Goal: Information Seeking & Learning: Find specific page/section

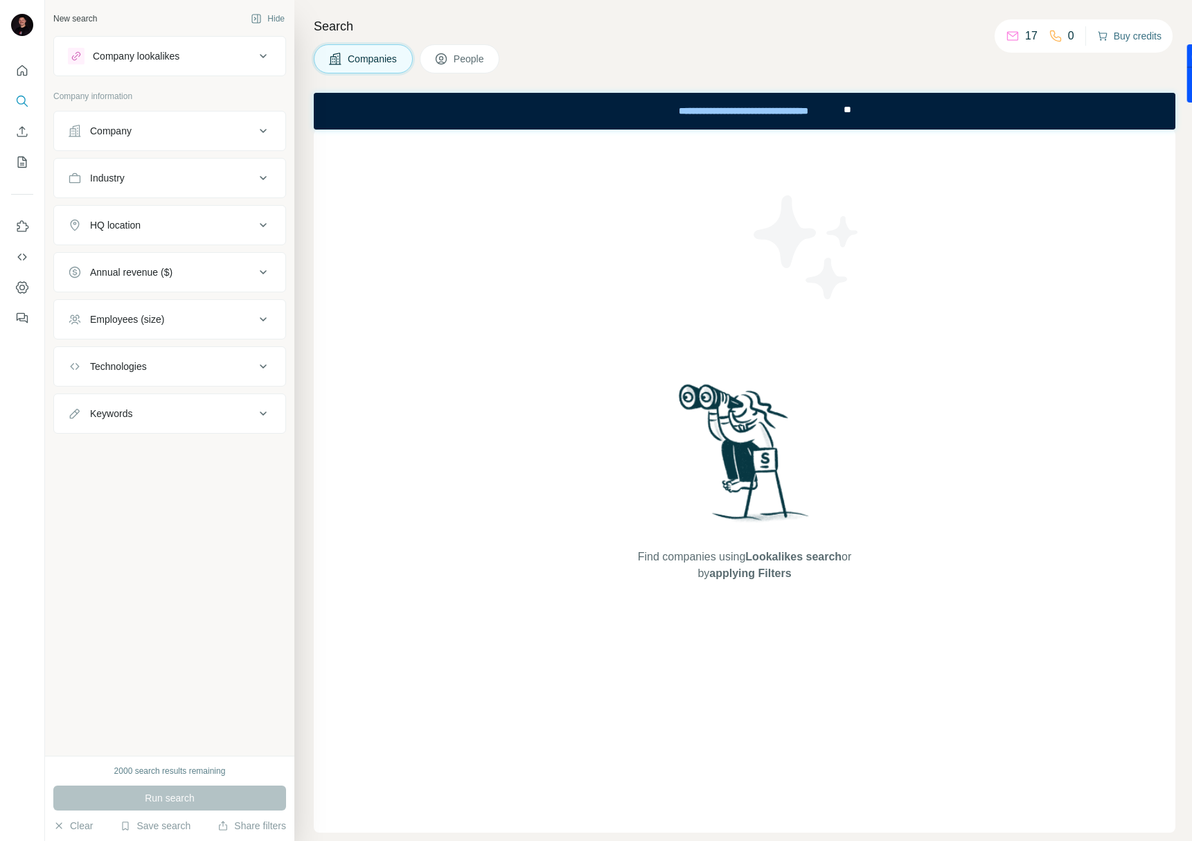
click at [1125, 39] on button "Buy credits" at bounding box center [1129, 35] width 64 height 19
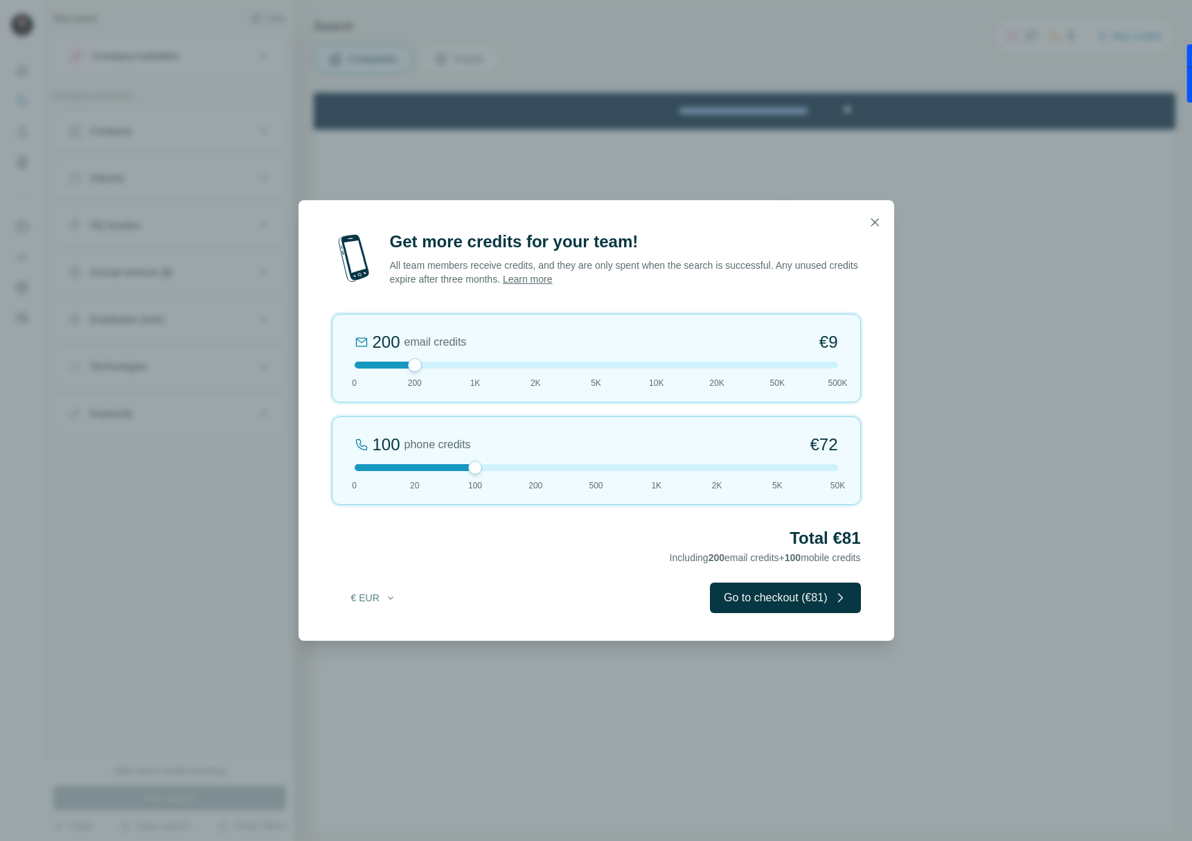
drag, startPoint x: 410, startPoint y: 467, endPoint x: 488, endPoint y: 467, distance: 78.3
click at [488, 467] on div at bounding box center [597, 467] width 484 height 7
drag, startPoint x: 415, startPoint y: 366, endPoint x: 353, endPoint y: 368, distance: 61.7
click at [353, 368] on div at bounding box center [355, 365] width 14 height 14
drag, startPoint x: 353, startPoint y: 368, endPoint x: 382, endPoint y: 367, distance: 29.1
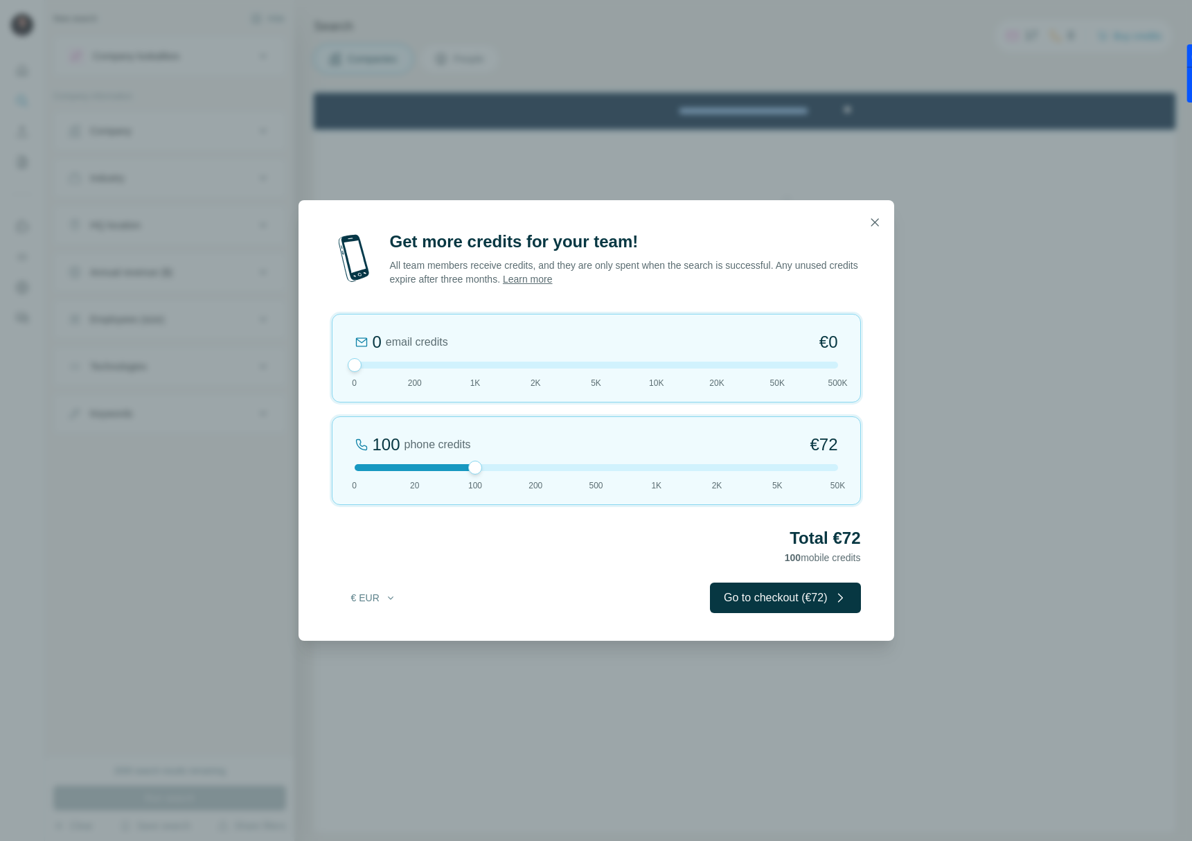
click at [383, 367] on div at bounding box center [597, 365] width 484 height 7
drag, startPoint x: 357, startPoint y: 360, endPoint x: 416, endPoint y: 366, distance: 59.2
click at [416, 366] on div at bounding box center [415, 365] width 14 height 14
drag, startPoint x: 412, startPoint y: 364, endPoint x: 355, endPoint y: 362, distance: 56.8
click at [355, 362] on div at bounding box center [355, 365] width 14 height 14
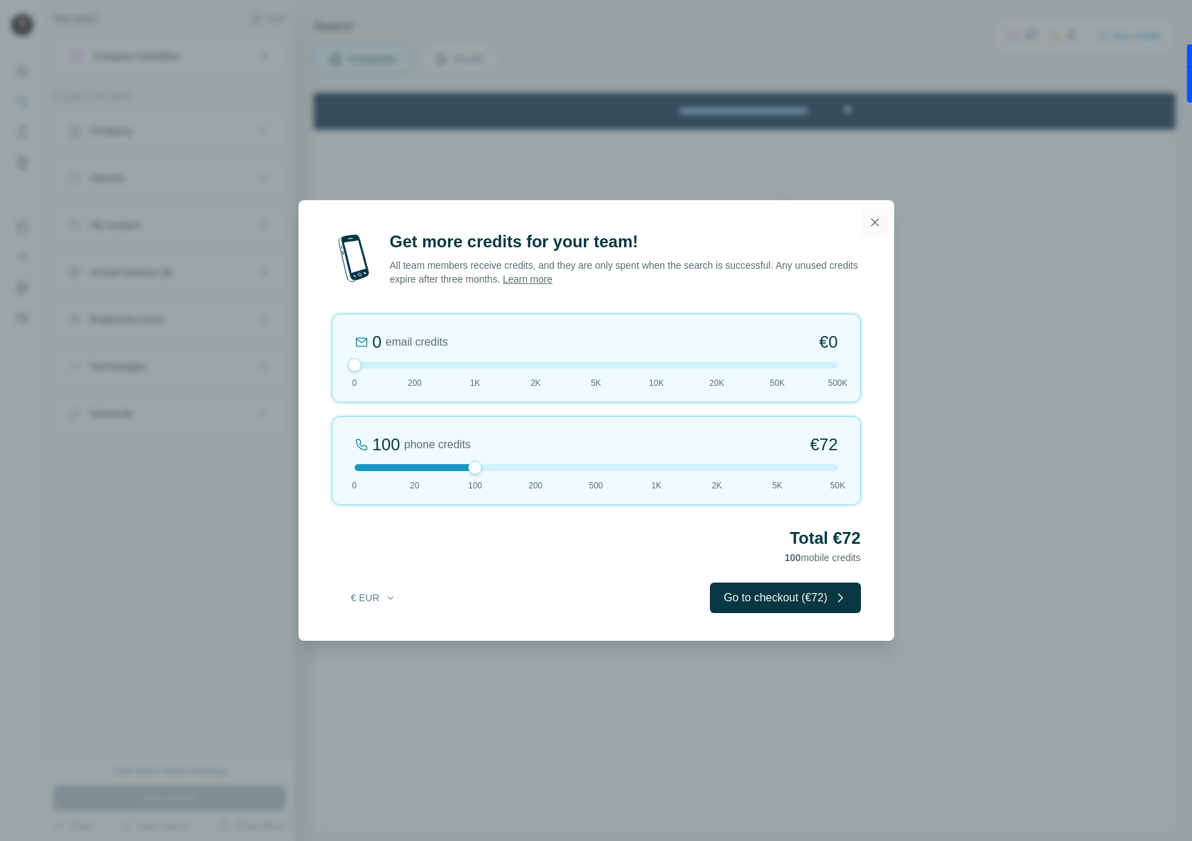
click at [875, 223] on icon "button" at bounding box center [875, 222] width 8 height 8
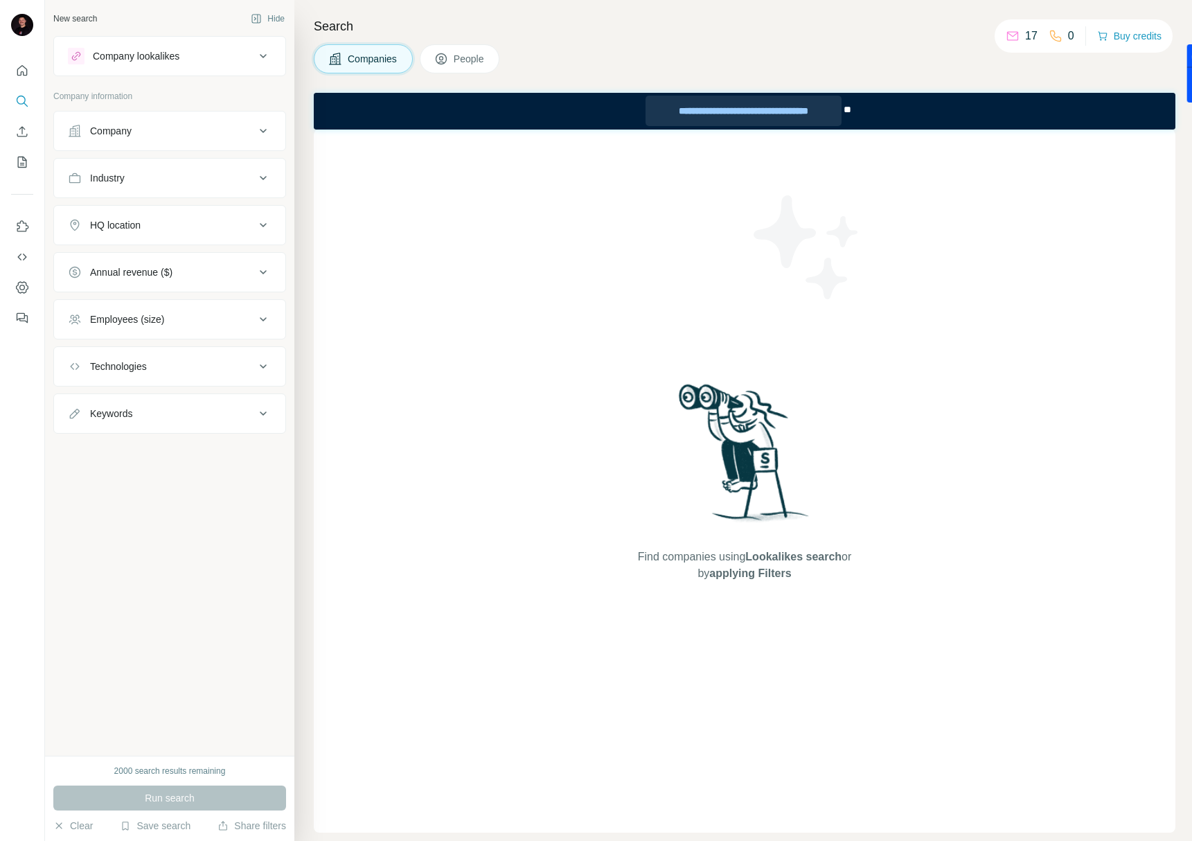
click at [755, 107] on div "**********" at bounding box center [743, 111] width 195 height 30
click at [884, 30] on h4 "Search" at bounding box center [745, 26] width 862 height 19
click at [1117, 33] on button "Buy credits" at bounding box center [1129, 35] width 64 height 19
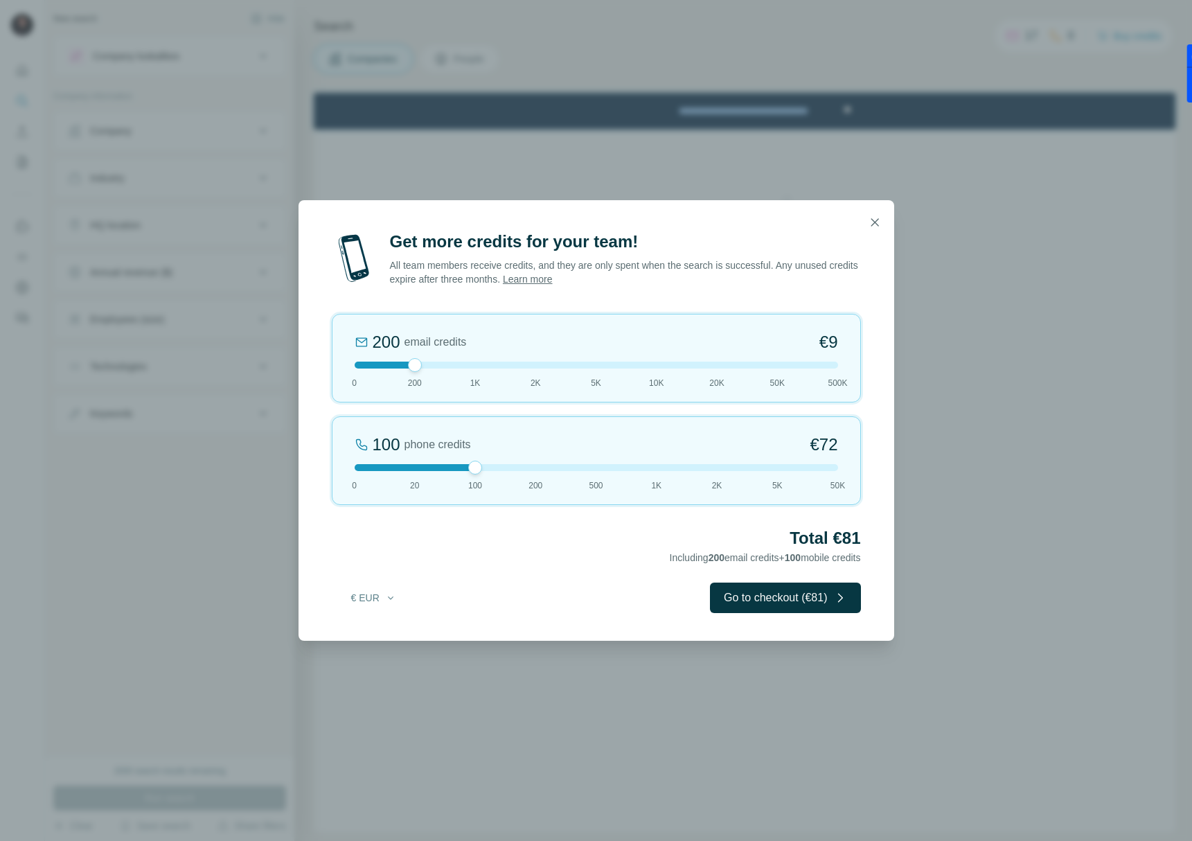
drag, startPoint x: 414, startPoint y: 467, endPoint x: 449, endPoint y: 430, distance: 50.5
click at [455, 468] on div at bounding box center [597, 467] width 484 height 7
drag, startPoint x: 416, startPoint y: 366, endPoint x: 362, endPoint y: 366, distance: 53.3
click at [362, 366] on div at bounding box center [597, 365] width 484 height 7
drag, startPoint x: 354, startPoint y: 361, endPoint x: 420, endPoint y: 366, distance: 66.0
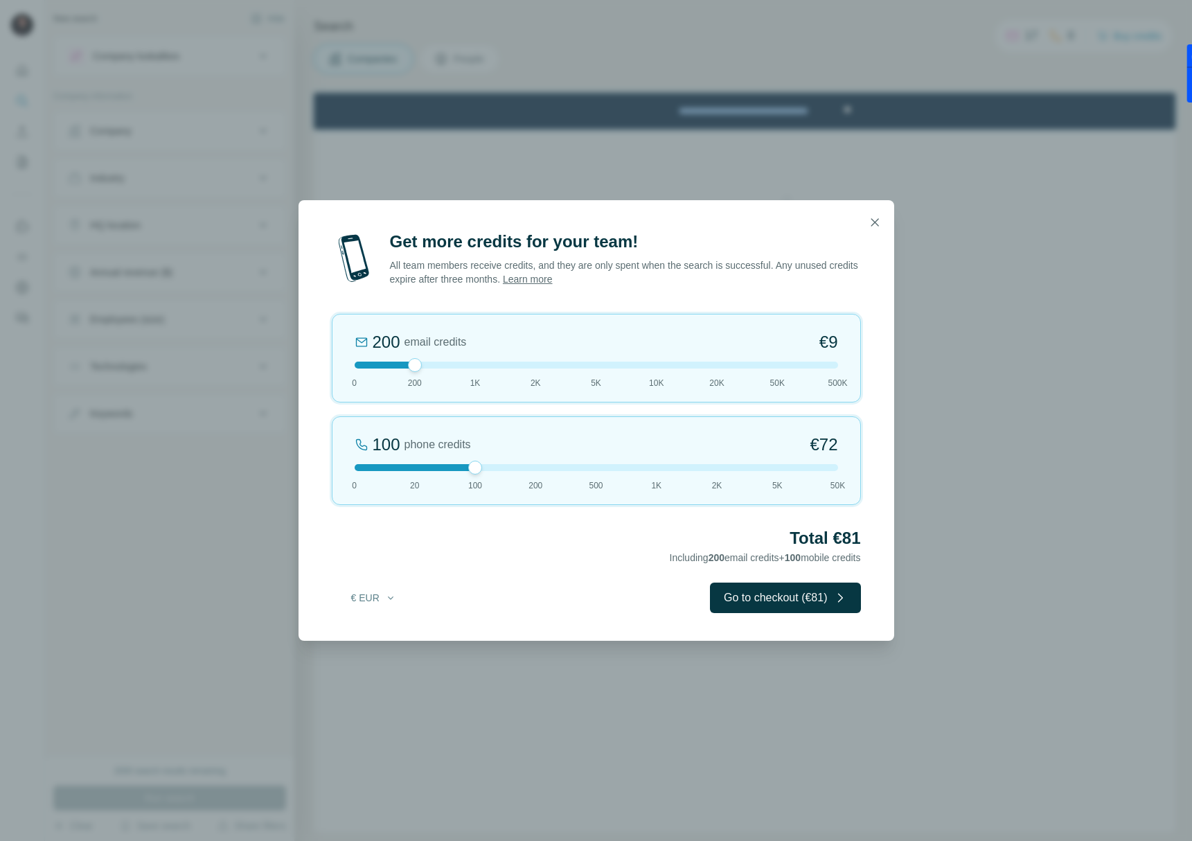
click at [420, 366] on div at bounding box center [415, 365] width 14 height 14
click at [772, 601] on button "Go to checkout (€81)" at bounding box center [785, 598] width 150 height 30
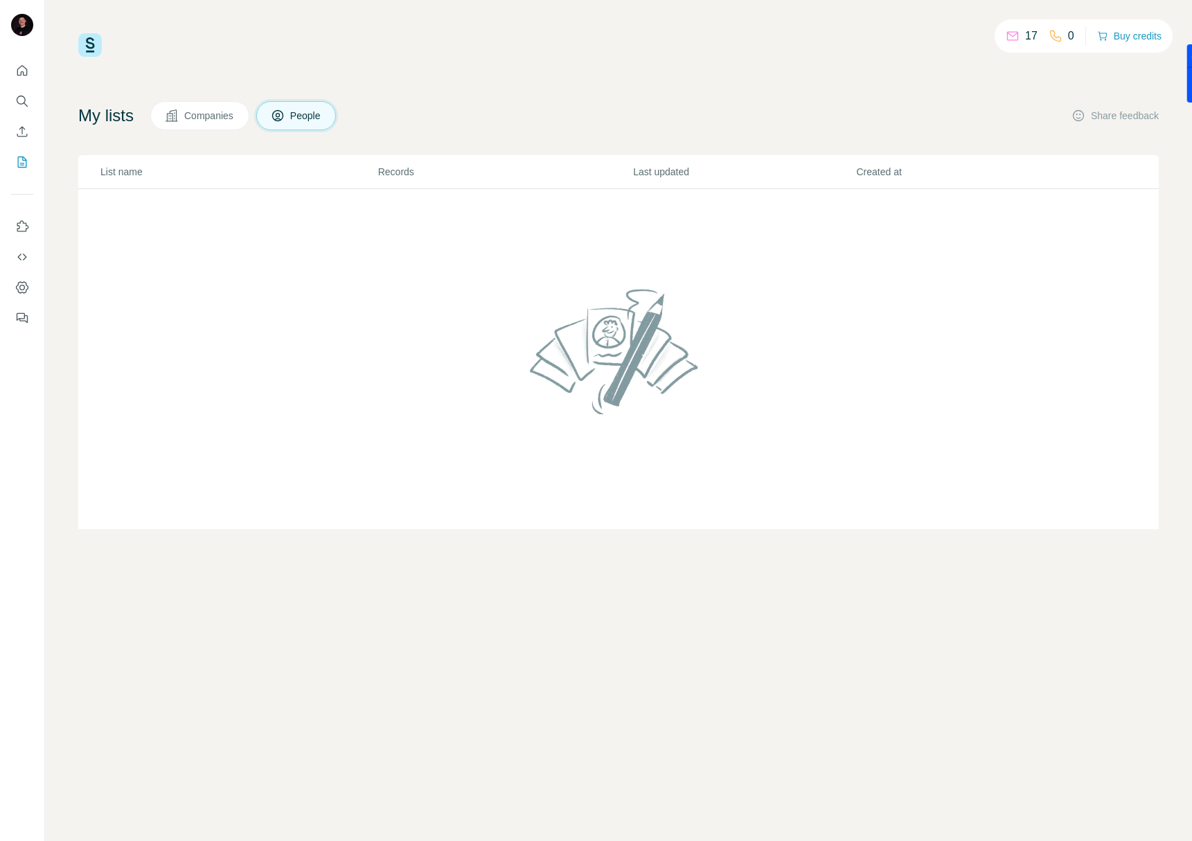
click at [1018, 37] on div "17" at bounding box center [1022, 36] width 32 height 17
click at [12, 79] on button "Quick start" at bounding box center [22, 70] width 22 height 25
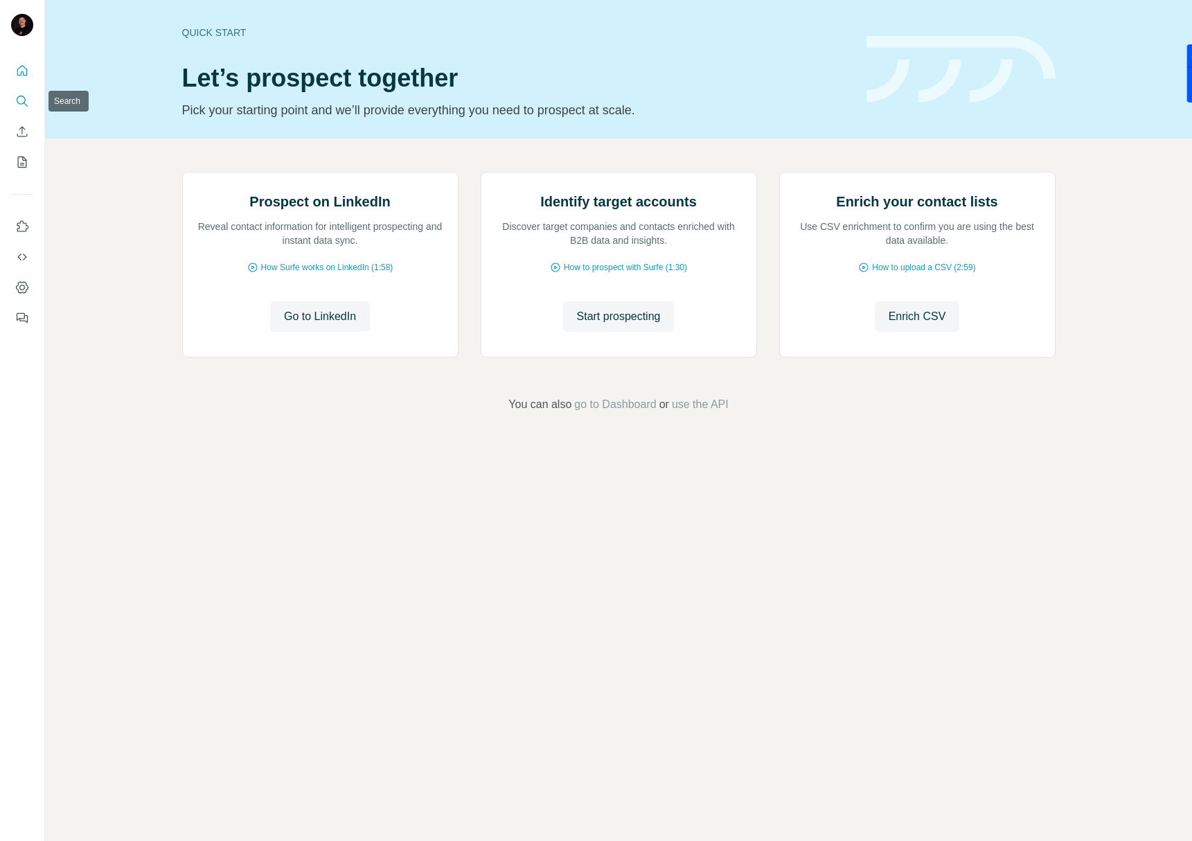
click at [24, 67] on icon "Quick start" at bounding box center [22, 70] width 10 height 10
click at [590, 325] on span "Start prospecting" at bounding box center [619, 316] width 84 height 17
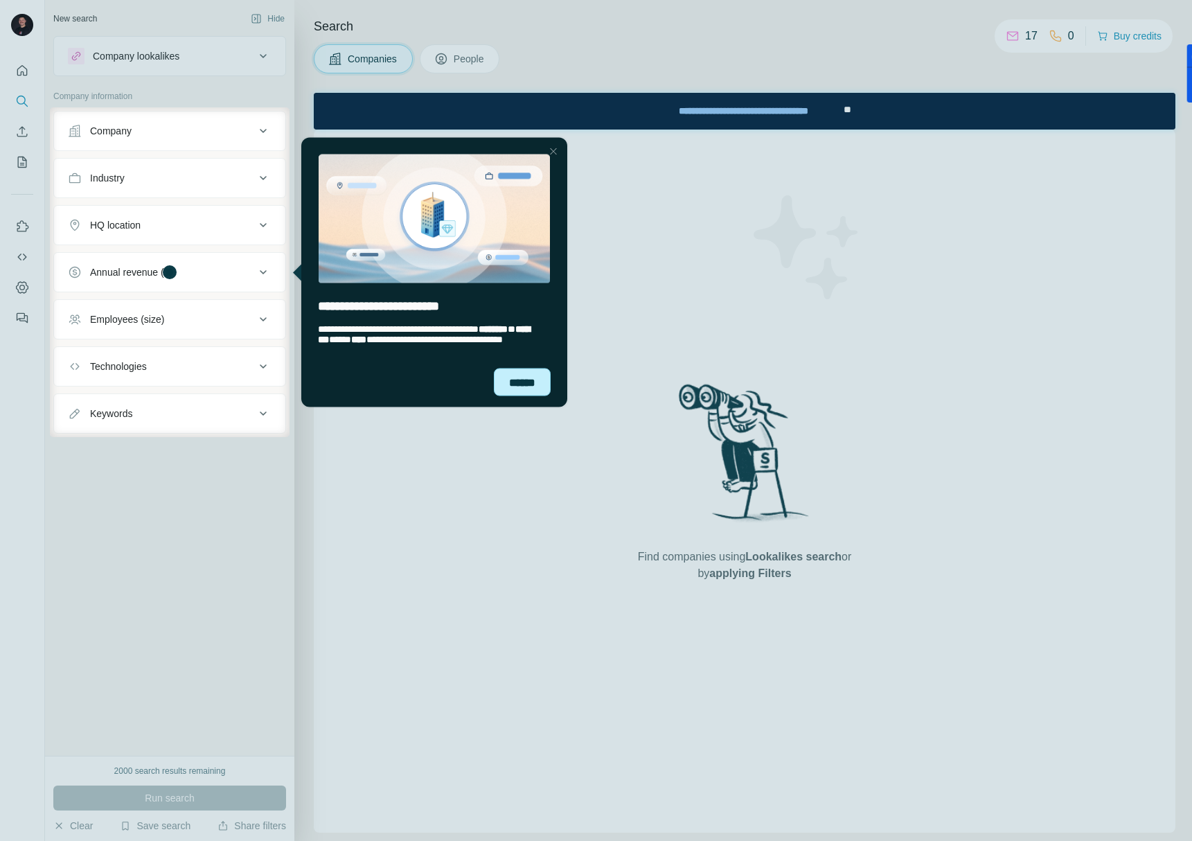
click at [536, 376] on div "******" at bounding box center [522, 382] width 57 height 28
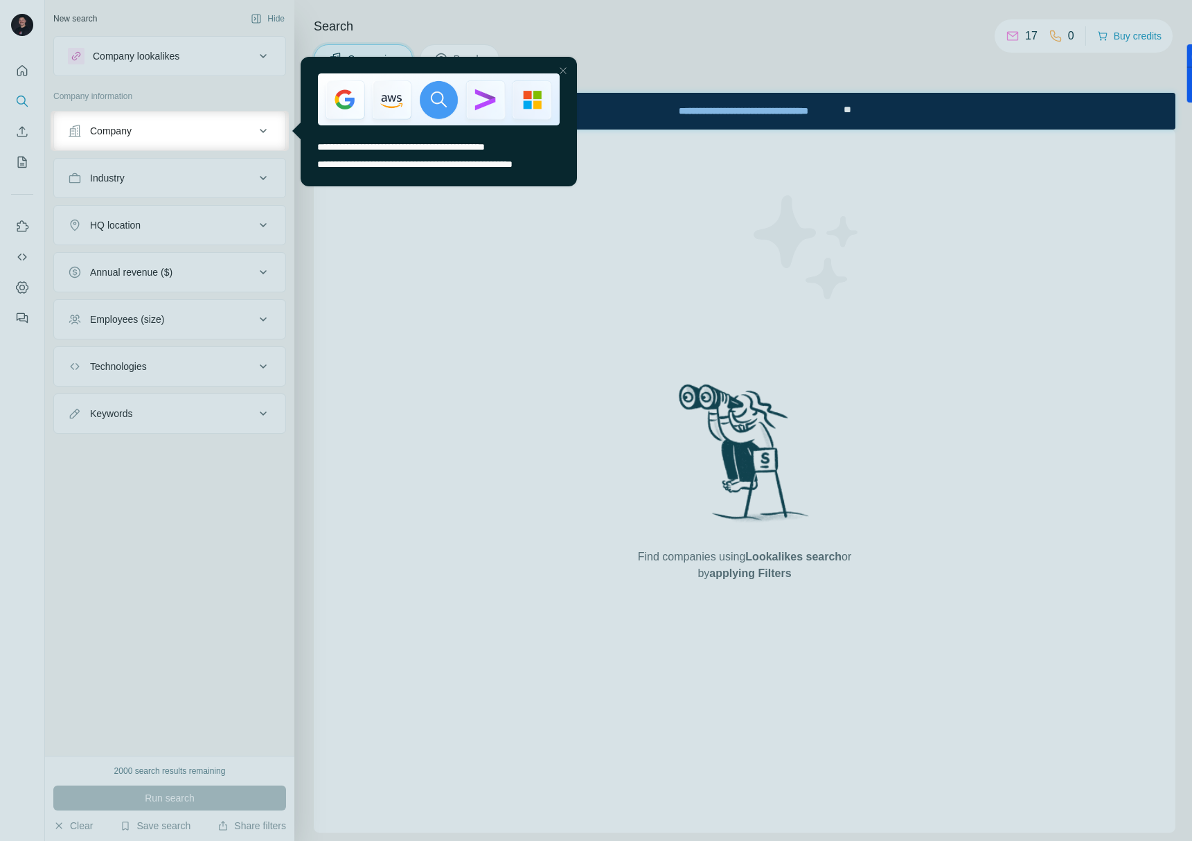
click at [125, 134] on div "Company" at bounding box center [111, 131] width 42 height 14
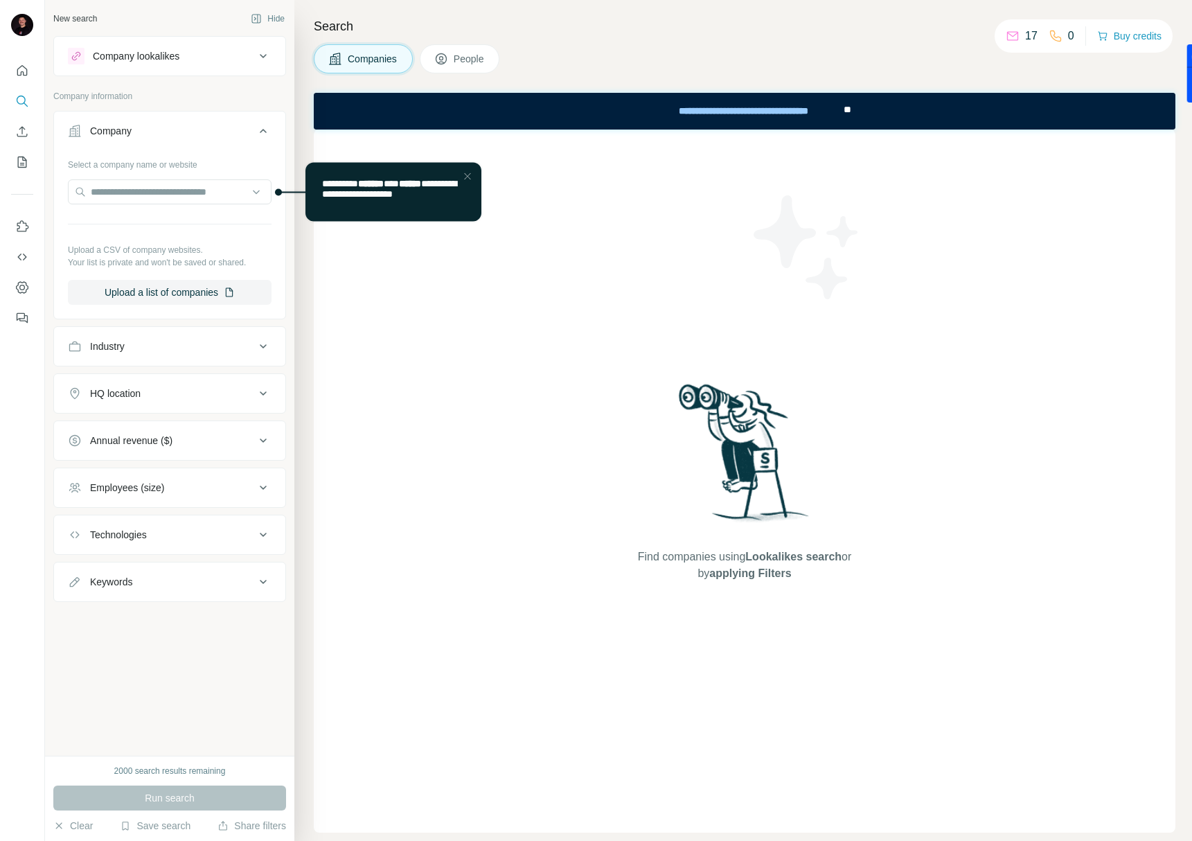
click at [135, 135] on div "Company" at bounding box center [161, 131] width 187 height 14
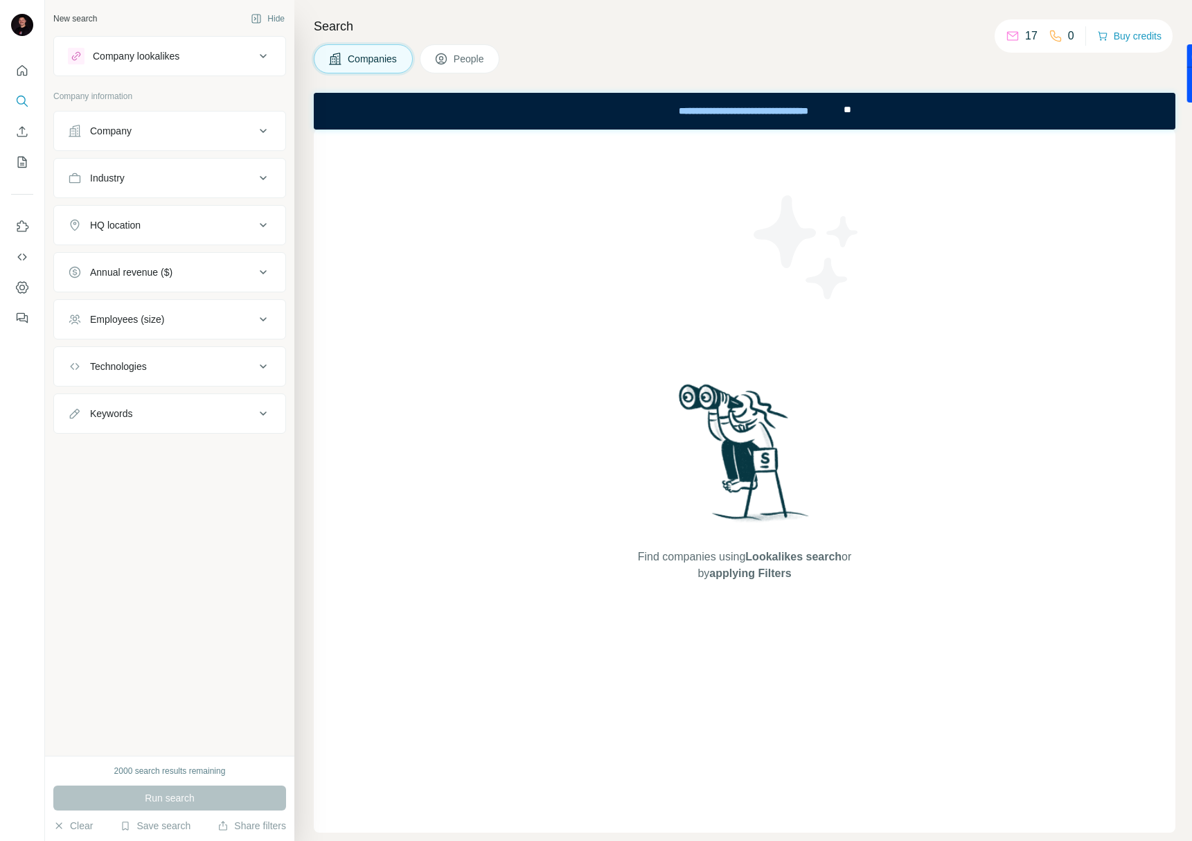
click at [168, 314] on div "Employees (size)" at bounding box center [161, 319] width 187 height 14
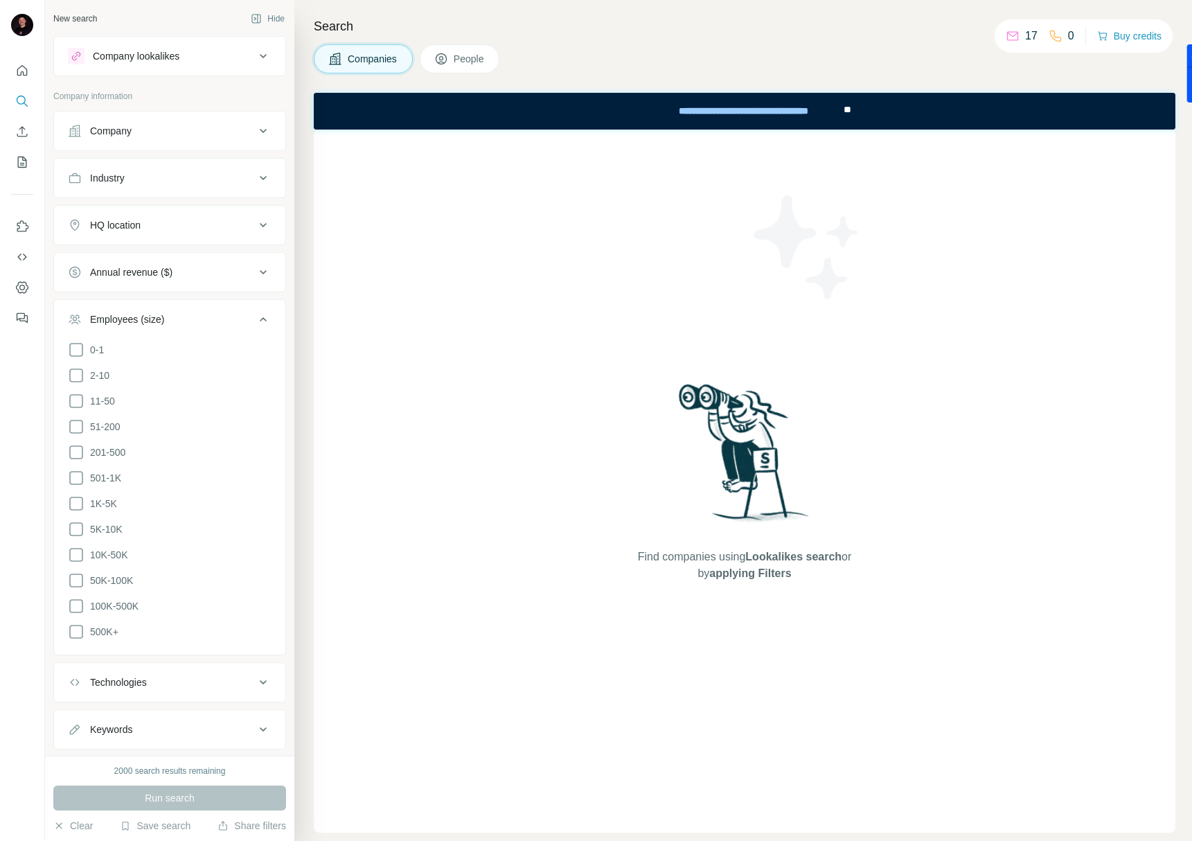
click at [168, 314] on div "Employees (size)" at bounding box center [161, 319] width 187 height 14
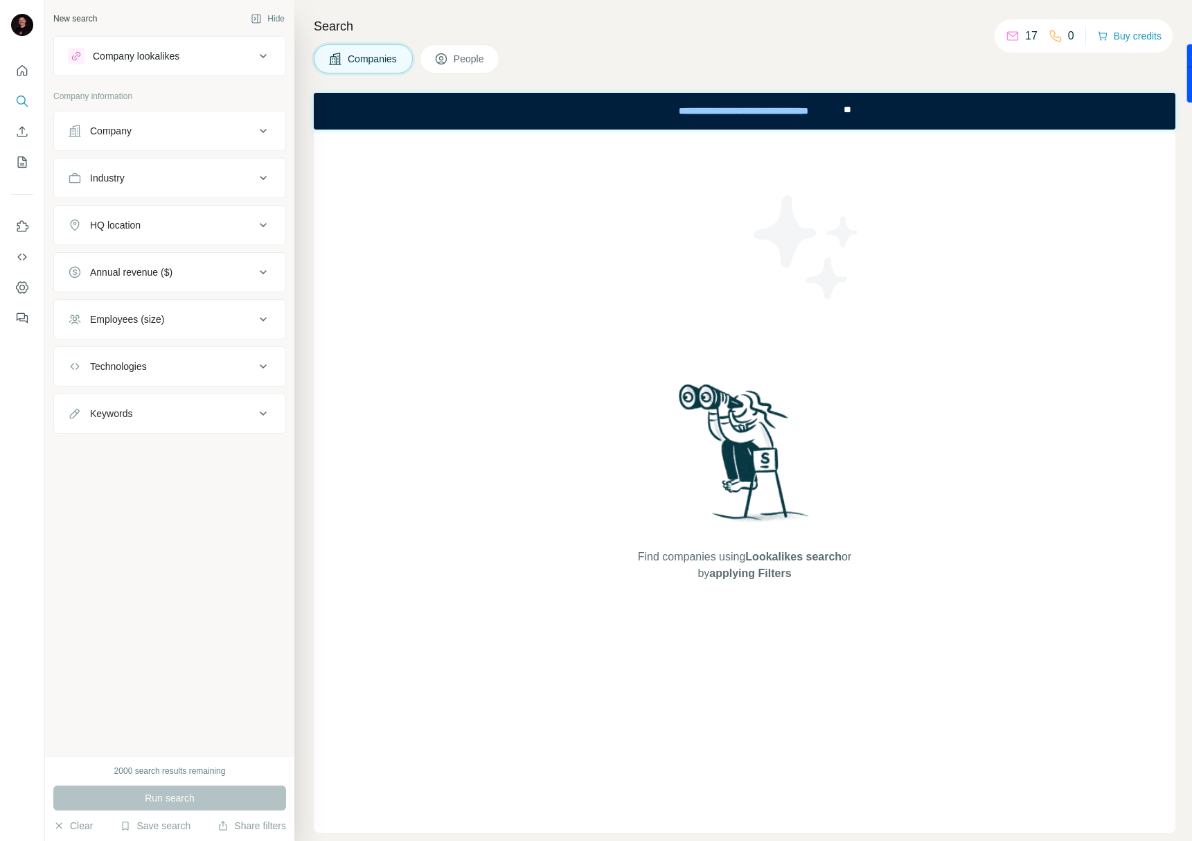
click at [467, 67] on button "People" at bounding box center [460, 58] width 80 height 29
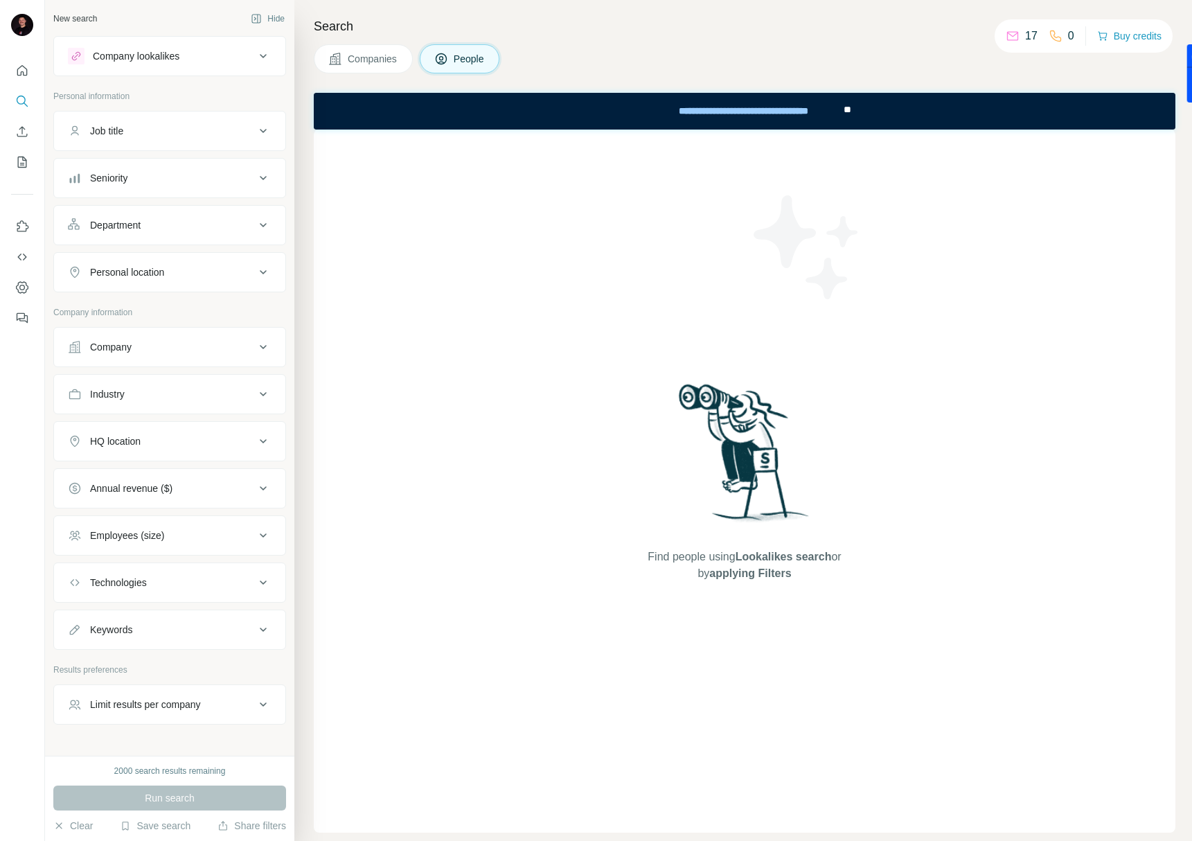
click at [175, 71] on button "Company lookalikes" at bounding box center [169, 55] width 231 height 33
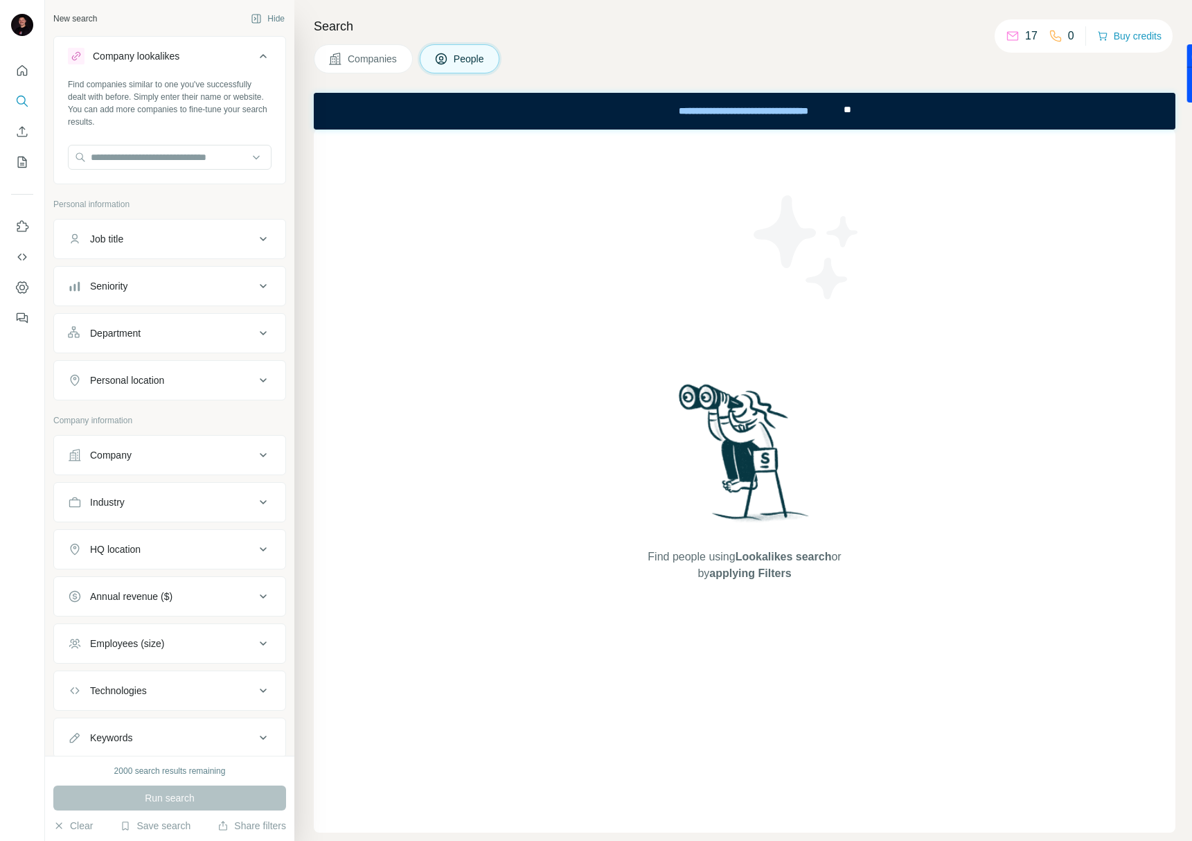
click at [178, 60] on div "Company lookalikes" at bounding box center [136, 56] width 87 height 14
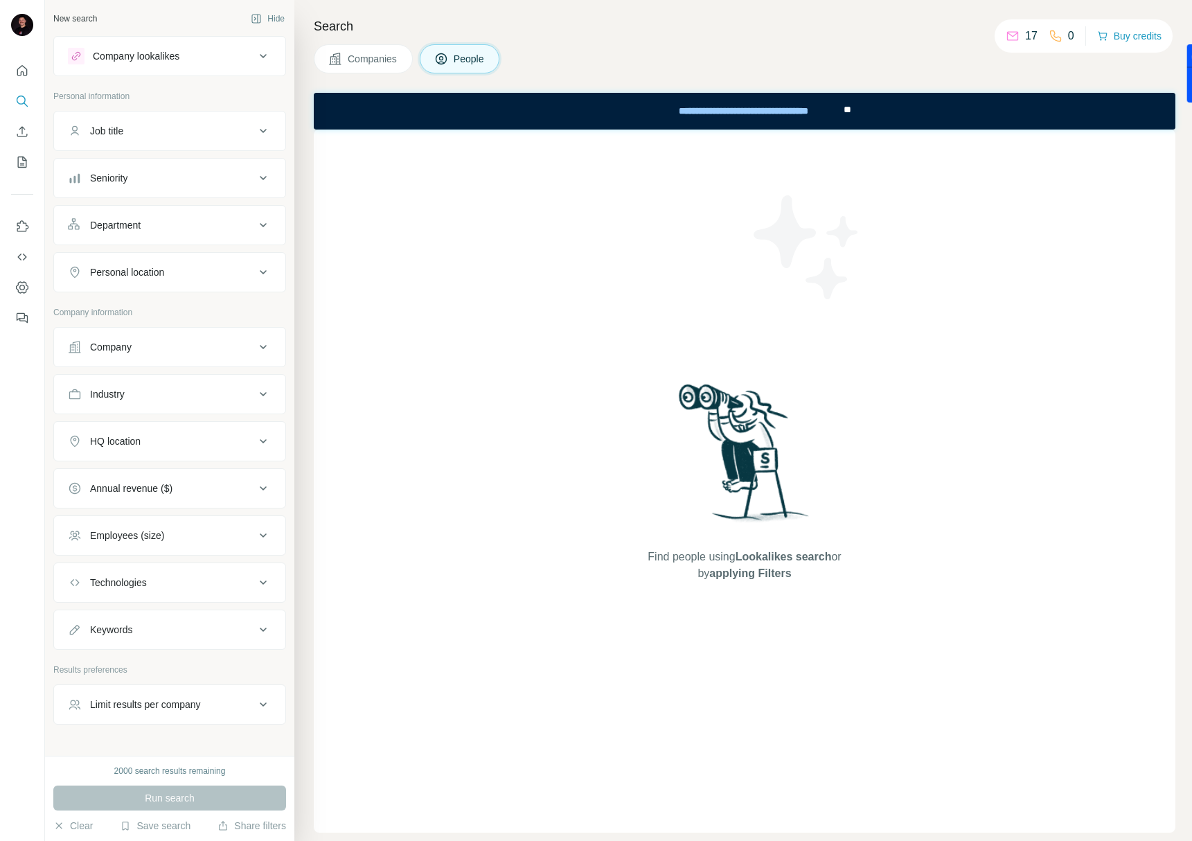
click at [178, 136] on div "Job title" at bounding box center [161, 131] width 187 height 14
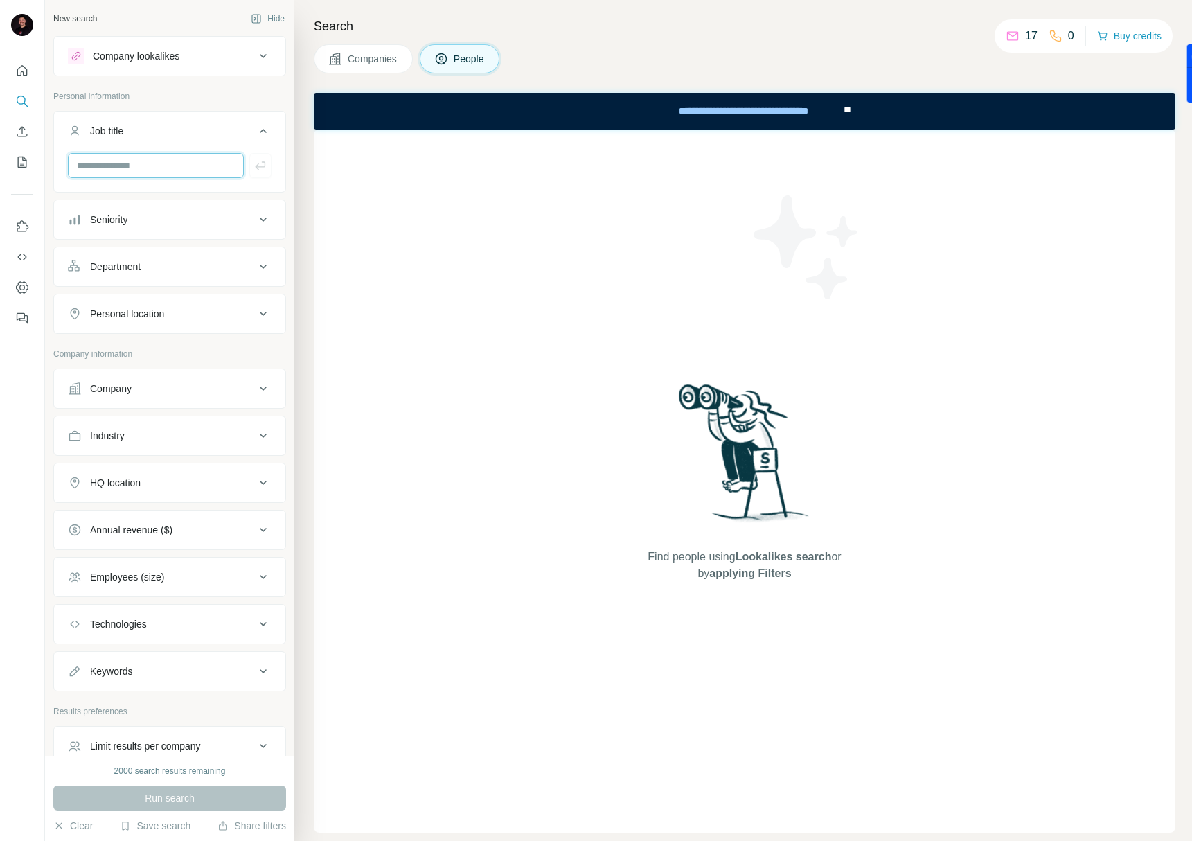
click at [161, 168] on input "text" at bounding box center [156, 165] width 176 height 25
type input "**********"
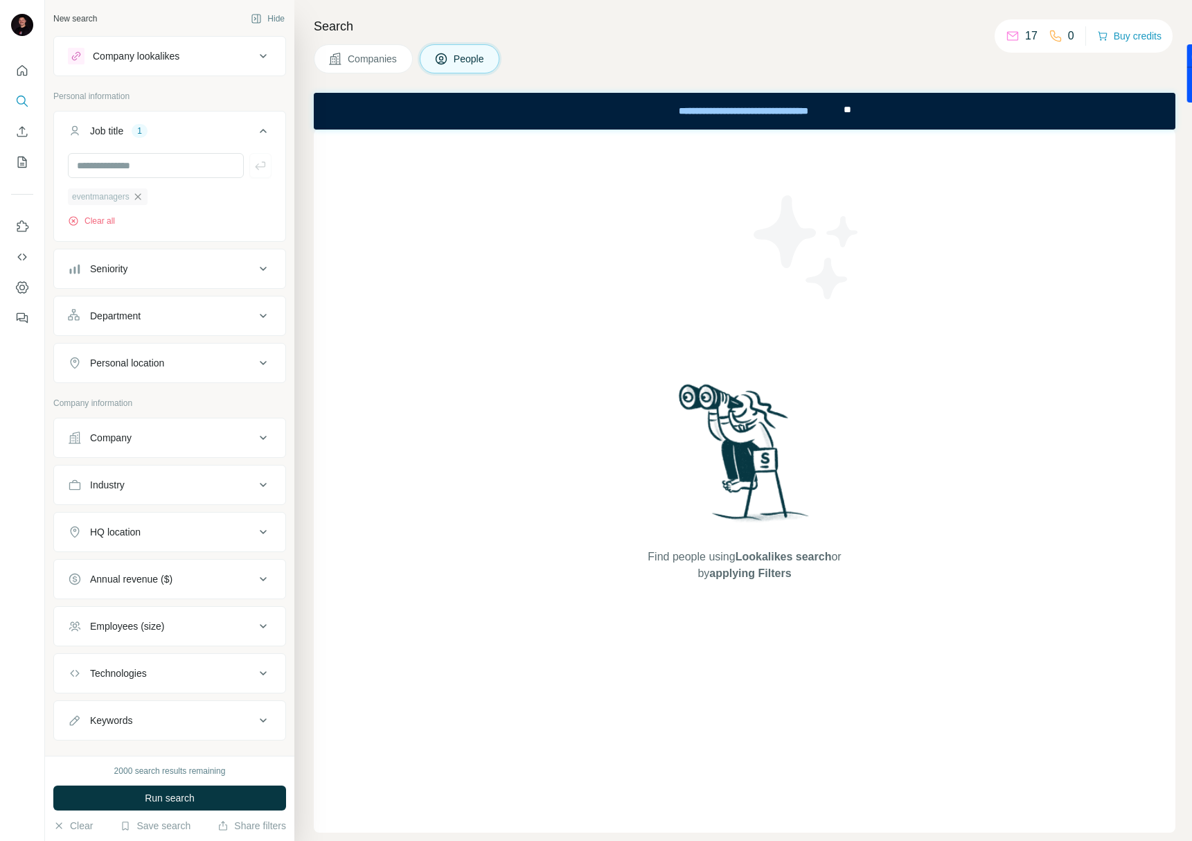
click at [143, 200] on icon "button" at bounding box center [137, 196] width 11 height 11
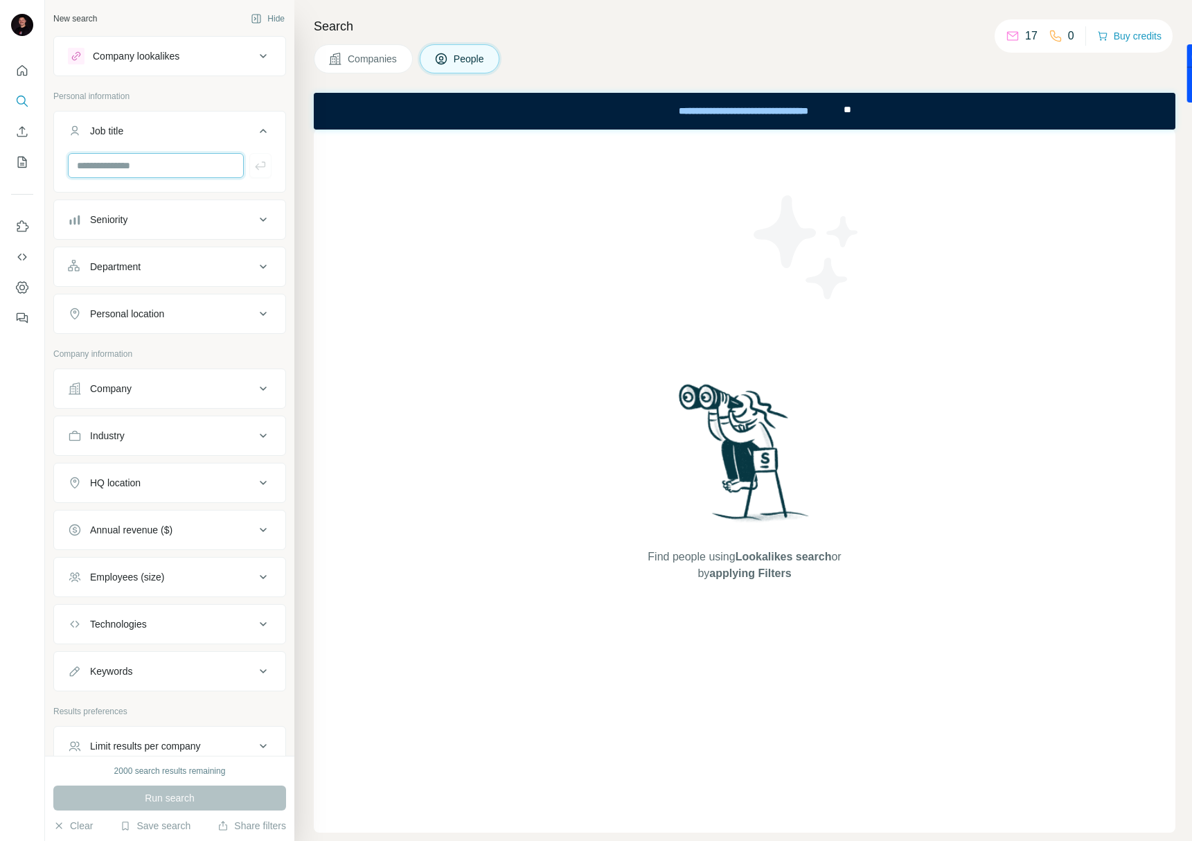
click at [134, 172] on input "text" at bounding box center [156, 165] width 176 height 25
type input "**********"
click at [151, 143] on button "Job title" at bounding box center [169, 133] width 231 height 39
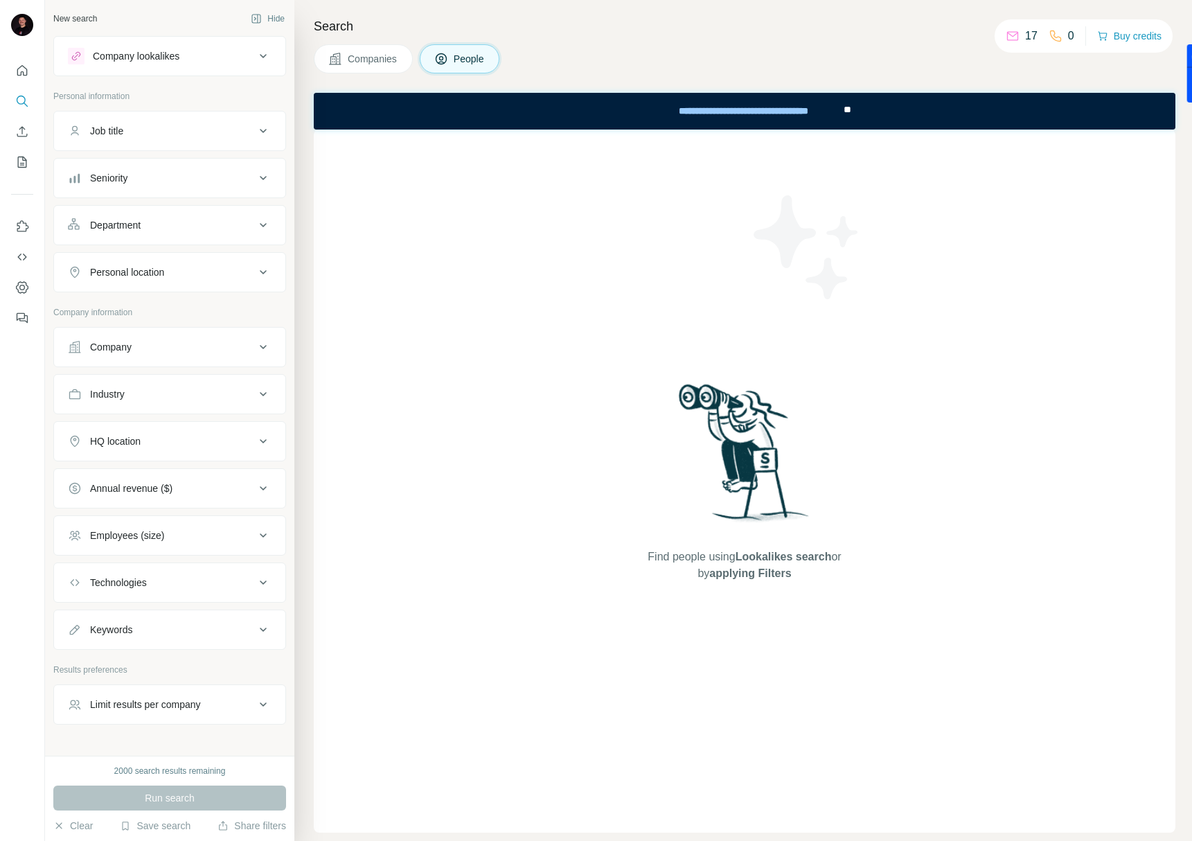
click at [154, 127] on div "Job title" at bounding box center [161, 131] width 187 height 14
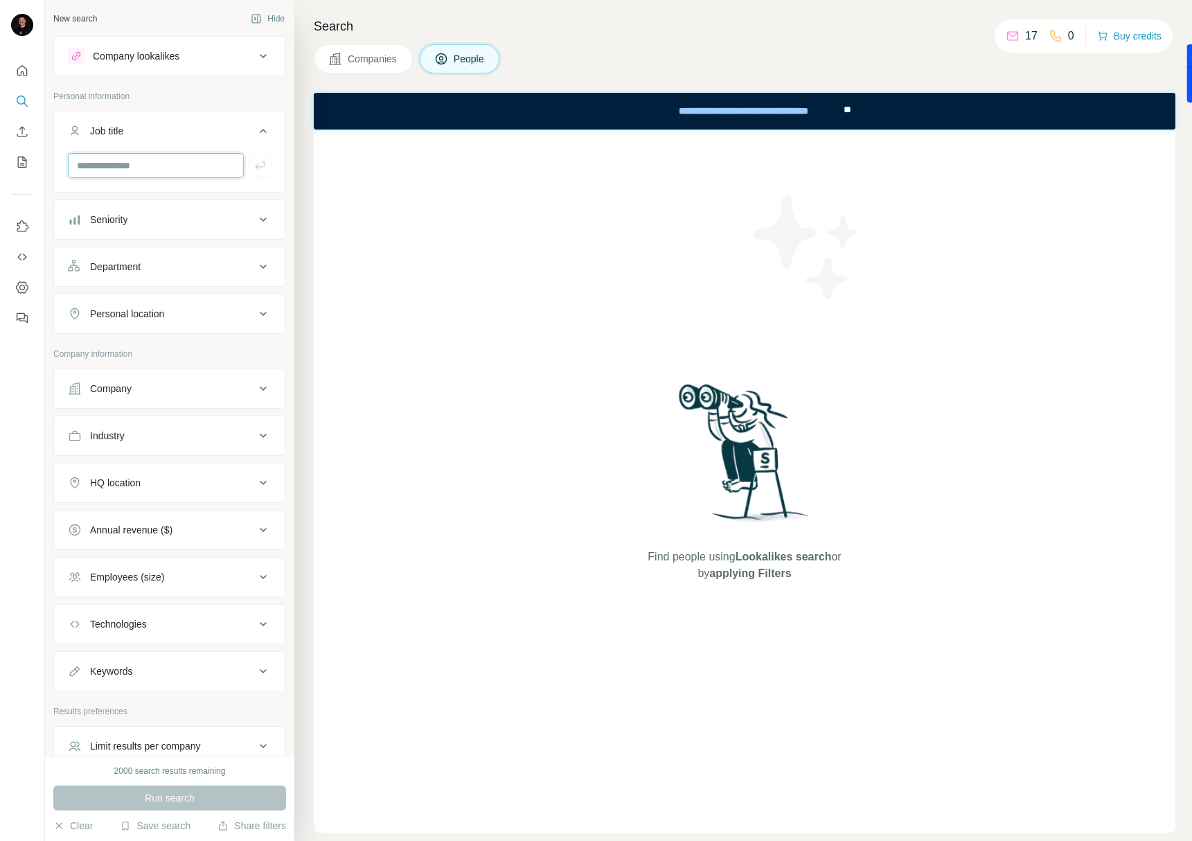
click at [150, 168] on input "text" at bounding box center [156, 165] width 176 height 25
type input "**********"
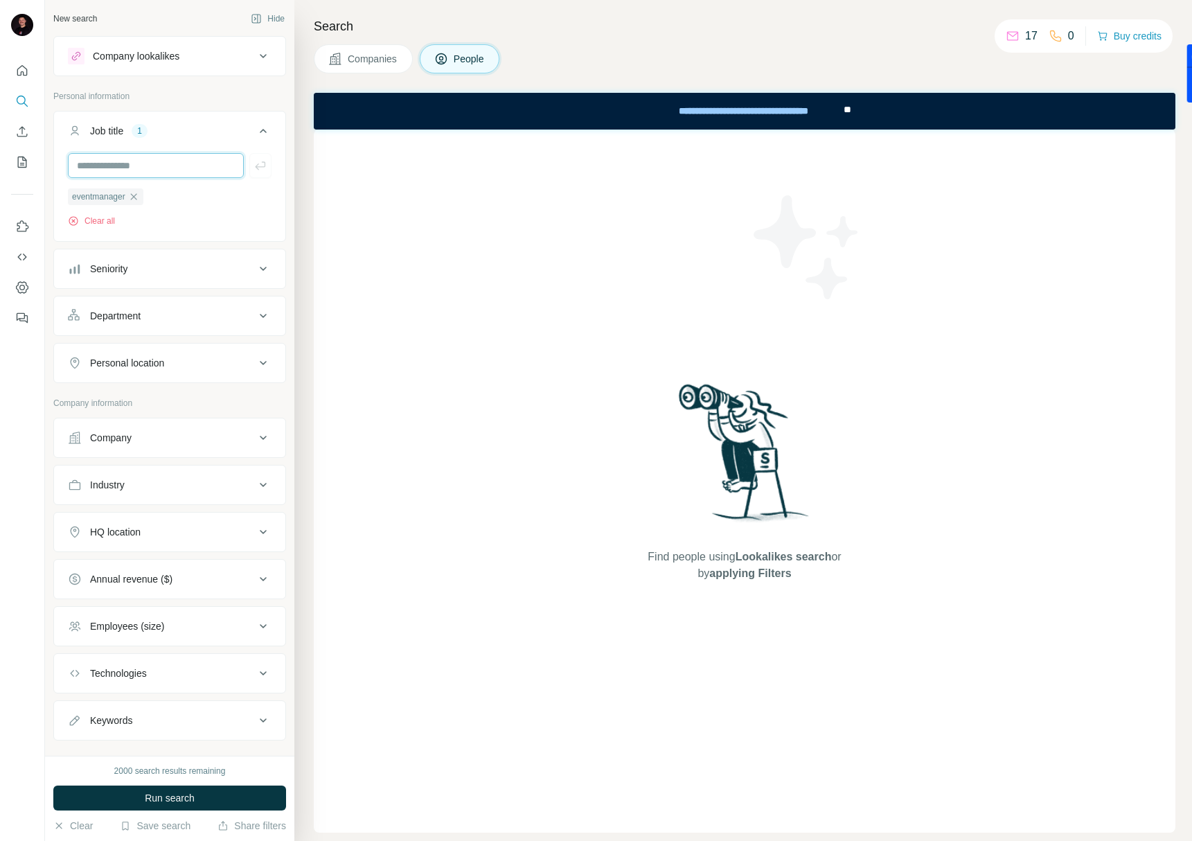
scroll to position [53, 0]
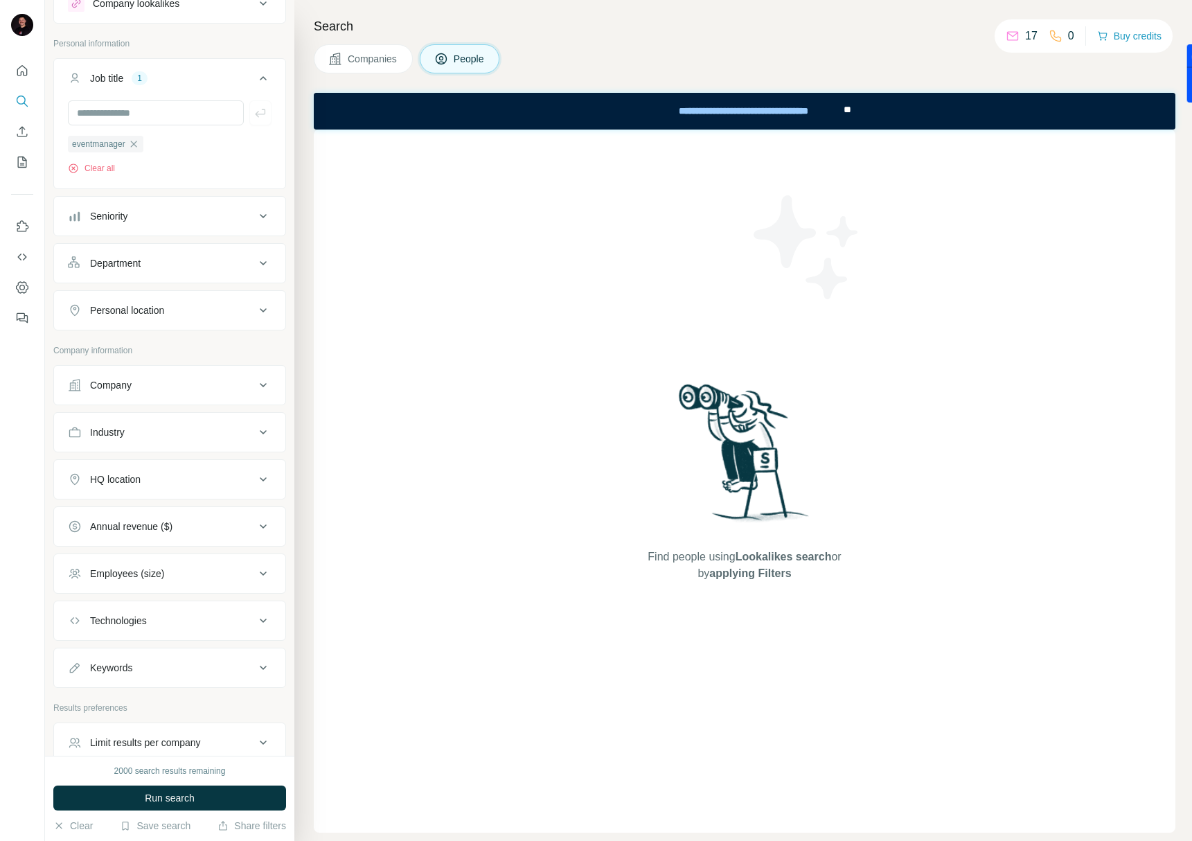
click at [164, 316] on div "Personal location" at bounding box center [127, 310] width 74 height 14
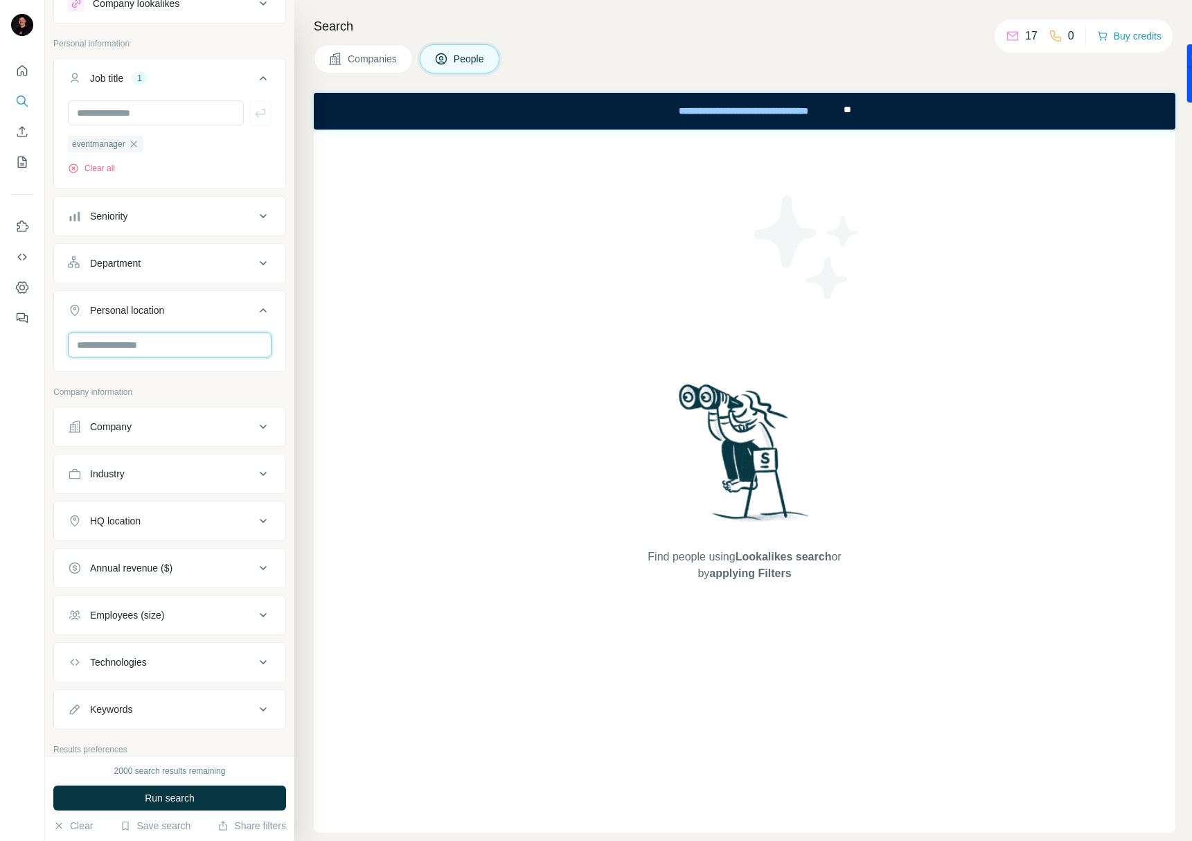
click at [163, 348] on input "text" at bounding box center [170, 345] width 204 height 25
type input "****"
click at [161, 392] on section "🇳🇱 Netherlands" at bounding box center [160, 389] width 178 height 30
click at [53, 410] on div "Personal location 1 Netherlands Clear all" at bounding box center [169, 355] width 233 height 131
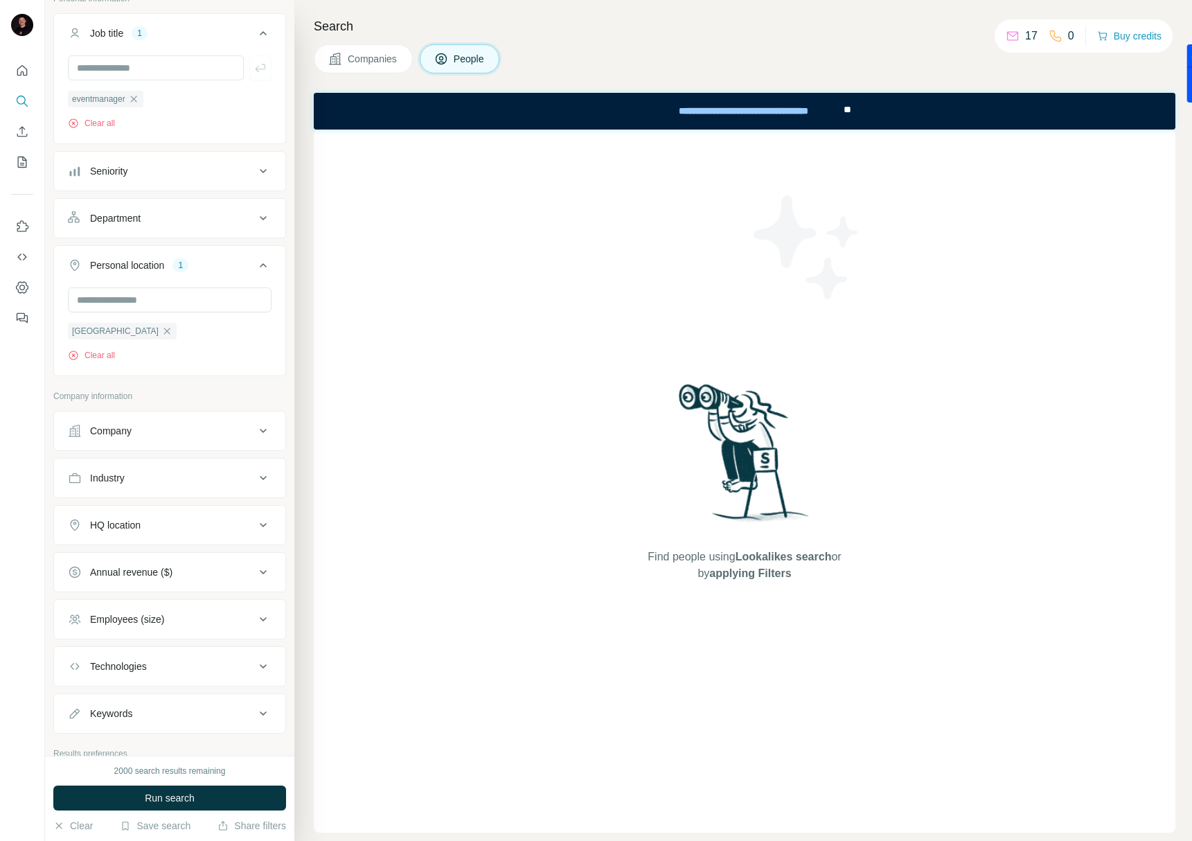
scroll to position [116, 0]
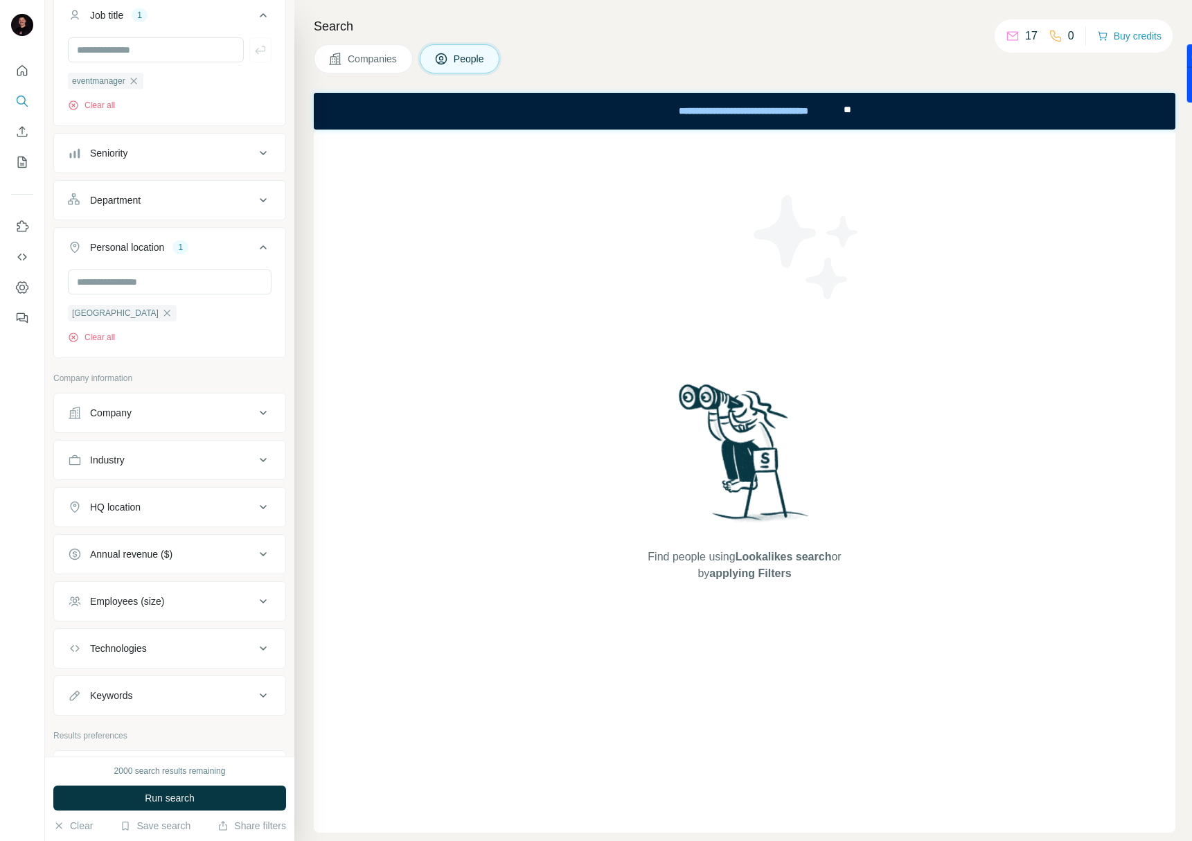
click at [193, 414] on div "Company" at bounding box center [161, 413] width 187 height 14
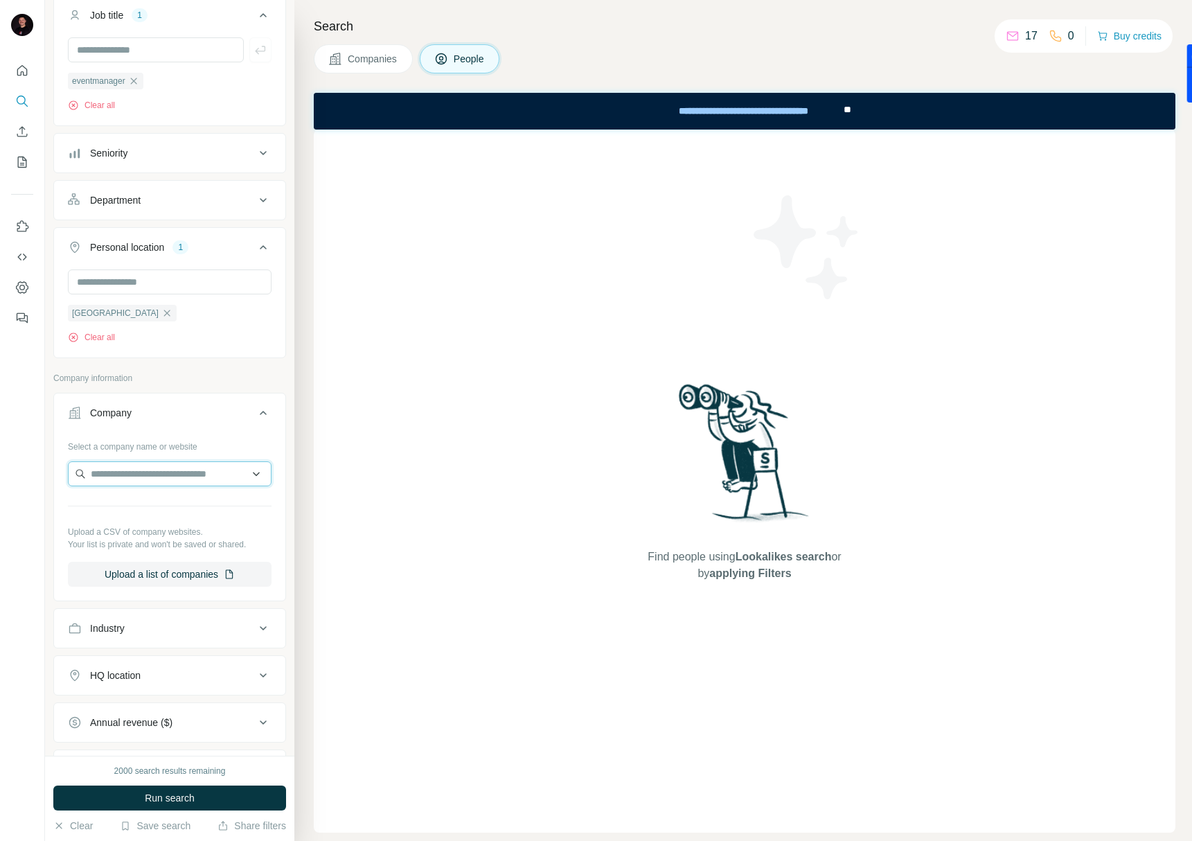
click at [193, 474] on input "text" at bounding box center [170, 473] width 204 height 25
click at [194, 427] on button "Company" at bounding box center [169, 415] width 231 height 39
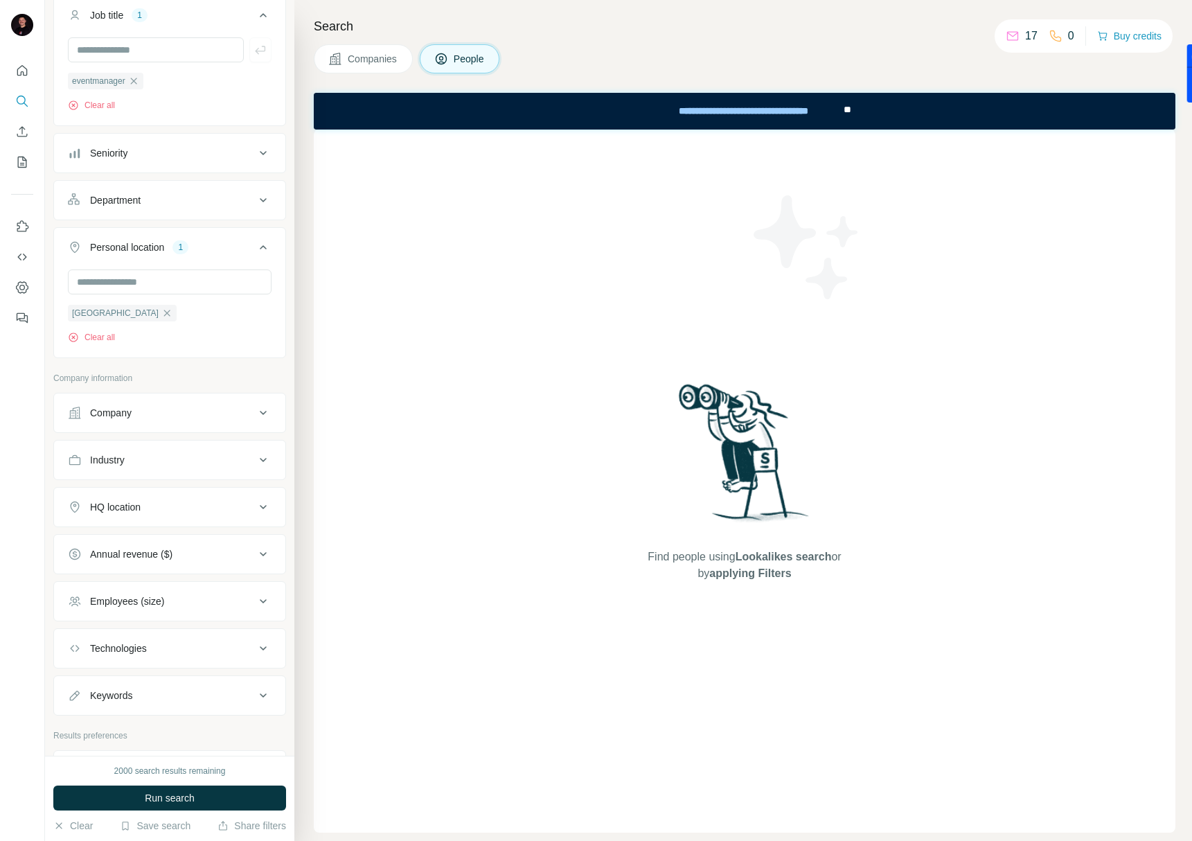
scroll to position [215, 0]
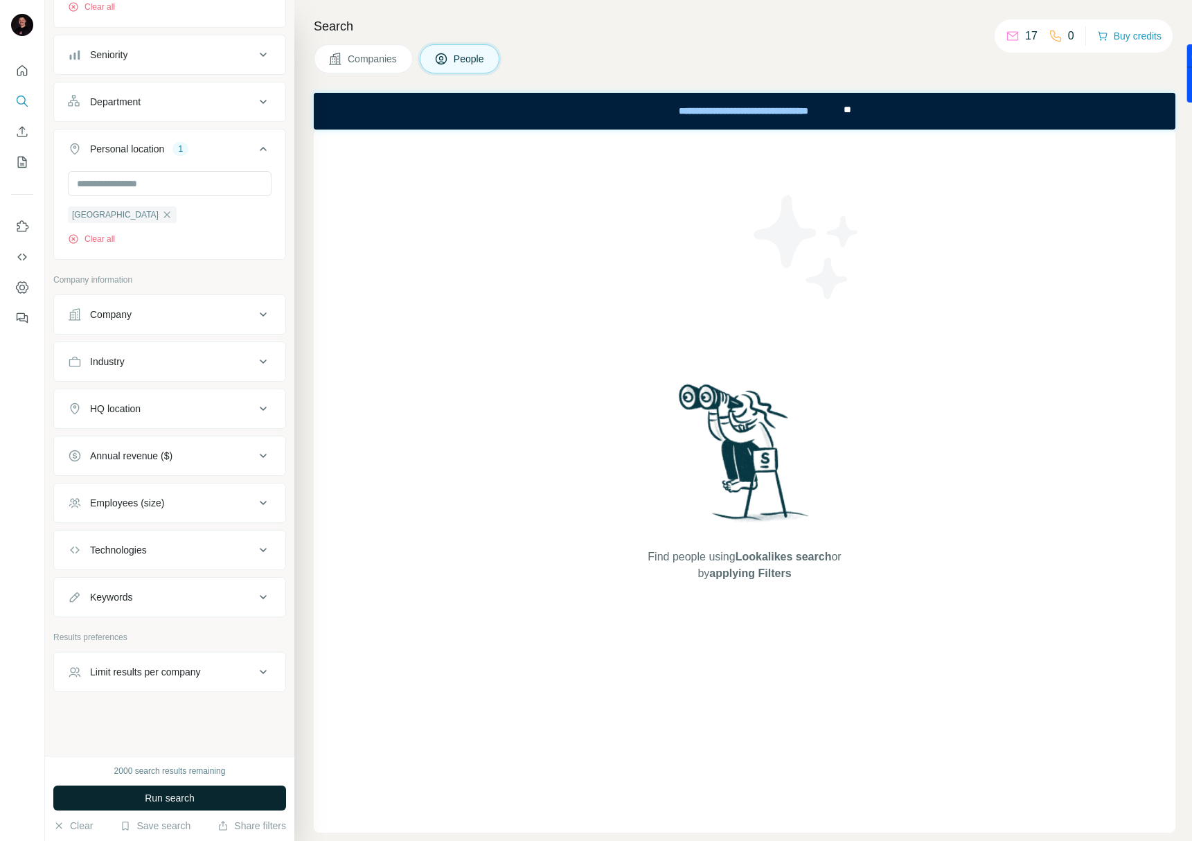
click at [185, 795] on span "Run search" at bounding box center [170, 798] width 50 height 14
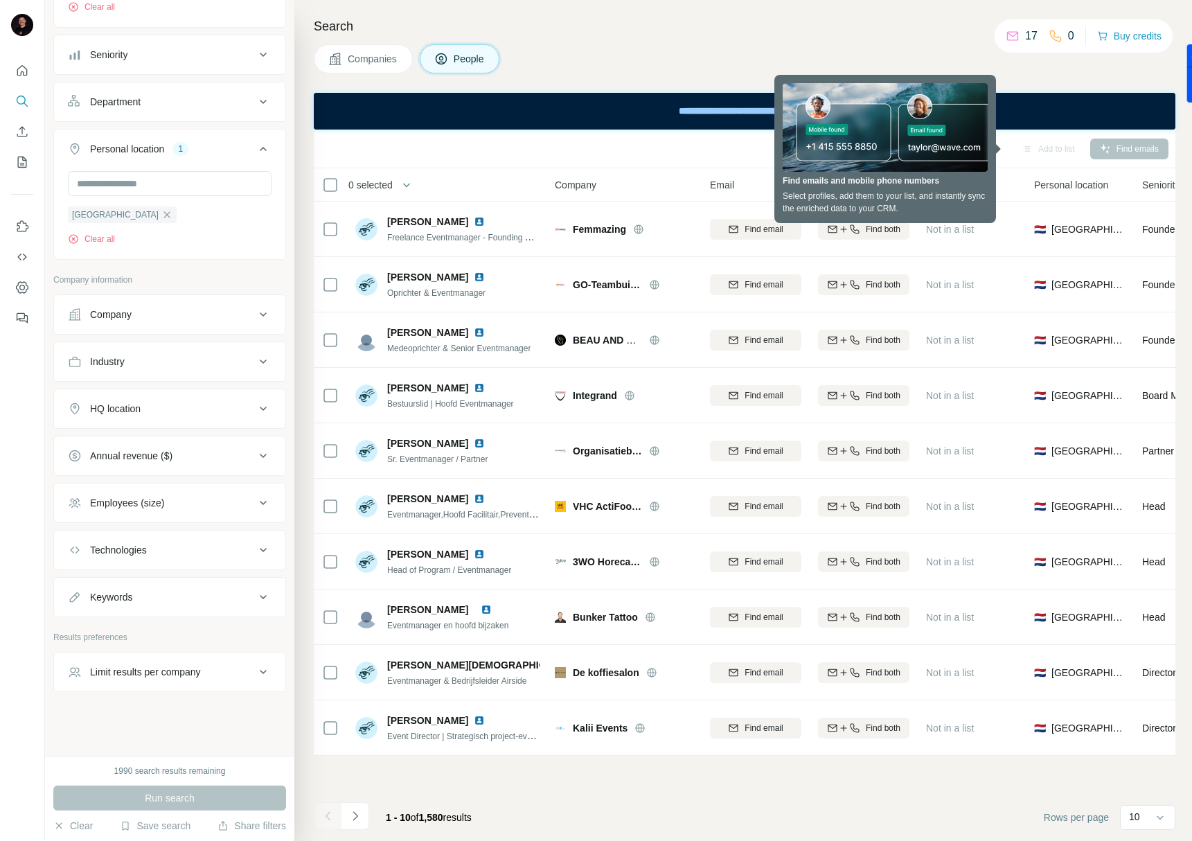
click at [190, 506] on div "Employees (size)" at bounding box center [161, 503] width 187 height 14
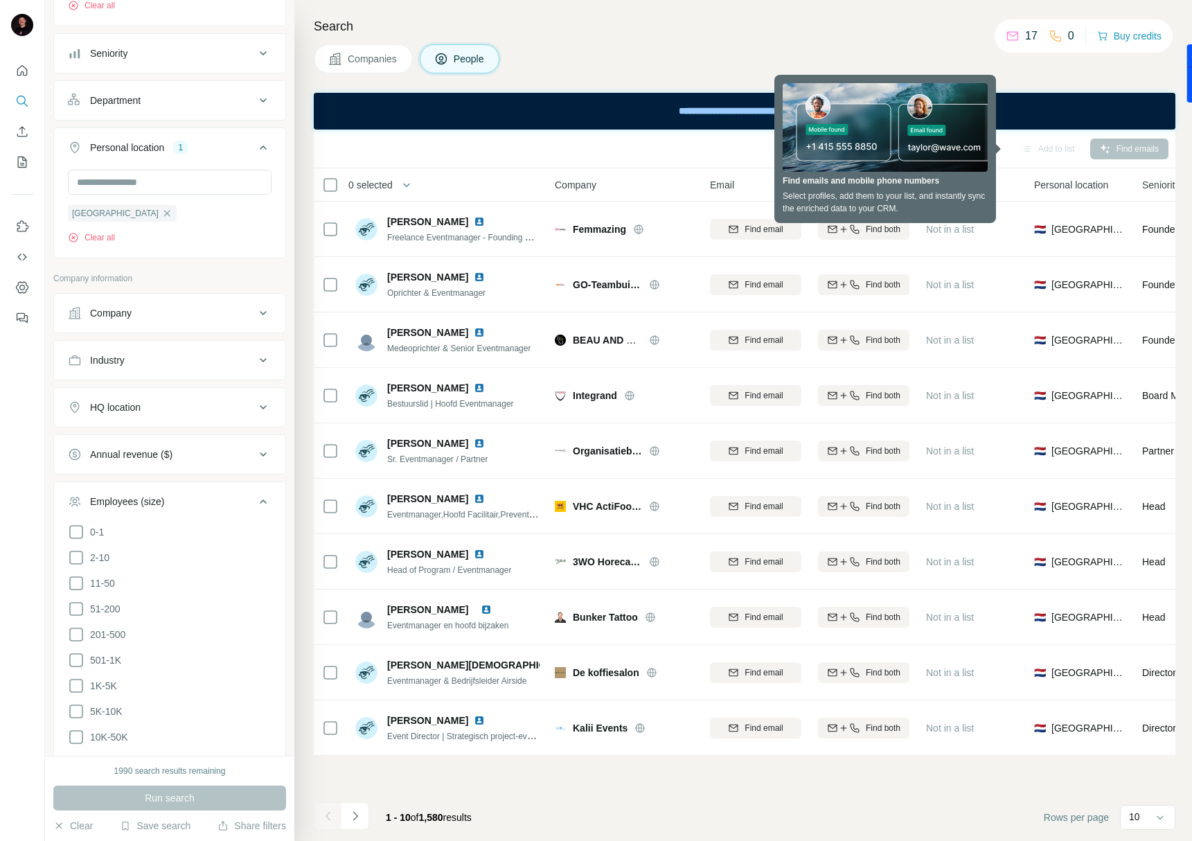
scroll to position [427, 0]
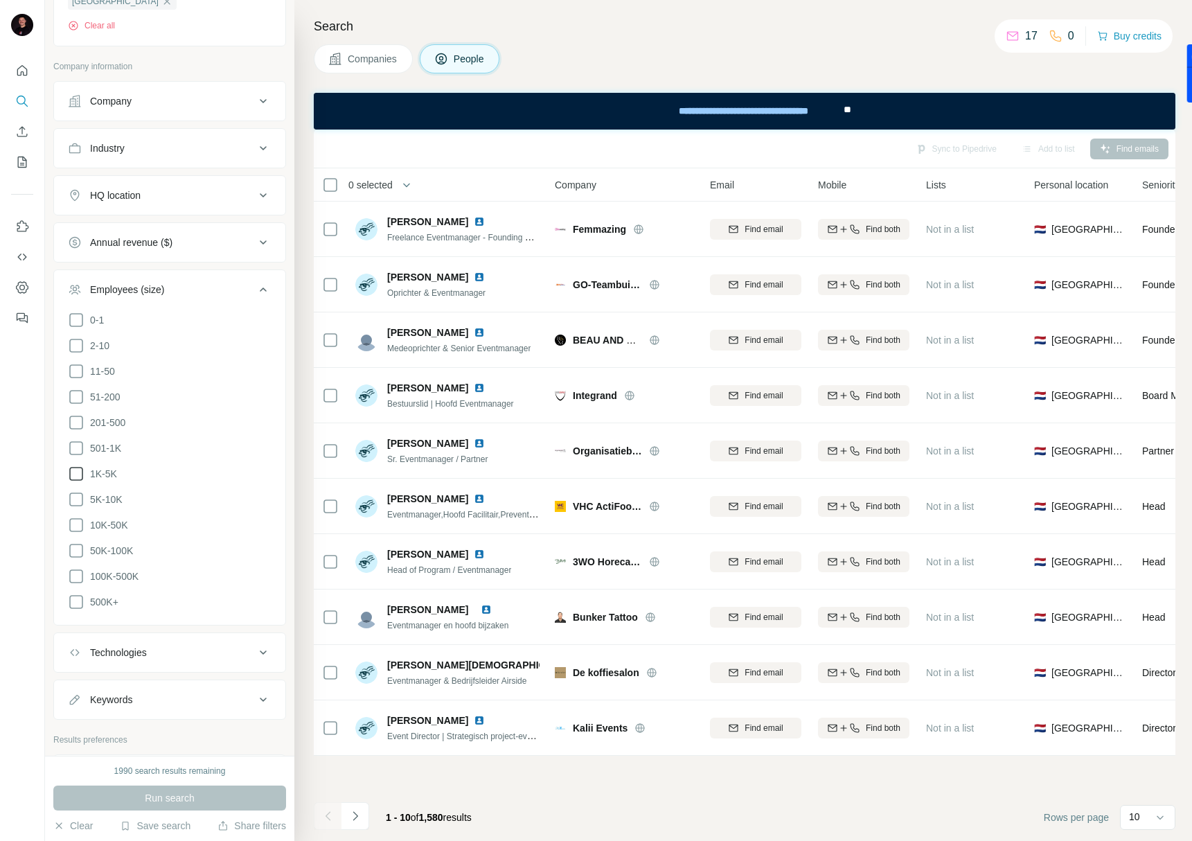
click at [77, 470] on icon at bounding box center [76, 474] width 17 height 17
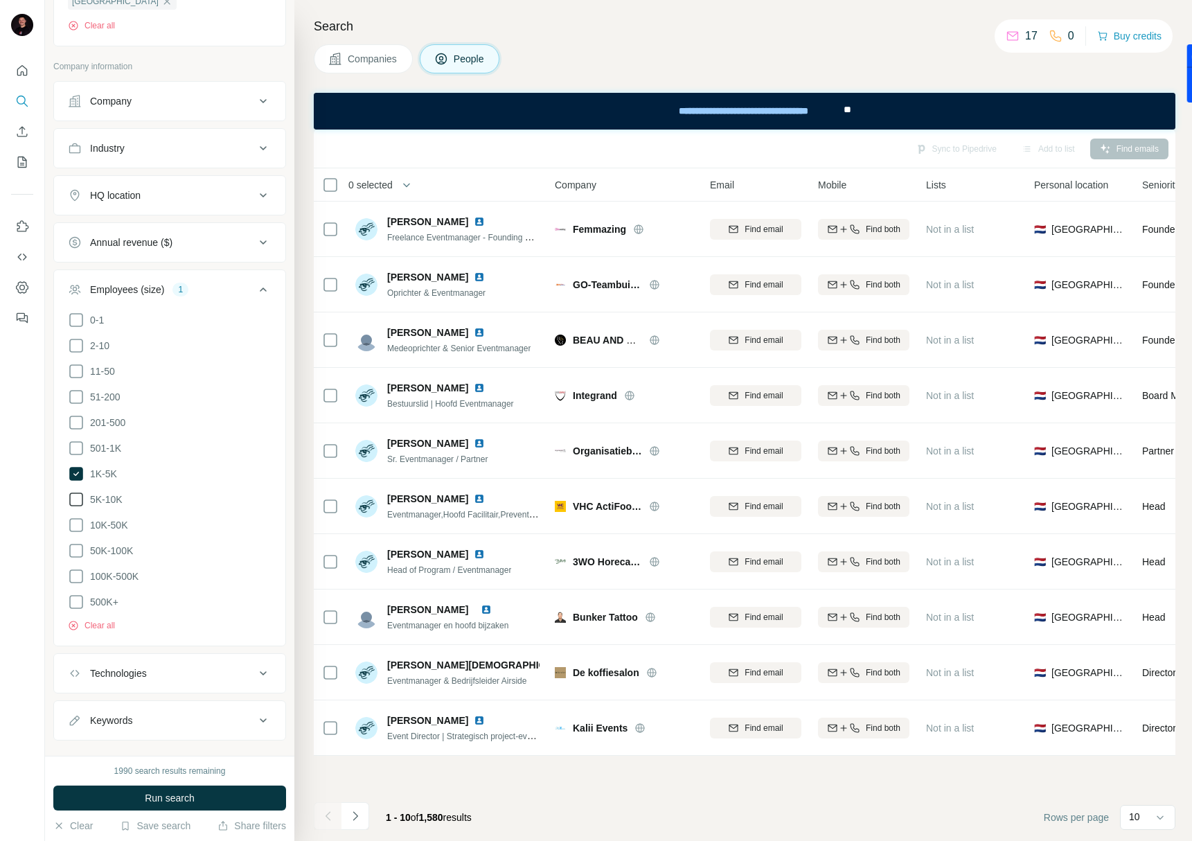
click at [78, 496] on icon at bounding box center [76, 499] width 17 height 17
click at [76, 517] on icon at bounding box center [76, 525] width 17 height 17
click at [75, 542] on icon at bounding box center [76, 550] width 17 height 17
click at [76, 568] on icon at bounding box center [76, 576] width 17 height 17
click at [74, 443] on icon at bounding box center [76, 448] width 17 height 17
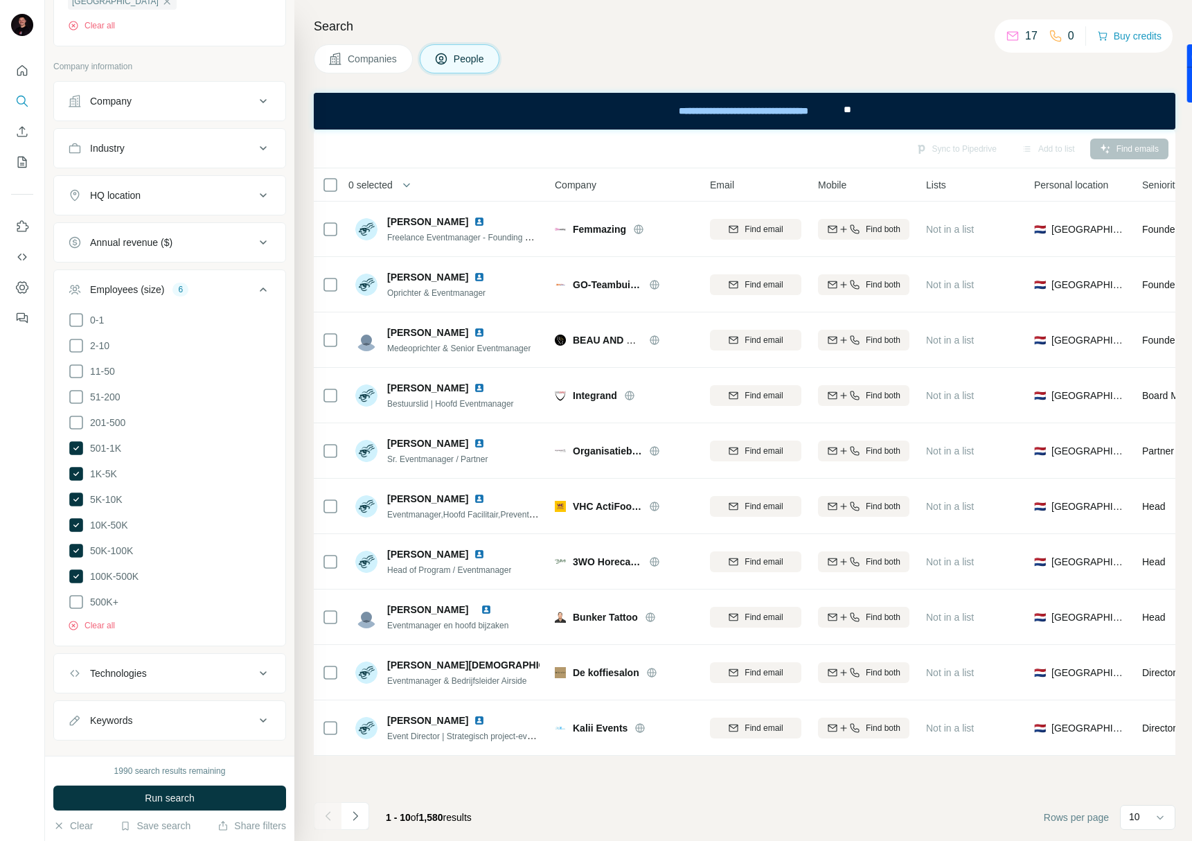
scroll to position [445, 0]
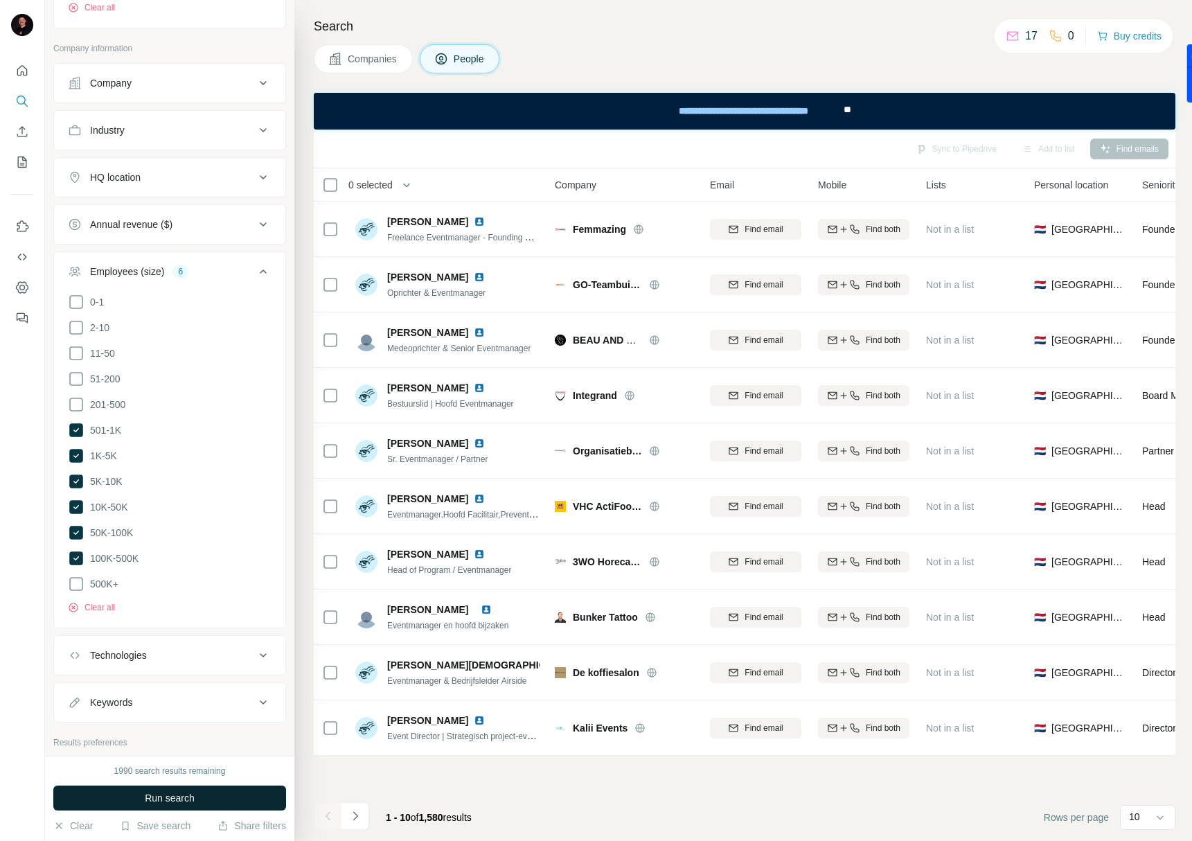
click at [184, 793] on span "Run search" at bounding box center [170, 798] width 50 height 14
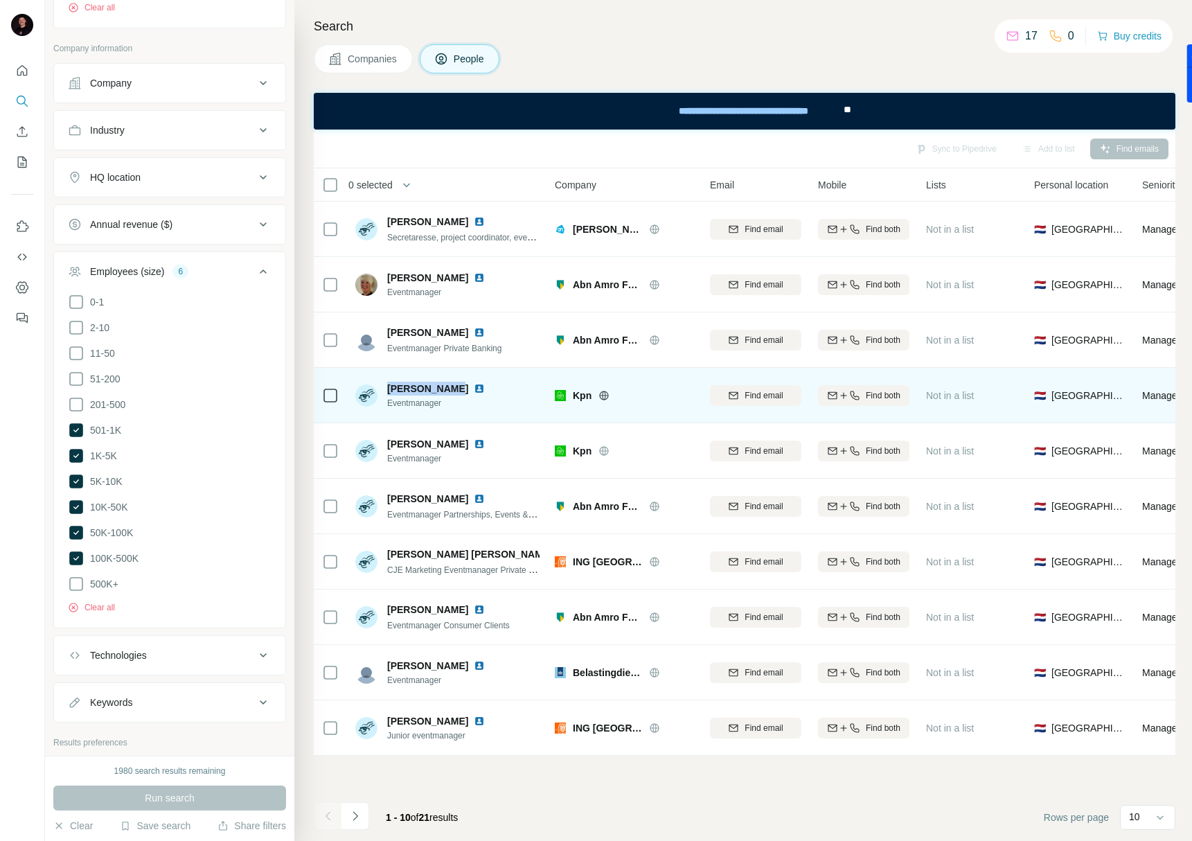
drag, startPoint x: 448, startPoint y: 391, endPoint x: 384, endPoint y: 386, distance: 64.0
click at [384, 386] on div "David Santen Eventmanager" at bounding box center [428, 396] width 146 height 28
copy span "David Santen"
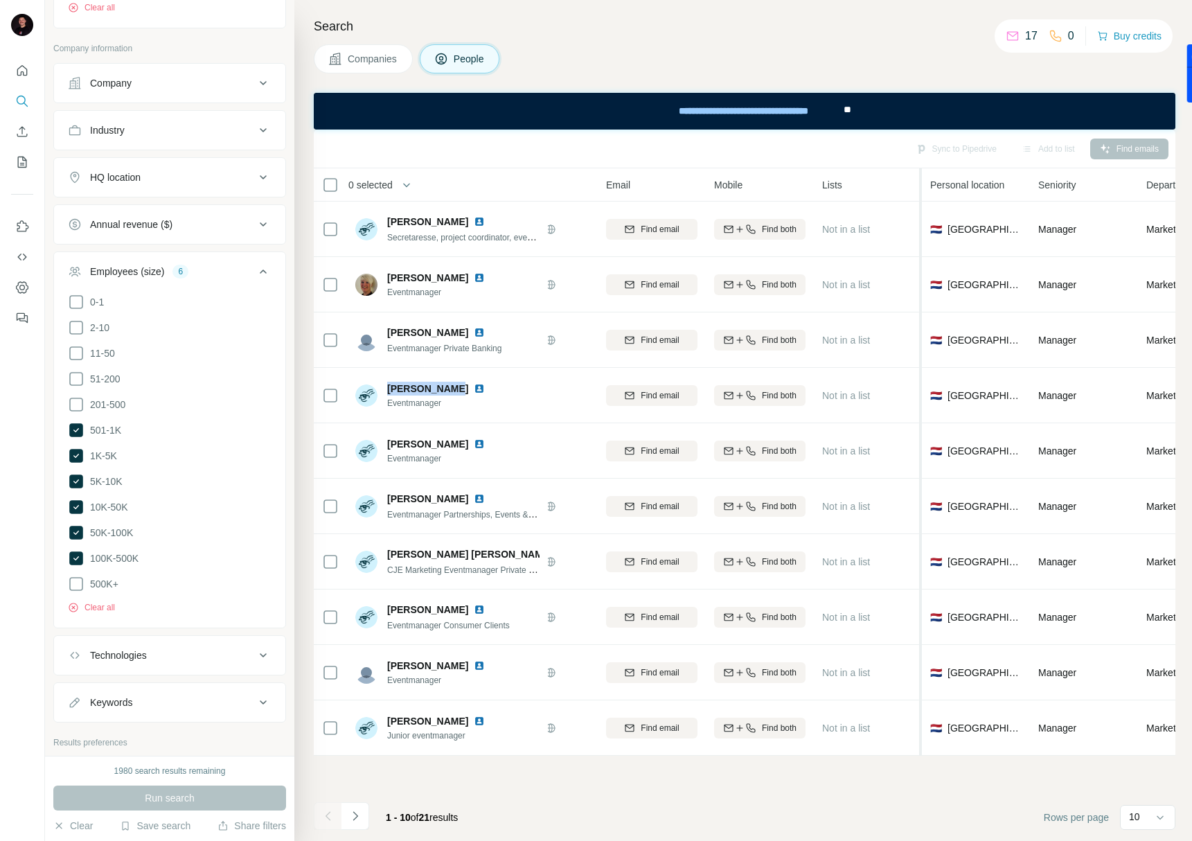
scroll to position [0, 0]
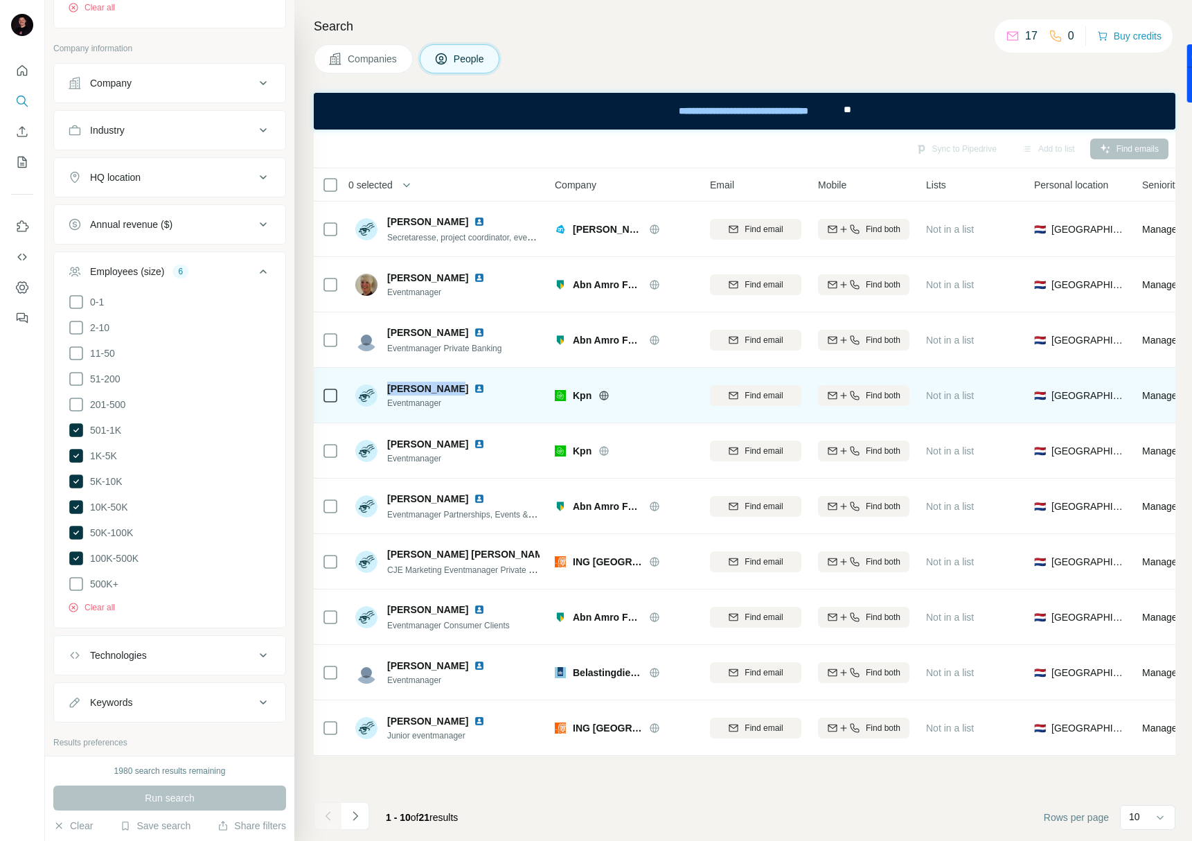
click at [474, 389] on img at bounding box center [479, 388] width 11 height 11
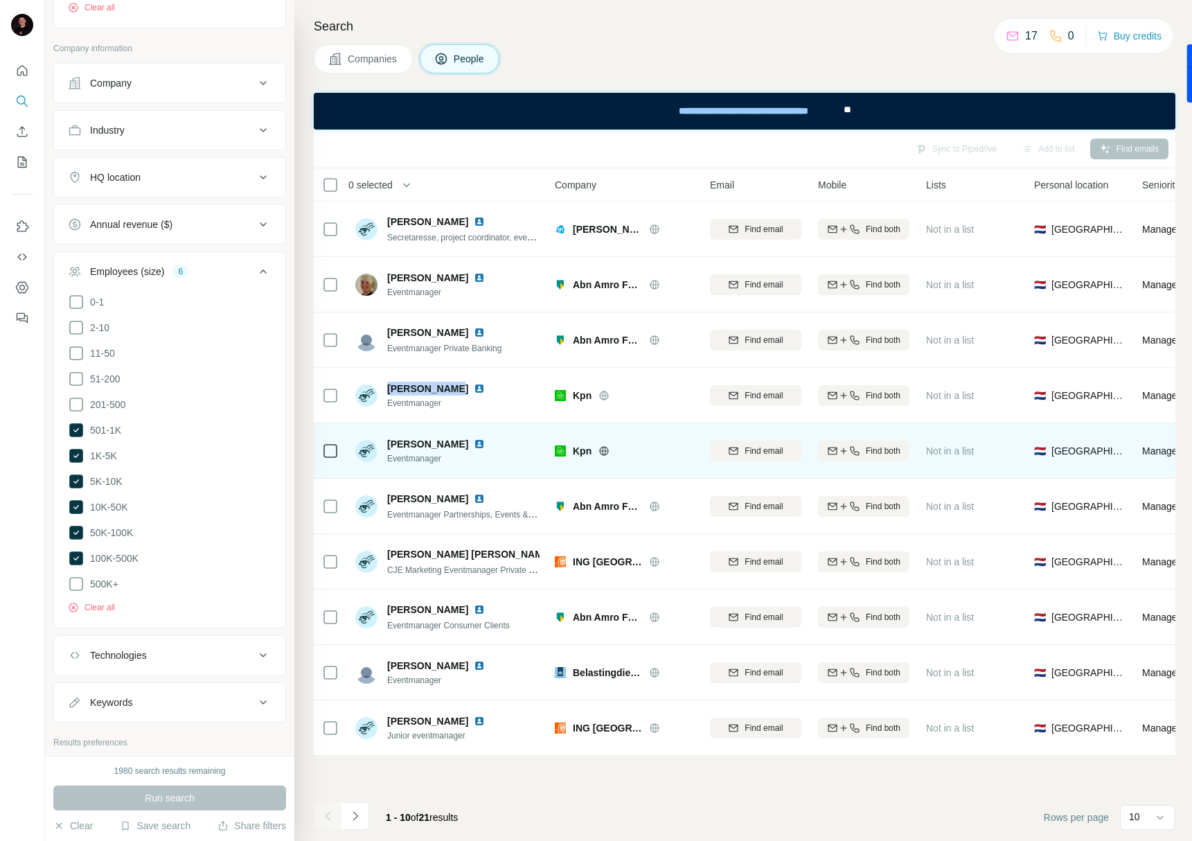
click at [474, 447] on img at bounding box center [479, 444] width 11 height 11
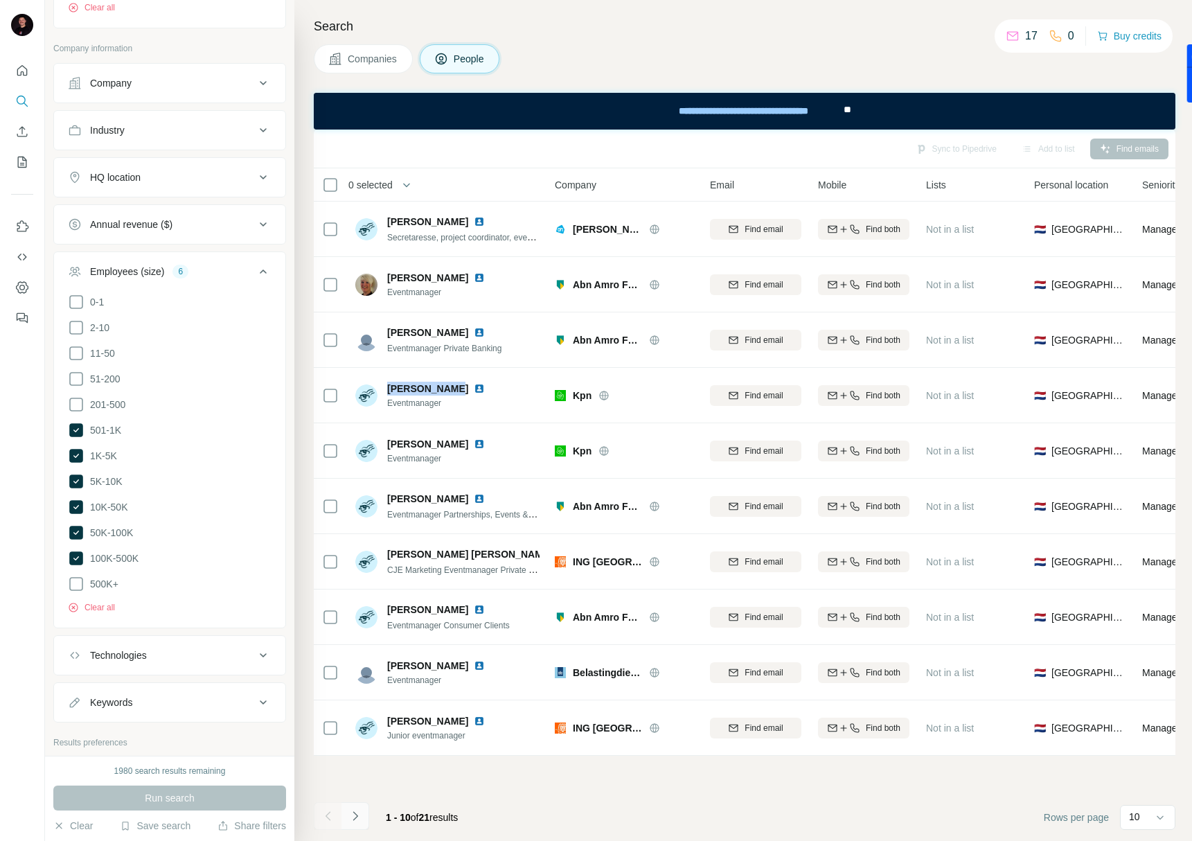
click at [360, 812] on icon "Navigate to next page" at bounding box center [355, 816] width 14 height 14
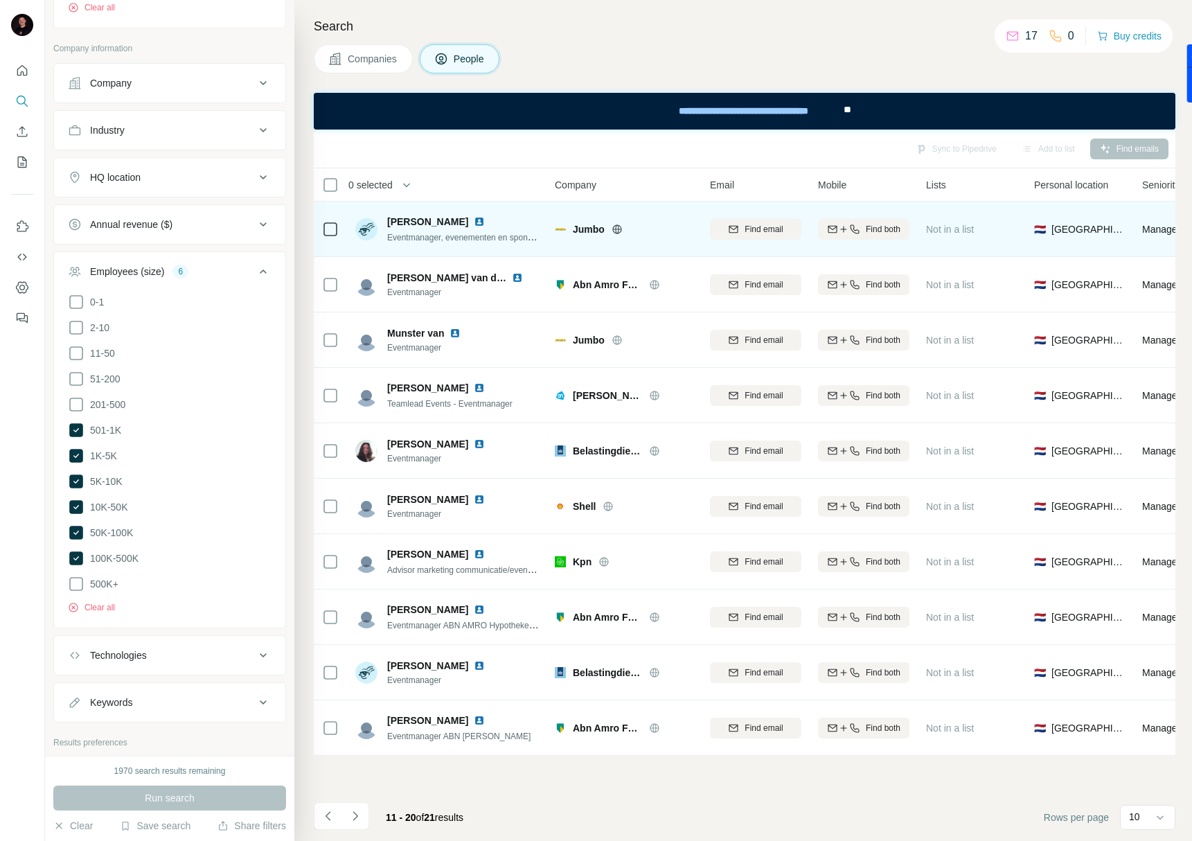
drag, startPoint x: 472, startPoint y: 220, endPoint x: 383, endPoint y: 220, distance: 89.4
click at [383, 220] on div "Marieke Habraken Eventmanager, evenementen en sponsoring" at bounding box center [447, 229] width 184 height 29
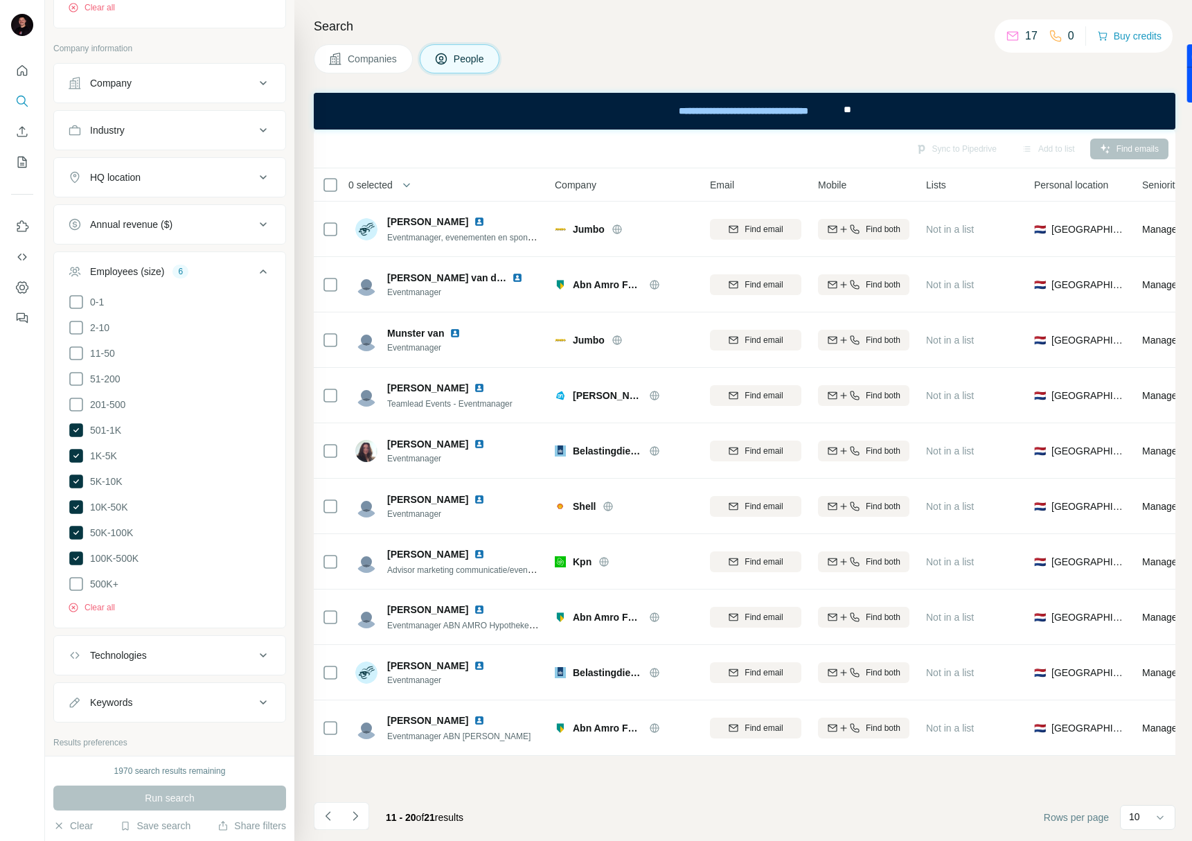
copy span "Marieke Habraken"
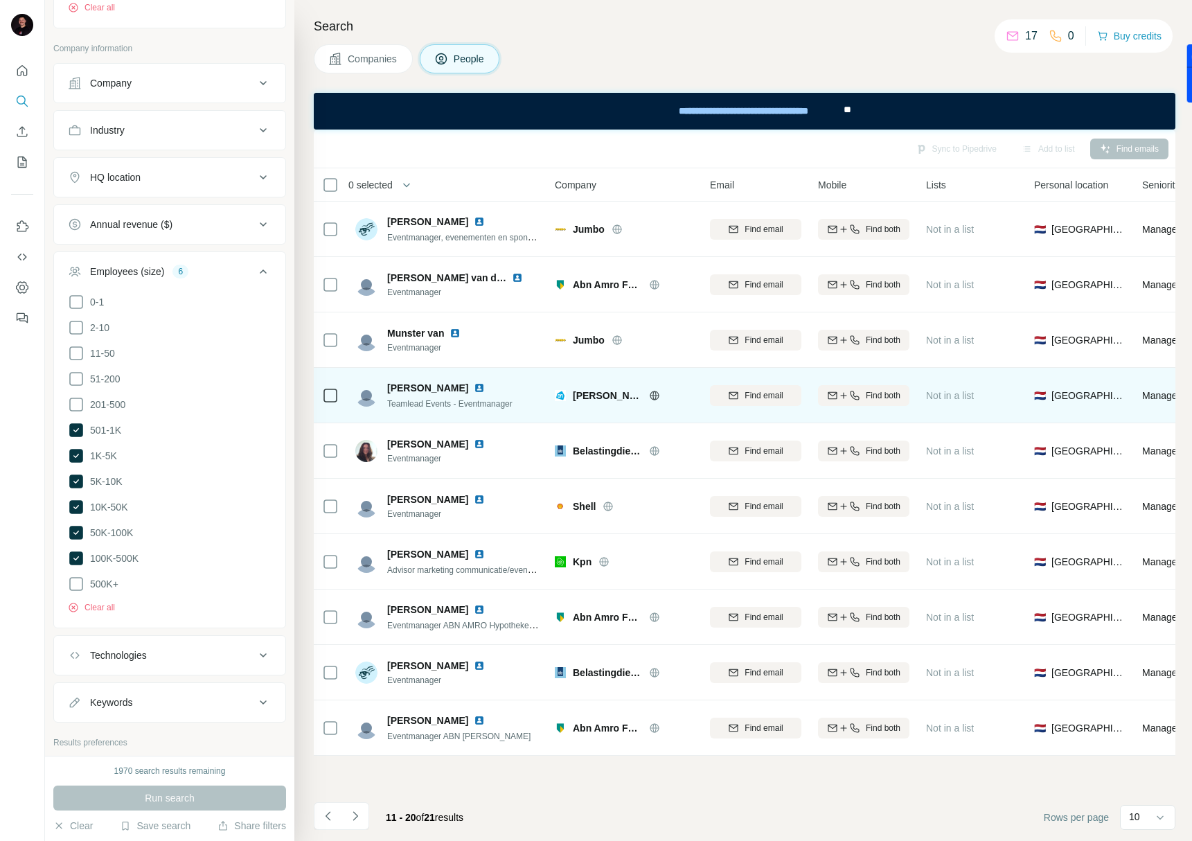
drag, startPoint x: 466, startPoint y: 389, endPoint x: 384, endPoint y: 387, distance: 81.8
click at [384, 387] on div "Myrthe Bloeming Teamlead Events - Eventmanager" at bounding box center [433, 395] width 157 height 29
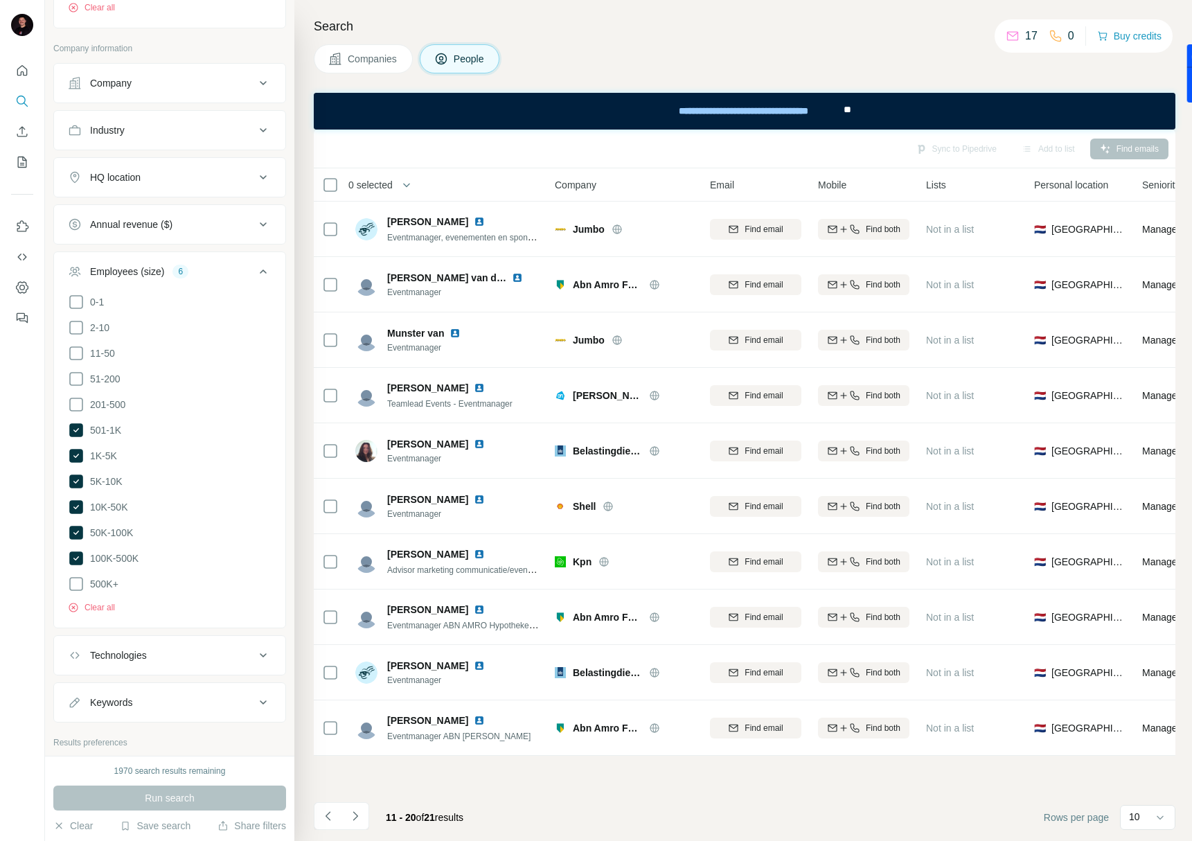
copy span "Myrthe Bloeming"
click at [351, 813] on icon "Navigate to next page" at bounding box center [355, 816] width 14 height 14
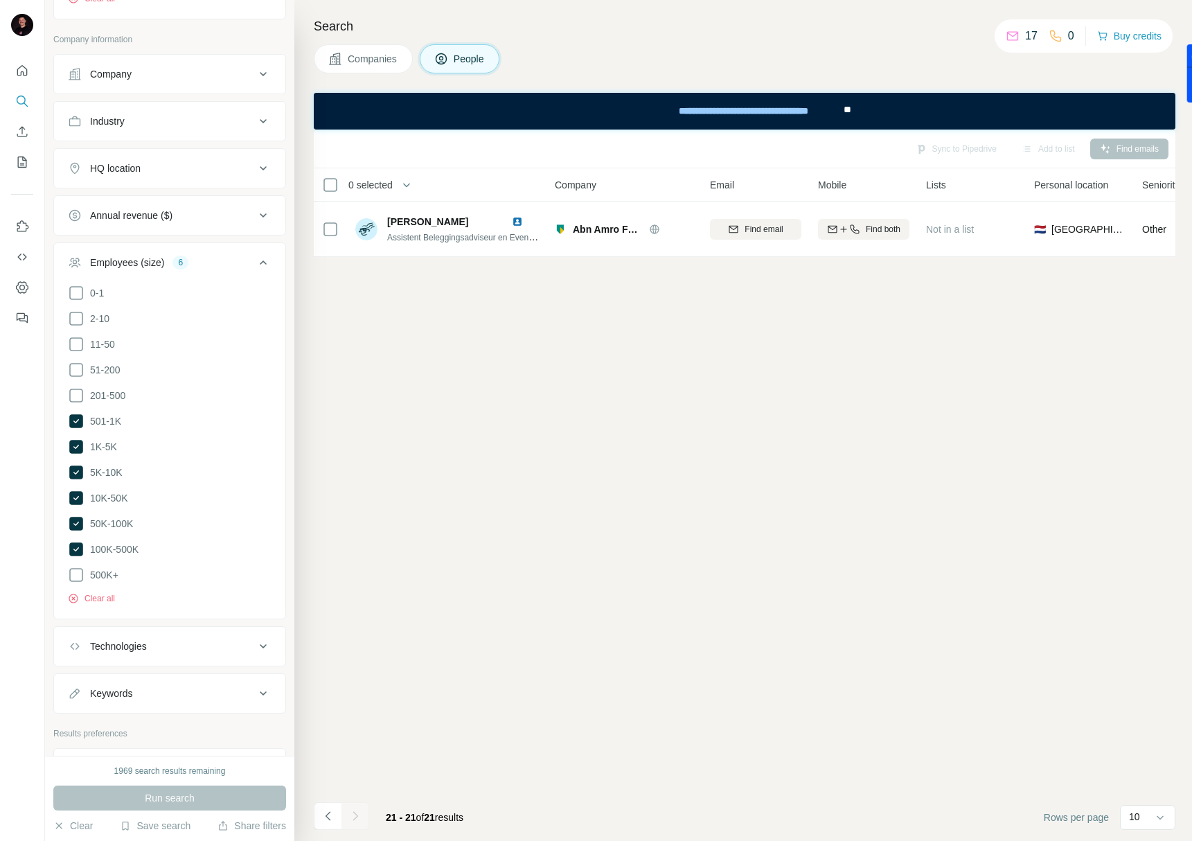
scroll to position [427, 0]
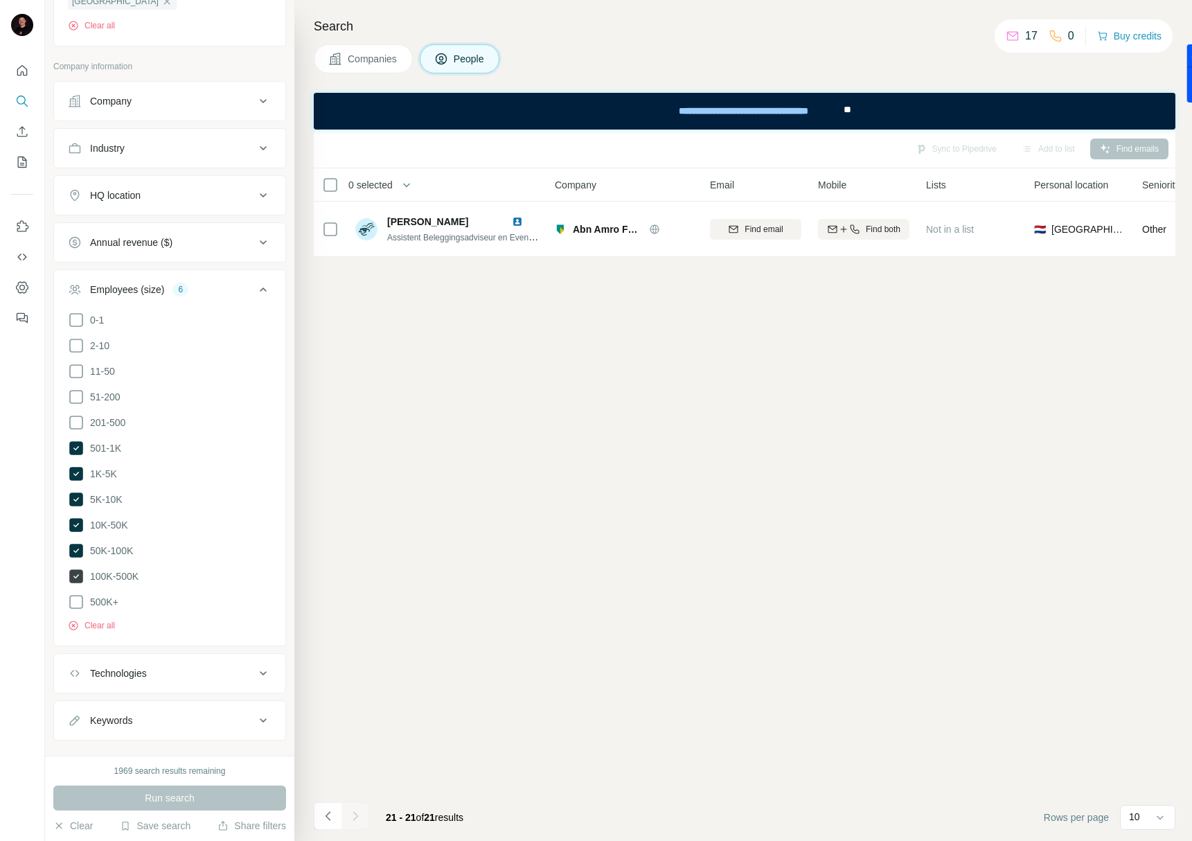
click at [73, 569] on icon at bounding box center [76, 576] width 14 height 14
click at [73, 552] on icon at bounding box center [76, 551] width 14 height 14
click at [73, 523] on icon at bounding box center [76, 525] width 14 height 14
click at [182, 796] on span "Run search" at bounding box center [170, 798] width 50 height 14
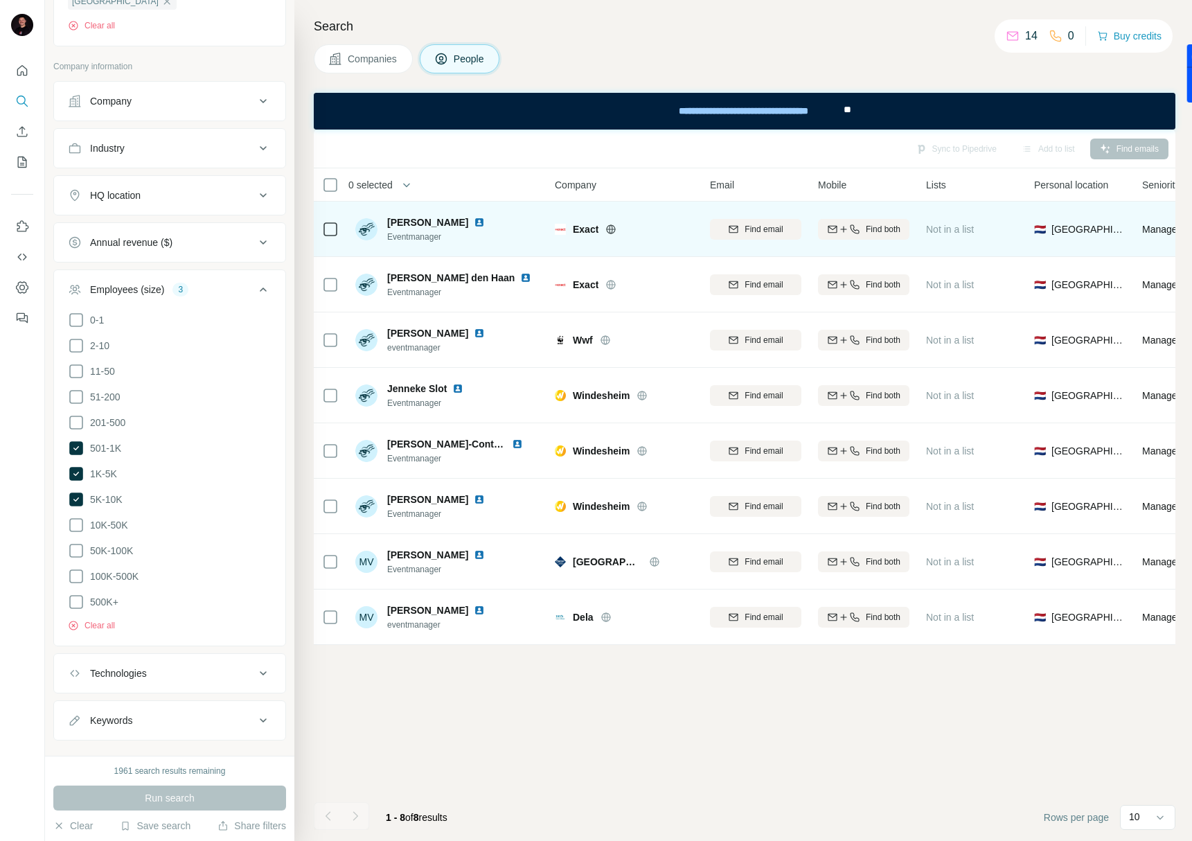
click at [474, 222] on img at bounding box center [479, 222] width 11 height 11
click at [850, 230] on icon "button" at bounding box center [854, 228] width 9 height 9
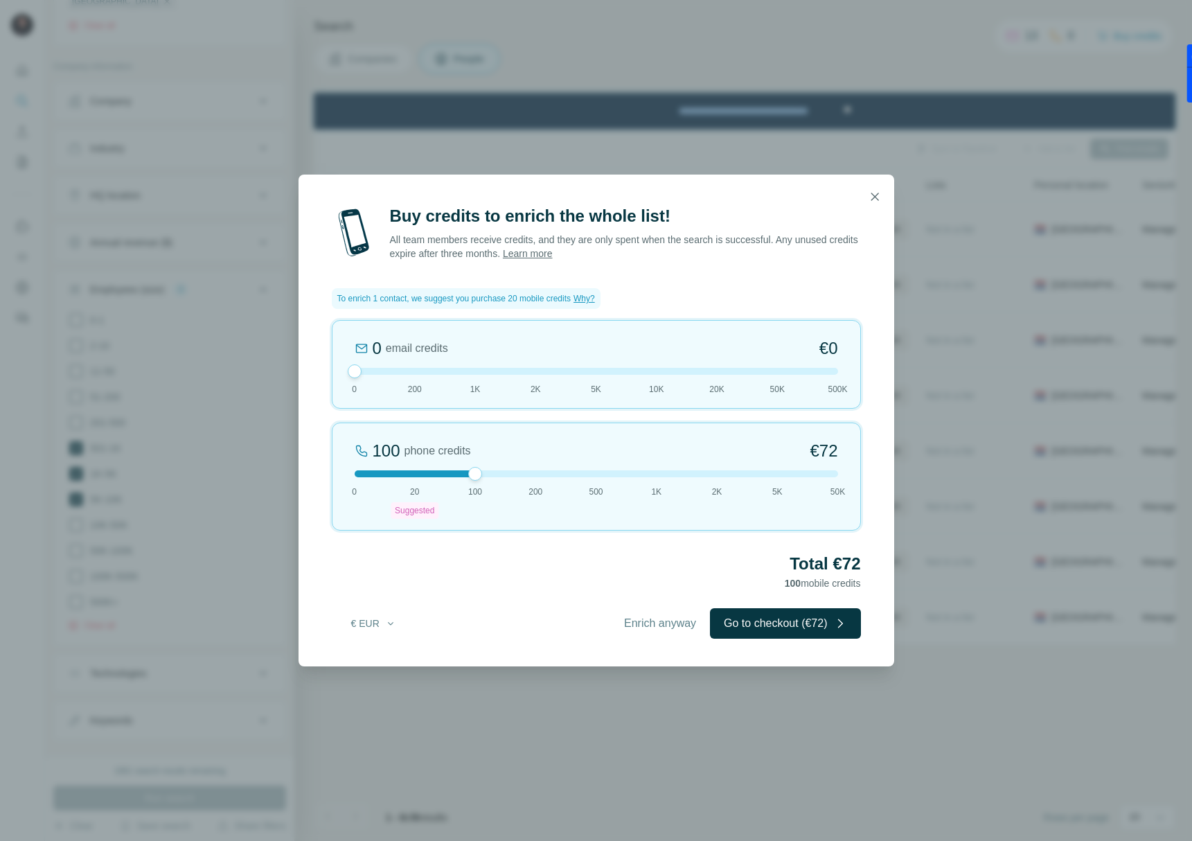
drag, startPoint x: 414, startPoint y: 470, endPoint x: 470, endPoint y: 473, distance: 55.5
click at [470, 473] on div at bounding box center [475, 474] width 14 height 14
click at [360, 378] on div "0 email credits €0 0 200 1K 2K 5K 10K 20K 50K 500K" at bounding box center [596, 364] width 529 height 89
drag, startPoint x: 361, startPoint y: 375, endPoint x: 398, endPoint y: 378, distance: 37.5
click at [398, 378] on div "200 email credits €9 0 200 1K 2K 5K 10K 20K 50K 500K" at bounding box center [596, 364] width 529 height 89
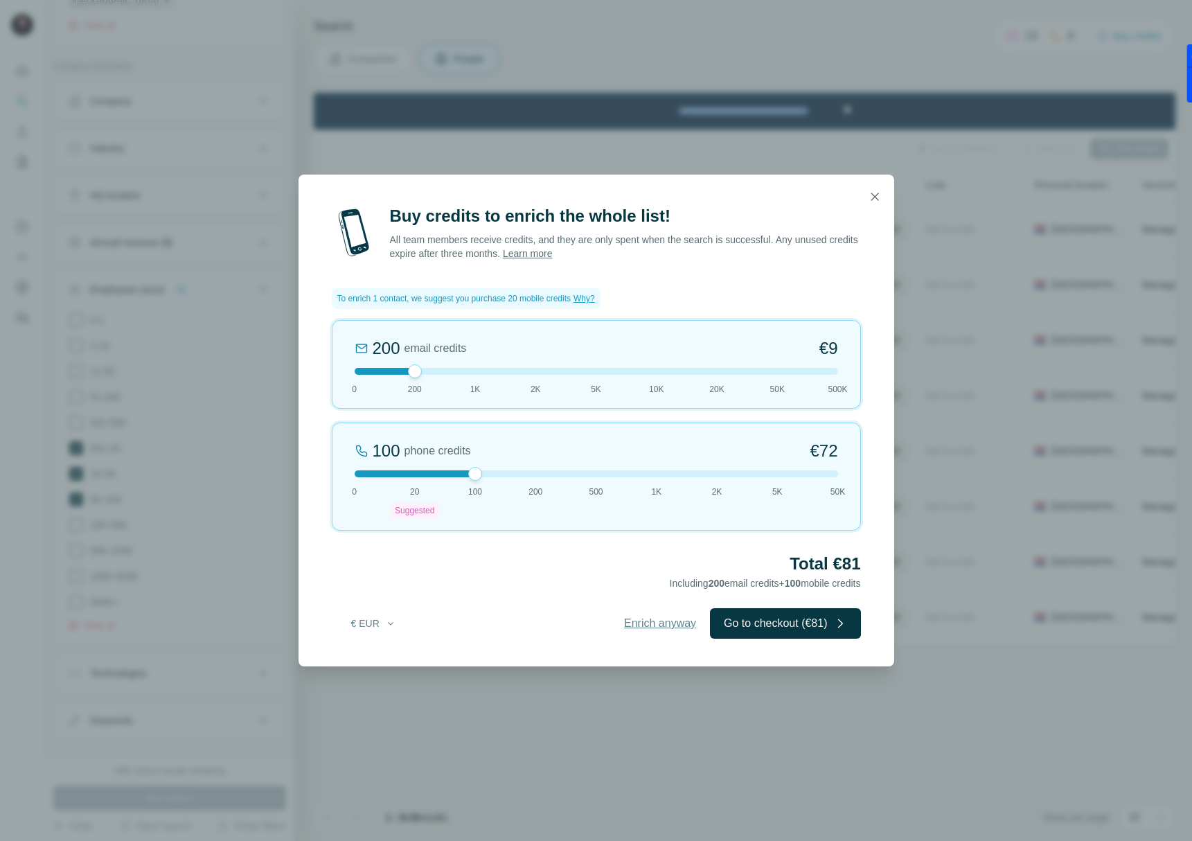
click at [661, 625] on span "Enrich anyway" at bounding box center [660, 623] width 72 height 17
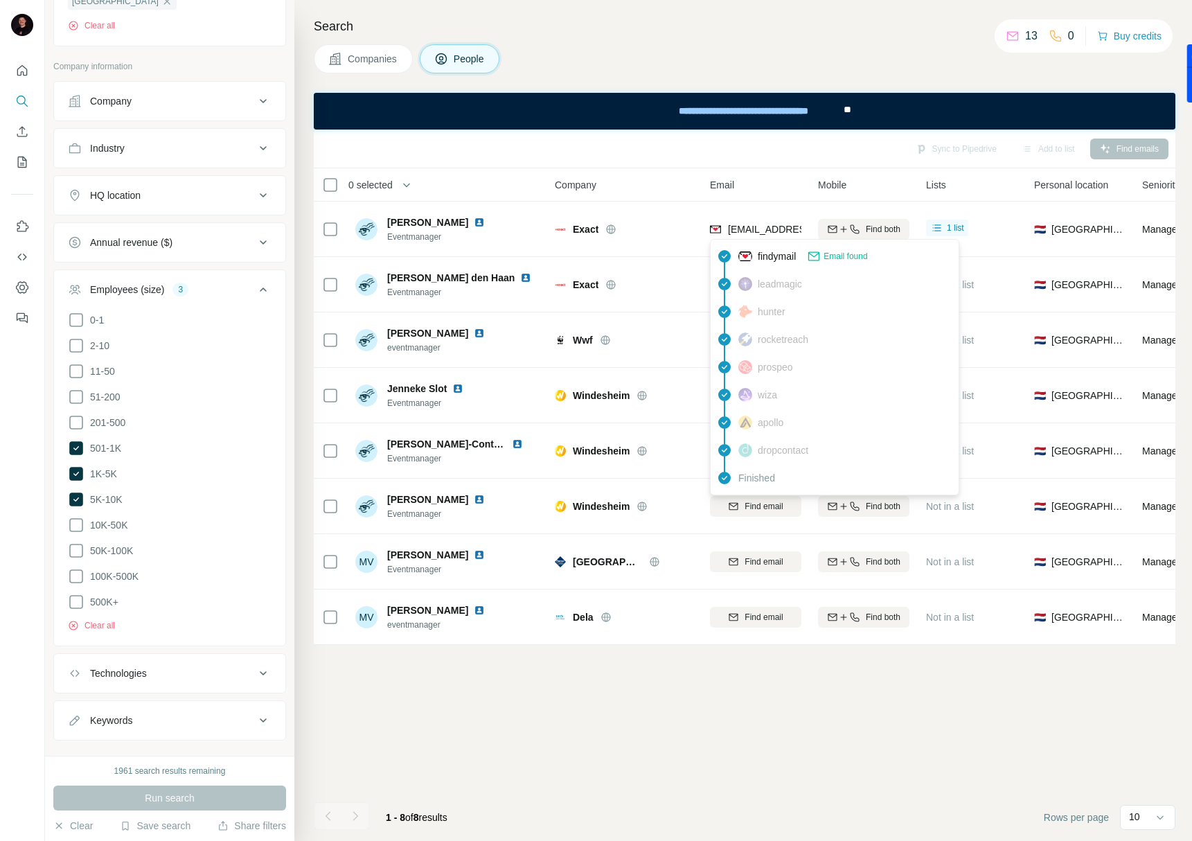
click at [781, 254] on span "findymail" at bounding box center [777, 256] width 38 height 14
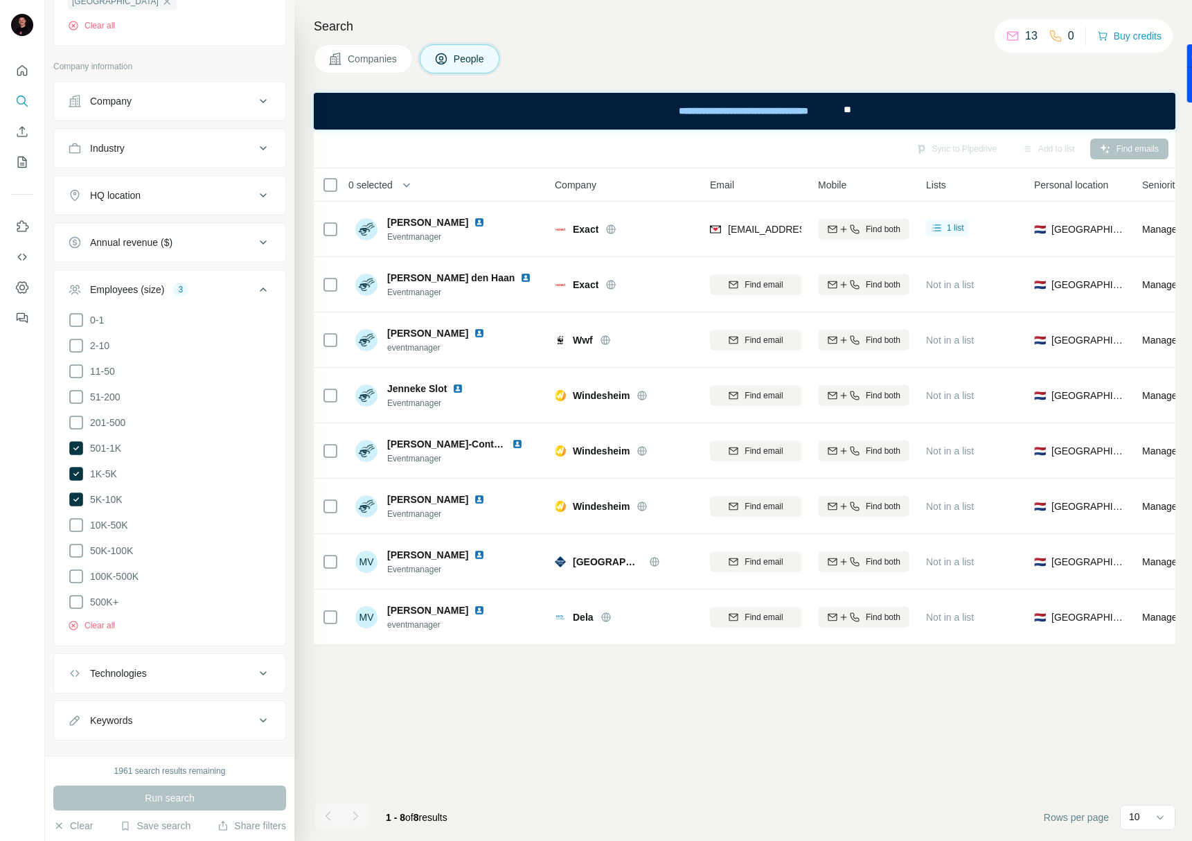
click at [781, 254] on td "aziza.bendouch@exact.com" at bounding box center [756, 229] width 108 height 55
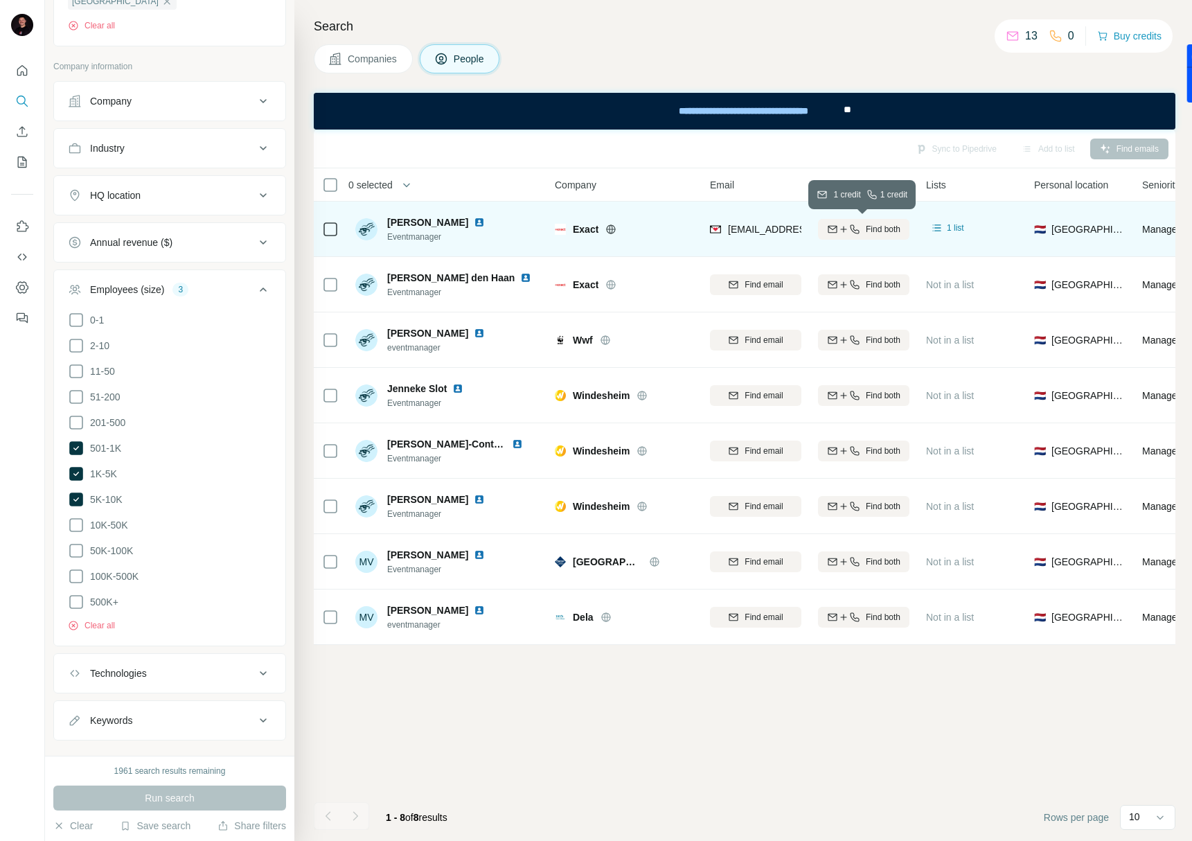
click at [879, 227] on span "Find both" at bounding box center [883, 229] width 35 height 12
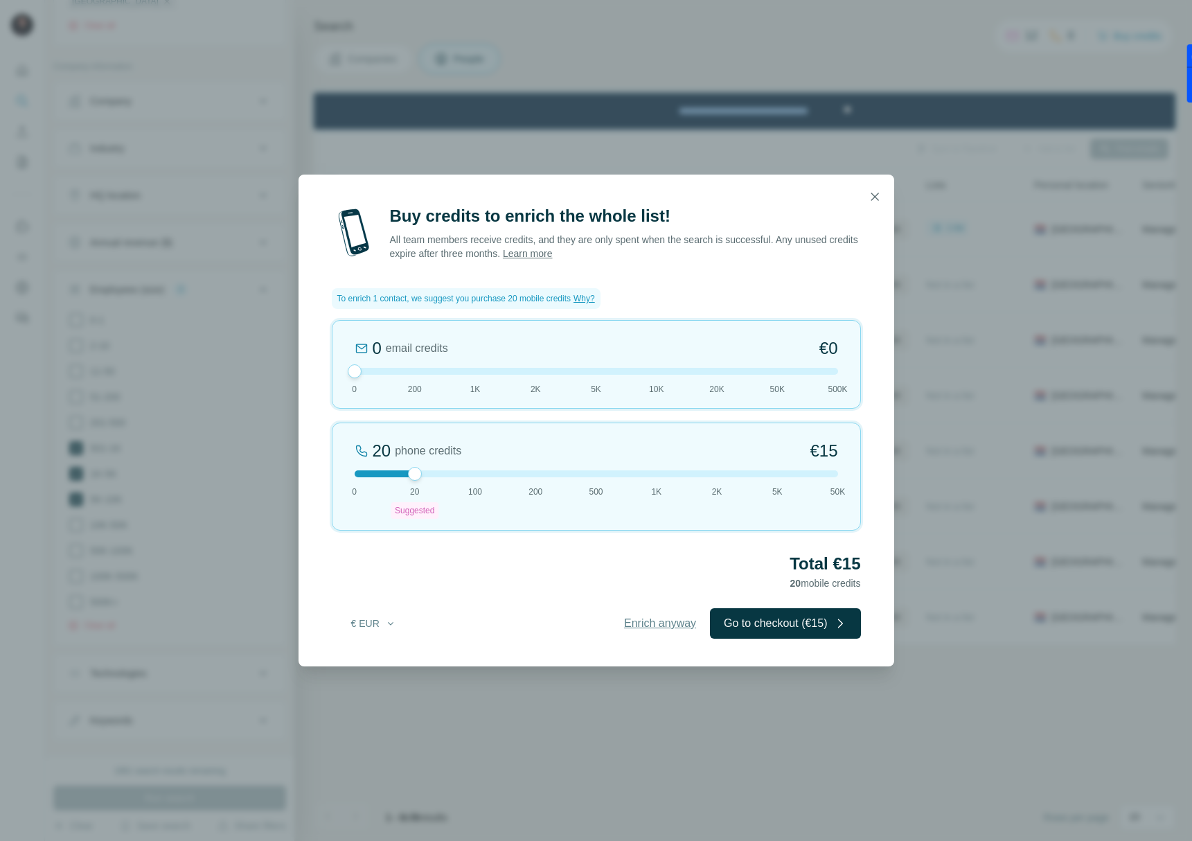
click at [664, 623] on span "Enrich anyway" at bounding box center [660, 623] width 72 height 17
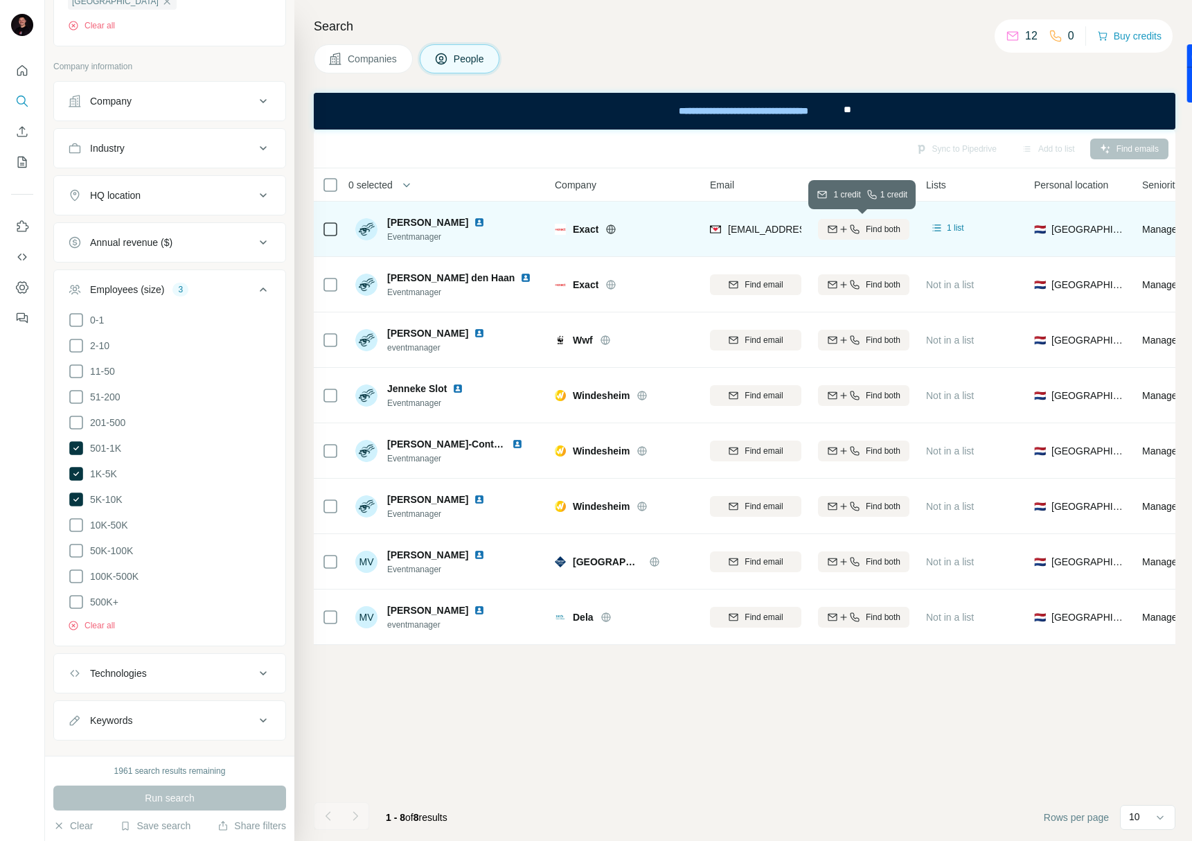
click at [868, 224] on span "Find both" at bounding box center [883, 229] width 35 height 12
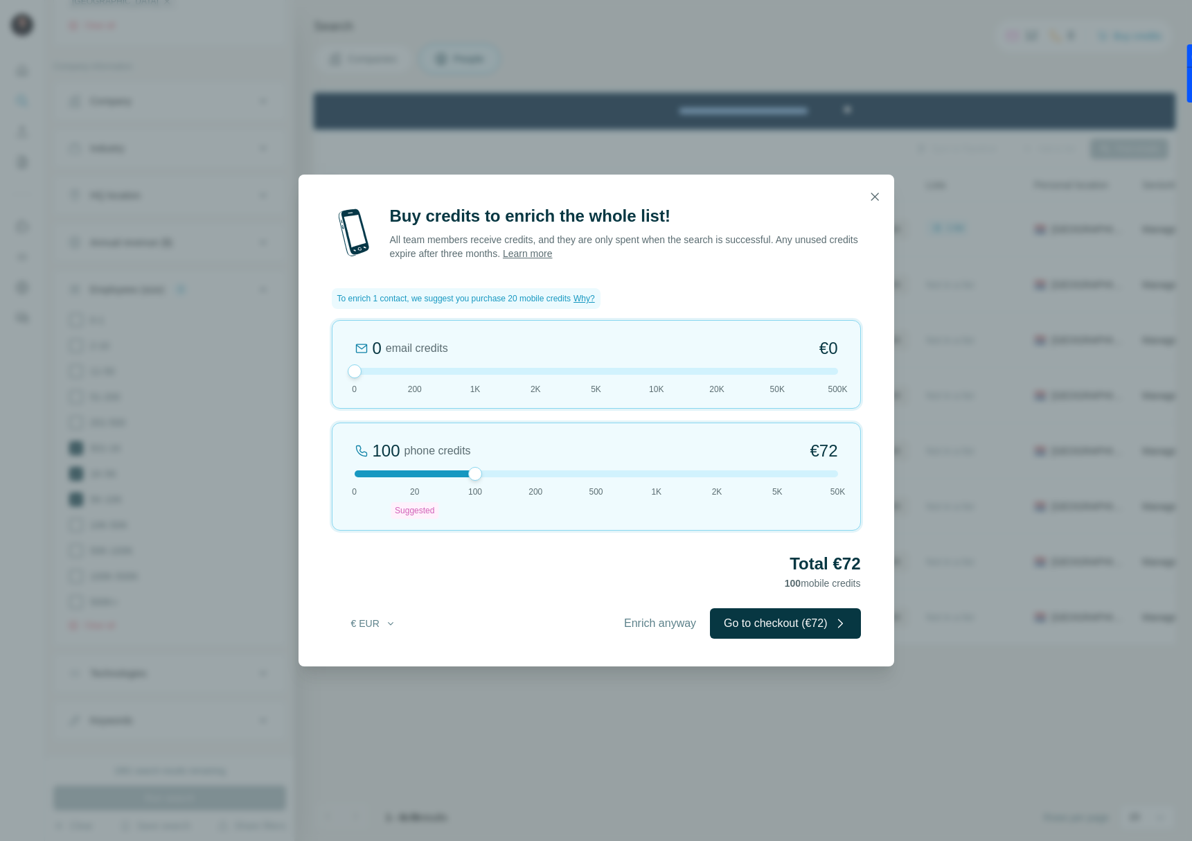
drag, startPoint x: 409, startPoint y: 471, endPoint x: 485, endPoint y: 477, distance: 76.5
click at [485, 477] on div "100 phone credits €72 0 20 Suggested 100 200 500 1K 2K 5K 50K" at bounding box center [596, 477] width 529 height 108
drag, startPoint x: 375, startPoint y: 366, endPoint x: 416, endPoint y: 367, distance: 40.2
click at [416, 367] on div at bounding box center [415, 371] width 14 height 14
click at [792, 622] on button "Go to checkout (€81)" at bounding box center [785, 623] width 150 height 30
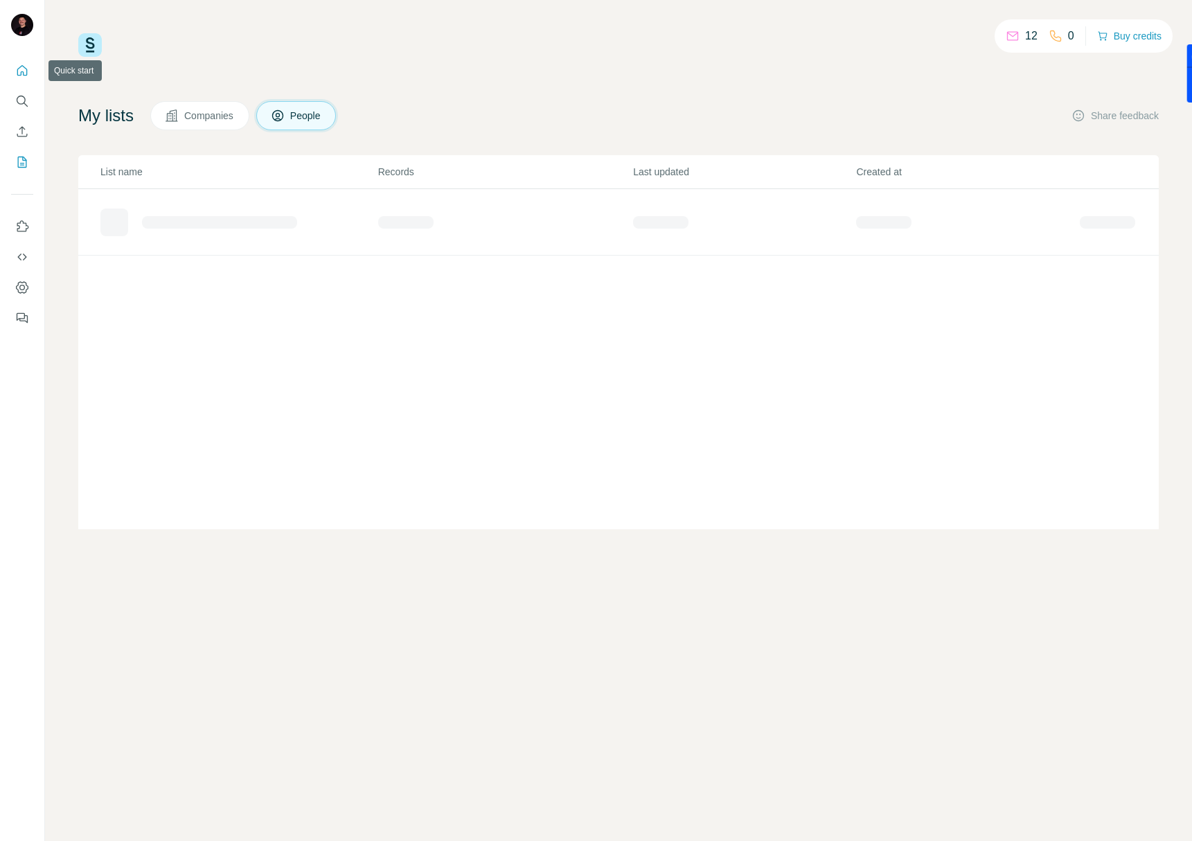
click at [25, 69] on icon "Quick start" at bounding box center [22, 71] width 14 height 14
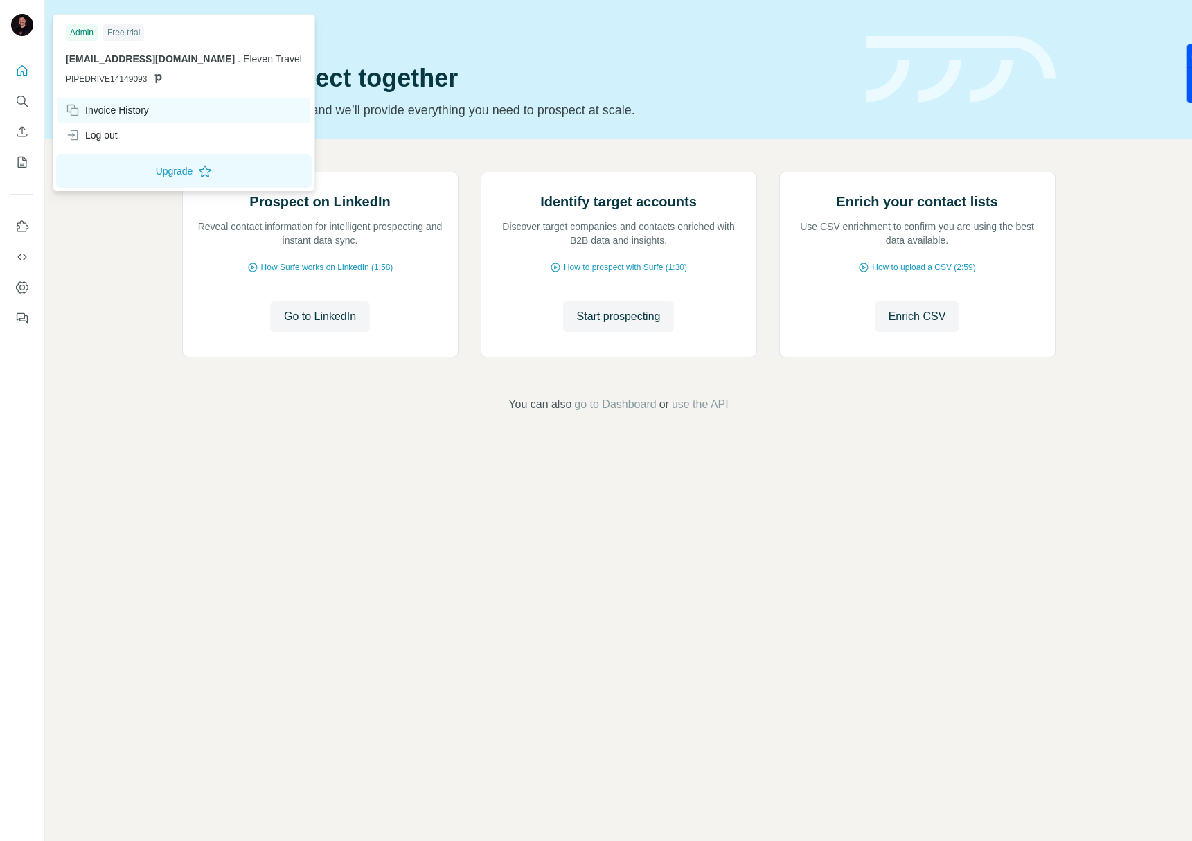
click at [115, 111] on div "Invoice History" at bounding box center [107, 110] width 83 height 14
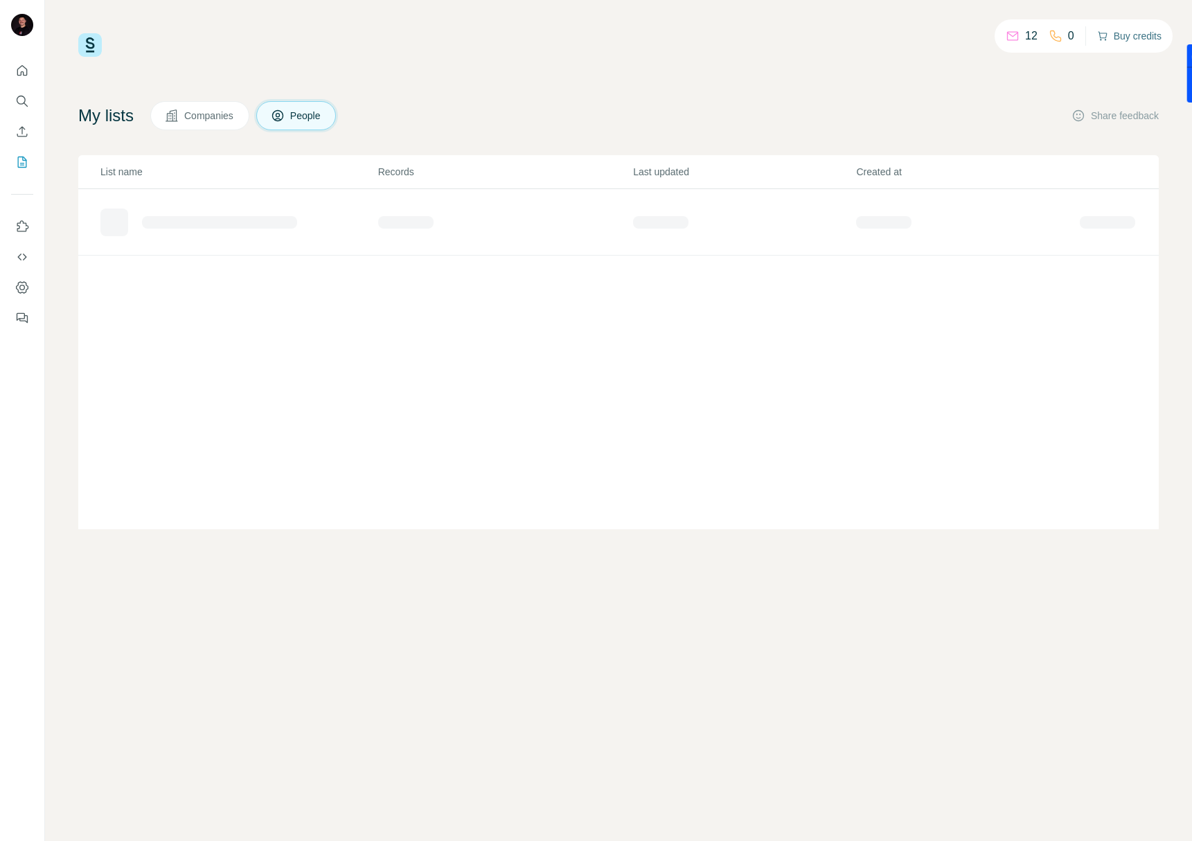
click at [1122, 31] on button "Buy credits" at bounding box center [1129, 35] width 64 height 19
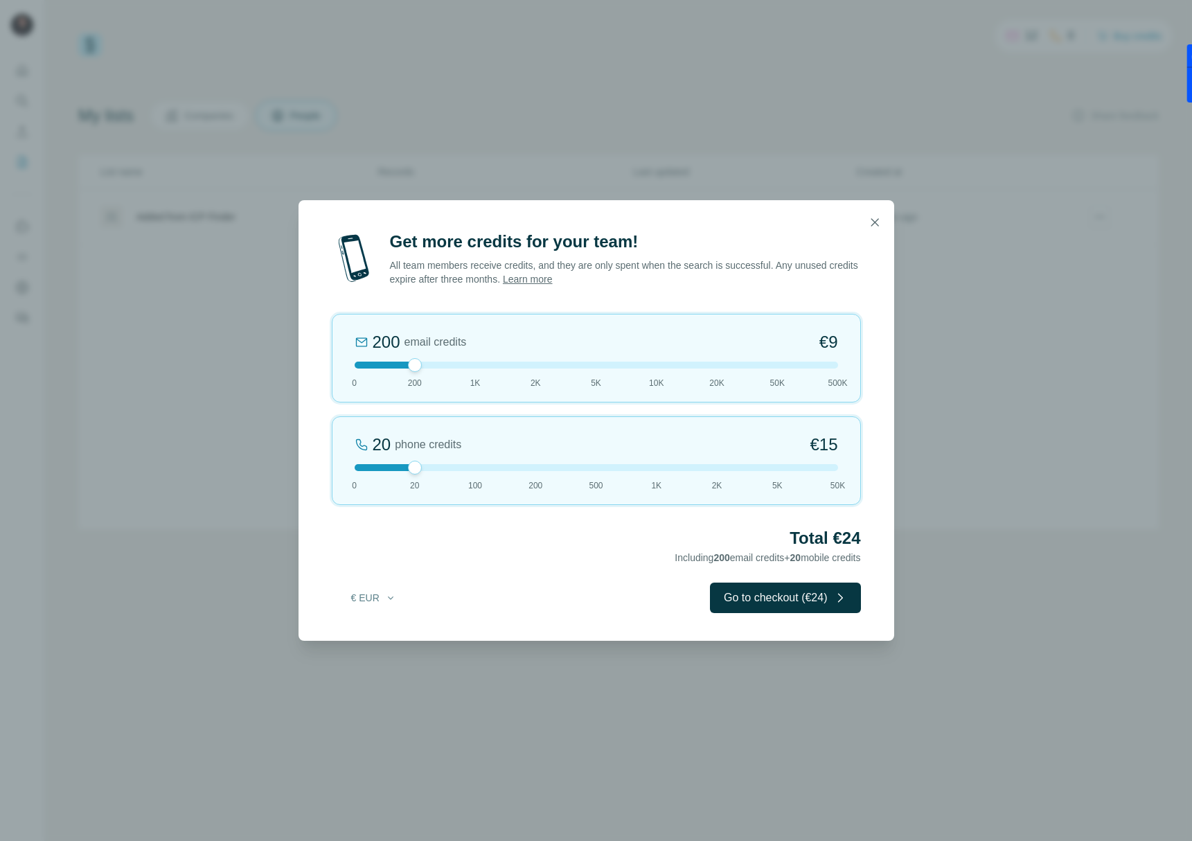
drag, startPoint x: 412, startPoint y: 461, endPoint x: 427, endPoint y: 465, distance: 15.1
click at [430, 466] on div "20 phone credits €15 0 20 100 200 500 1K 2K 5K 50K" at bounding box center [596, 460] width 529 height 89
drag, startPoint x: 453, startPoint y: 468, endPoint x: 468, endPoint y: 468, distance: 15.2
click at [468, 468] on div at bounding box center [475, 468] width 14 height 14
click at [743, 602] on button "Go to checkout (€81)" at bounding box center [785, 598] width 150 height 30
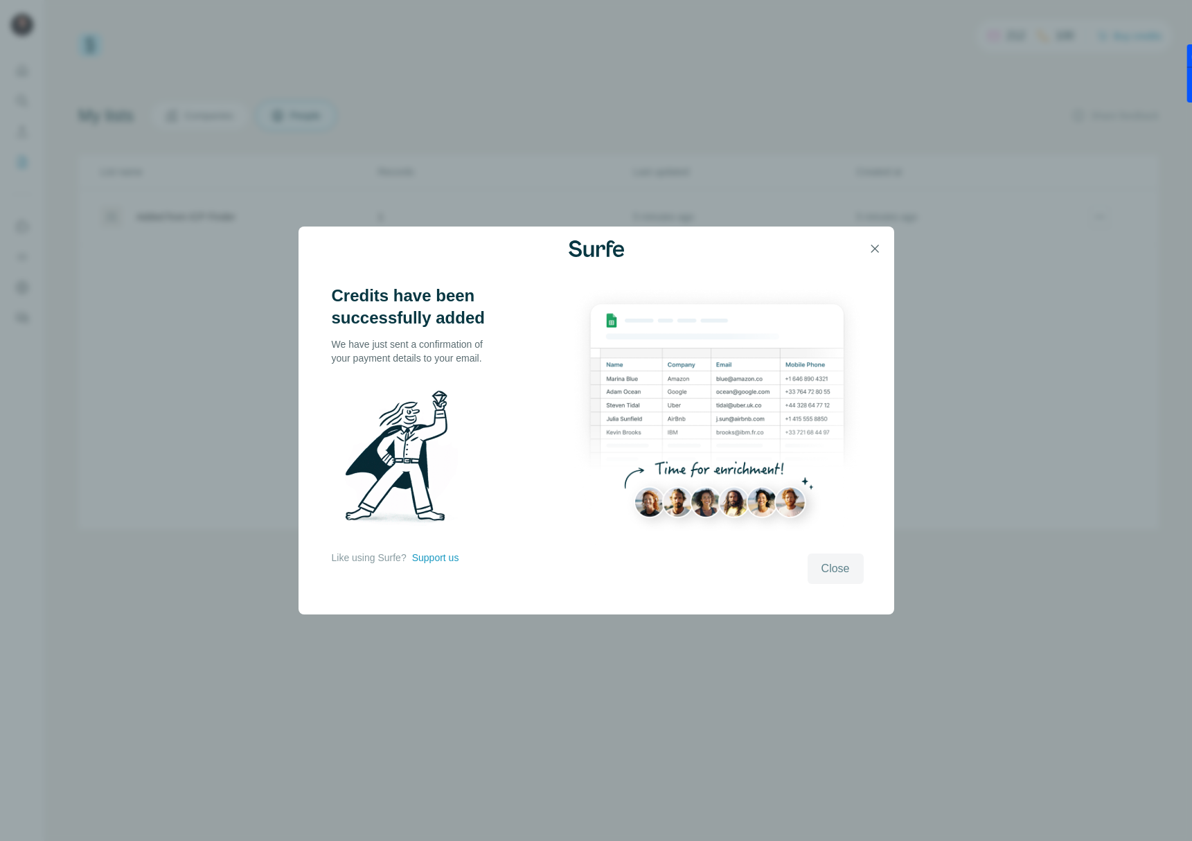
click at [829, 569] on span "Close" at bounding box center [836, 568] width 28 height 17
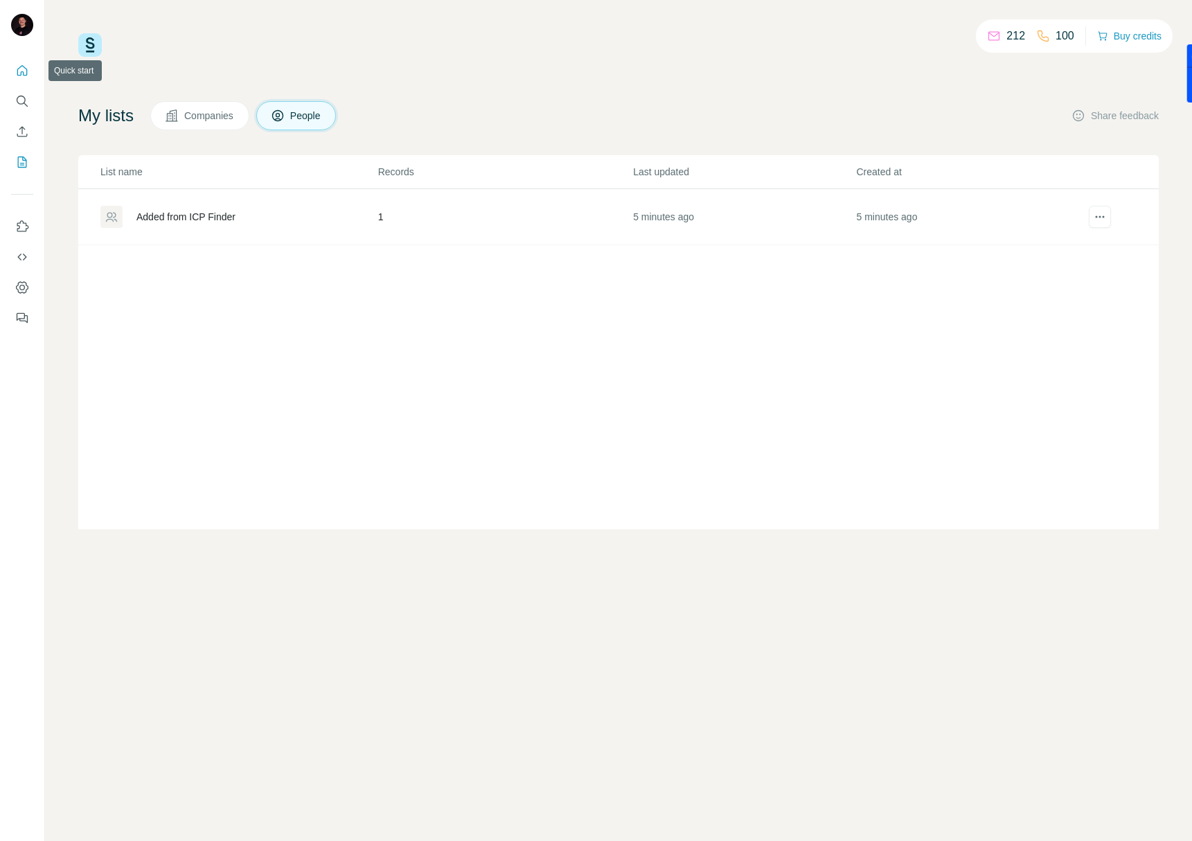
click at [20, 70] on icon "Quick start" at bounding box center [22, 71] width 14 height 14
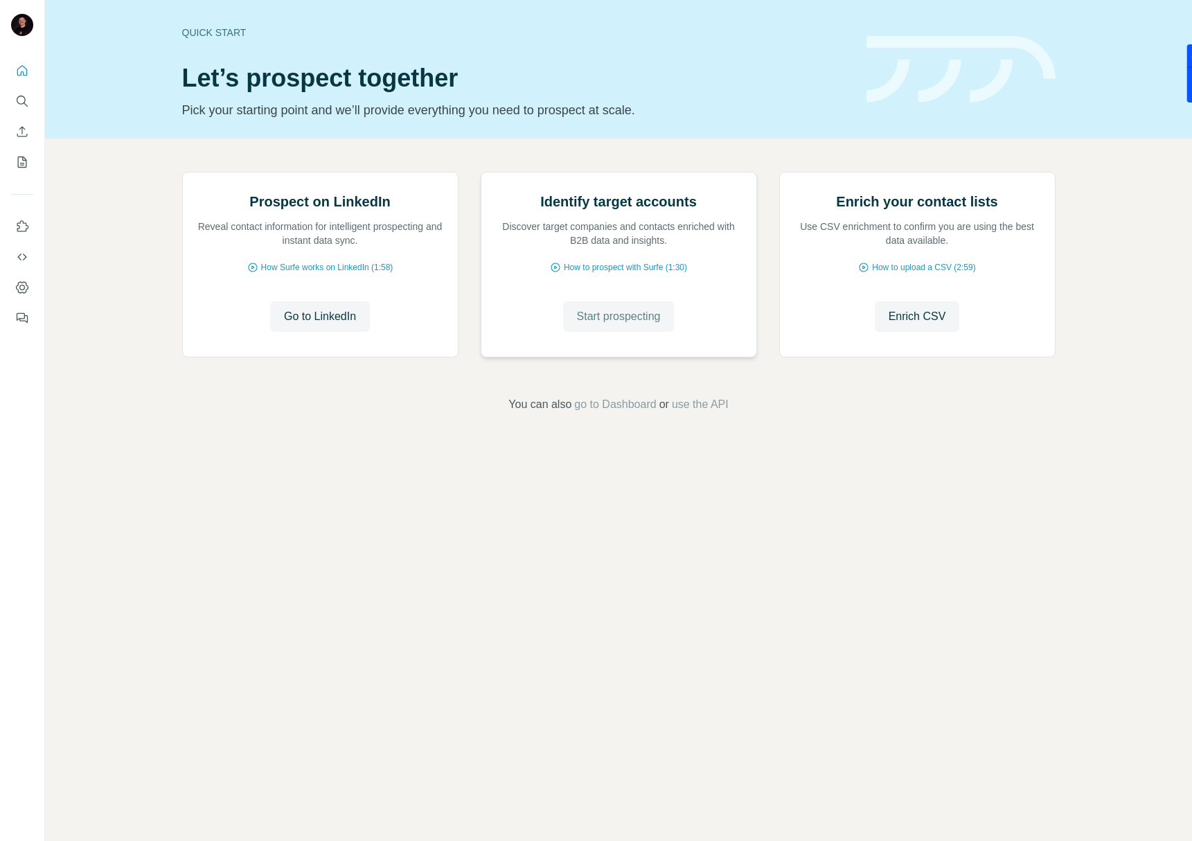
click at [597, 325] on span "Start prospecting" at bounding box center [619, 316] width 84 height 17
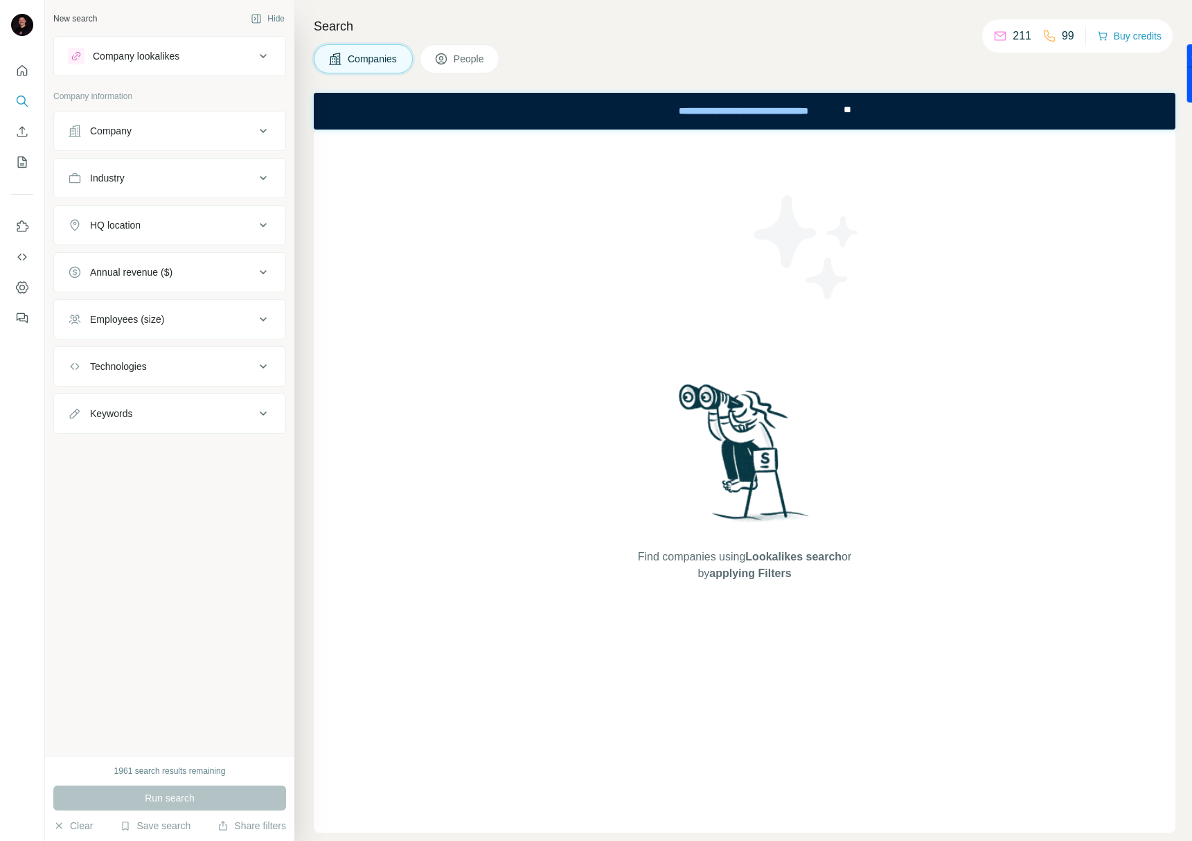
click at [463, 57] on span "People" at bounding box center [470, 59] width 32 height 14
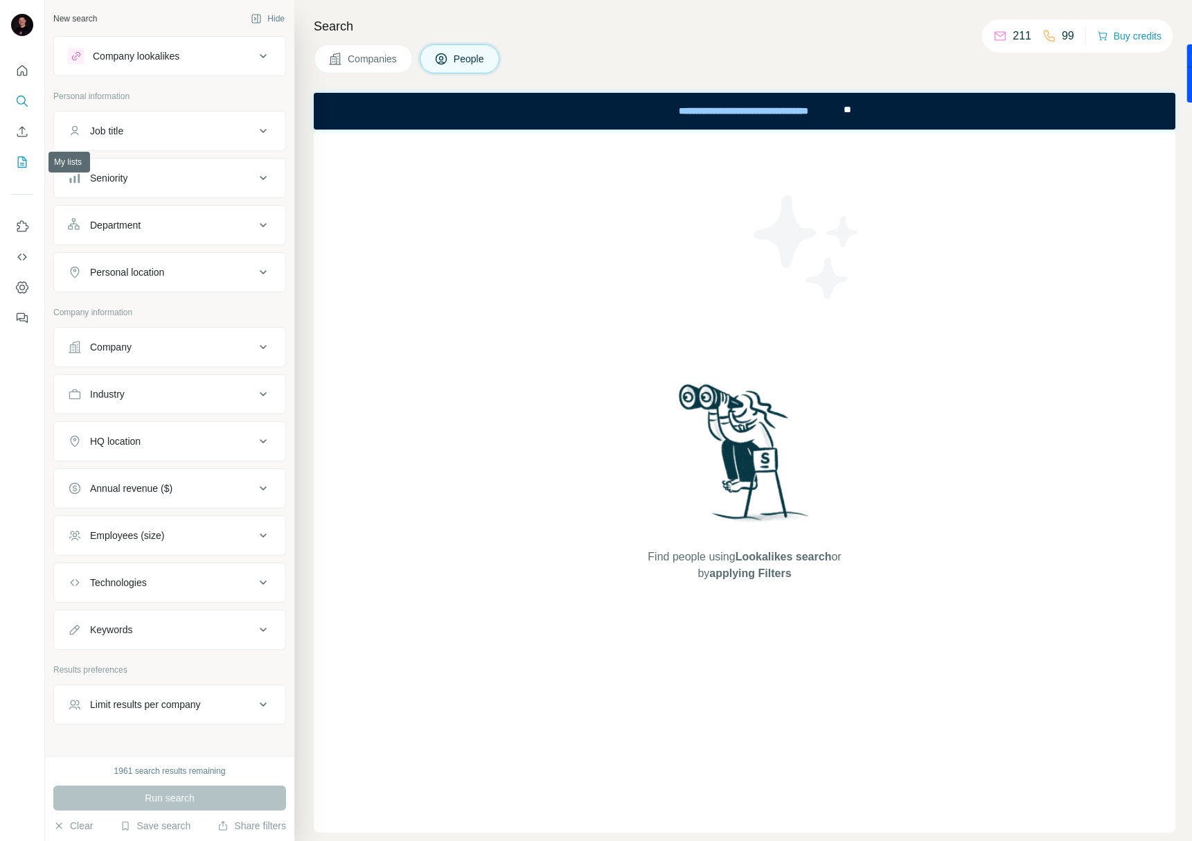
click at [24, 161] on icon "My lists" at bounding box center [22, 162] width 14 height 14
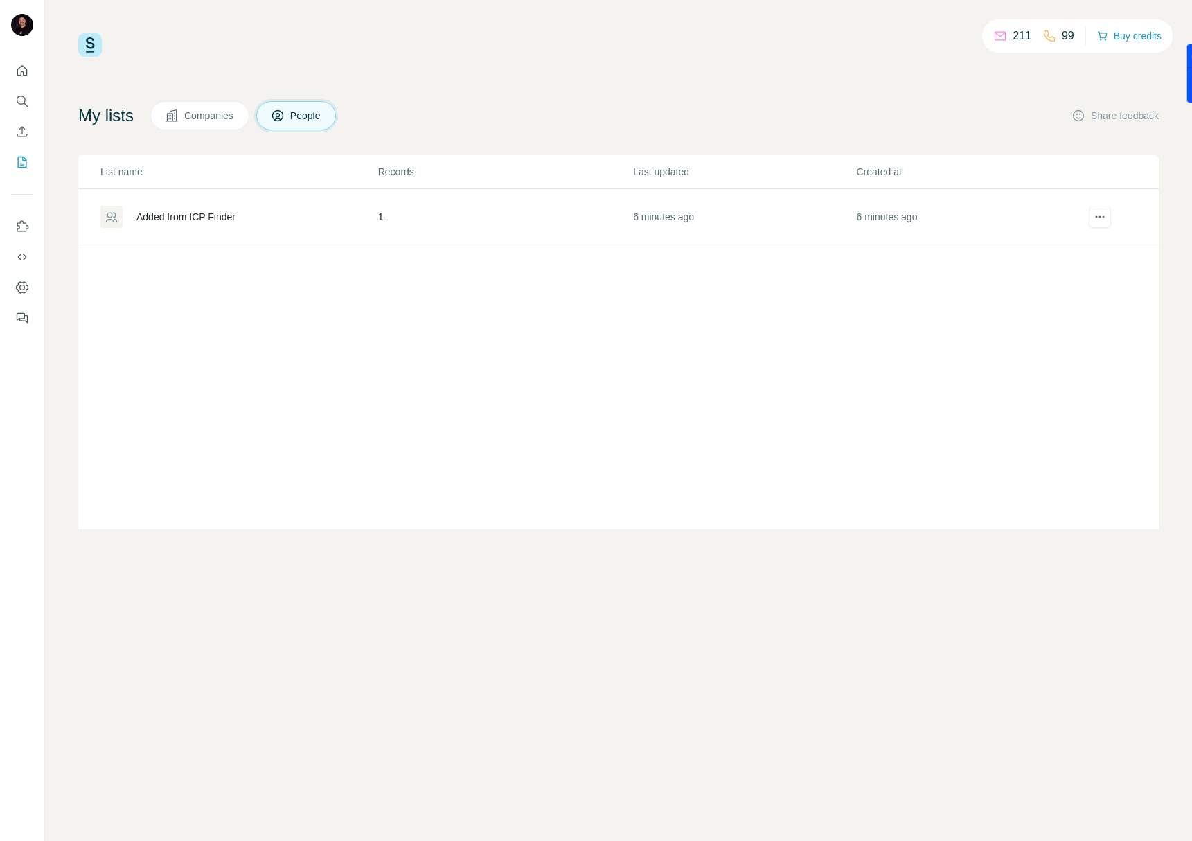
click at [200, 214] on div "Added from ICP Finder" at bounding box center [185, 217] width 99 height 14
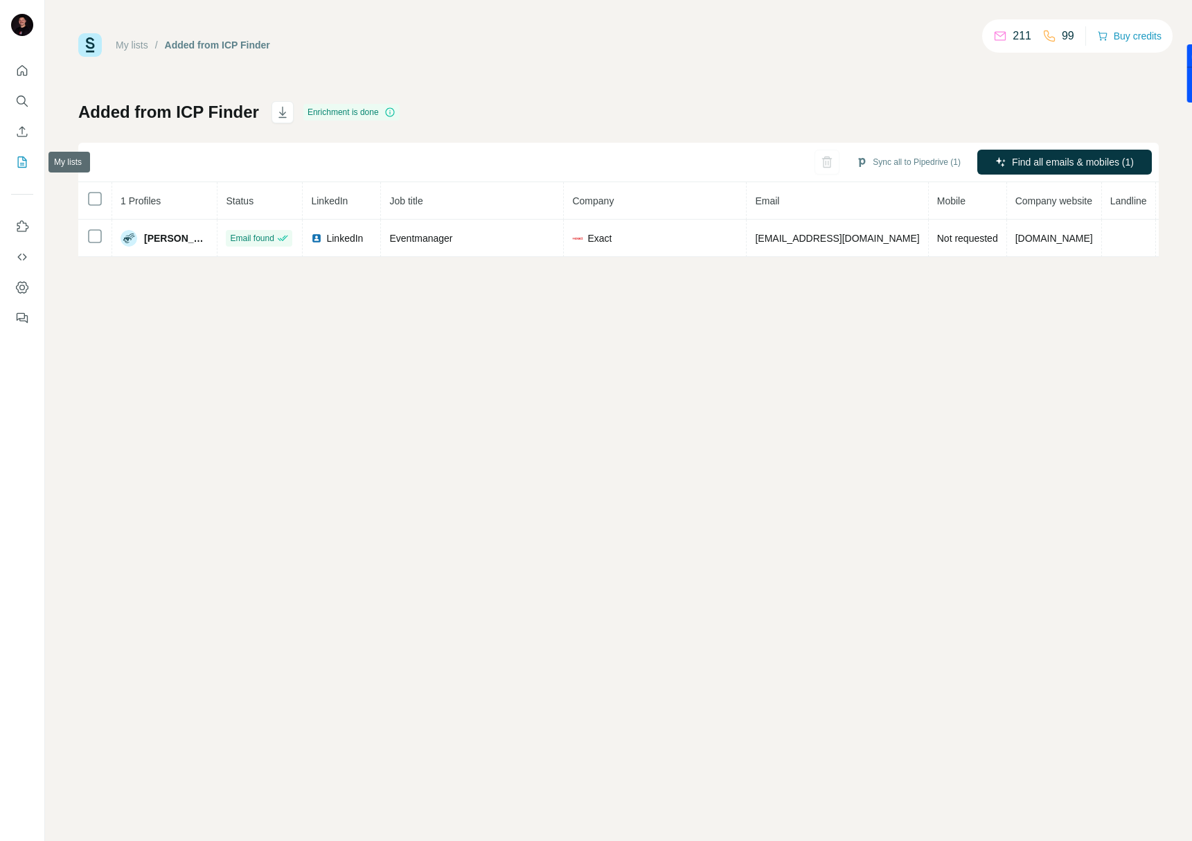
click at [22, 159] on icon "My lists" at bounding box center [23, 161] width 7 height 9
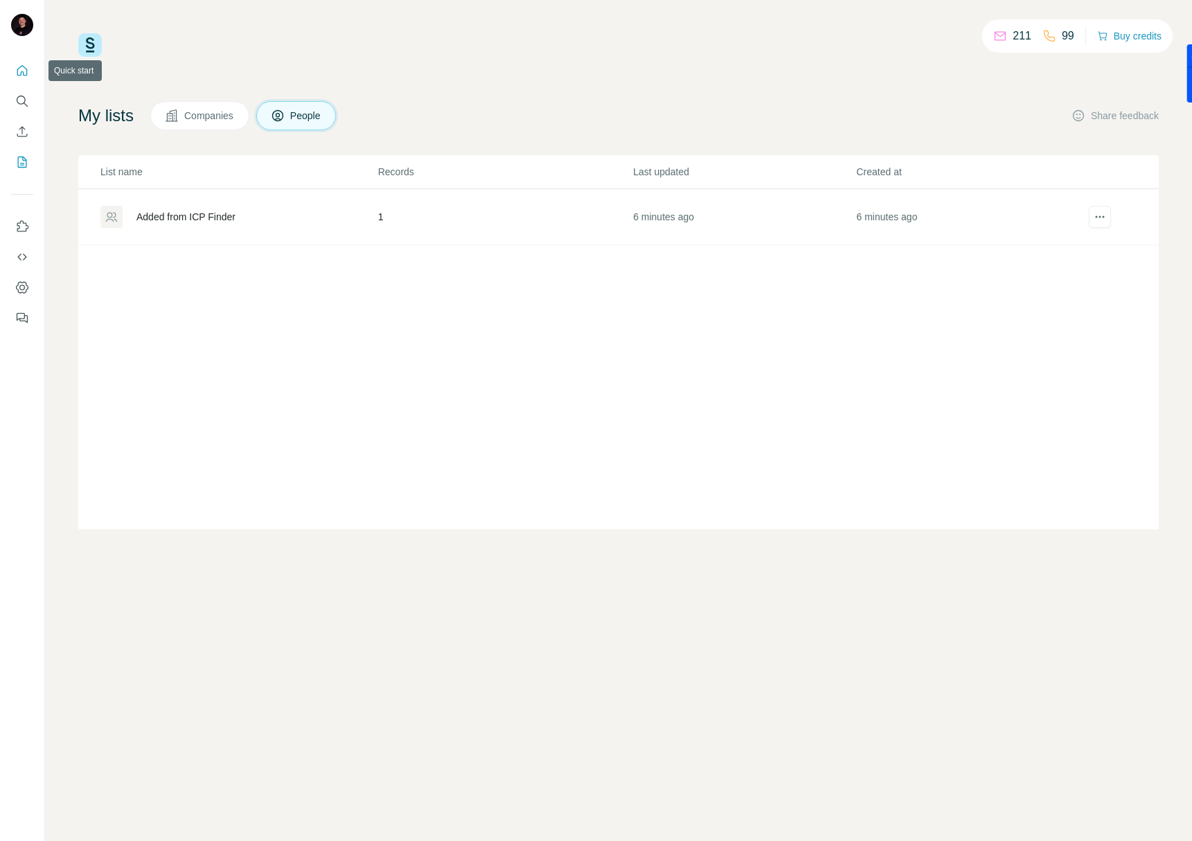
click at [28, 67] on icon "Quick start" at bounding box center [22, 71] width 14 height 14
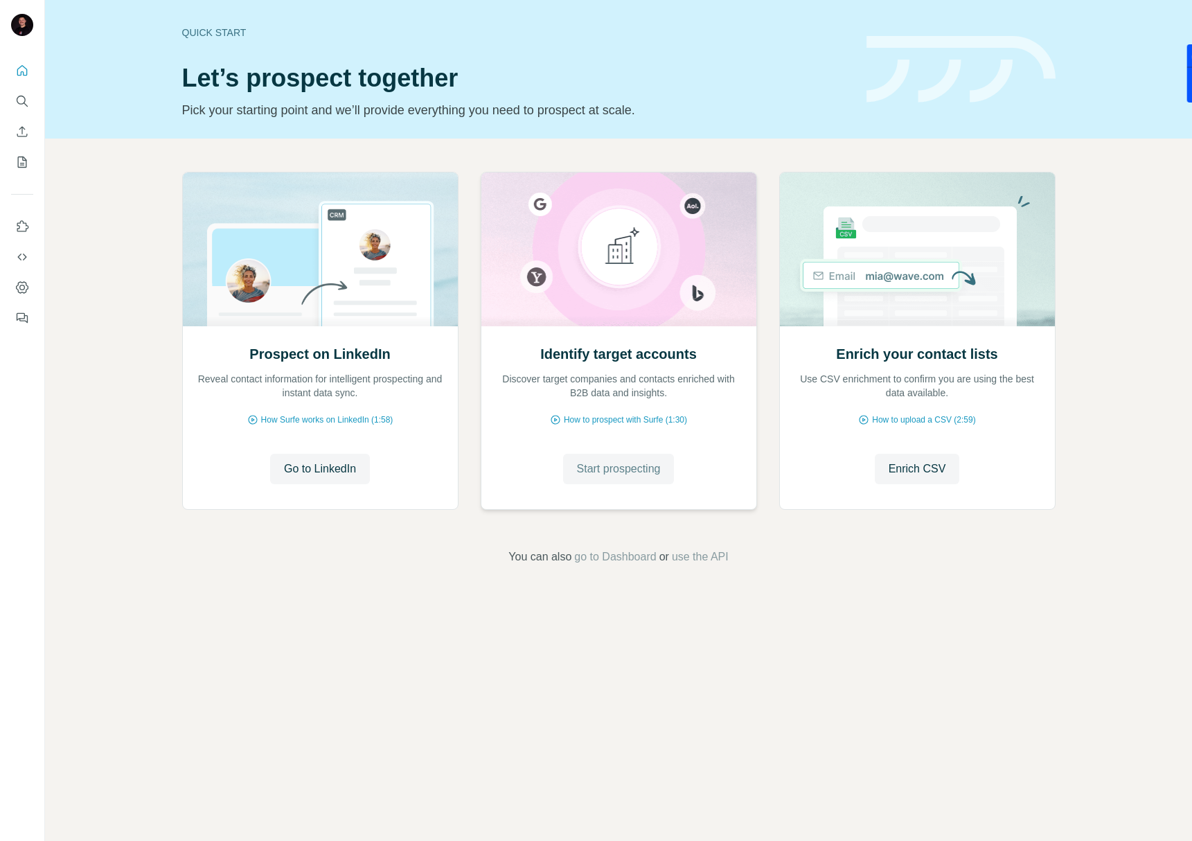
click at [617, 470] on span "Start prospecting" at bounding box center [619, 469] width 84 height 17
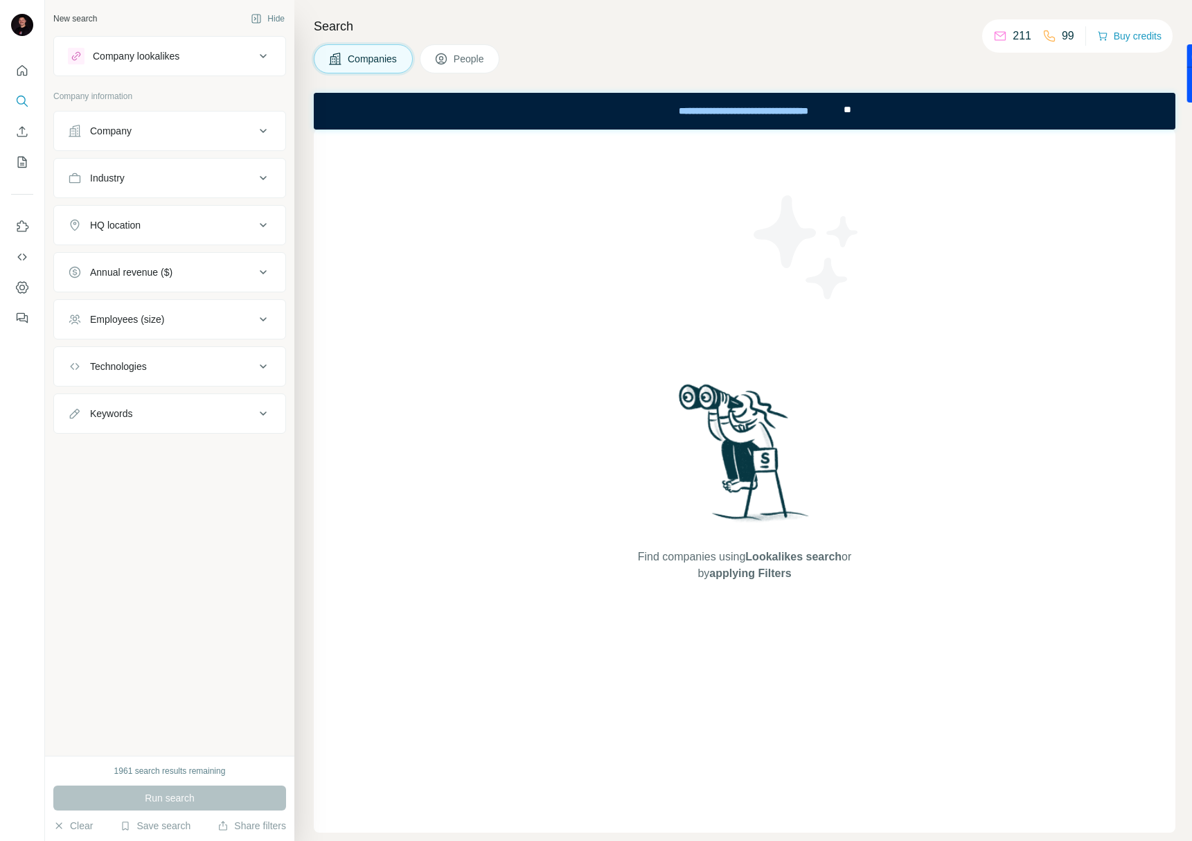
click at [463, 55] on span "People" at bounding box center [470, 59] width 32 height 14
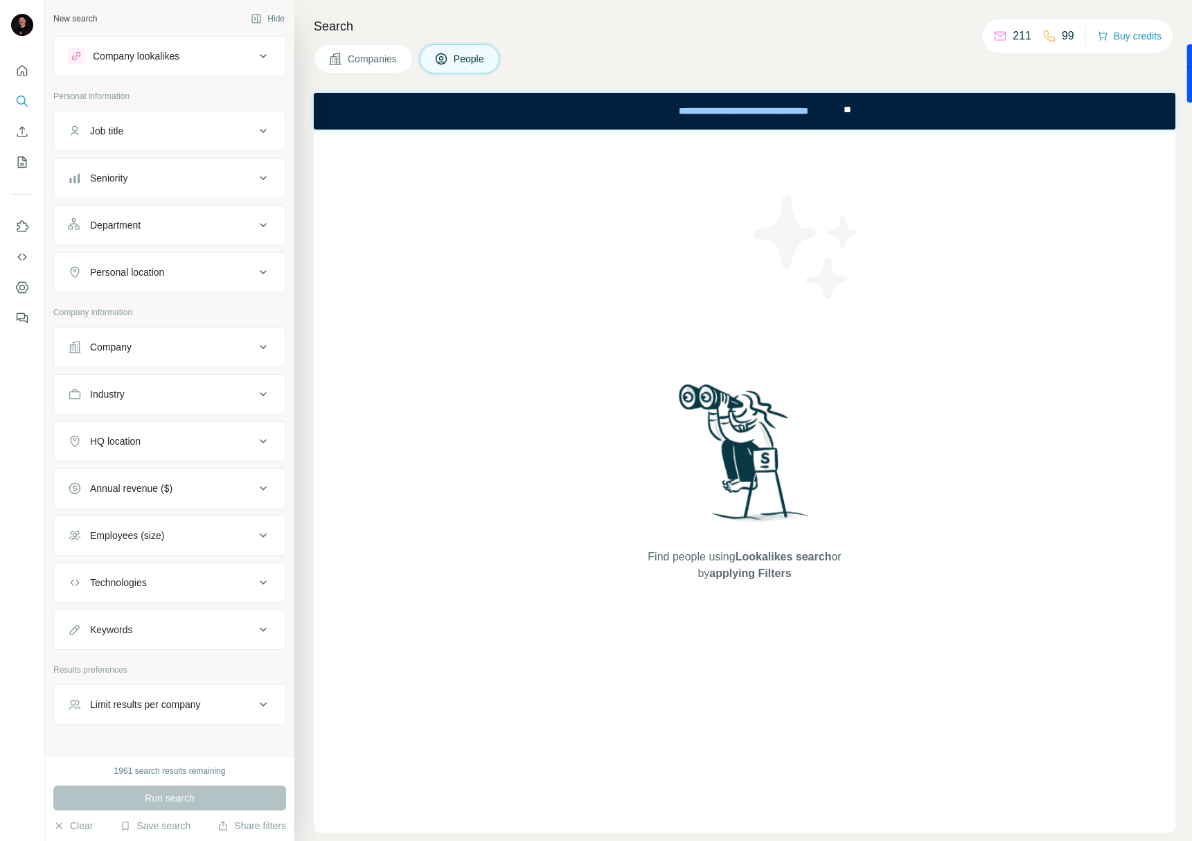
click at [136, 127] on div "Job title" at bounding box center [161, 131] width 187 height 14
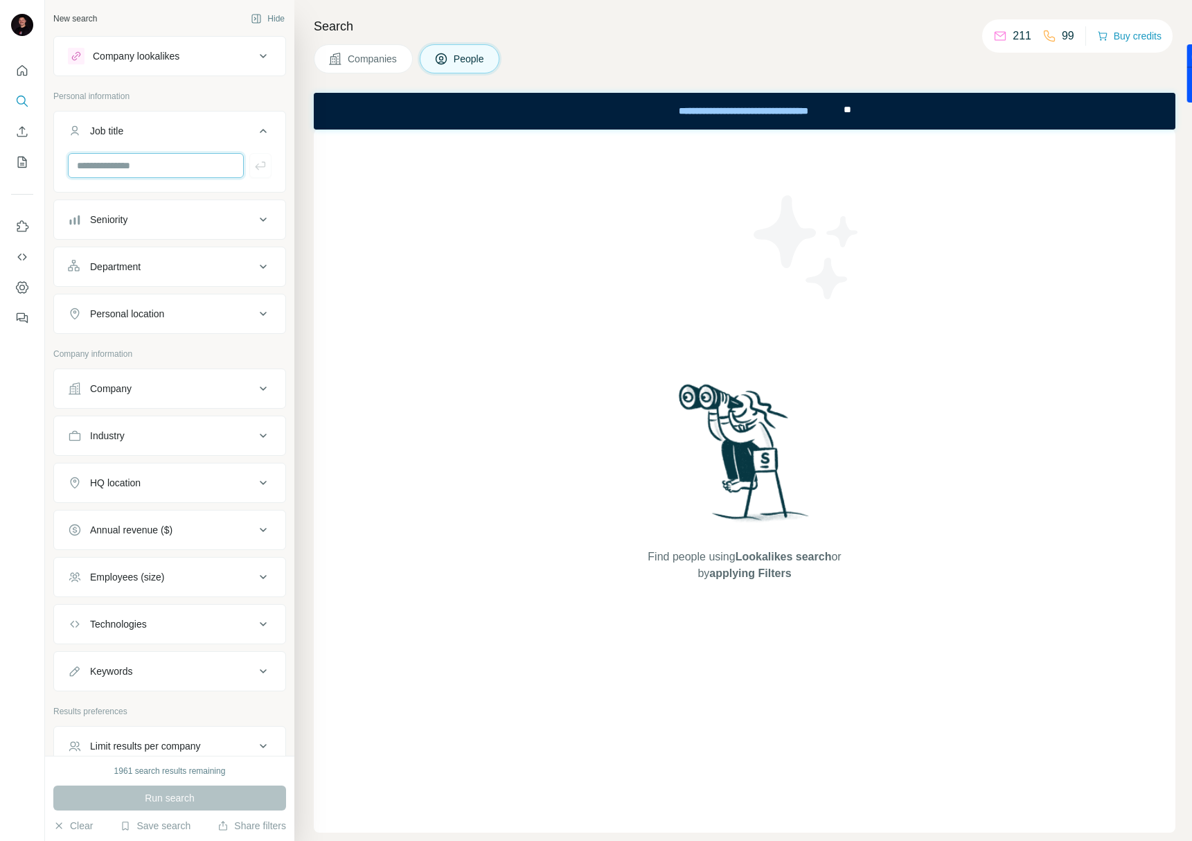
click at [134, 169] on input "text" at bounding box center [156, 165] width 176 height 25
type input "**********"
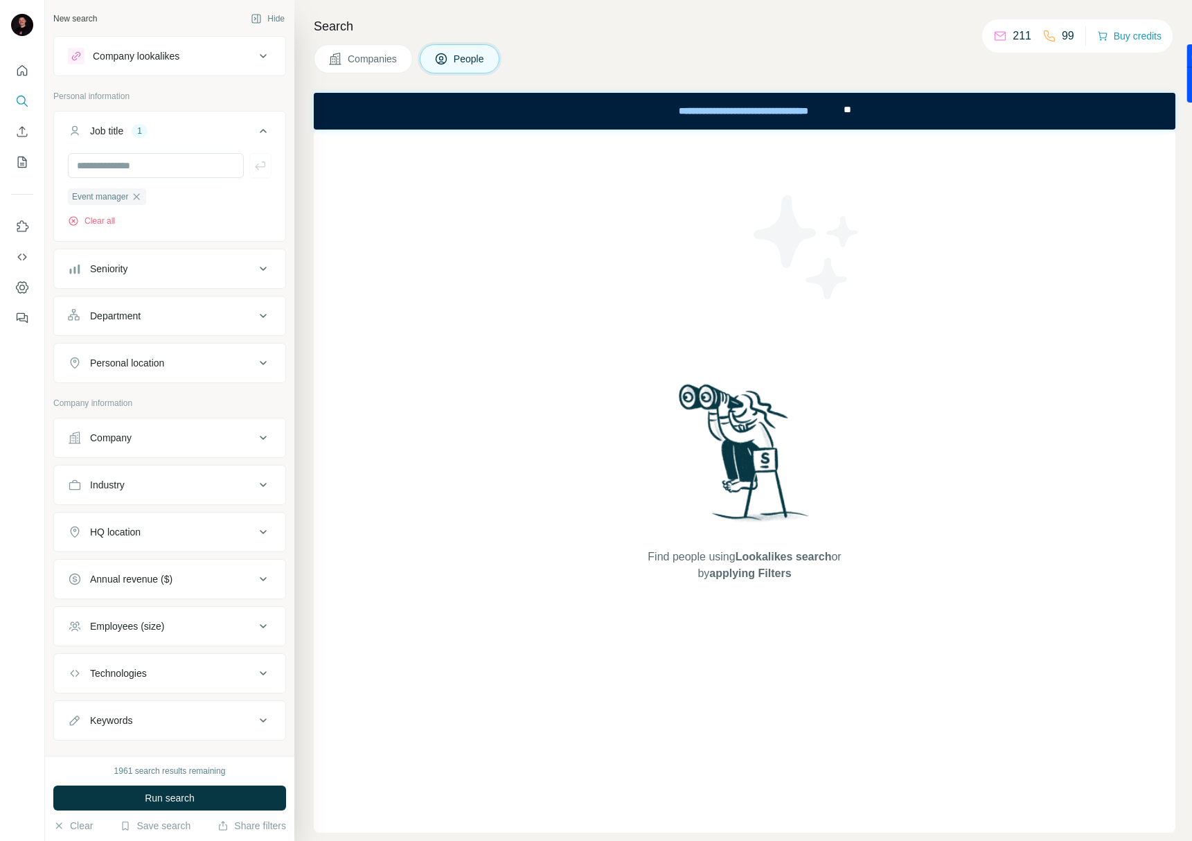
click at [164, 367] on div "Personal location" at bounding box center [127, 363] width 74 height 14
click at [161, 403] on input "text" at bounding box center [170, 397] width 204 height 25
type input "*******"
click at [200, 430] on div "🇳🇱 Netherlands" at bounding box center [165, 435] width 170 height 17
click at [231, 431] on div "🇳🇱 Netherlands" at bounding box center [165, 435] width 170 height 17
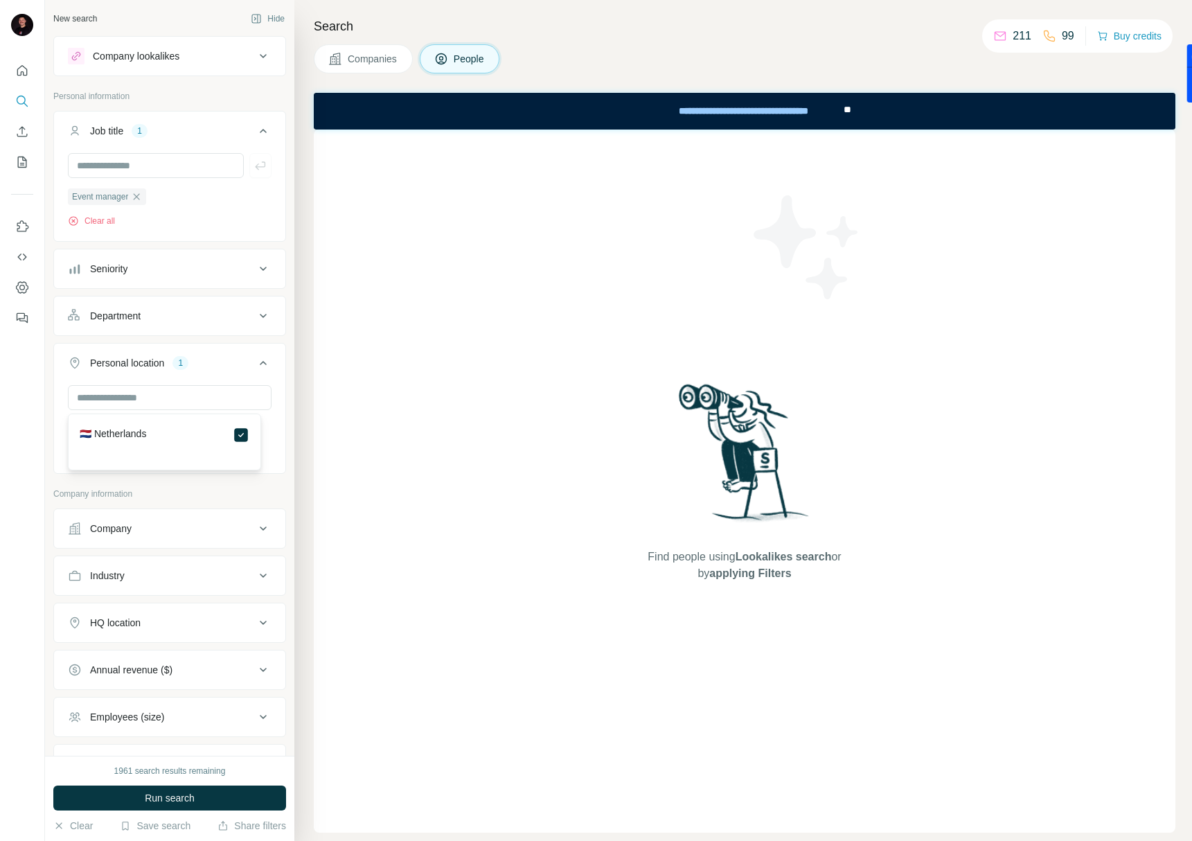
click at [24, 490] on div at bounding box center [22, 420] width 45 height 841
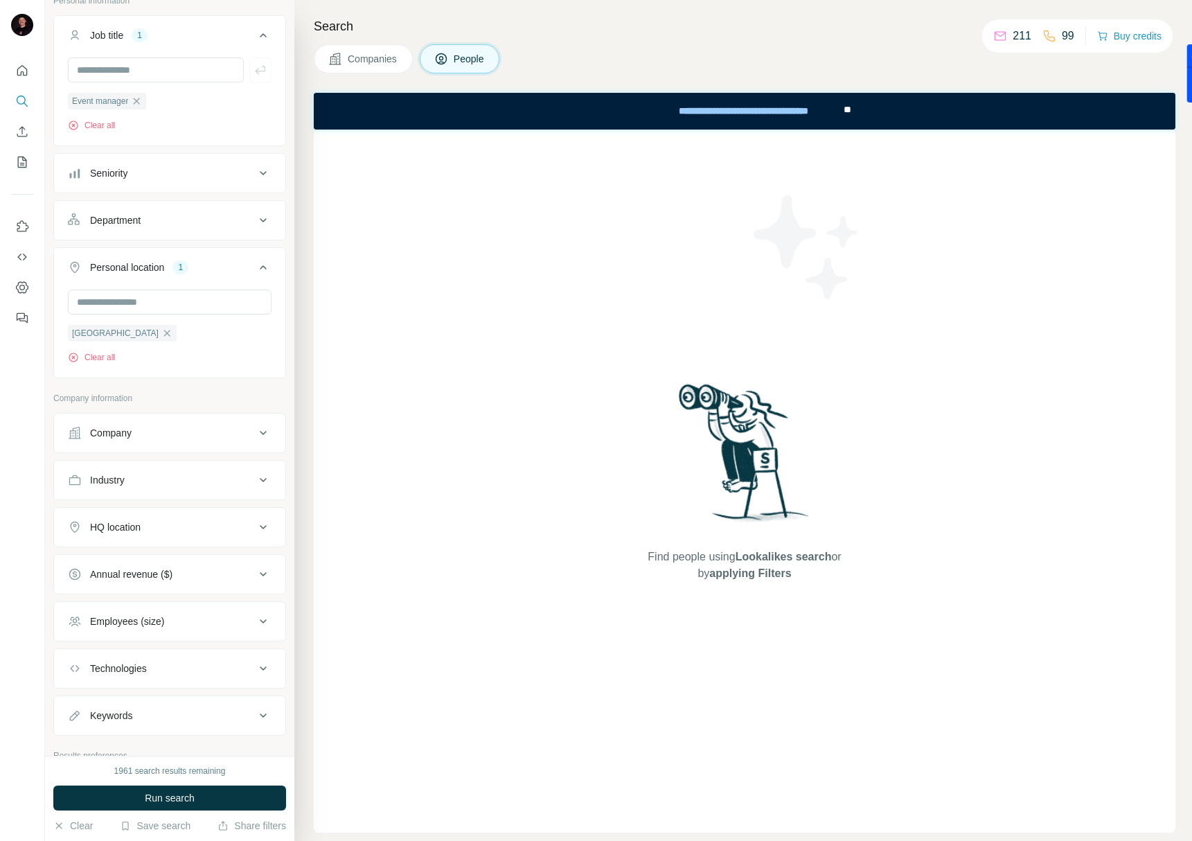
scroll to position [114, 0]
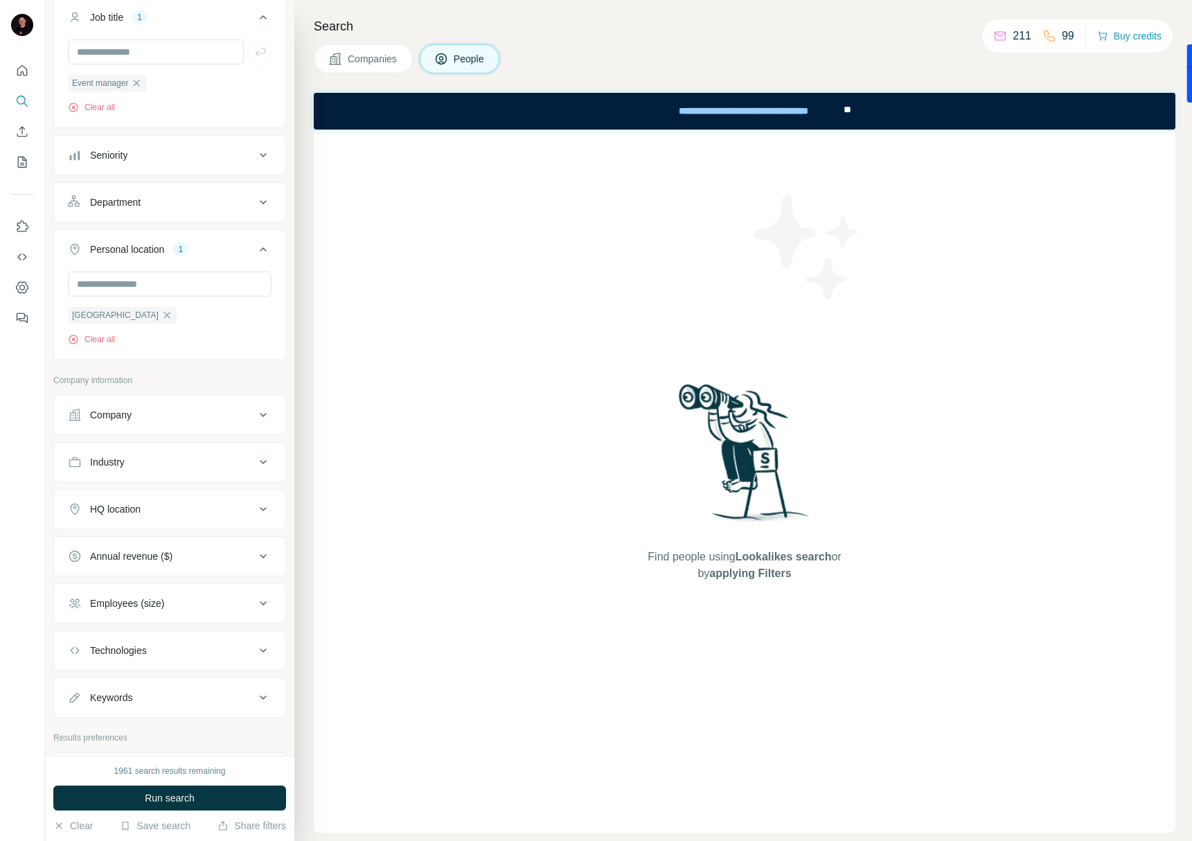
click at [148, 612] on button "Employees (size)" at bounding box center [169, 603] width 231 height 33
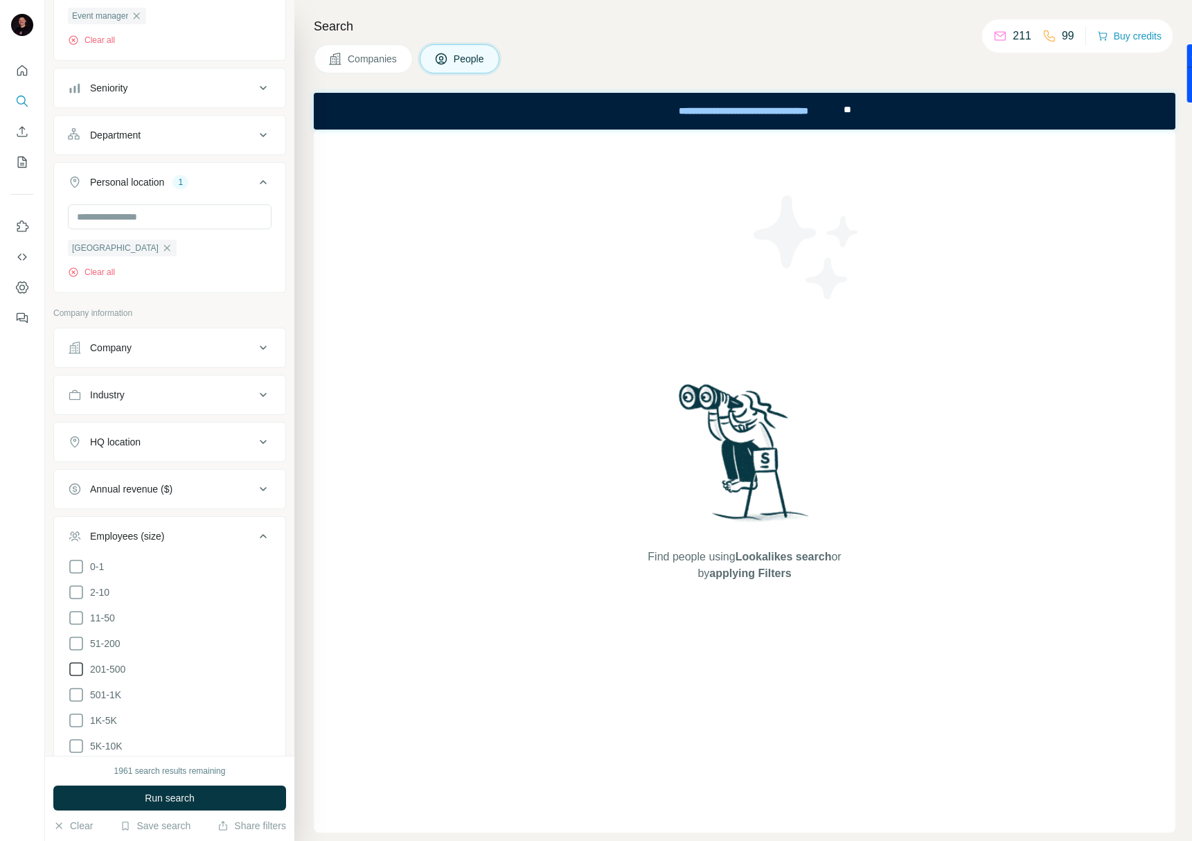
scroll to position [199, 0]
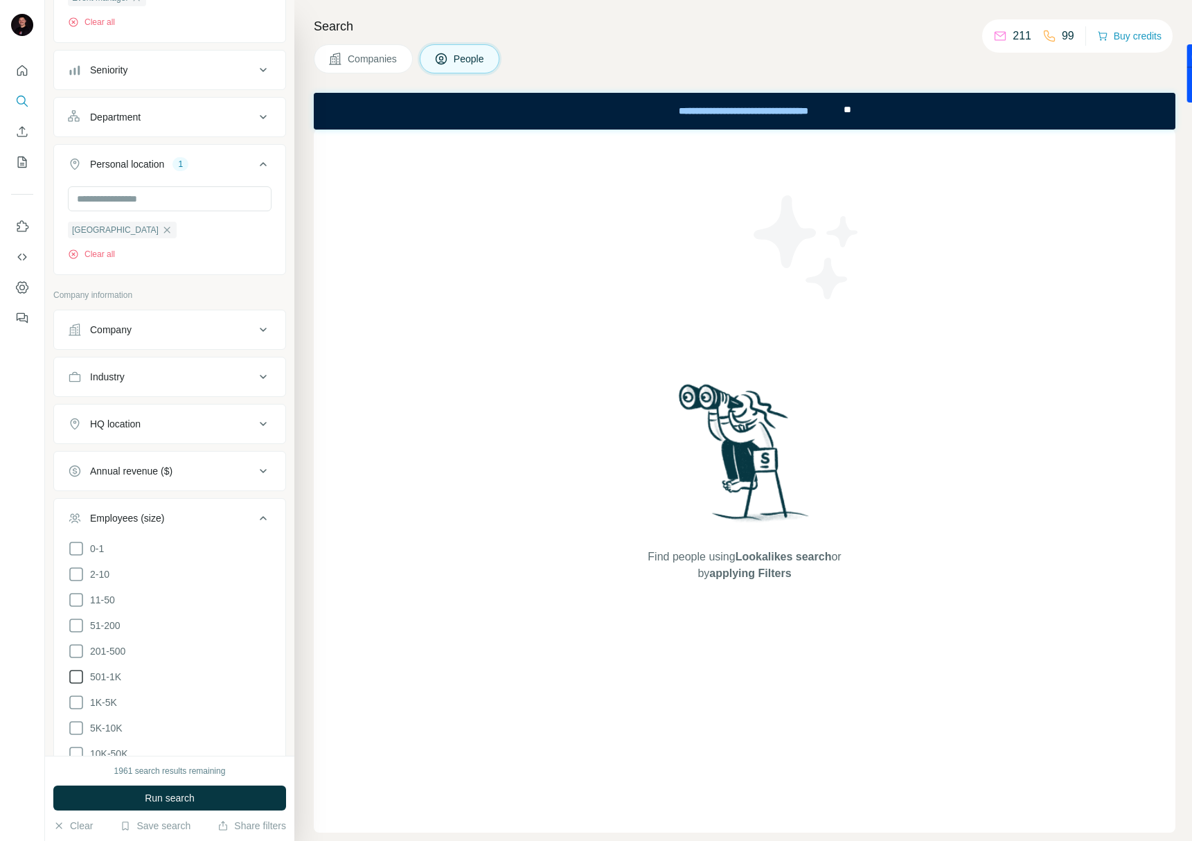
click at [112, 678] on span "501-1K" at bounding box center [103, 677] width 37 height 14
click at [108, 701] on span "1K-5K" at bounding box center [101, 703] width 33 height 14
click at [109, 721] on span "5K-10K" at bounding box center [104, 728] width 38 height 14
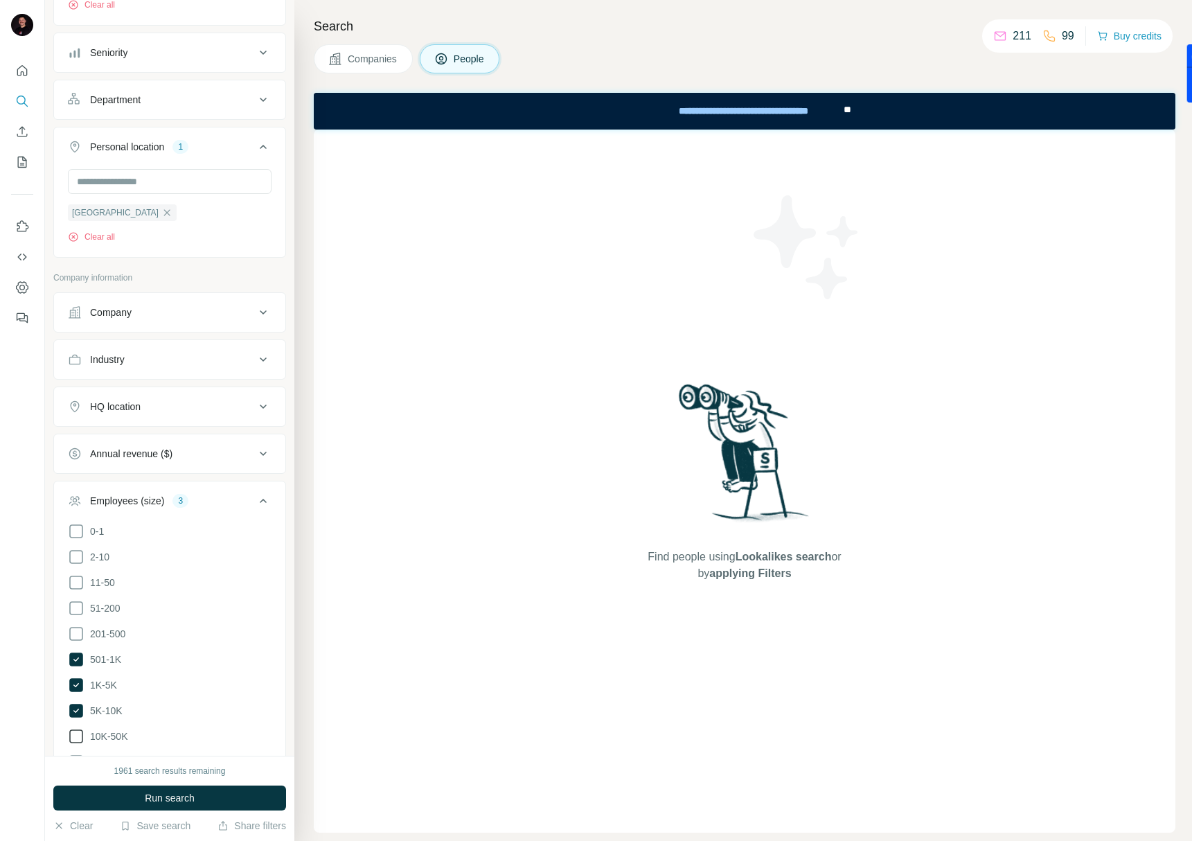
click at [115, 732] on span "10K-50K" at bounding box center [106, 736] width 43 height 14
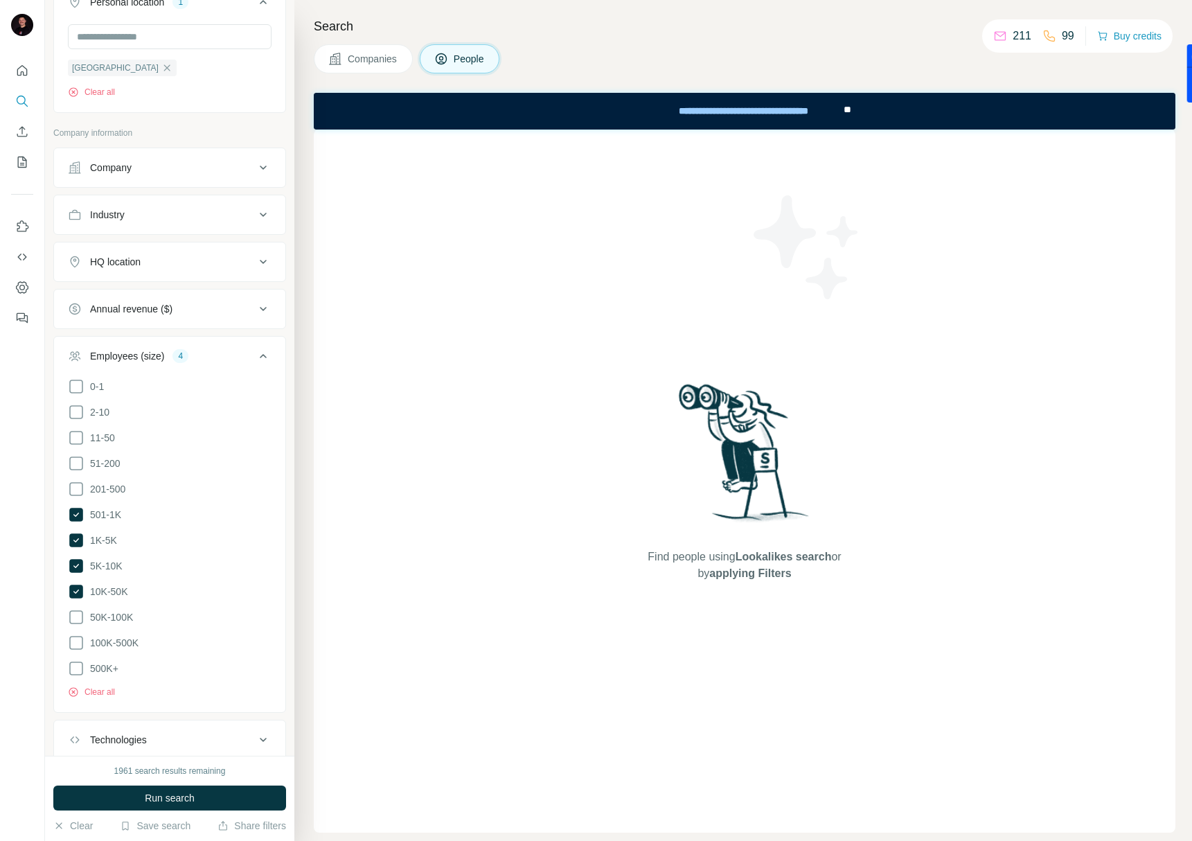
click at [141, 783] on div "1961 search results remaining Run search Clear Save search Share filters" at bounding box center [169, 798] width 249 height 85
click at [144, 788] on button "Run search" at bounding box center [169, 798] width 233 height 25
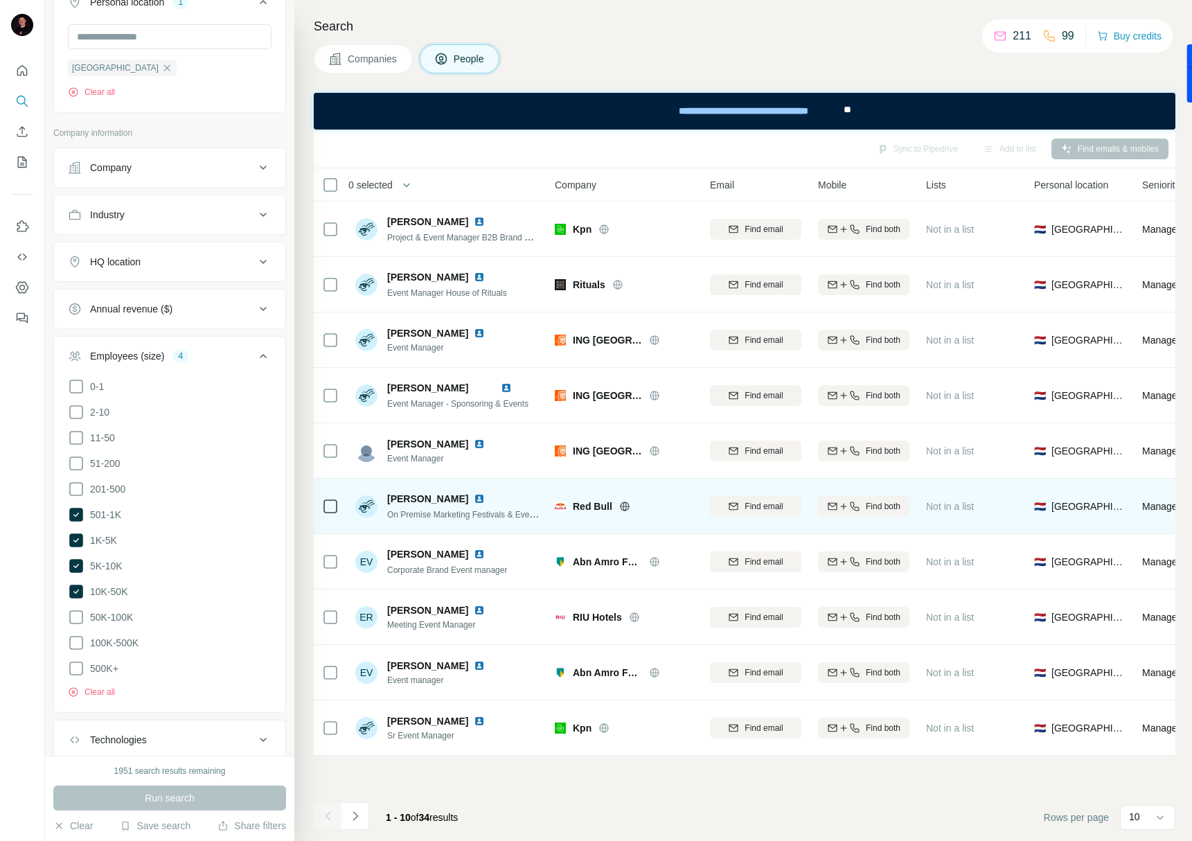
click at [475, 501] on img at bounding box center [479, 498] width 11 height 11
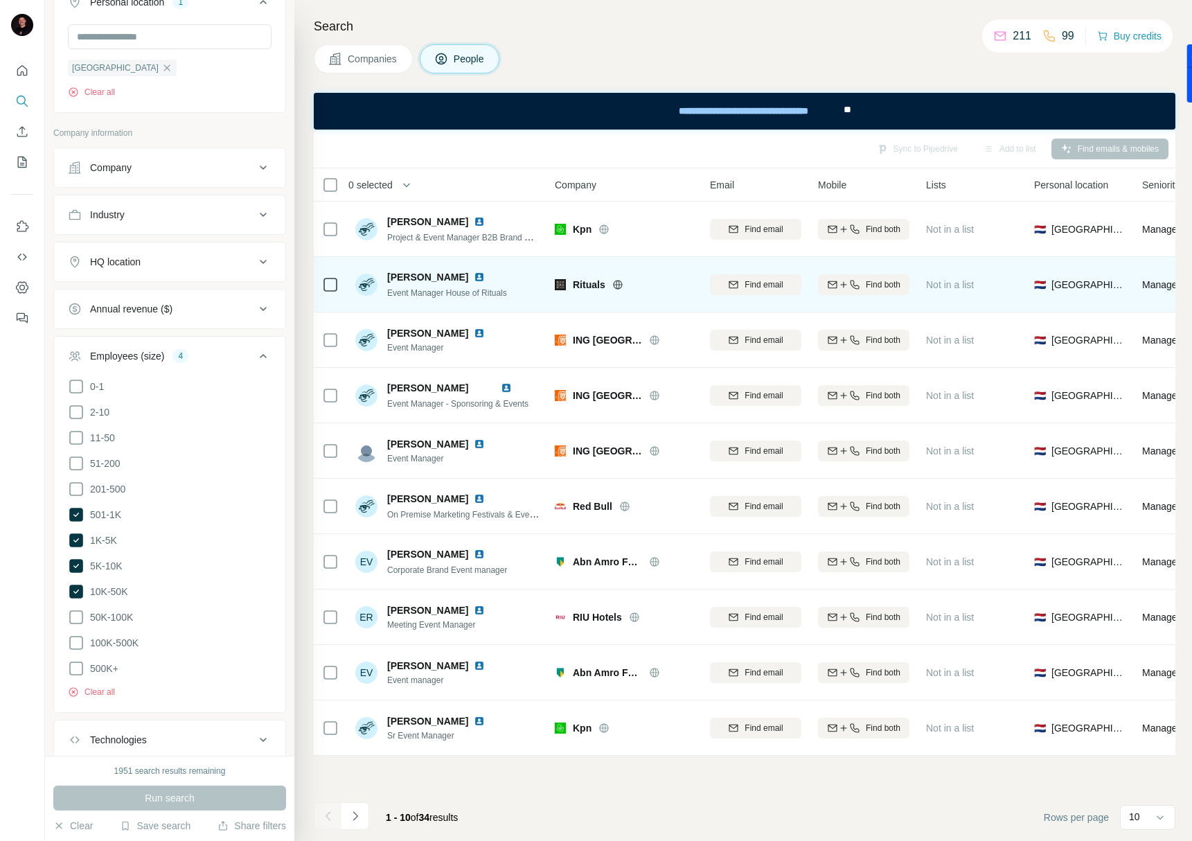
click at [474, 275] on img at bounding box center [479, 277] width 11 height 11
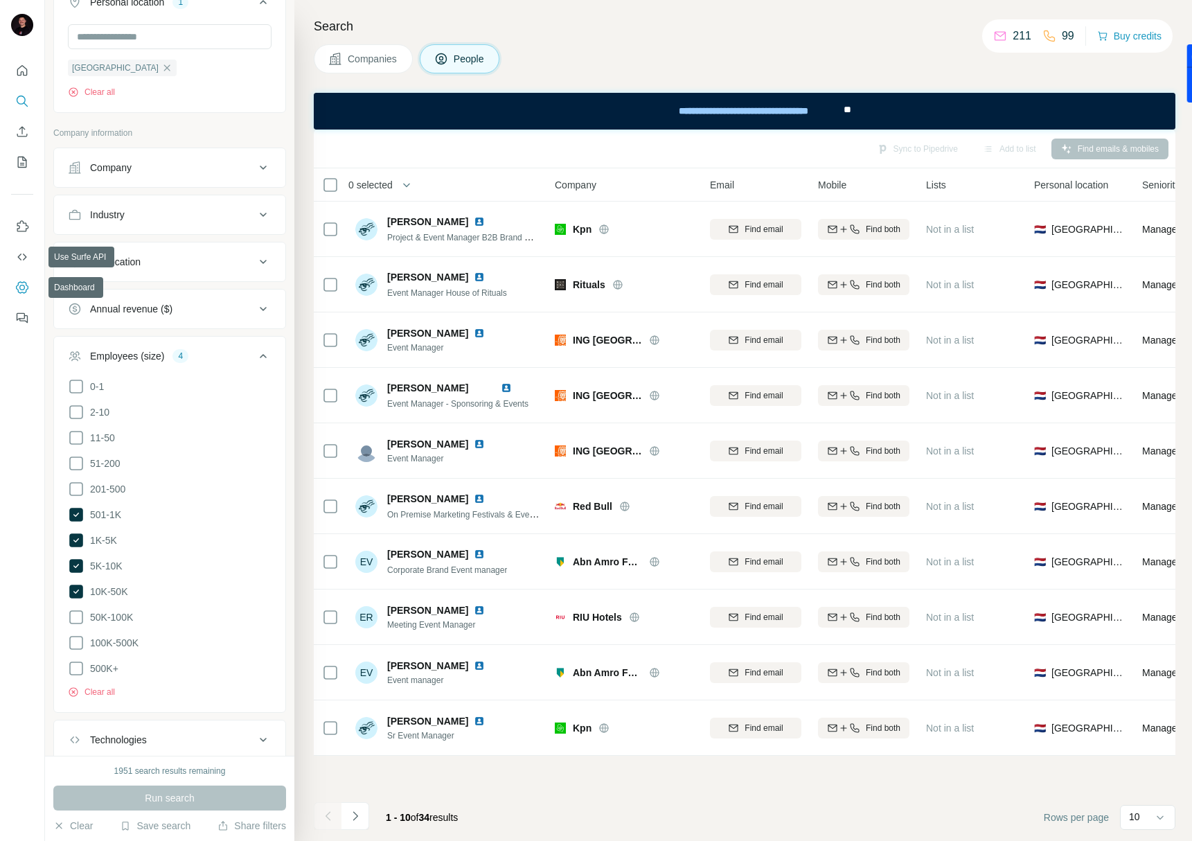
click at [30, 292] on button "Dashboard" at bounding box center [22, 287] width 22 height 25
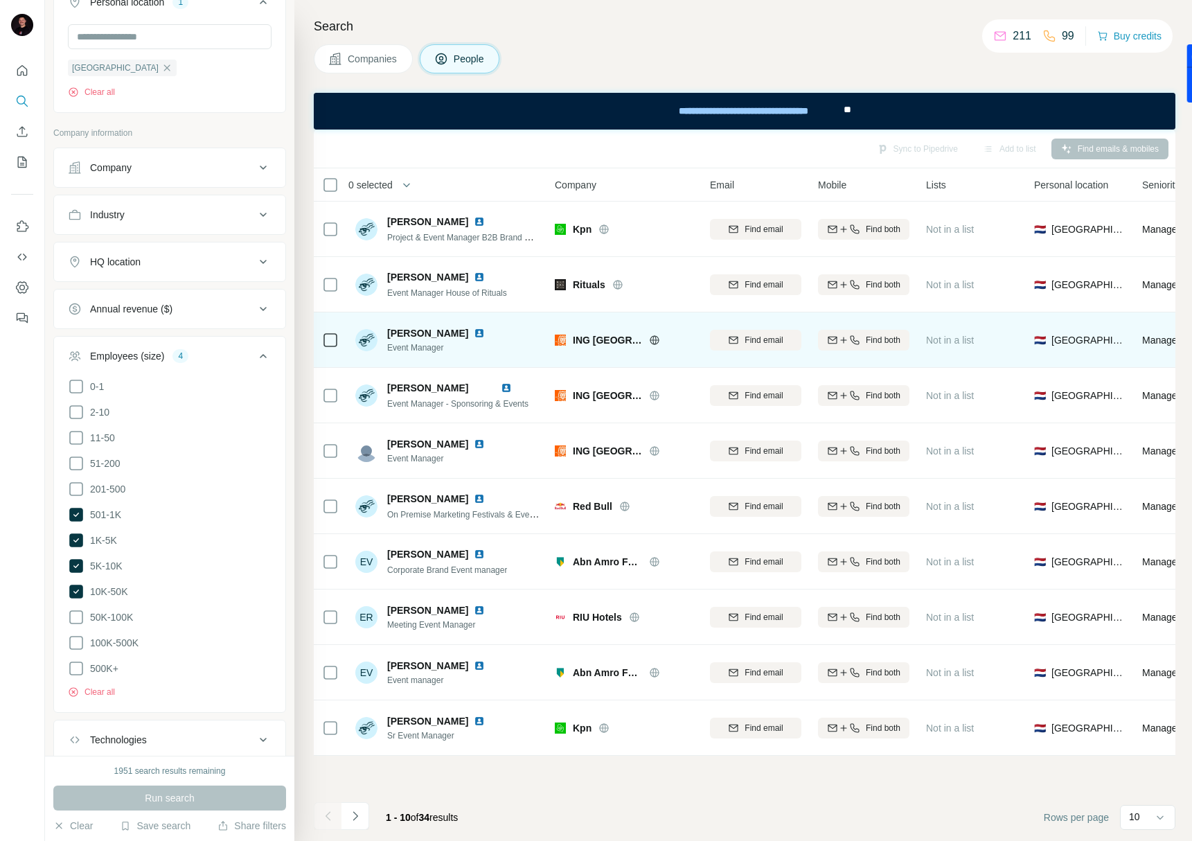
click at [485, 333] on img at bounding box center [479, 333] width 11 height 11
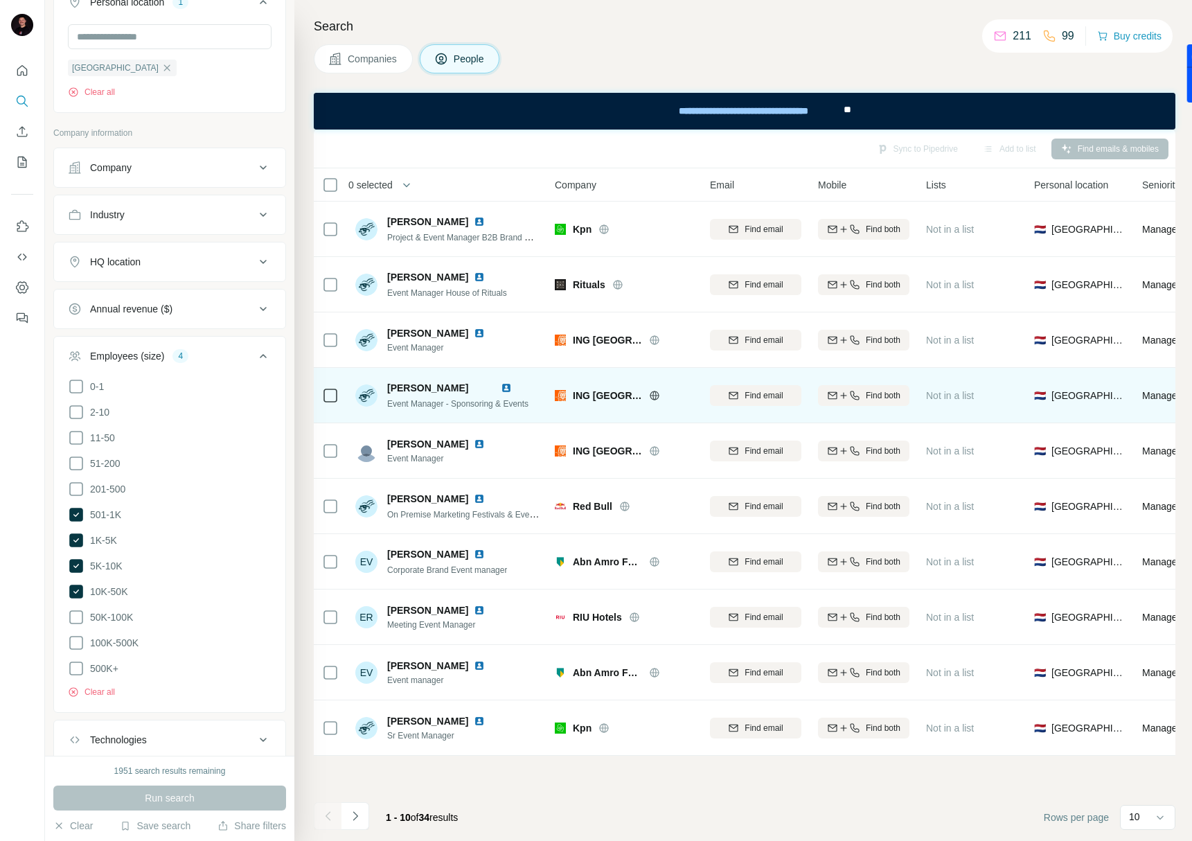
click at [512, 385] on img at bounding box center [506, 387] width 11 height 11
click at [839, 396] on icon "button" at bounding box center [843, 395] width 11 height 11
click at [886, 143] on button "Sync to Pipedrive (1)" at bounding box center [886, 149] width 113 height 21
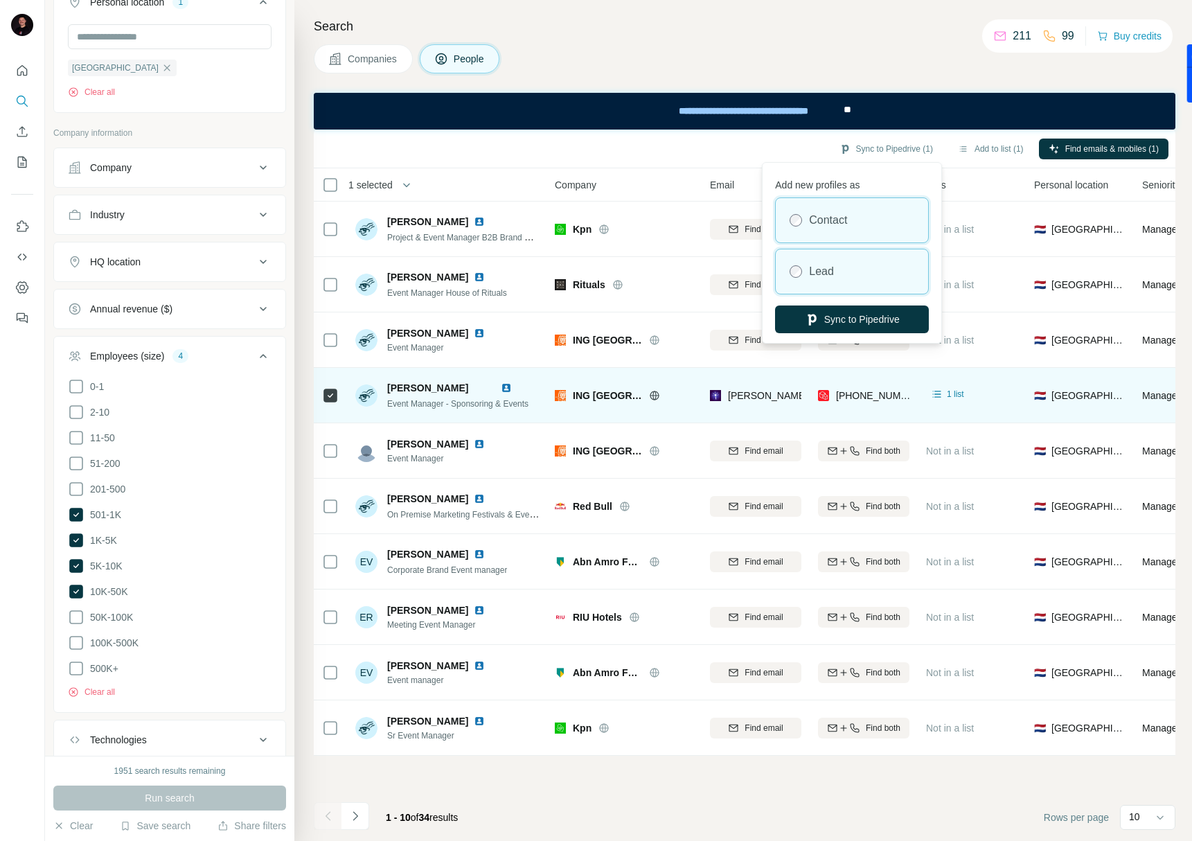
click at [835, 256] on div "Lead" at bounding box center [852, 271] width 152 height 44
click at [835, 211] on div "Contact" at bounding box center [852, 220] width 152 height 44
click at [791, 147] on div "Sync to Pipedrive (1) Add to list (1) Find emails & mobiles (1)" at bounding box center [745, 148] width 848 height 24
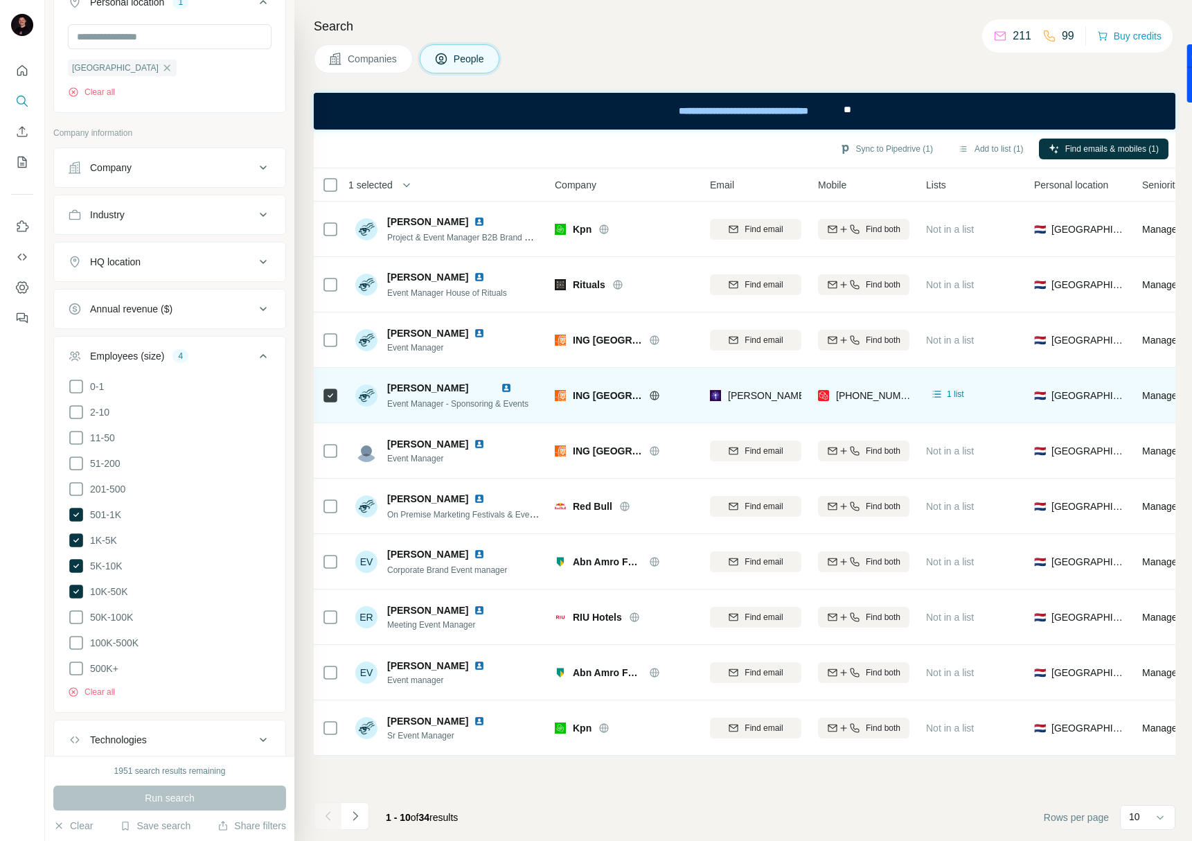
click at [430, 387] on span "Caroline de Hont-Stork" at bounding box center [427, 387] width 81 height 11
click at [405, 384] on span "Caroline de Hont-Stork" at bounding box center [427, 387] width 81 height 11
click at [511, 386] on img at bounding box center [506, 387] width 11 height 11
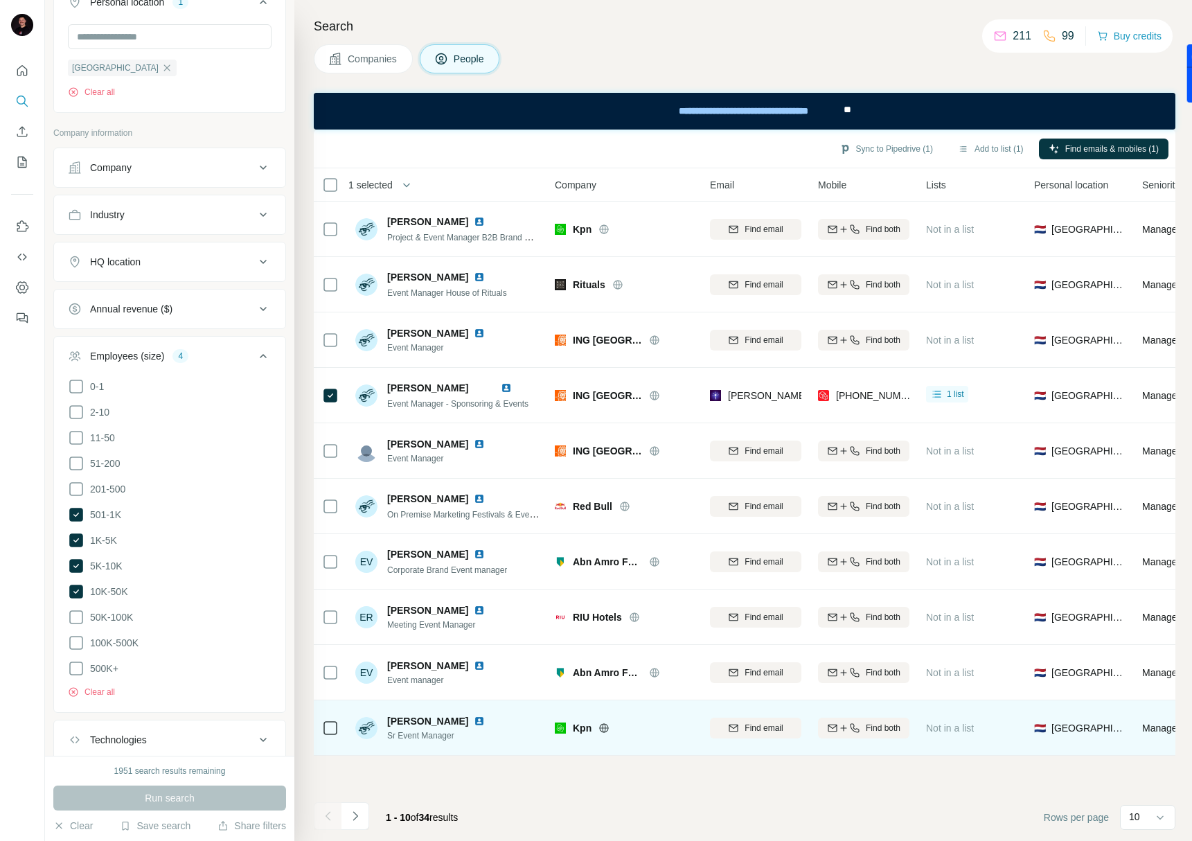
click at [461, 720] on span "Jacqueline Lycklema" at bounding box center [427, 721] width 81 height 14
click at [485, 720] on img at bounding box center [479, 721] width 11 height 11
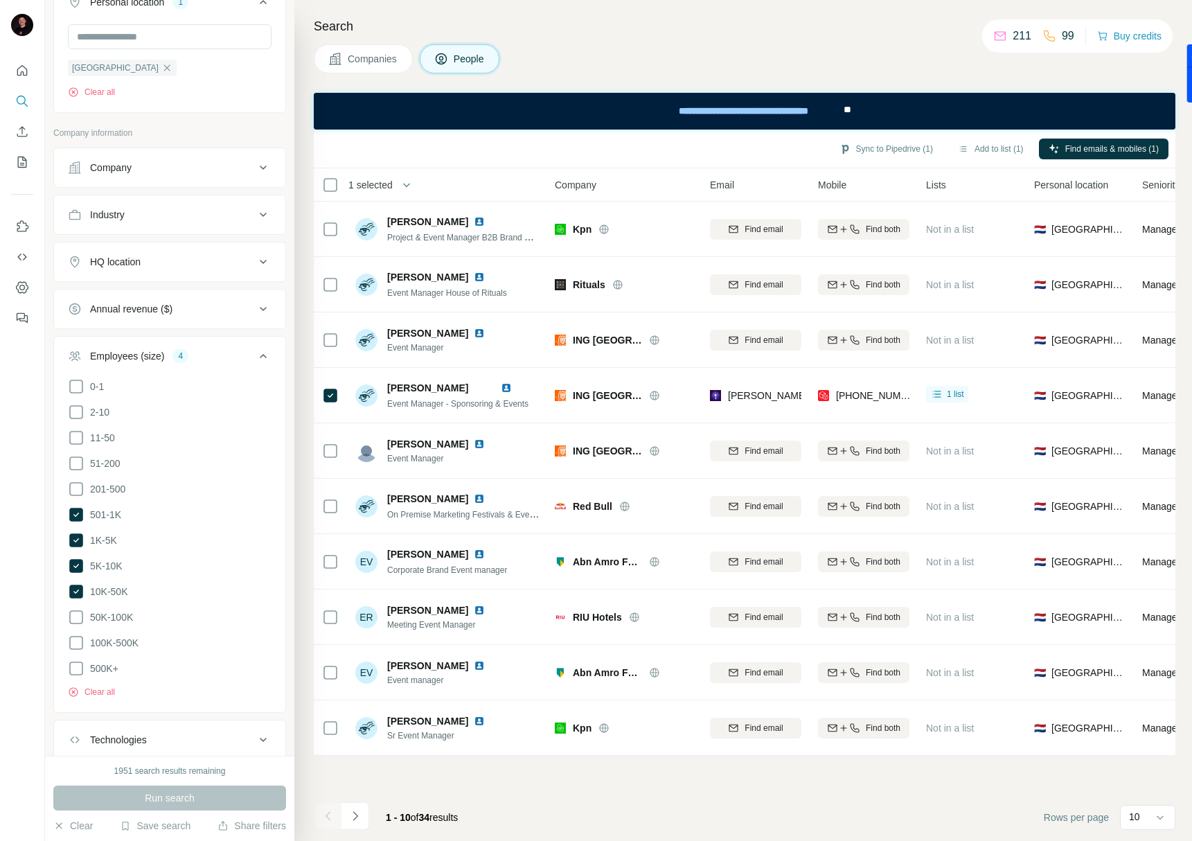
click at [360, 817] on icon "Navigate to next page" at bounding box center [355, 816] width 14 height 14
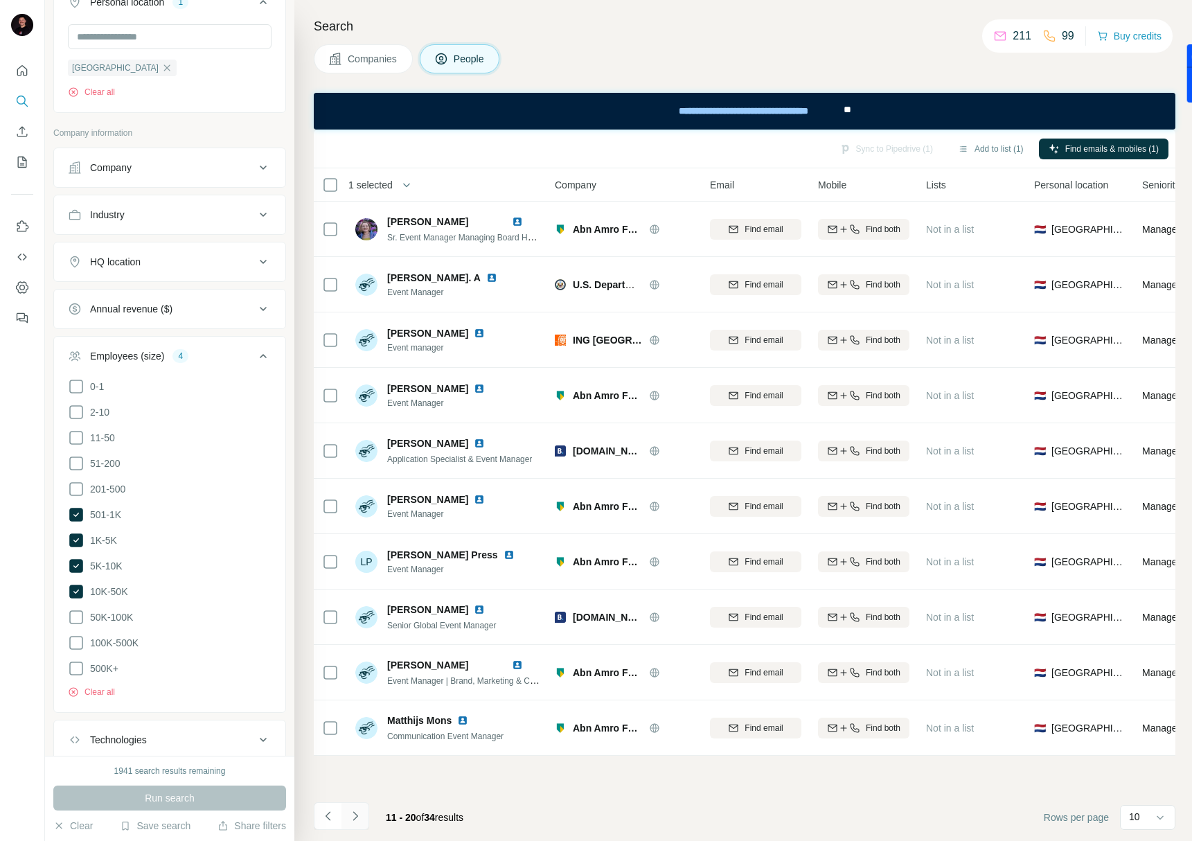
click at [356, 823] on button "Navigate to next page" at bounding box center [356, 816] width 28 height 28
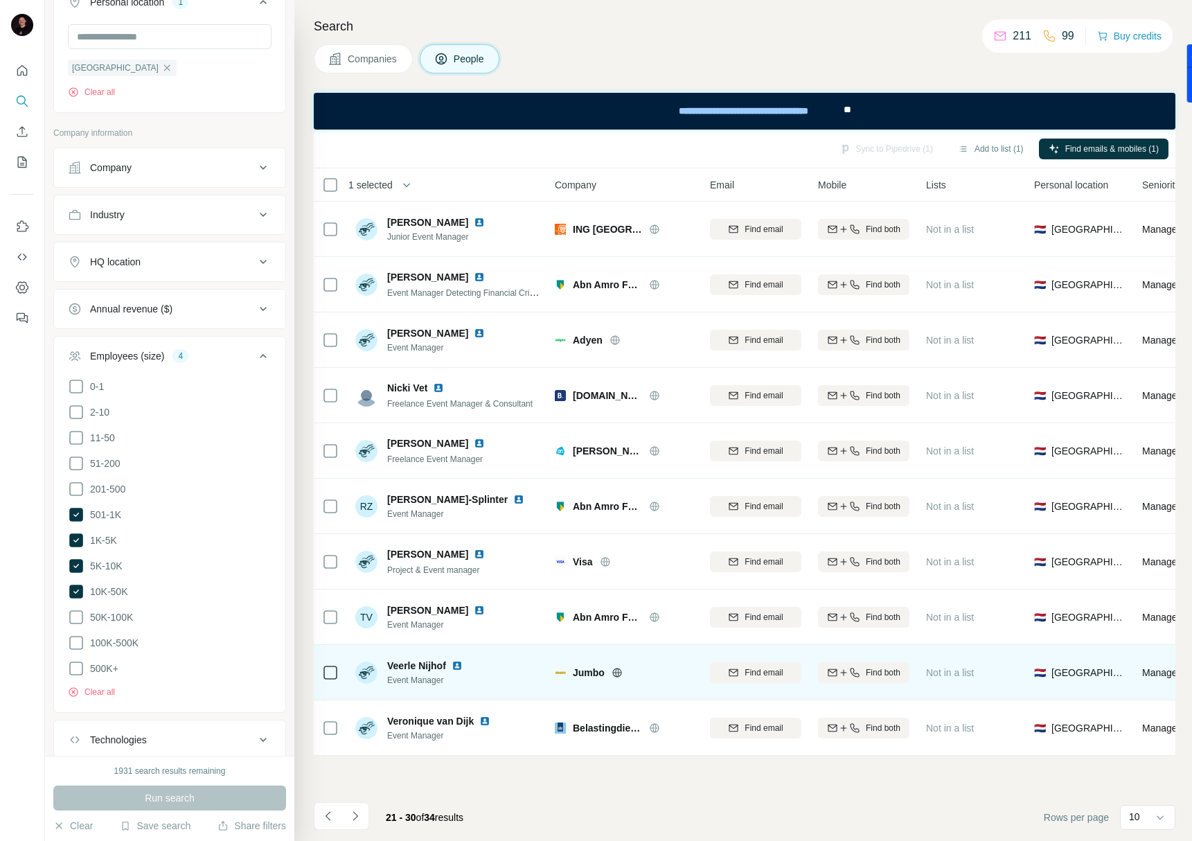
click at [432, 664] on span "Veerle Nijhof" at bounding box center [416, 666] width 59 height 14
click at [461, 664] on img at bounding box center [457, 665] width 11 height 11
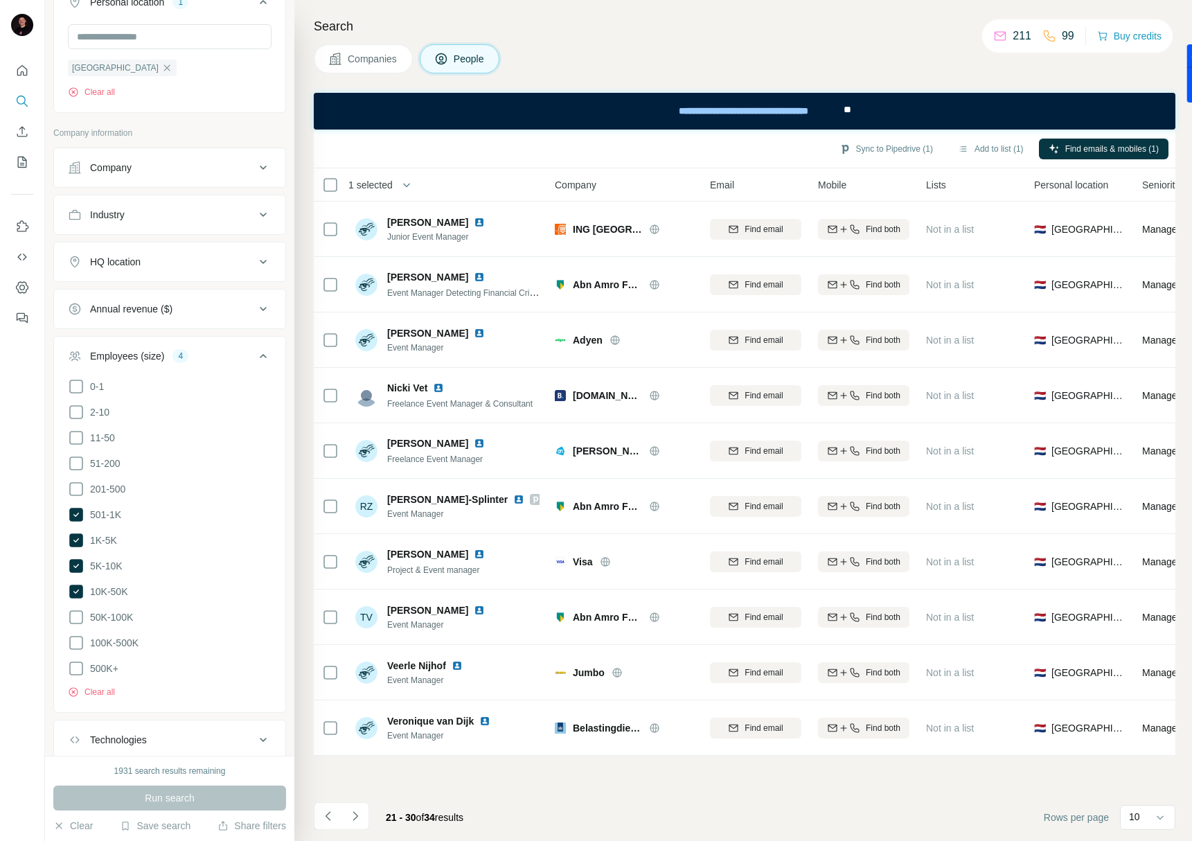
click at [355, 817] on icon "Navigate to next page" at bounding box center [355, 816] width 14 height 14
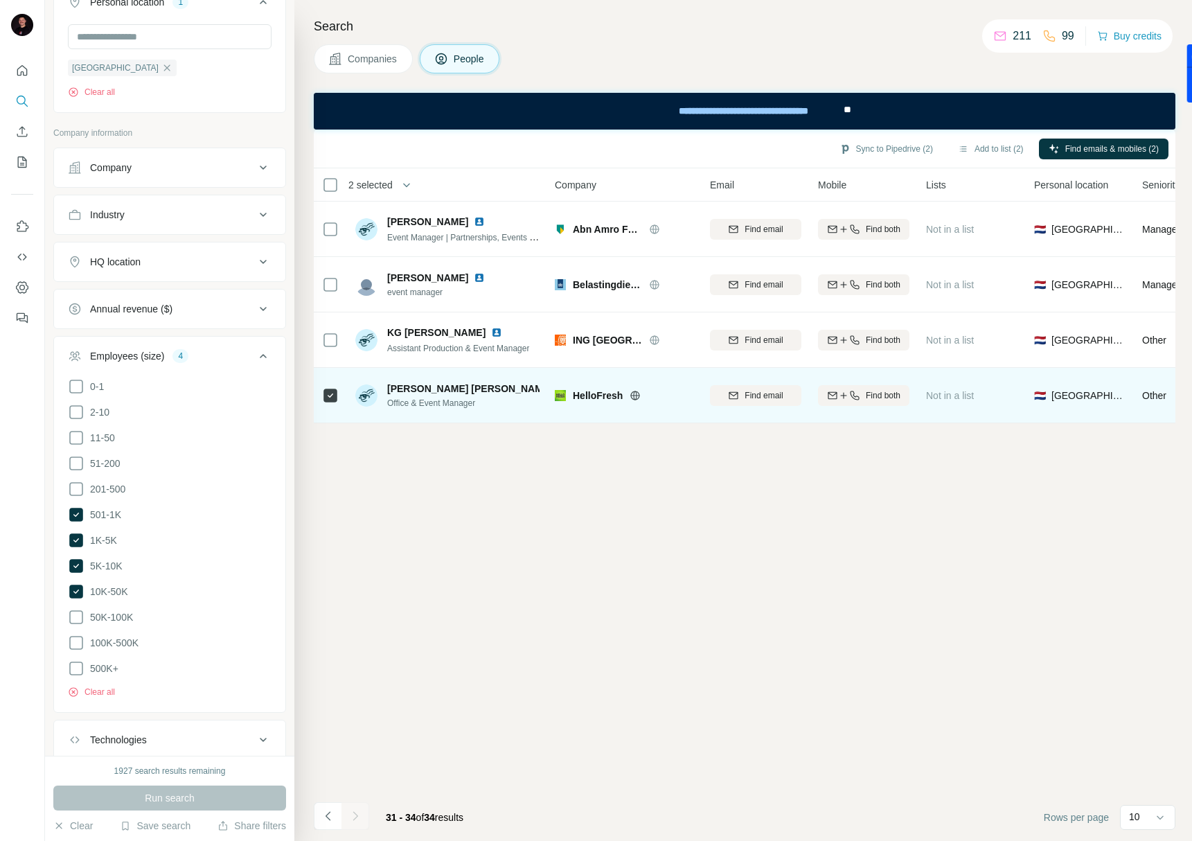
click at [558, 387] on img at bounding box center [563, 388] width 11 height 11
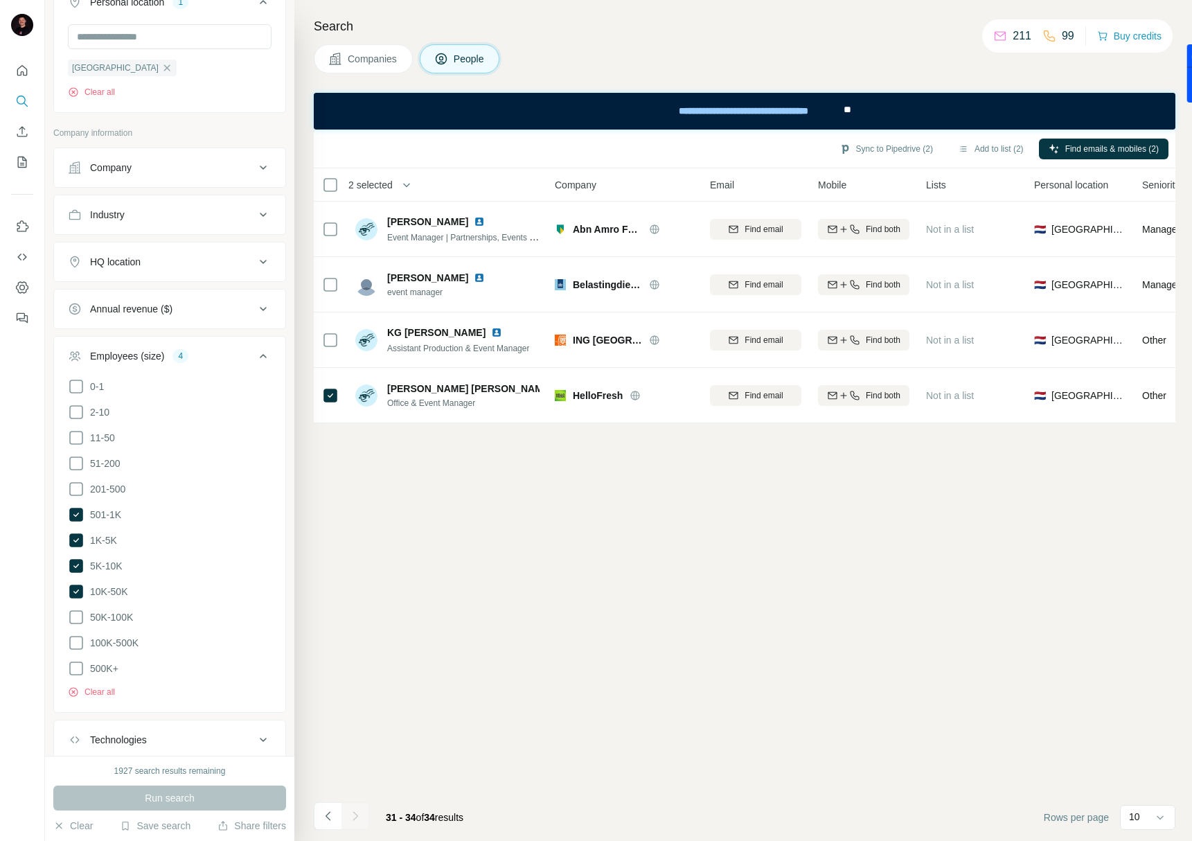
click at [488, 551] on div "Sync to Pipedrive (2) Add to list (2) Find emails & mobiles (2) 2 selected Peop…" at bounding box center [745, 485] width 862 height 711
click at [176, 806] on div "Run search" at bounding box center [169, 798] width 233 height 25
click at [174, 796] on div "Run search" at bounding box center [169, 798] width 233 height 25
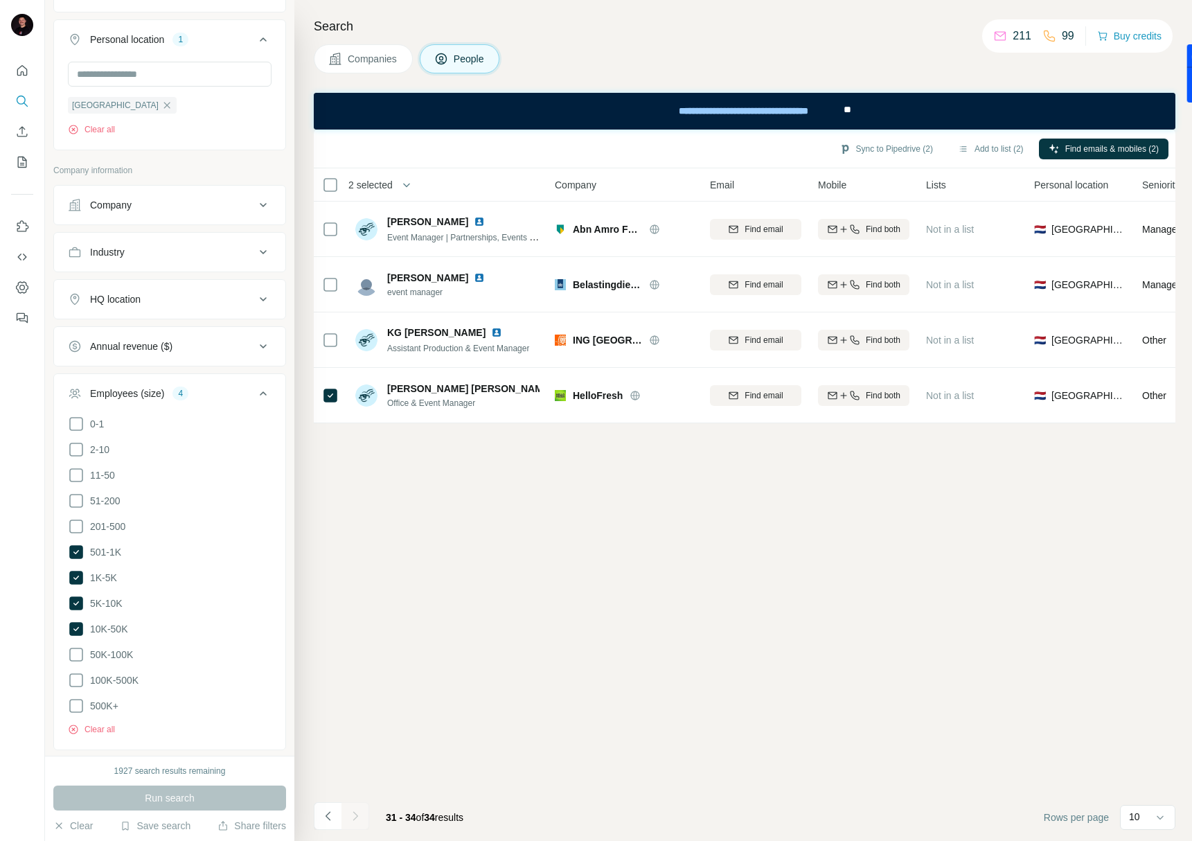
scroll to position [315, 0]
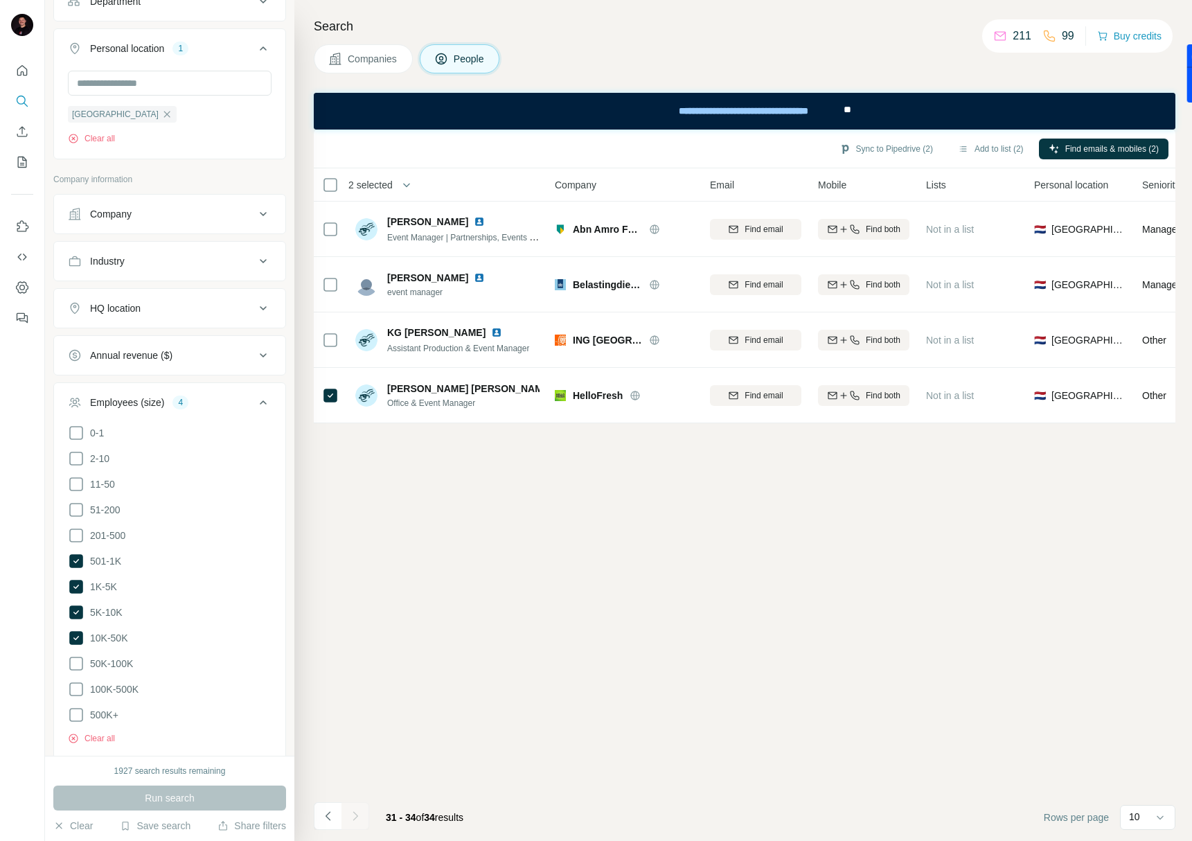
click at [139, 312] on div "HQ location" at bounding box center [115, 308] width 51 height 14
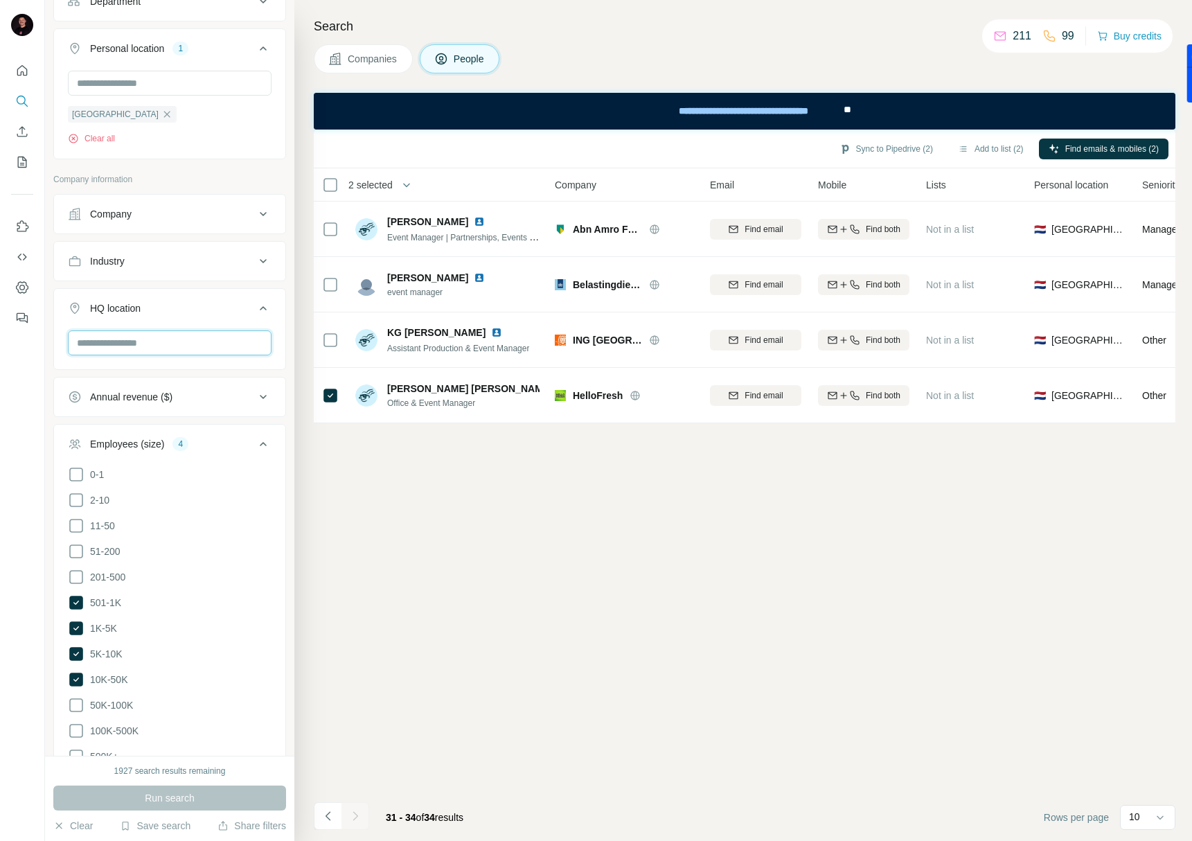
click at [133, 350] on input "text" at bounding box center [170, 342] width 204 height 25
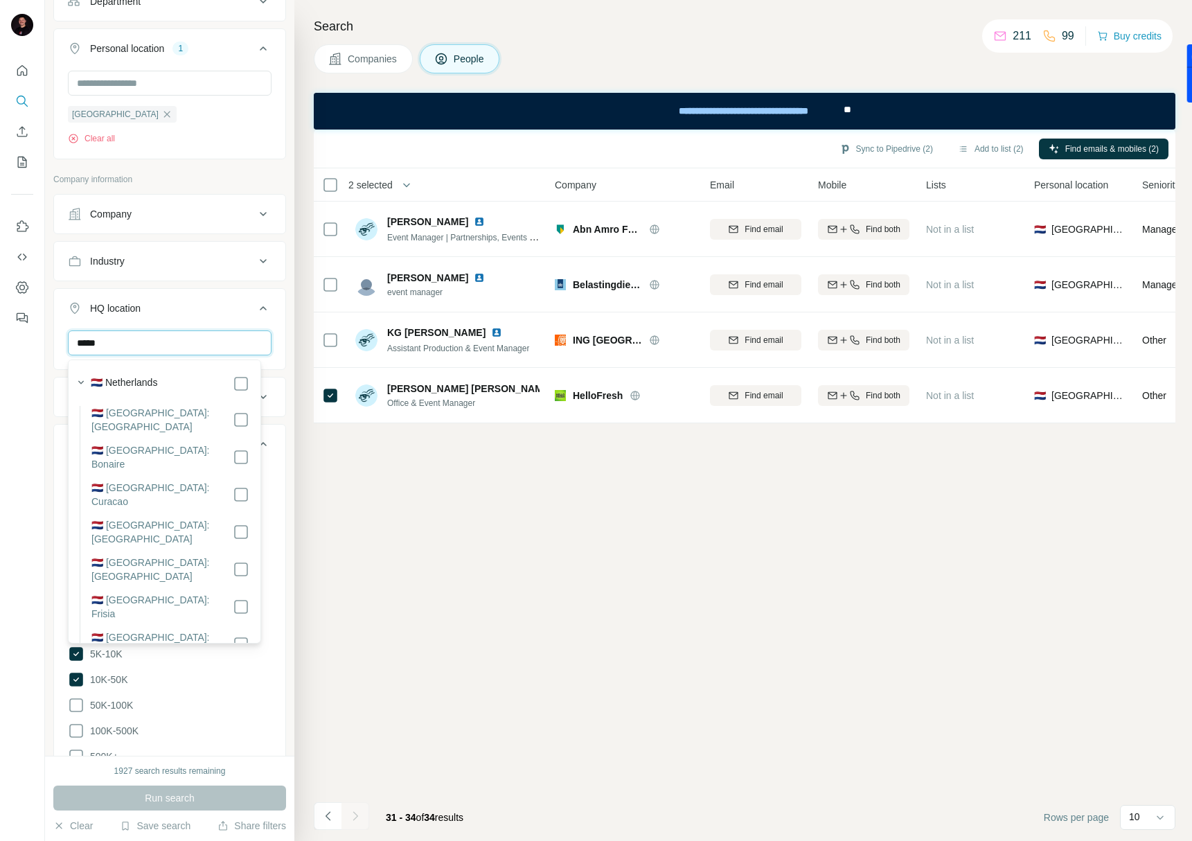
type input "*****"
click at [149, 389] on label "🇳🇱 Netherlands" at bounding box center [124, 383] width 67 height 17
click at [149, 443] on label "🇳🇱 Netherlands: Bonaire" at bounding box center [161, 457] width 141 height 28
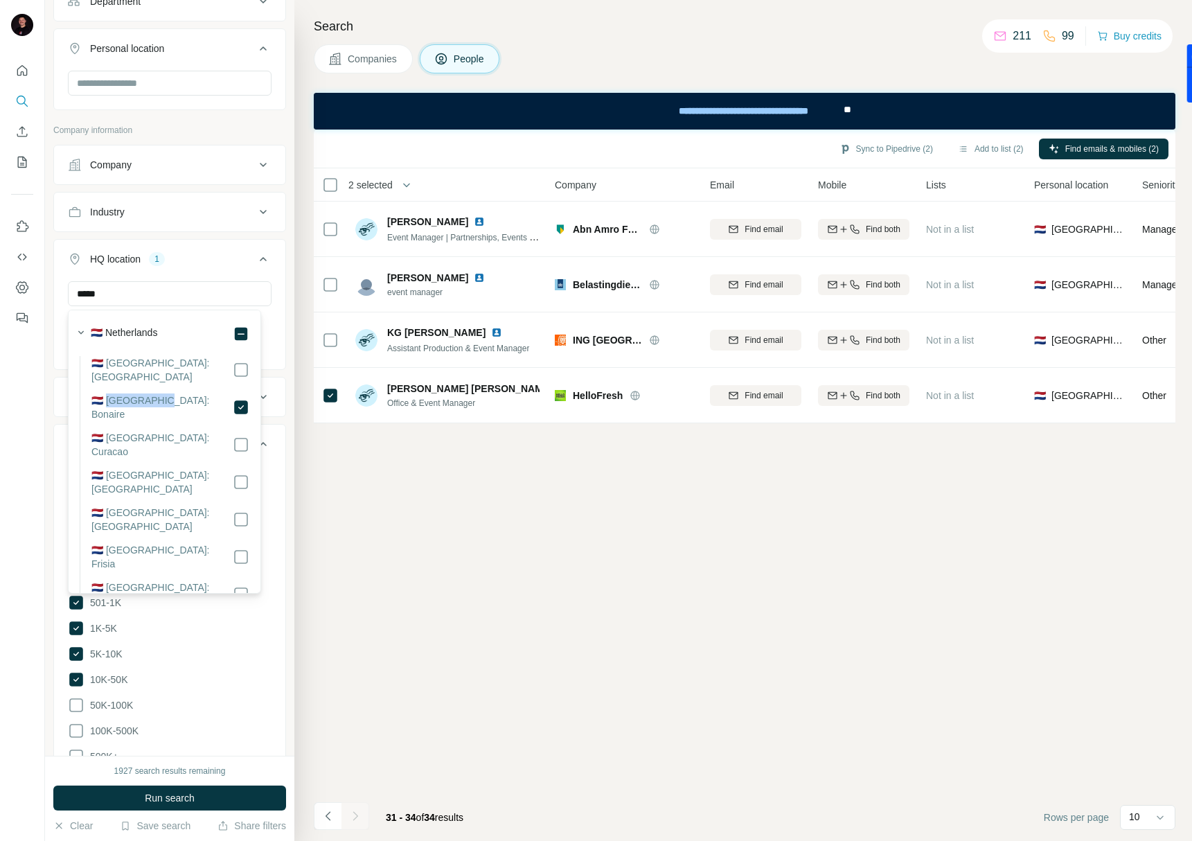
click at [156, 393] on label "🇳🇱 Netherlands: Bonaire" at bounding box center [161, 407] width 141 height 28
click at [157, 333] on label "🇳🇱 Netherlands" at bounding box center [124, 334] width 67 height 17
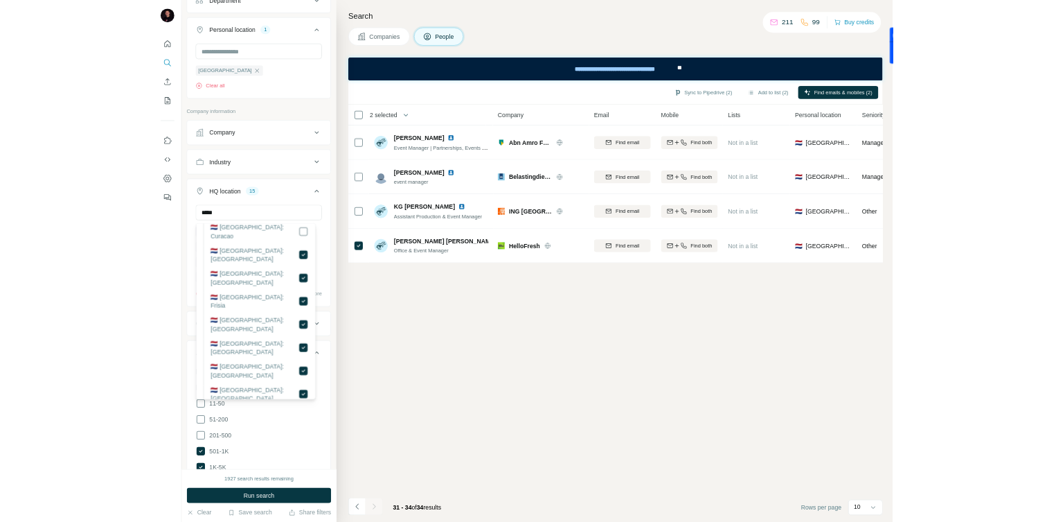
scroll to position [292, 0]
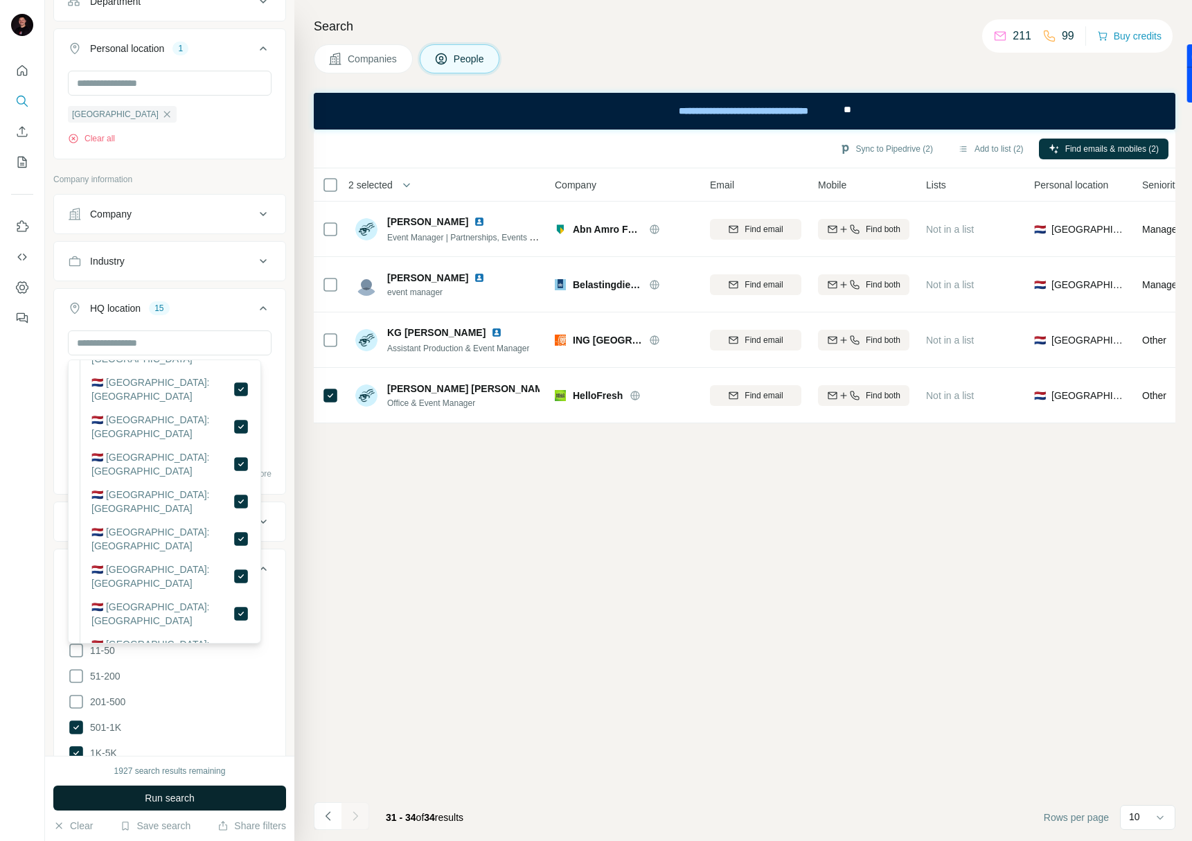
click at [186, 797] on span "Run search" at bounding box center [170, 798] width 50 height 14
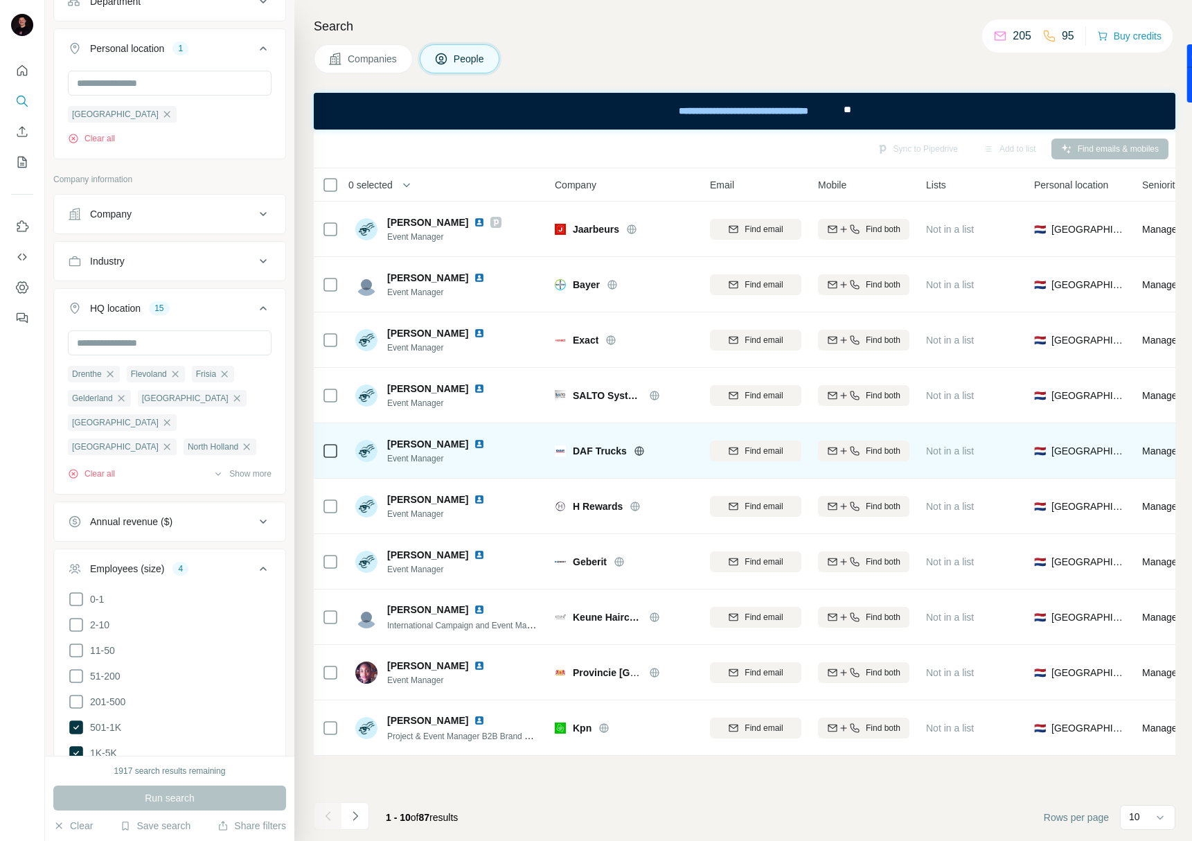
click at [506, 457] on div "Anne de Moet Event Manager" at bounding box center [447, 451] width 184 height 38
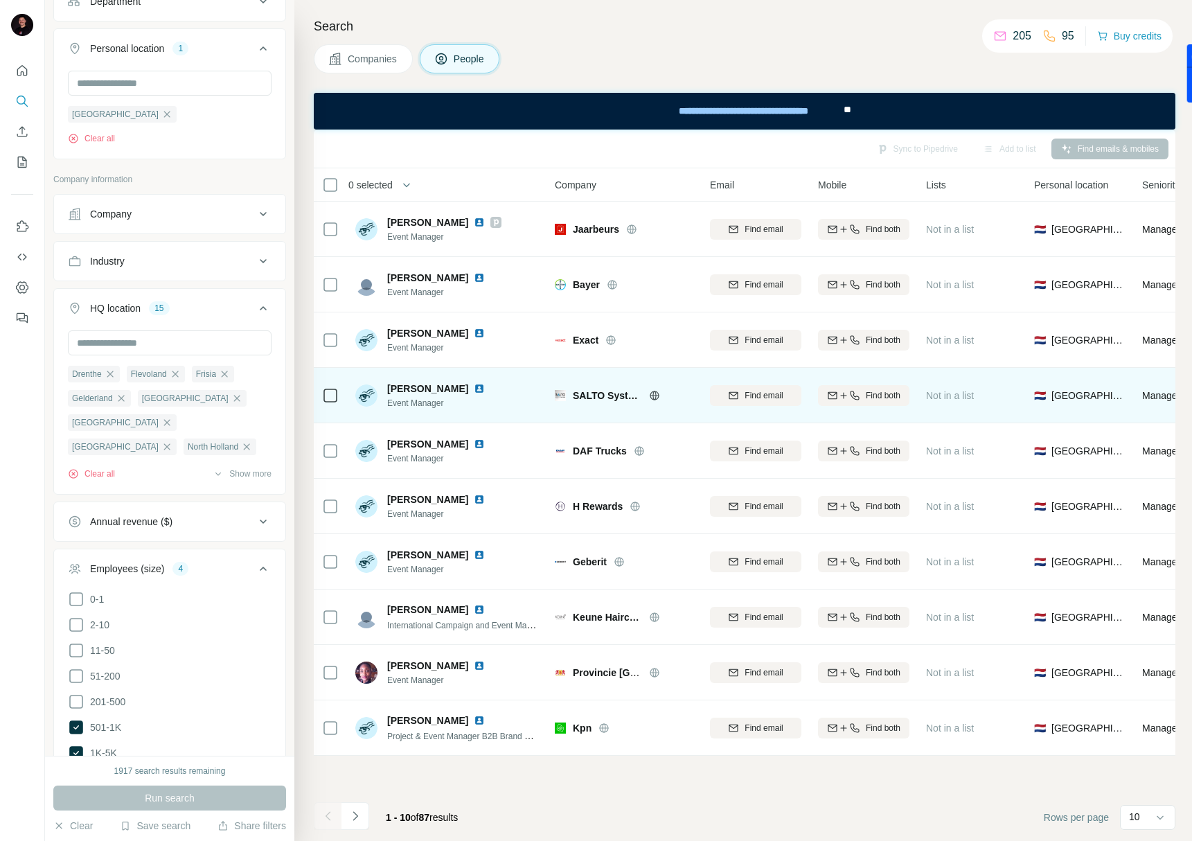
click at [485, 383] on img at bounding box center [479, 388] width 11 height 11
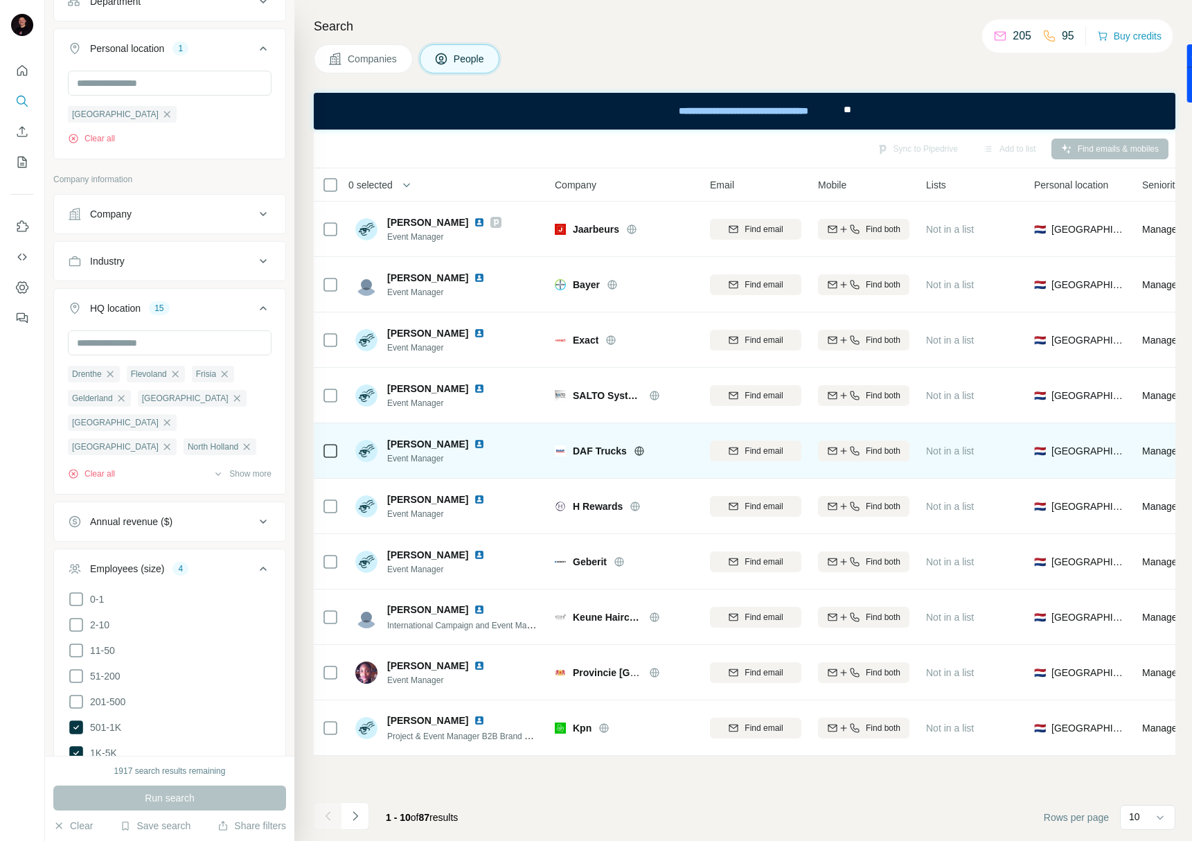
click at [474, 442] on img at bounding box center [479, 444] width 11 height 11
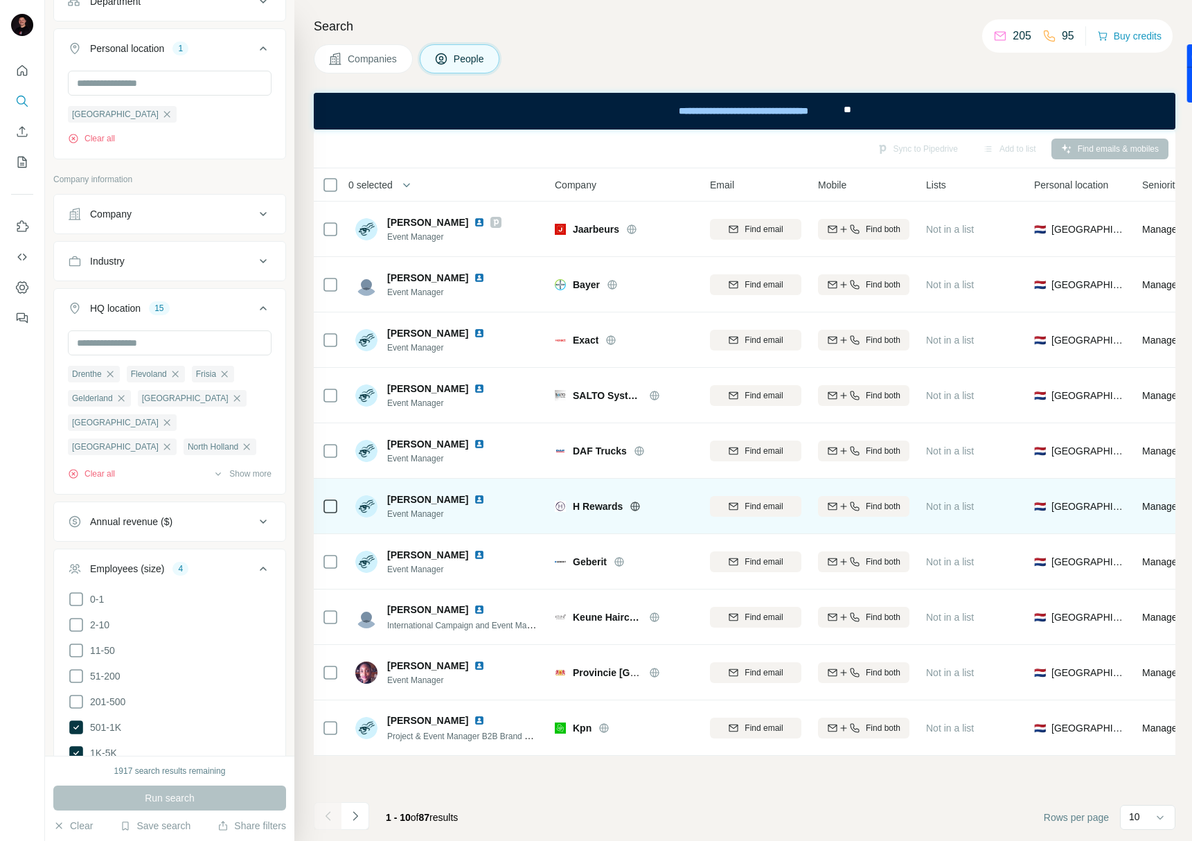
click at [484, 497] on img at bounding box center [479, 499] width 11 height 11
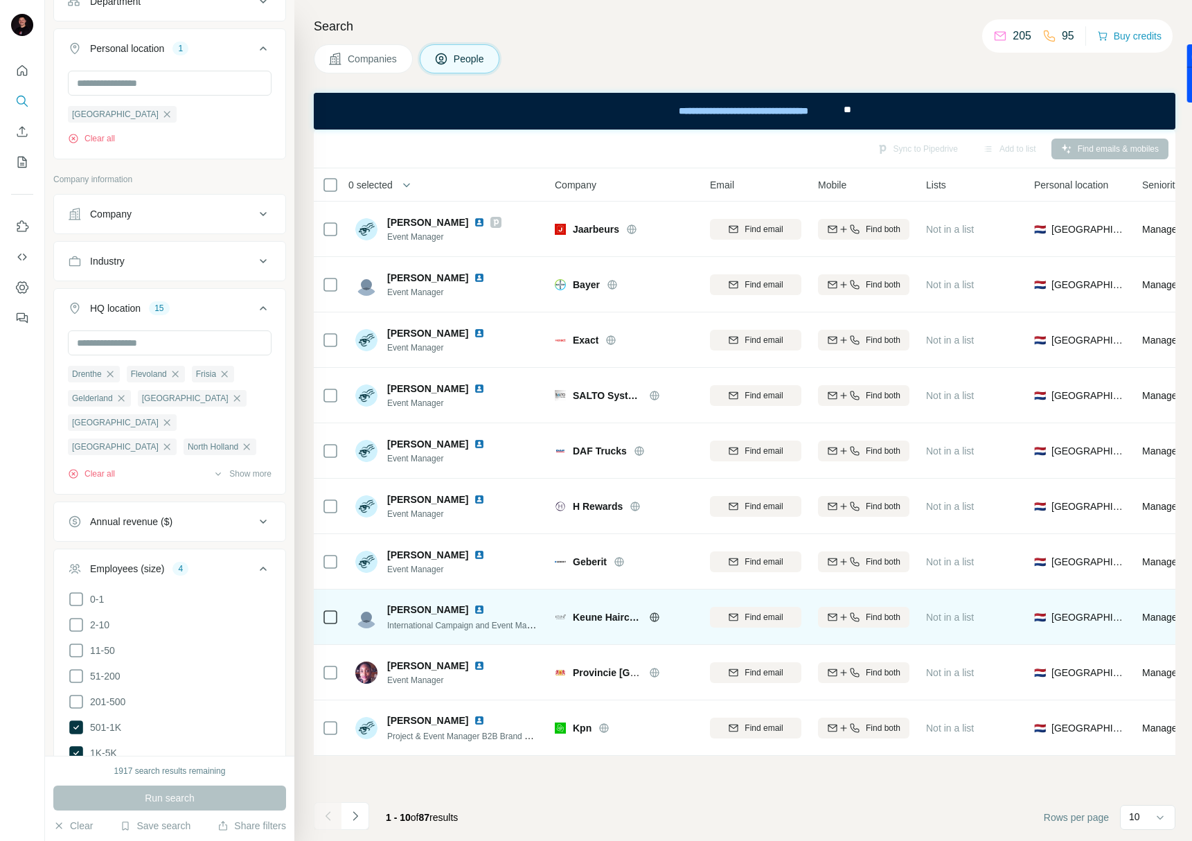
click at [485, 609] on img at bounding box center [479, 609] width 11 height 11
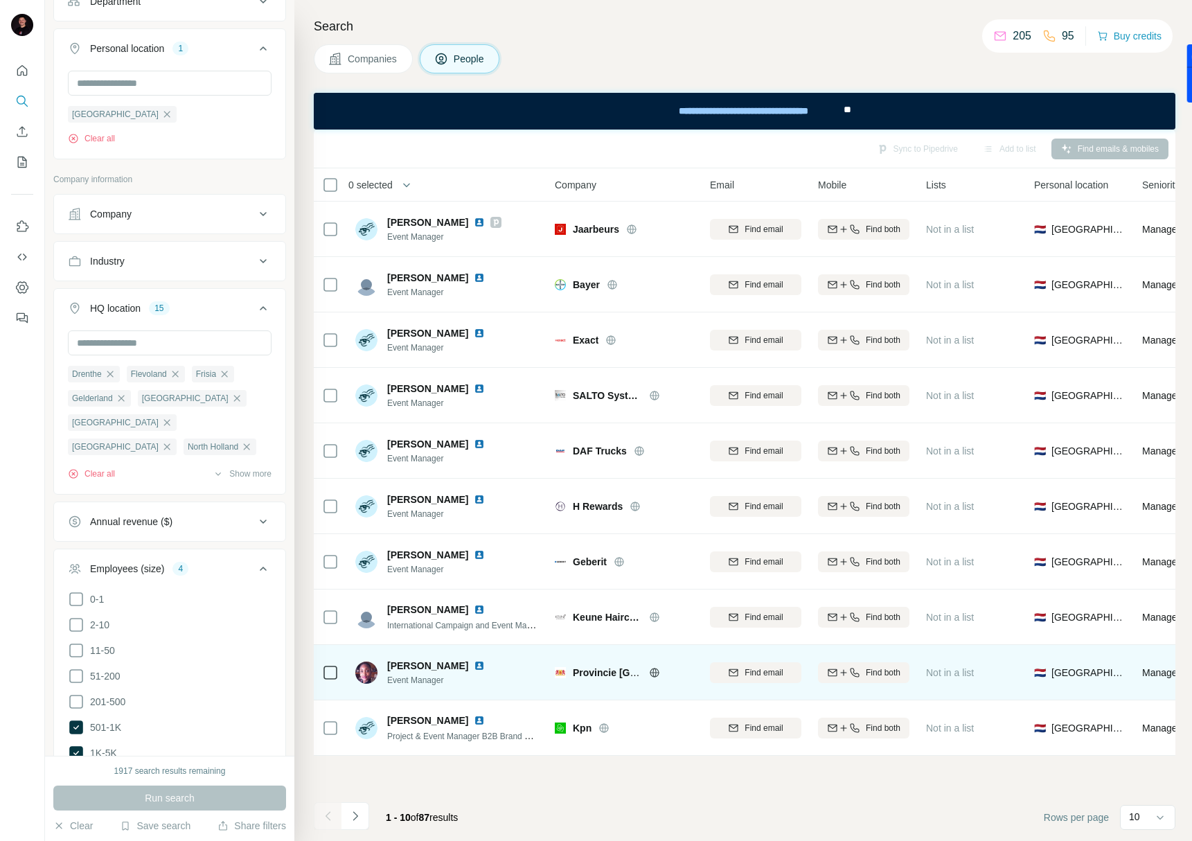
click at [474, 662] on img at bounding box center [479, 665] width 11 height 11
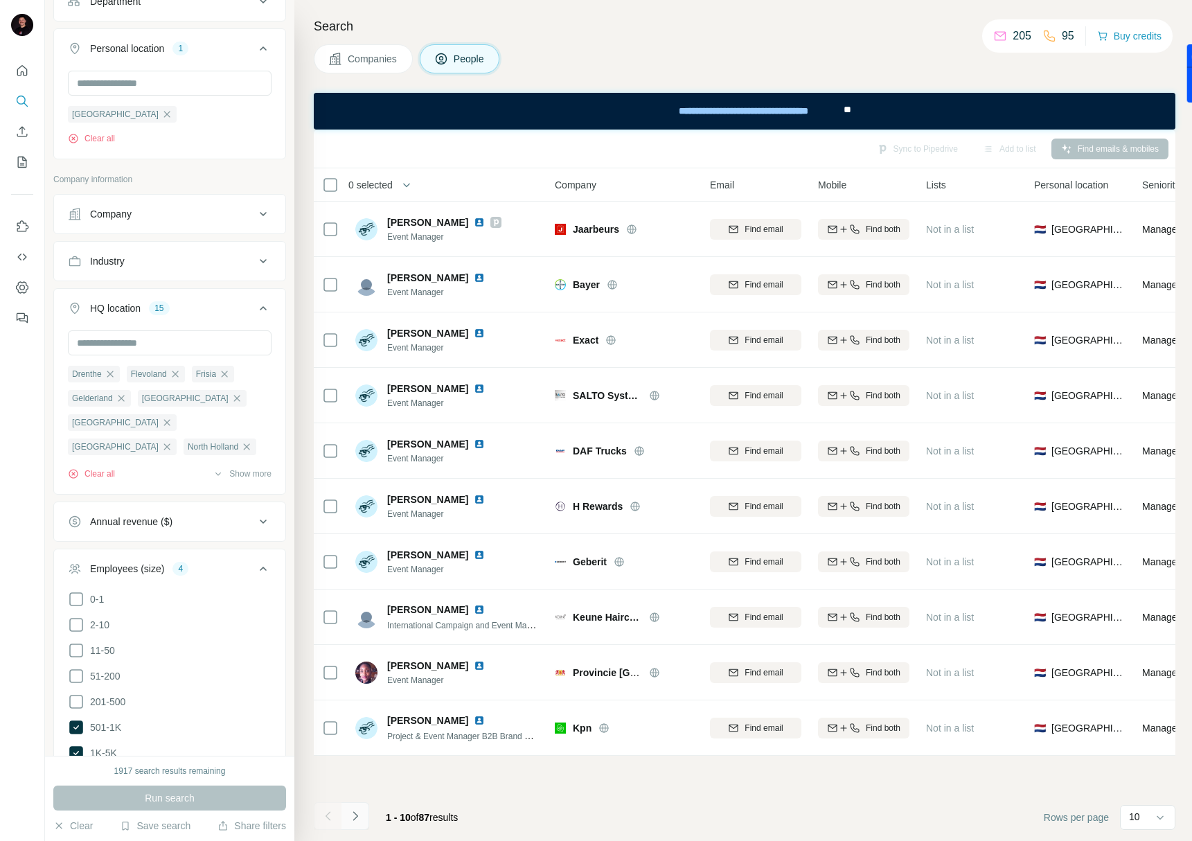
click at [362, 812] on button "Navigate to next page" at bounding box center [356, 816] width 28 height 28
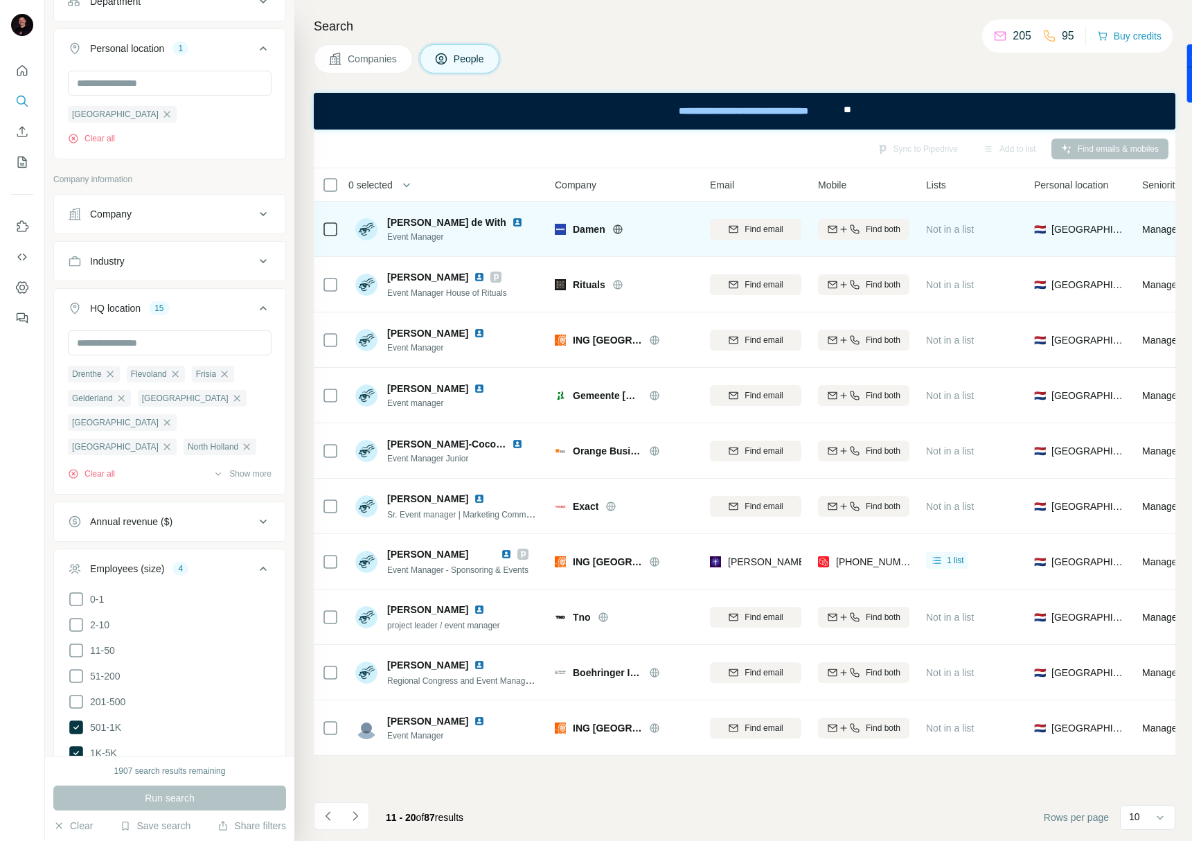
click at [512, 220] on img at bounding box center [517, 222] width 11 height 11
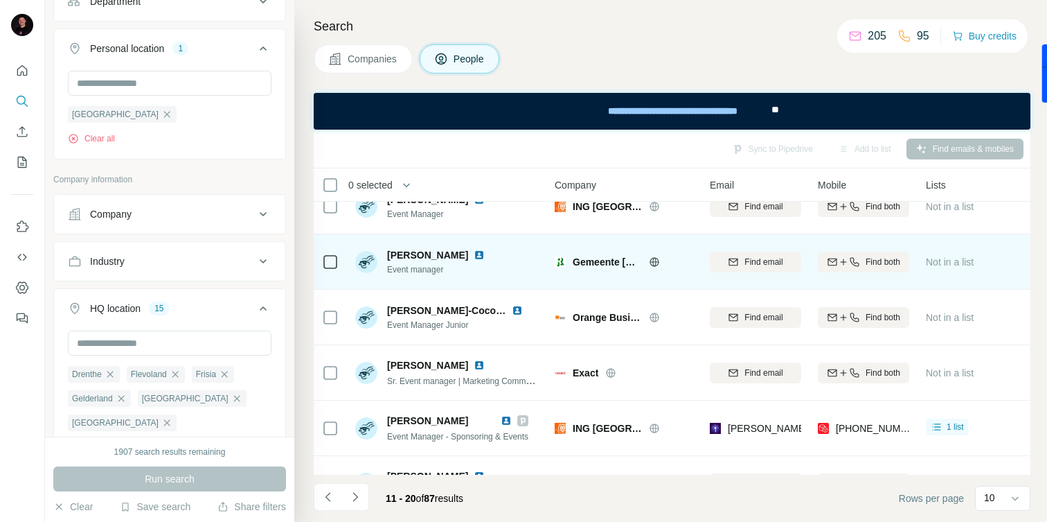
scroll to position [138, 0]
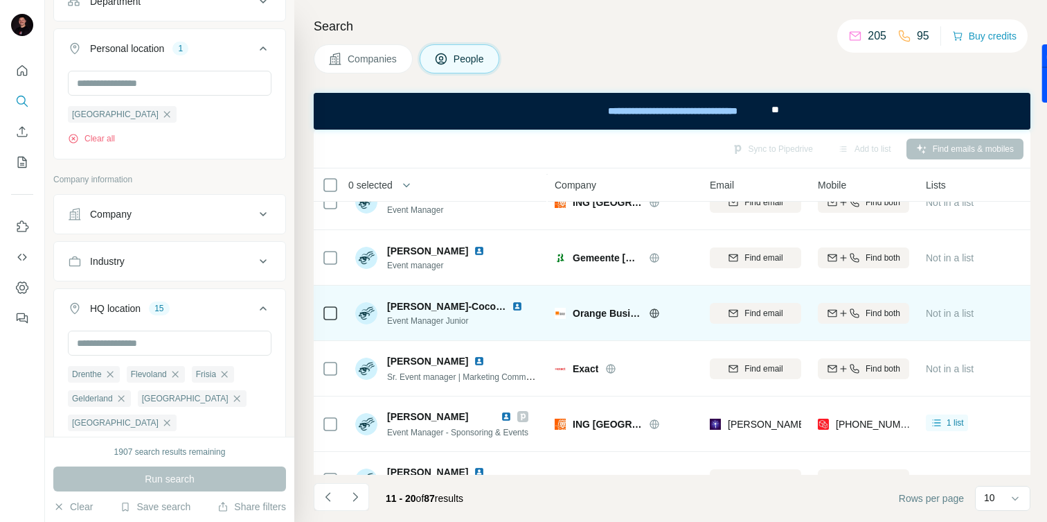
click at [512, 302] on img at bounding box center [517, 306] width 11 height 11
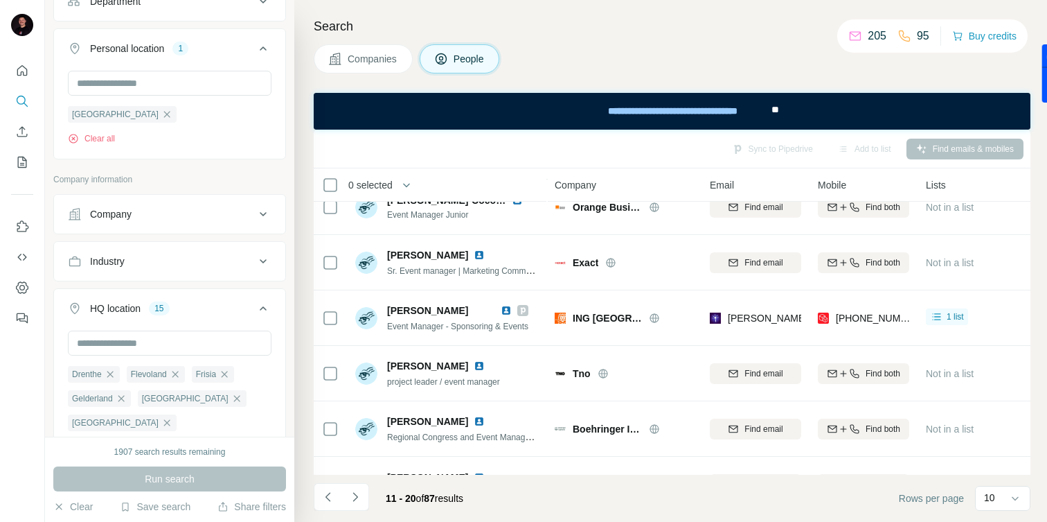
scroll to position [263, 0]
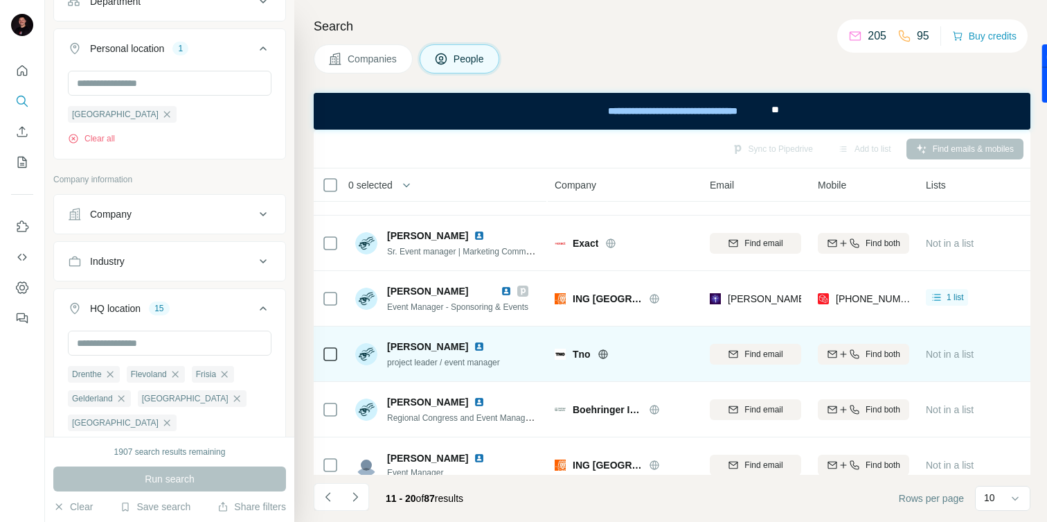
click at [485, 342] on img at bounding box center [479, 346] width 11 height 11
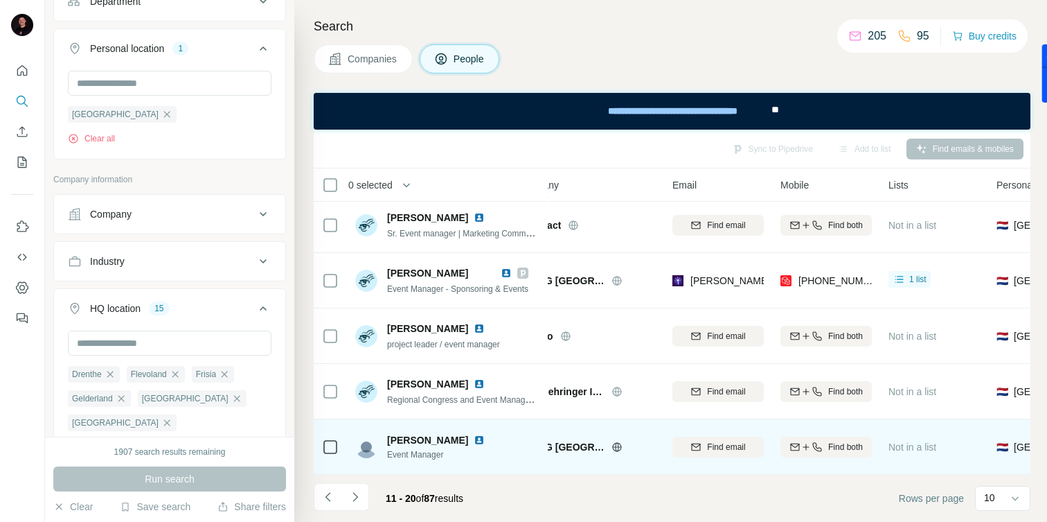
scroll to position [289, 73]
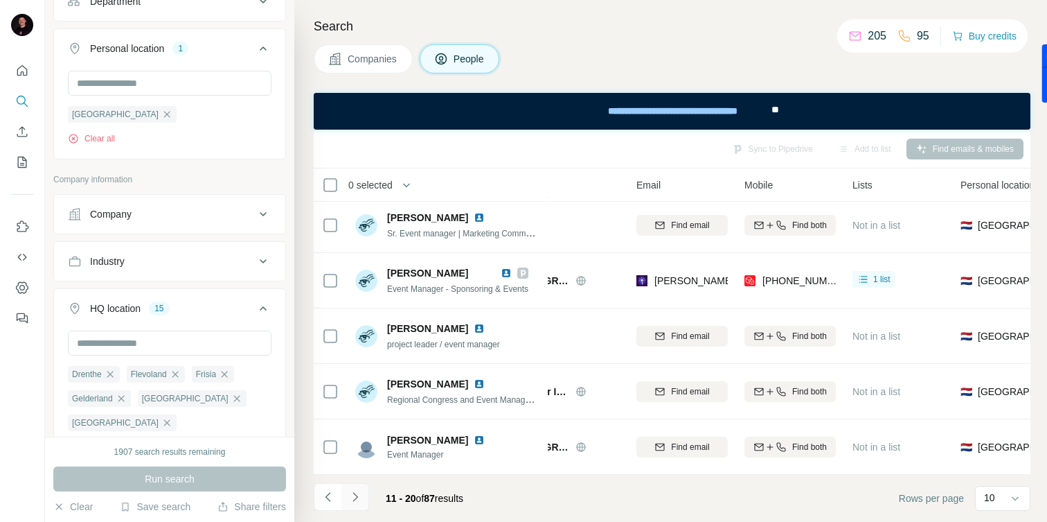
click at [347, 502] on button "Navigate to next page" at bounding box center [356, 497] width 28 height 28
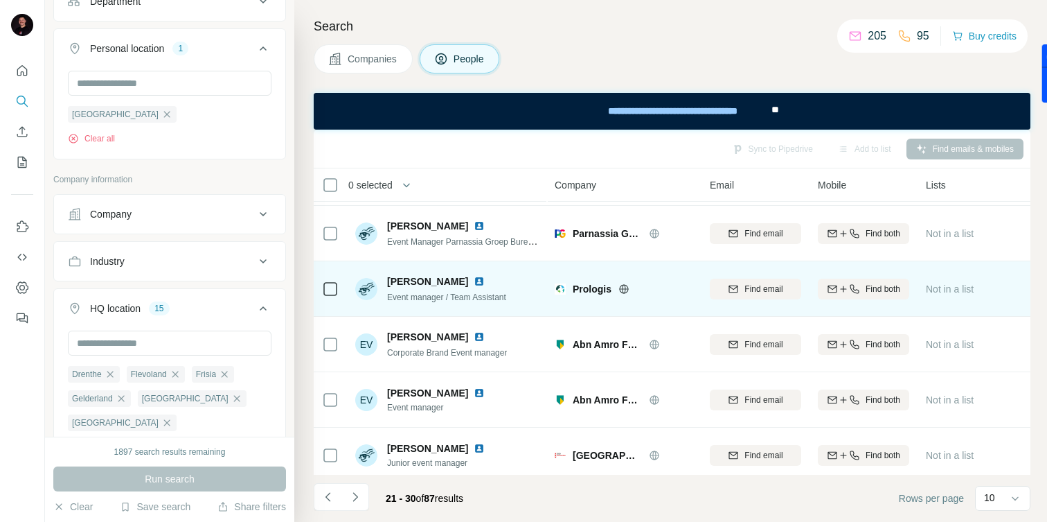
scroll to position [58, 0]
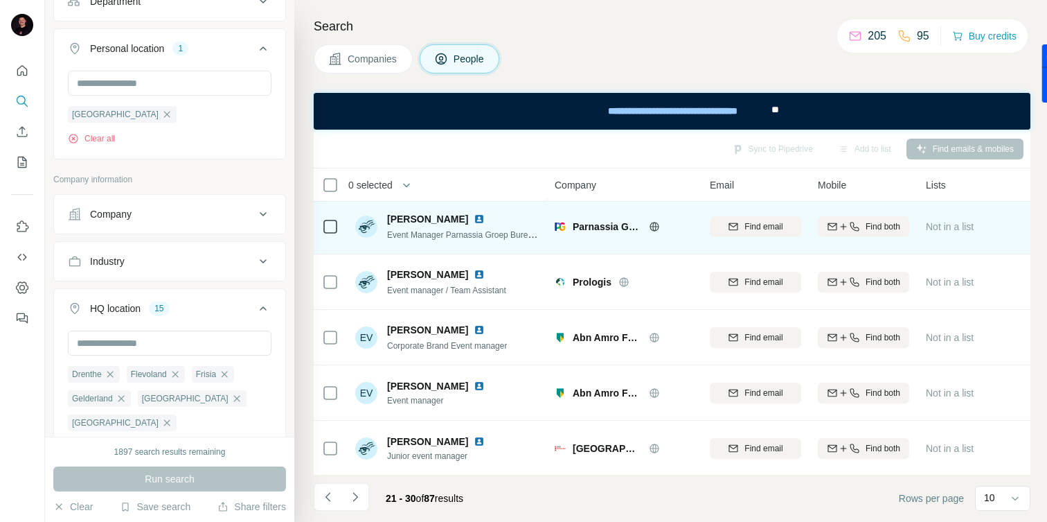
click at [474, 215] on img at bounding box center [479, 218] width 11 height 11
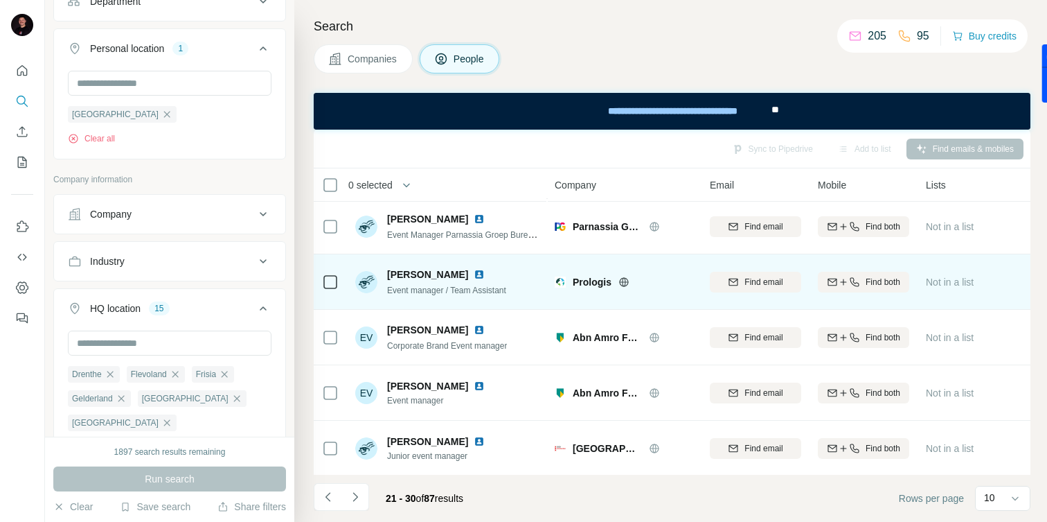
click at [474, 269] on img at bounding box center [479, 274] width 11 height 11
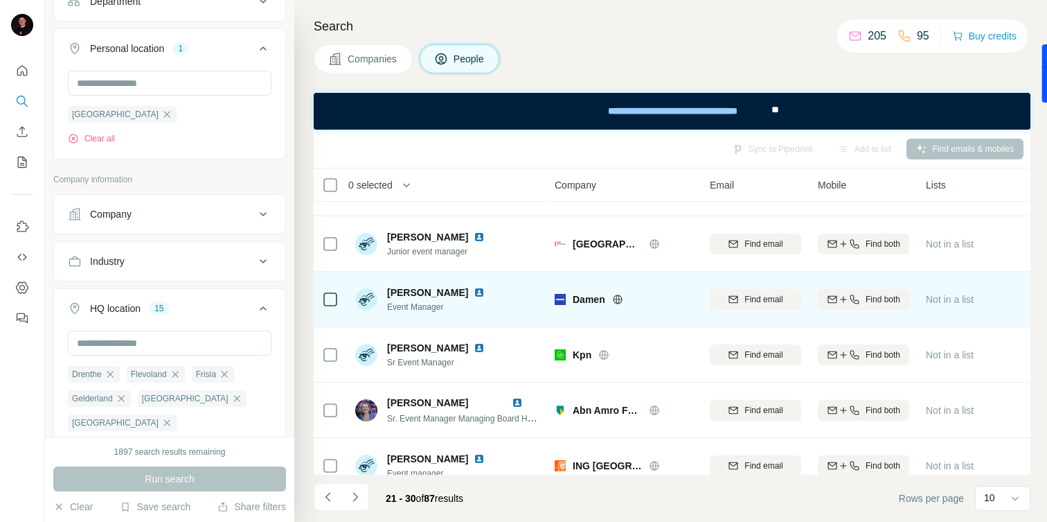
scroll to position [272, 0]
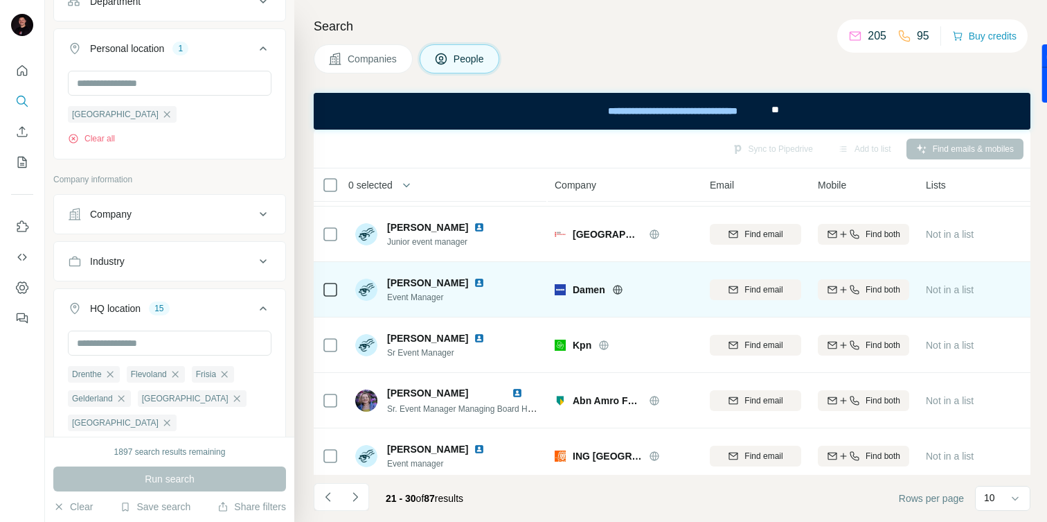
click at [474, 283] on img at bounding box center [479, 282] width 11 height 11
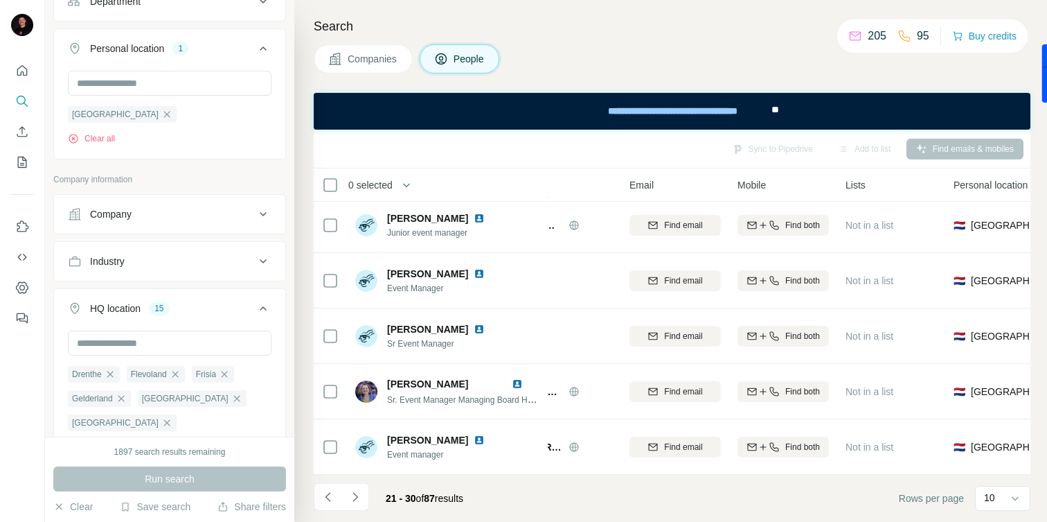
scroll to position [281, 91]
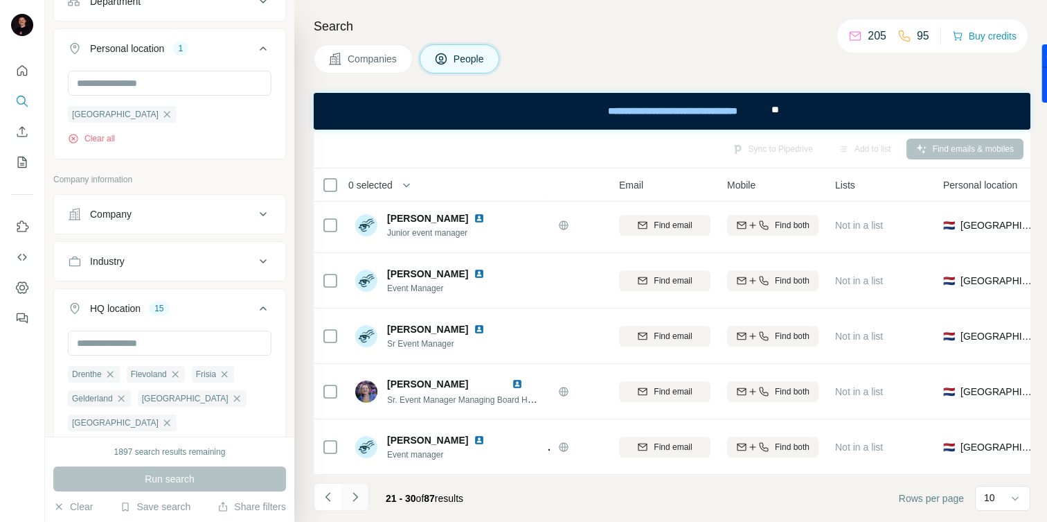
click at [352, 500] on icon "Navigate to next page" at bounding box center [355, 497] width 14 height 14
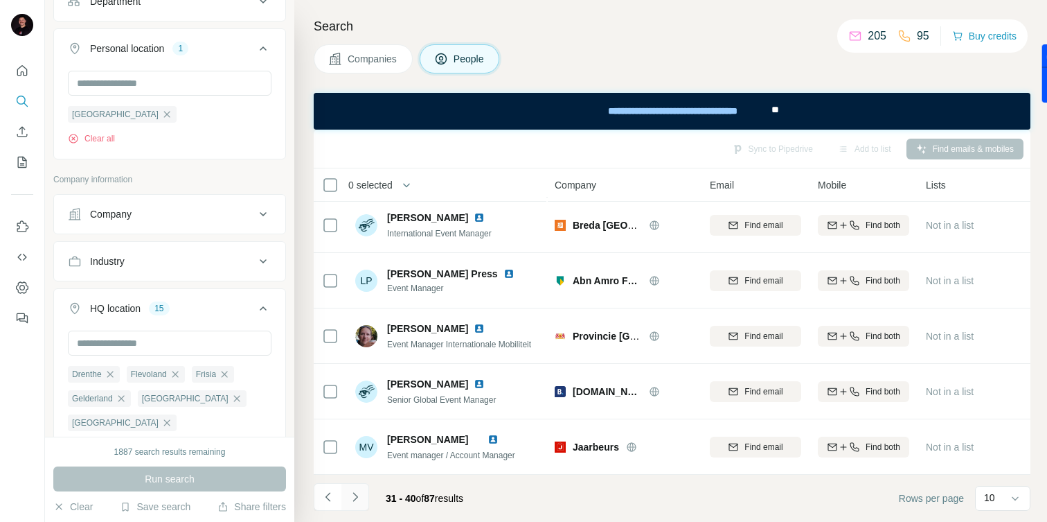
click at [363, 501] on button "Navigate to next page" at bounding box center [356, 497] width 28 height 28
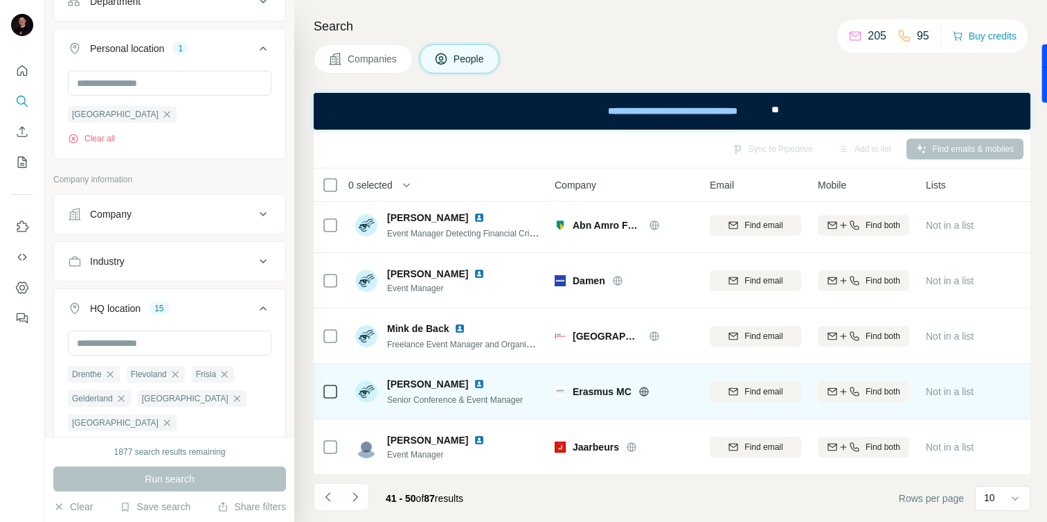
click at [474, 384] on img at bounding box center [479, 383] width 11 height 11
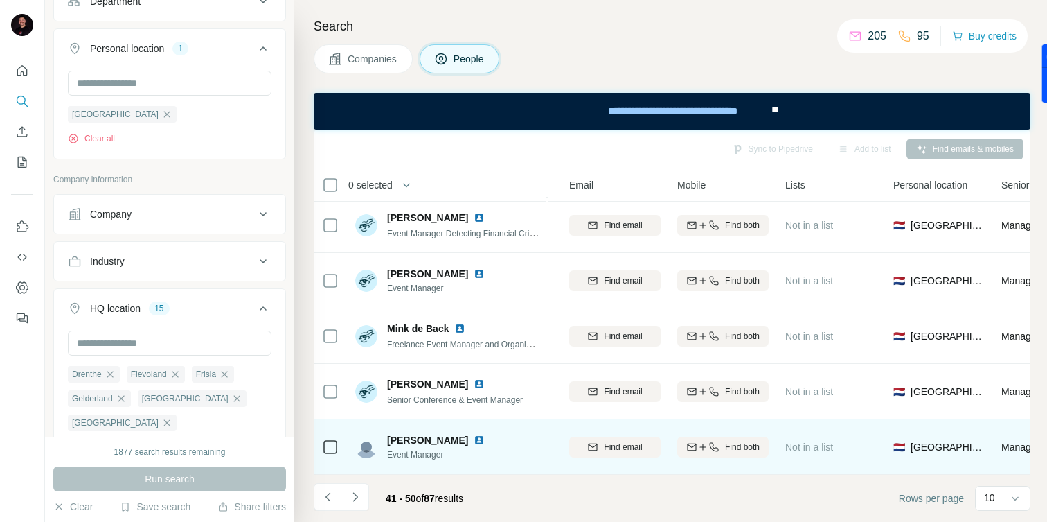
scroll to position [281, 139]
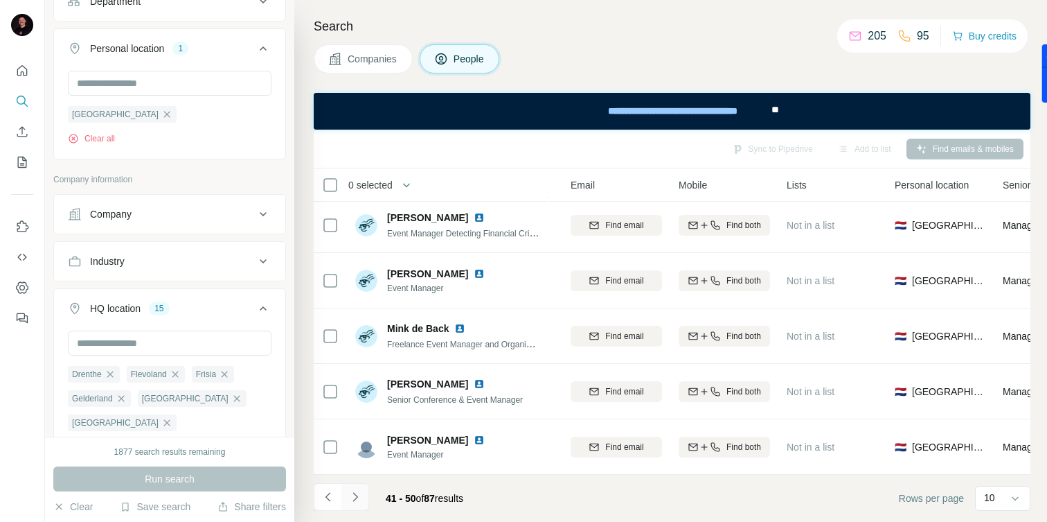
click at [359, 495] on icon "Navigate to next page" at bounding box center [355, 497] width 14 height 14
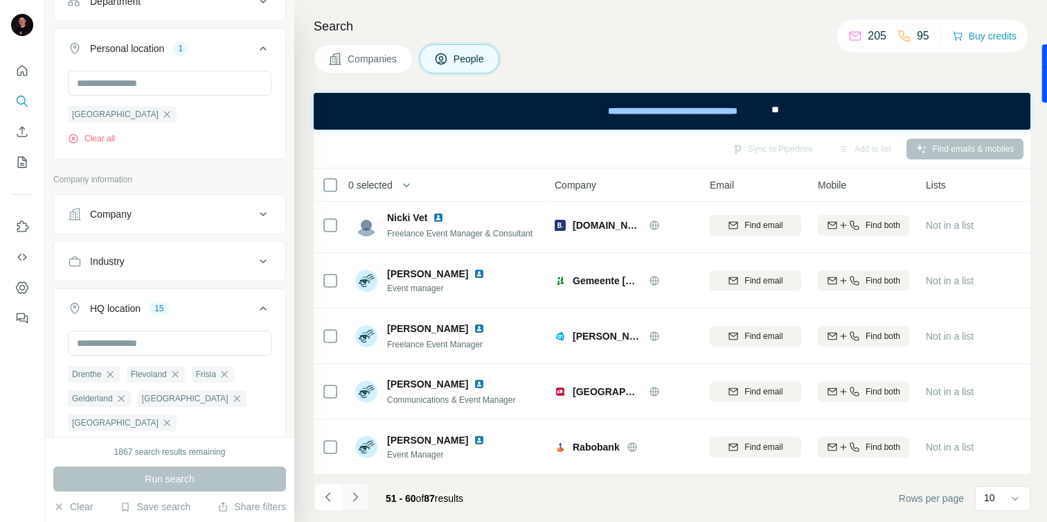
click at [355, 497] on icon "Navigate to next page" at bounding box center [355, 497] width 14 height 14
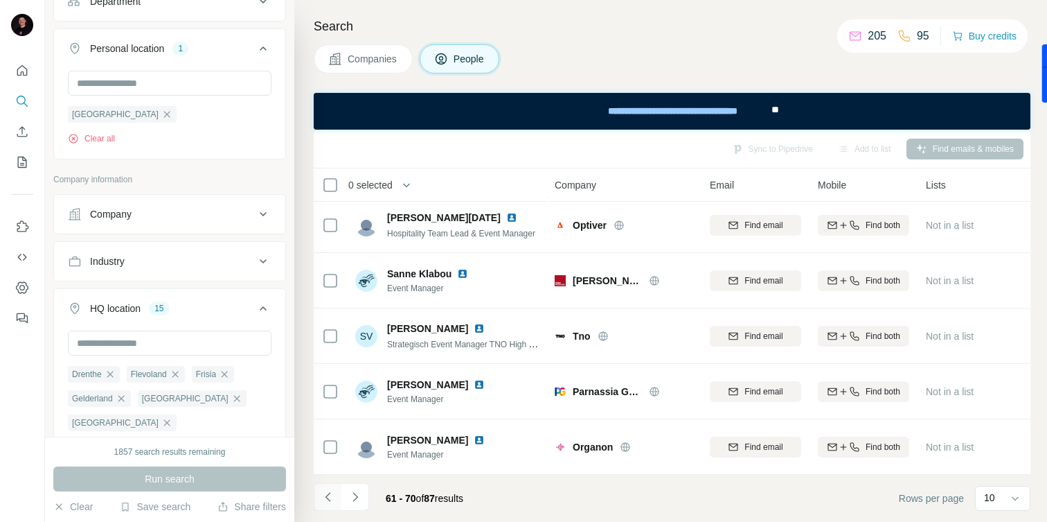
click at [325, 493] on icon "Navigate to previous page" at bounding box center [328, 497] width 14 height 14
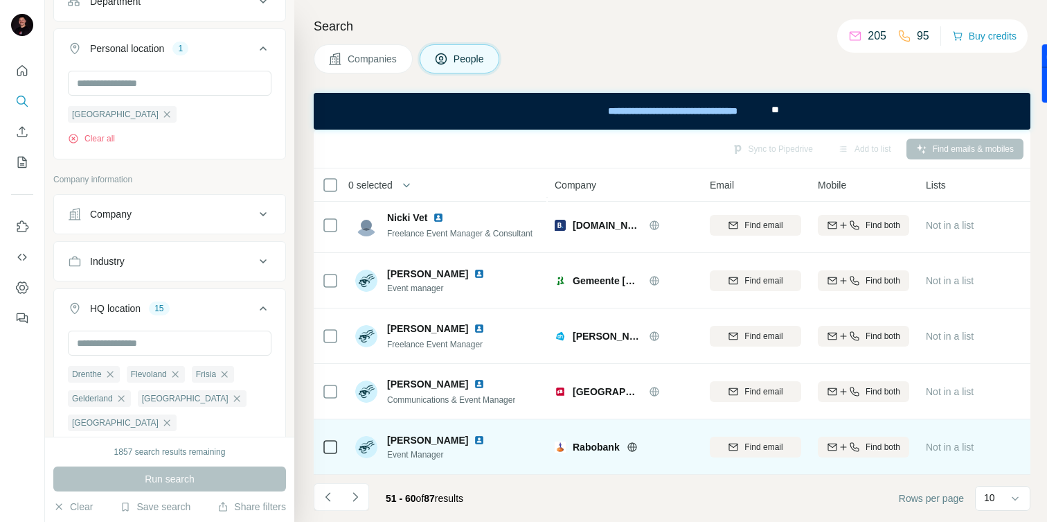
click at [474, 437] on img at bounding box center [479, 439] width 11 height 11
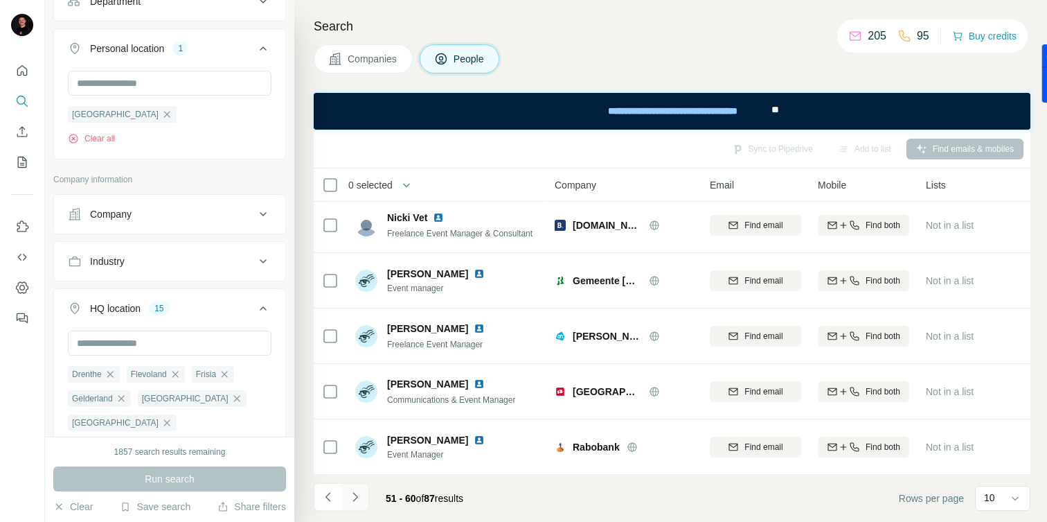
click at [353, 499] on icon "Navigate to next page" at bounding box center [355, 496] width 5 height 9
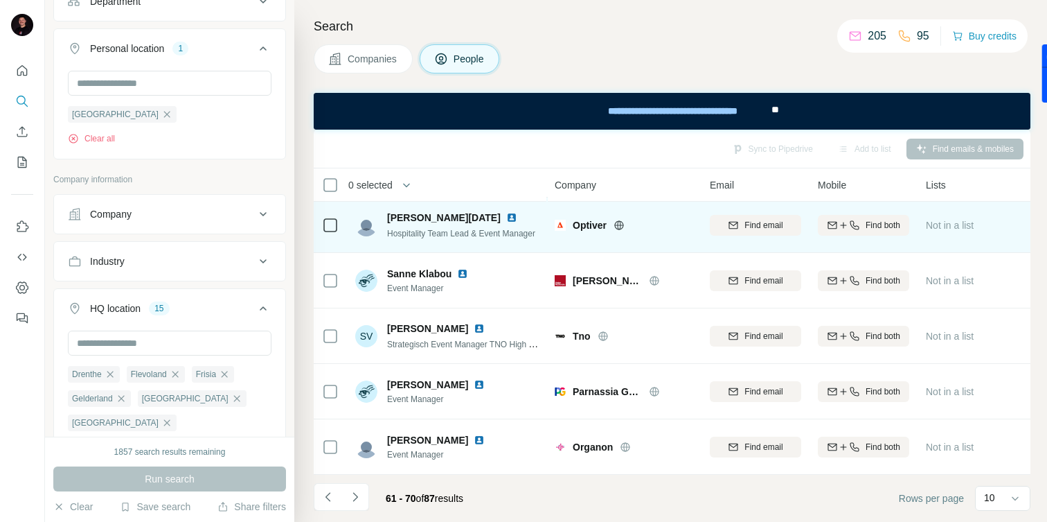
click at [506, 221] on img at bounding box center [511, 217] width 11 height 11
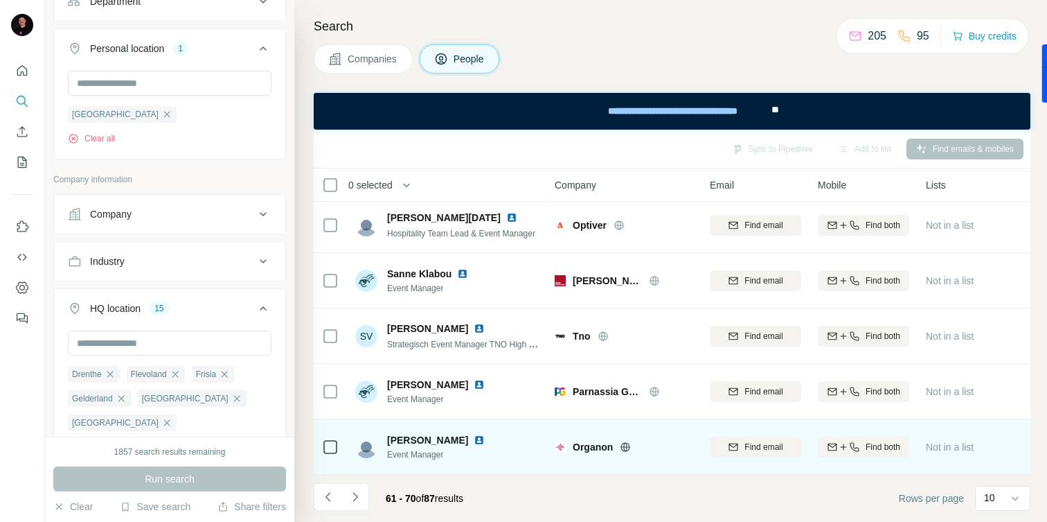
click at [474, 439] on img at bounding box center [479, 439] width 11 height 11
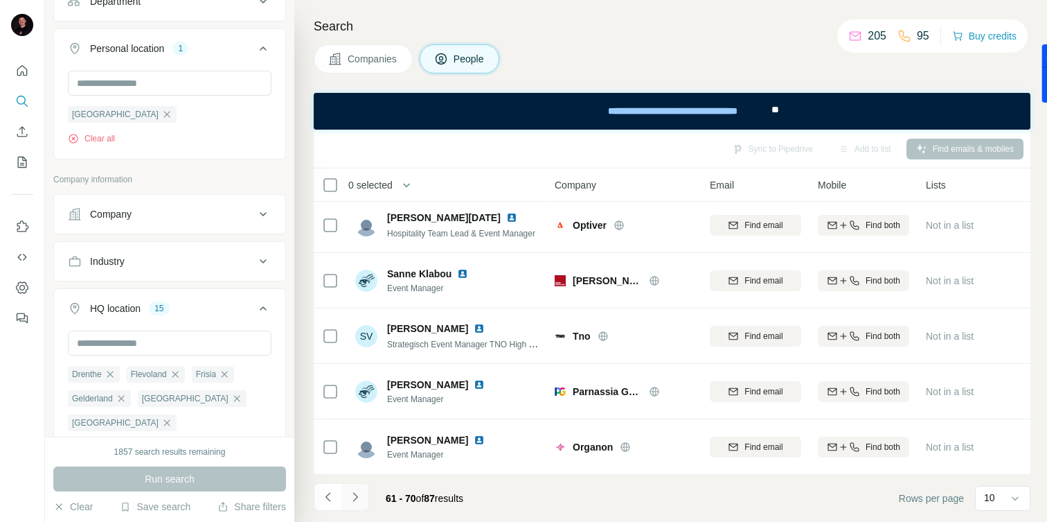
click at [363, 488] on button "Navigate to next page" at bounding box center [356, 497] width 28 height 28
click at [363, 488] on div at bounding box center [356, 497] width 28 height 28
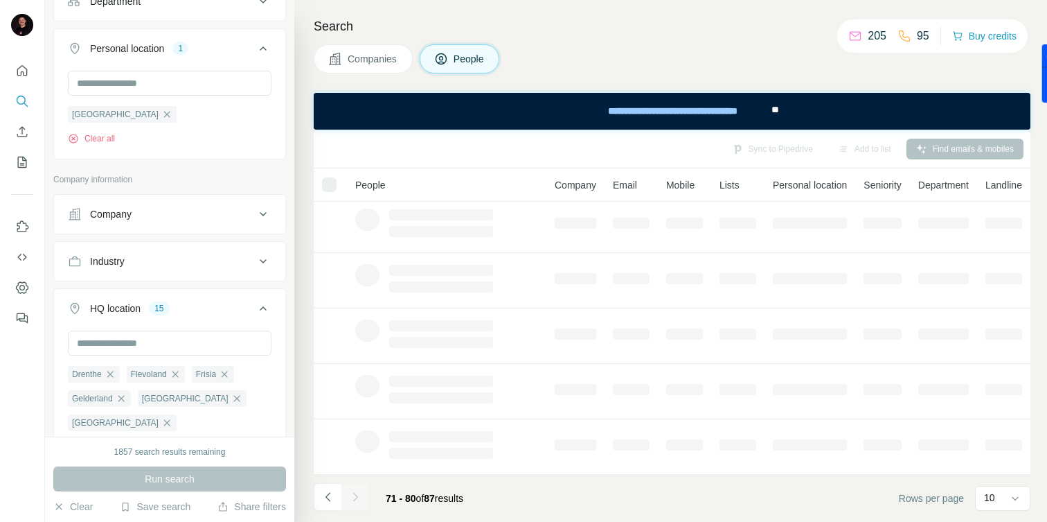
click at [618, 20] on h4 "Search" at bounding box center [672, 26] width 717 height 19
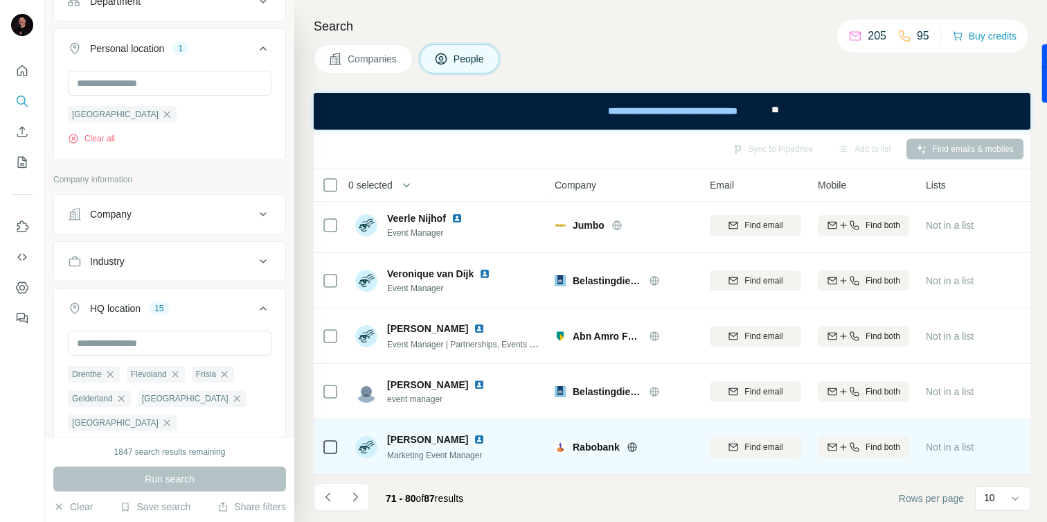
click at [474, 435] on img at bounding box center [479, 439] width 11 height 11
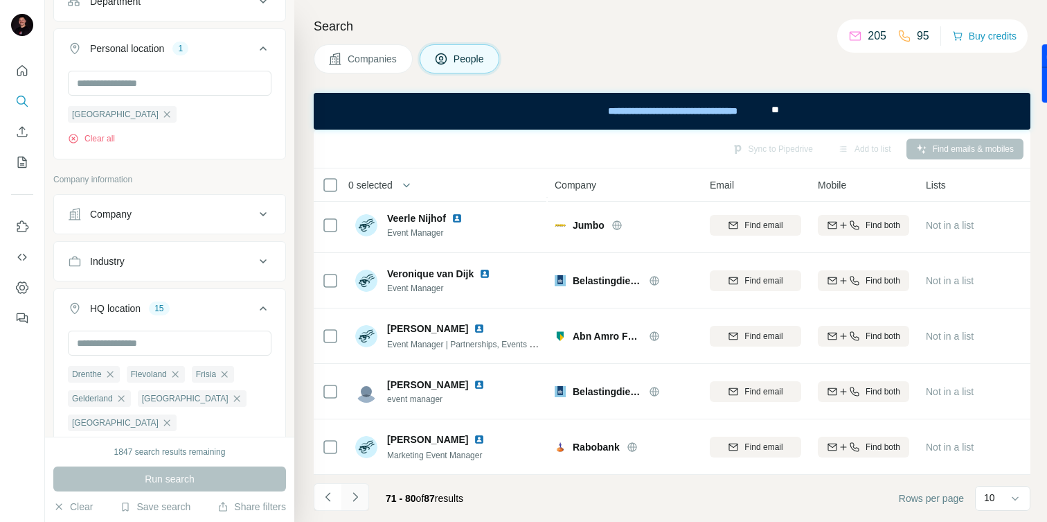
click at [357, 499] on icon "Navigate to next page" at bounding box center [355, 497] width 14 height 14
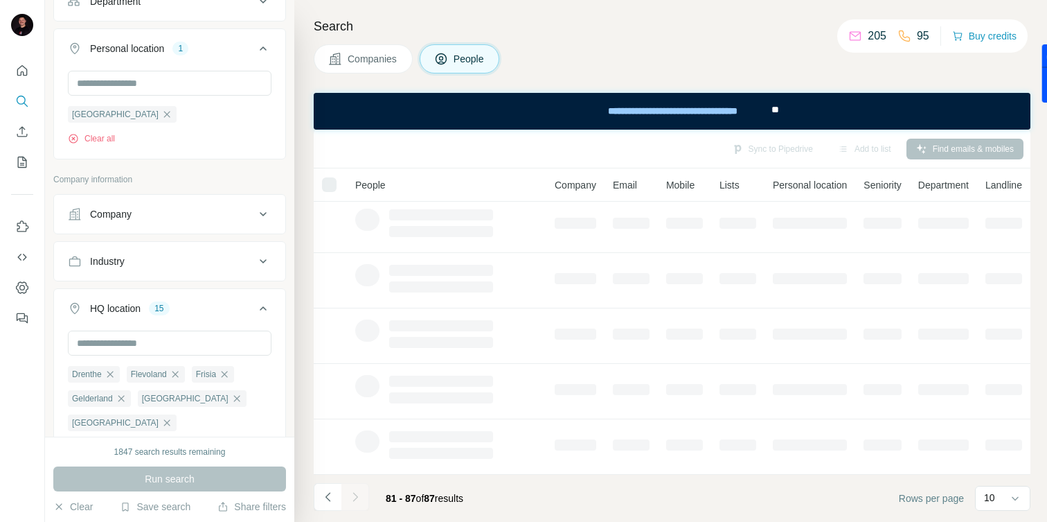
scroll to position [115, 0]
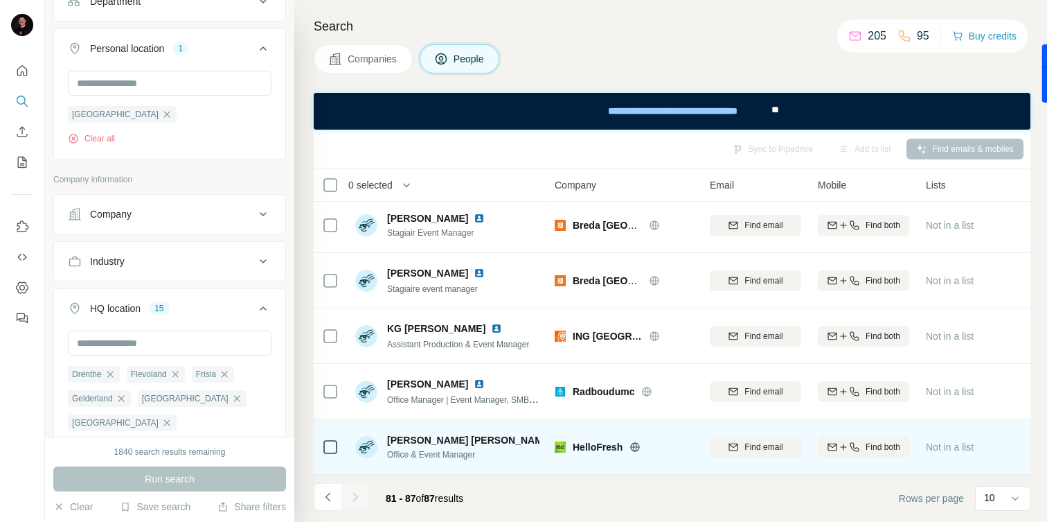
click at [558, 441] on img at bounding box center [563, 439] width 11 height 11
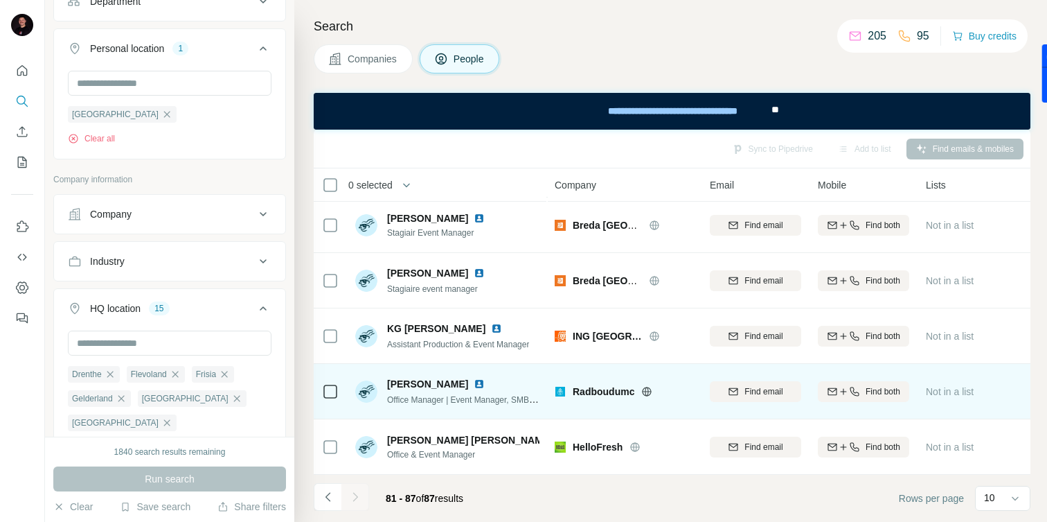
click at [478, 379] on img at bounding box center [479, 383] width 11 height 11
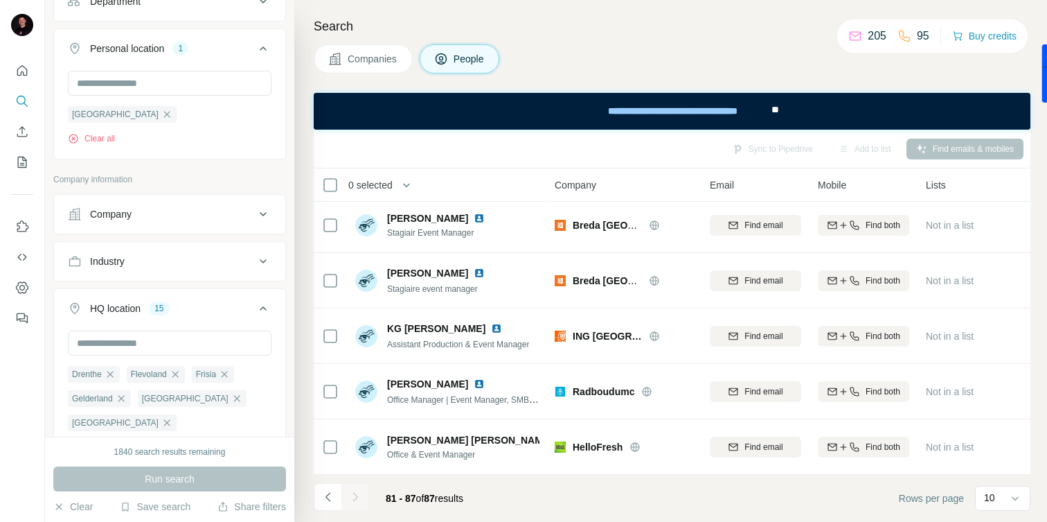
click at [355, 502] on div at bounding box center [356, 497] width 28 height 28
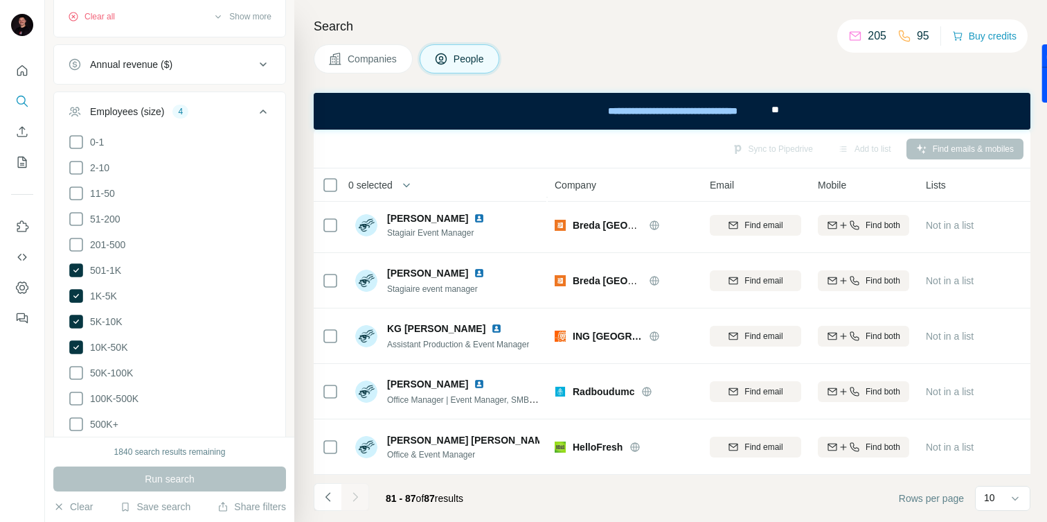
scroll to position [777, 0]
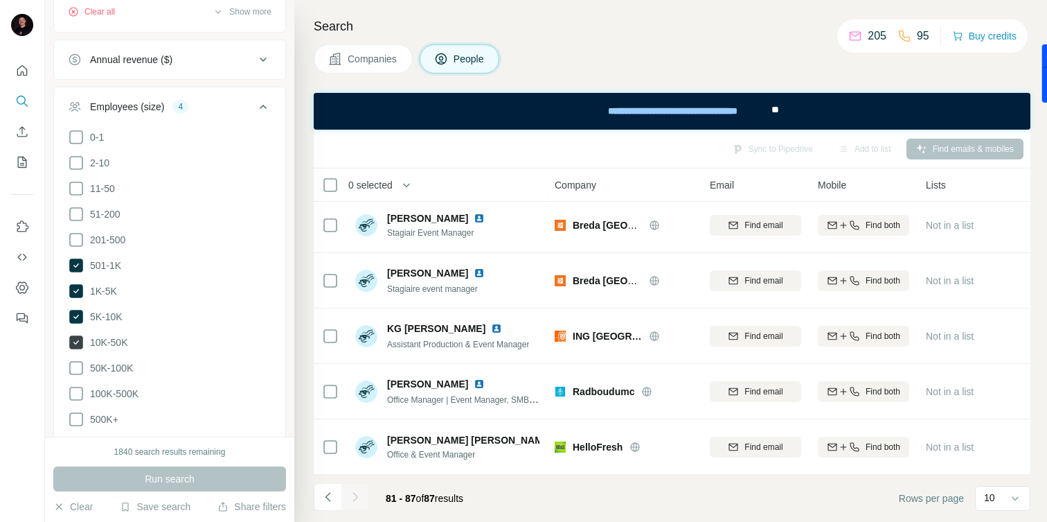
click at [77, 343] on icon at bounding box center [76, 342] width 14 height 14
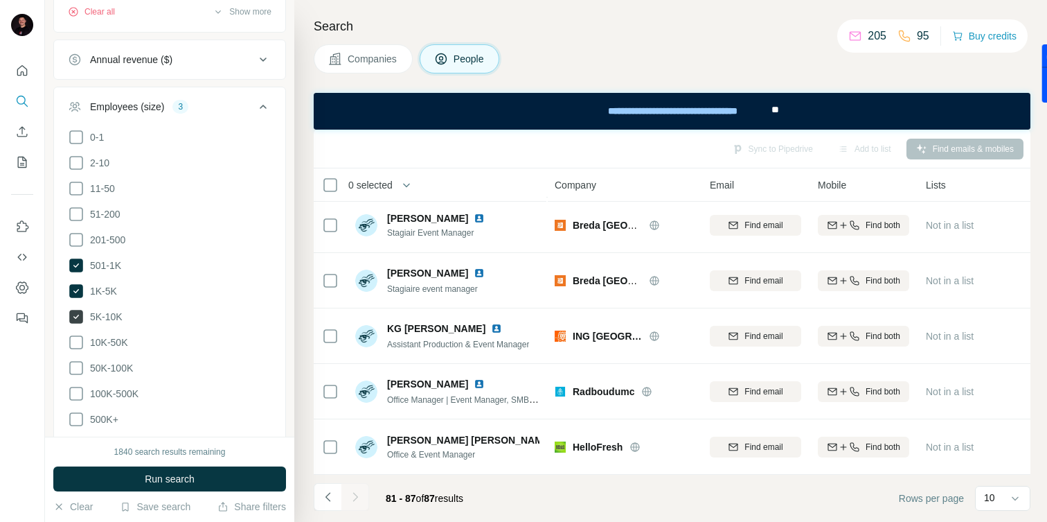
click at [77, 319] on icon at bounding box center [76, 317] width 14 height 14
click at [76, 294] on icon at bounding box center [76, 291] width 14 height 14
click at [77, 262] on icon at bounding box center [76, 265] width 14 height 14
click at [69, 370] on icon at bounding box center [76, 368] width 17 height 17
click at [130, 478] on button "Run search" at bounding box center [169, 478] width 233 height 25
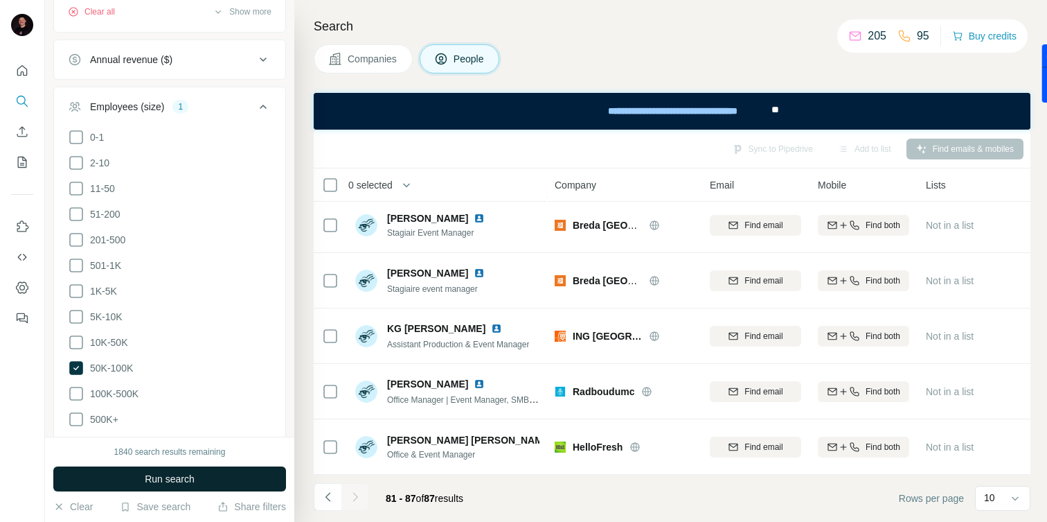
scroll to position [281, 0]
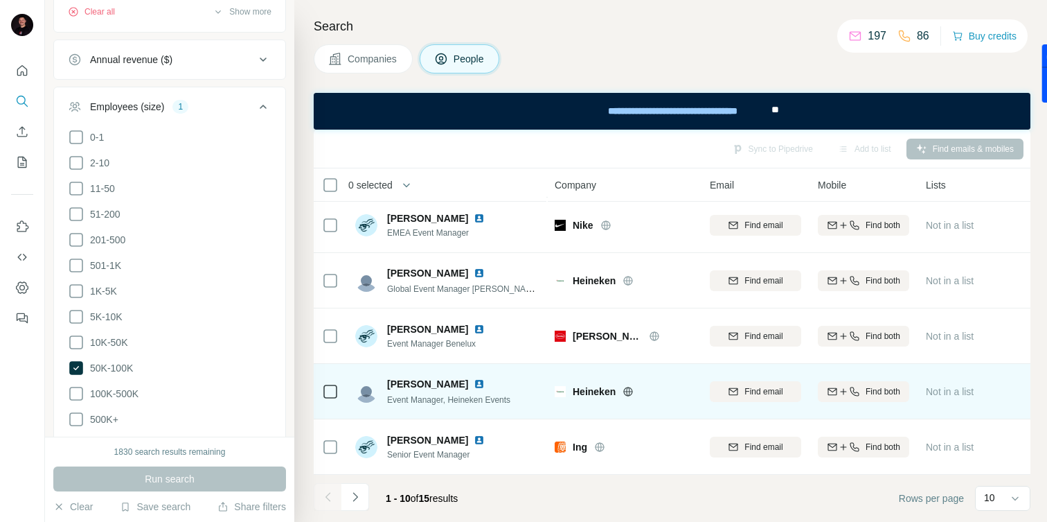
click at [474, 379] on img at bounding box center [479, 383] width 11 height 11
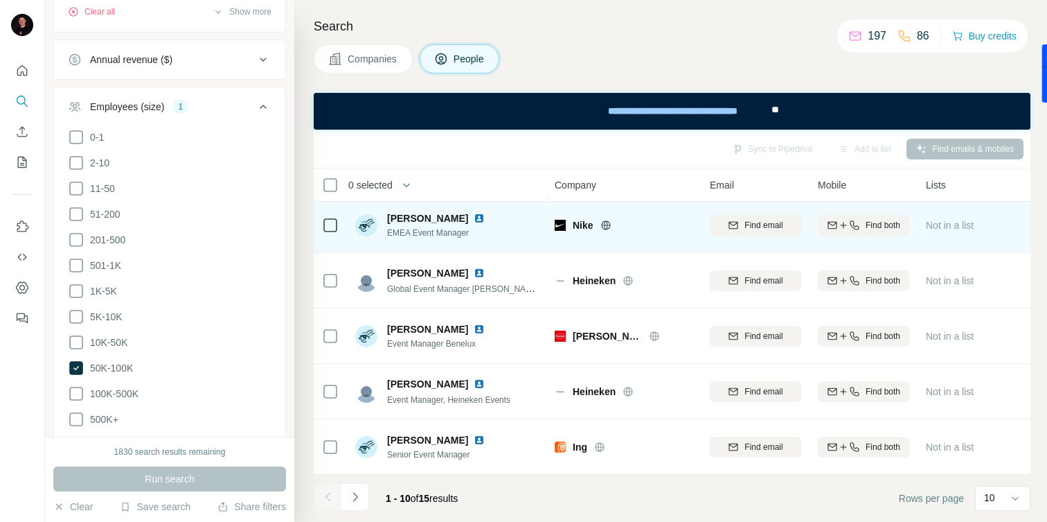
click at [478, 217] on img at bounding box center [479, 218] width 11 height 11
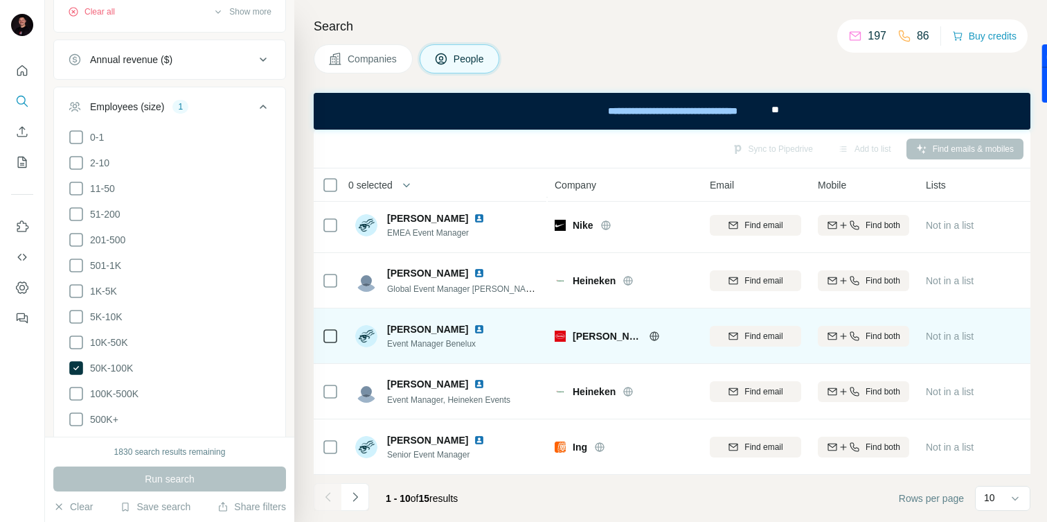
click at [485, 328] on img at bounding box center [479, 329] width 11 height 11
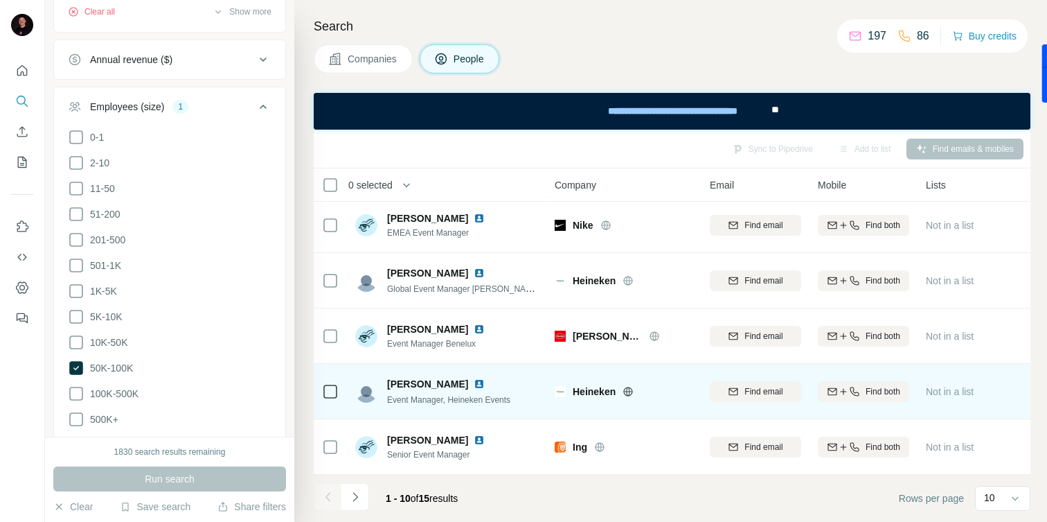
click at [474, 380] on img at bounding box center [479, 383] width 11 height 11
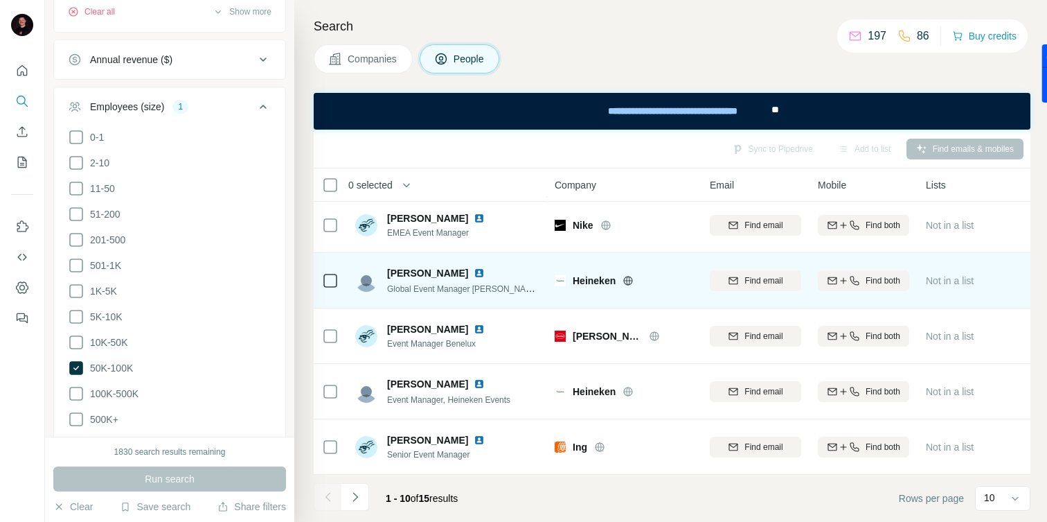
click at [485, 274] on img at bounding box center [479, 272] width 11 height 11
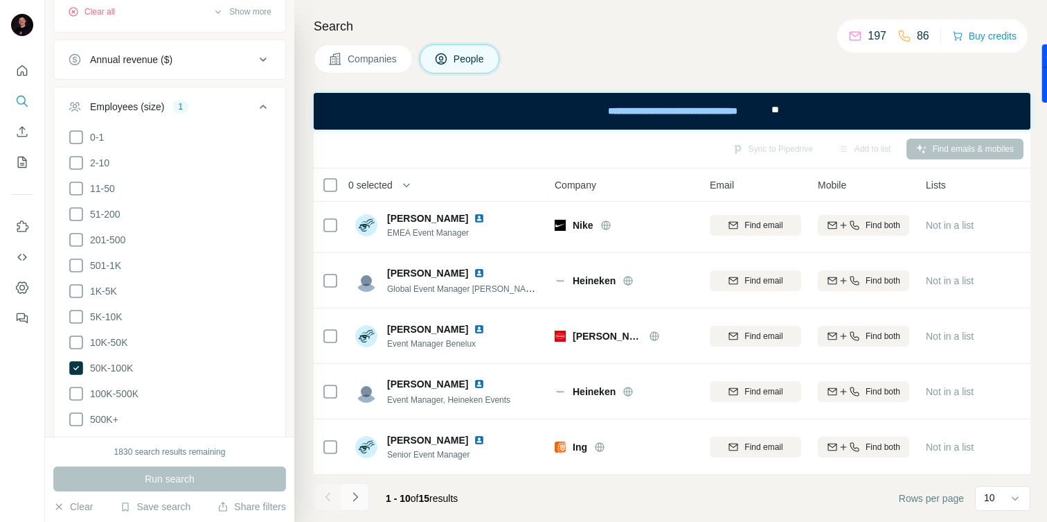
click at [355, 497] on icon "Navigate to next page" at bounding box center [355, 497] width 14 height 14
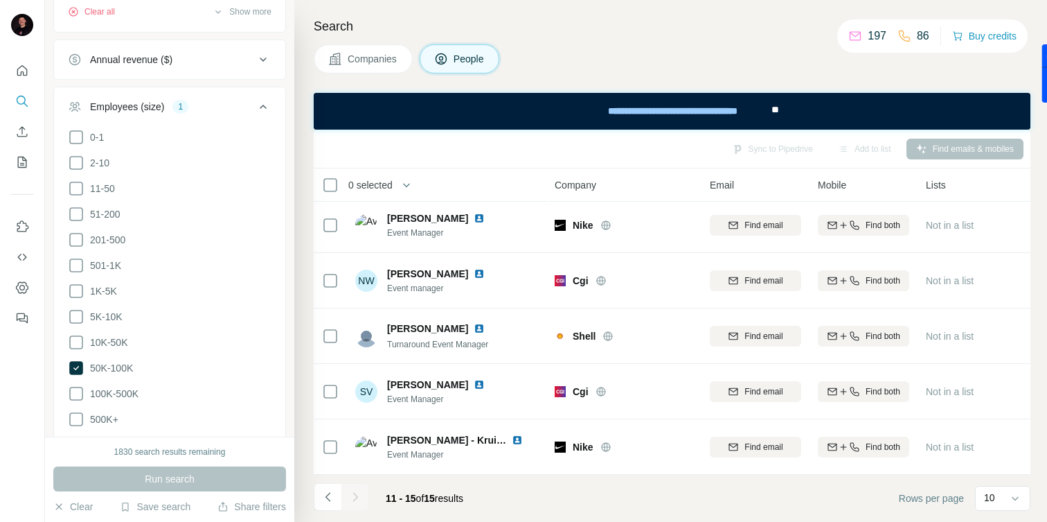
scroll to position [4, 0]
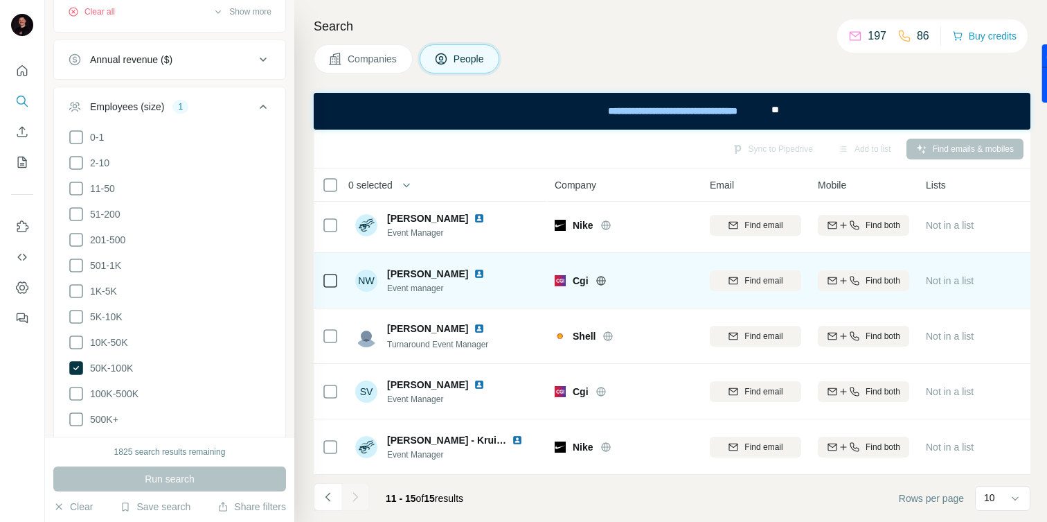
click at [474, 273] on img at bounding box center [479, 273] width 11 height 11
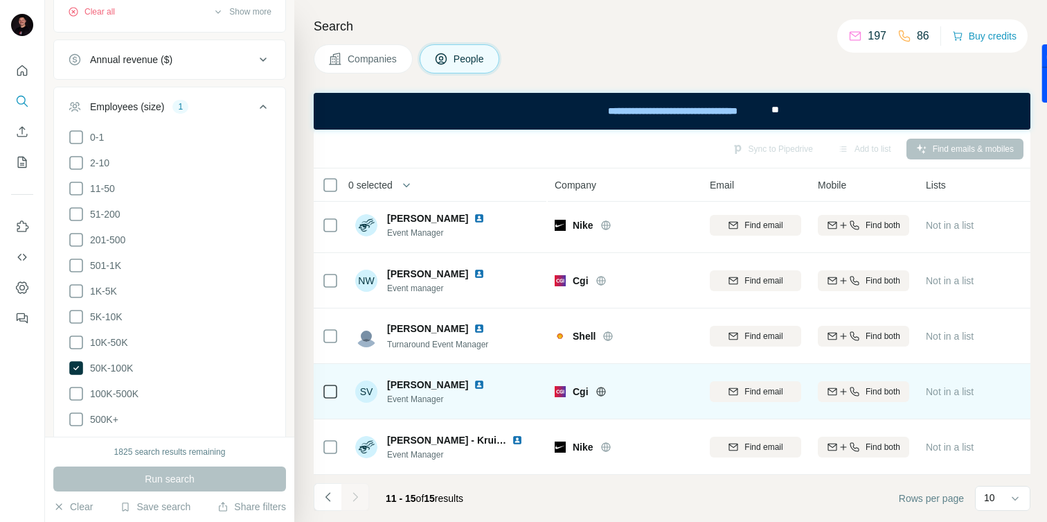
click at [479, 384] on img at bounding box center [479, 384] width 11 height 11
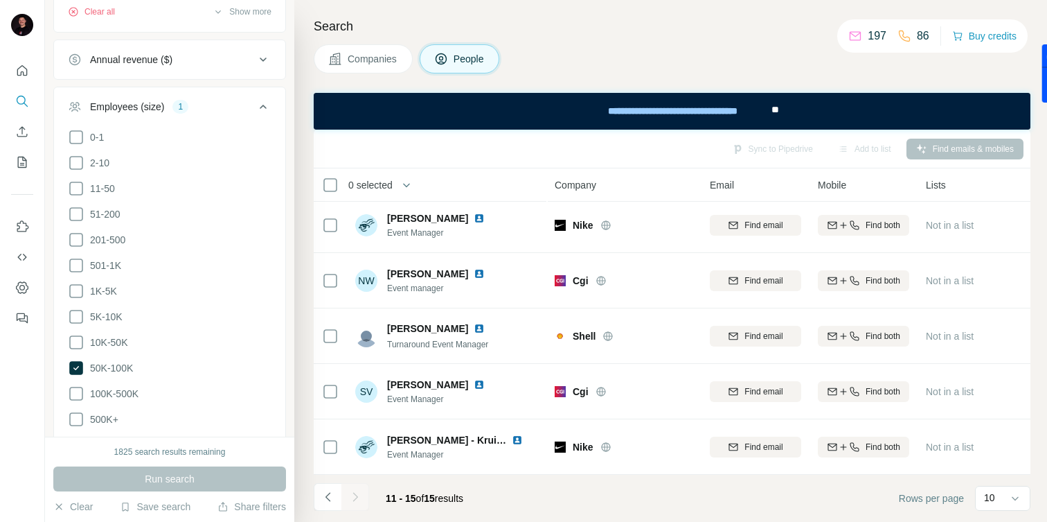
click at [197, 493] on div "1825 search results remaining Run search Clear Save search Share filters" at bounding box center [169, 478] width 249 height 85
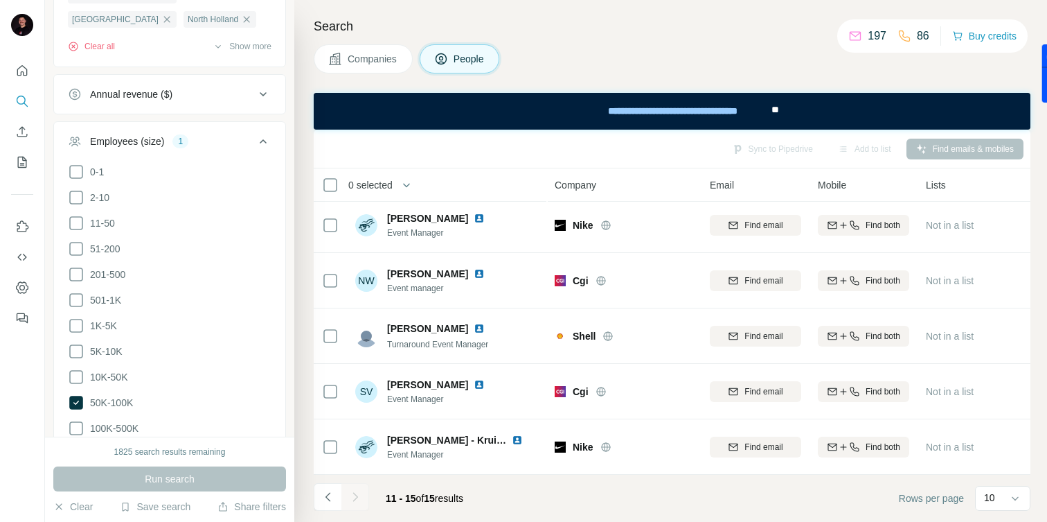
scroll to position [819, 0]
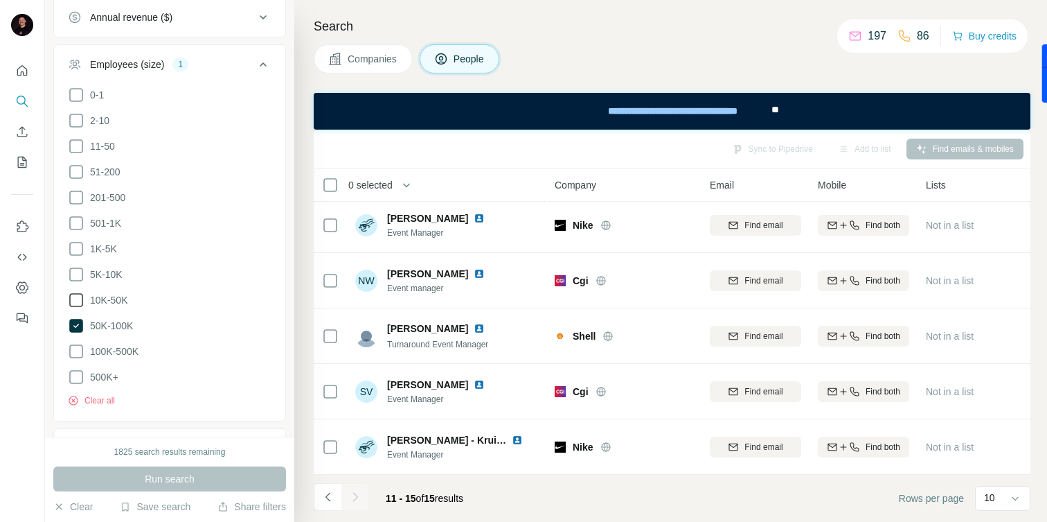
click at [77, 294] on icon at bounding box center [76, 300] width 17 height 17
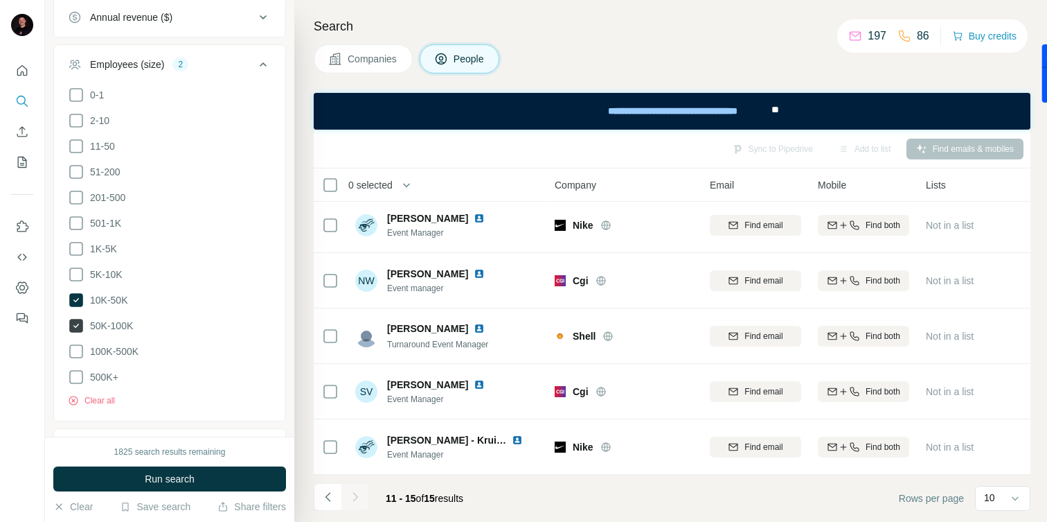
click at [77, 331] on icon at bounding box center [76, 325] width 17 height 17
click at [157, 479] on span "Run search" at bounding box center [170, 479] width 50 height 14
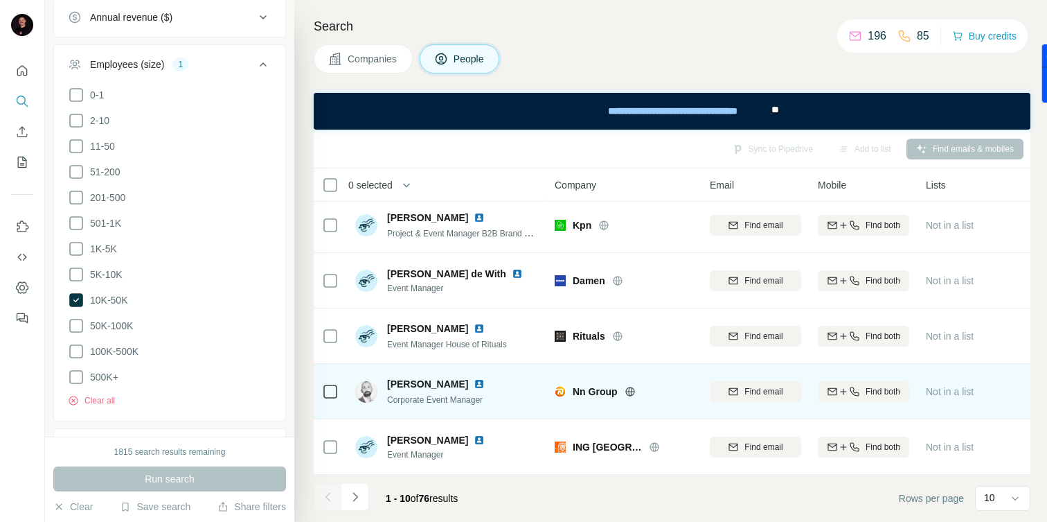
click at [474, 384] on img at bounding box center [479, 383] width 11 height 11
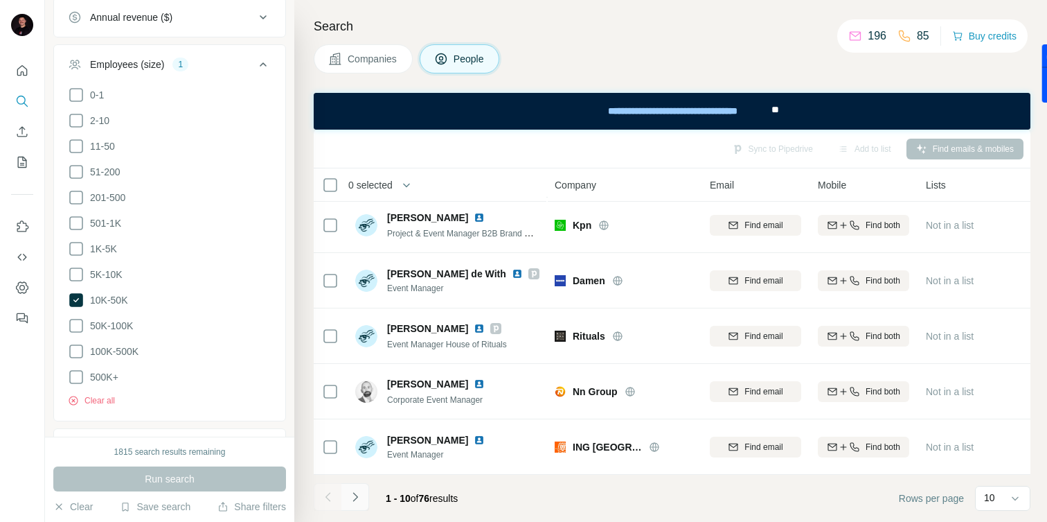
click at [357, 493] on icon "Navigate to next page" at bounding box center [355, 497] width 14 height 14
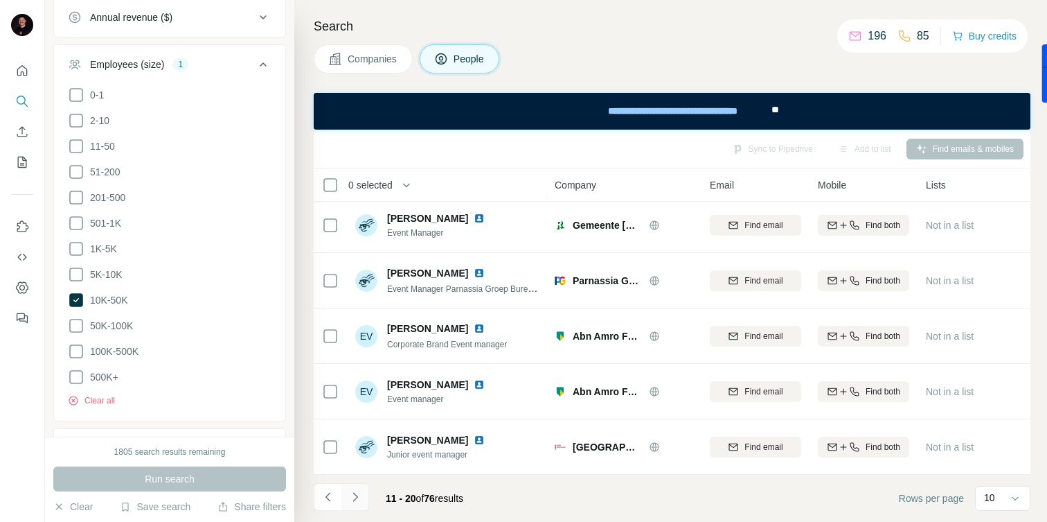
click at [349, 493] on icon "Navigate to next page" at bounding box center [355, 497] width 14 height 14
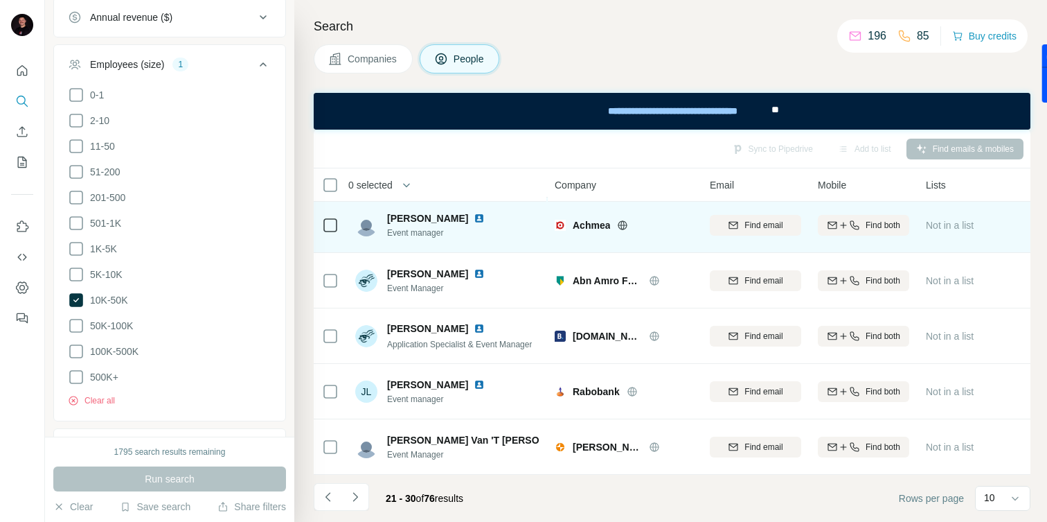
click at [474, 215] on img at bounding box center [479, 218] width 11 height 11
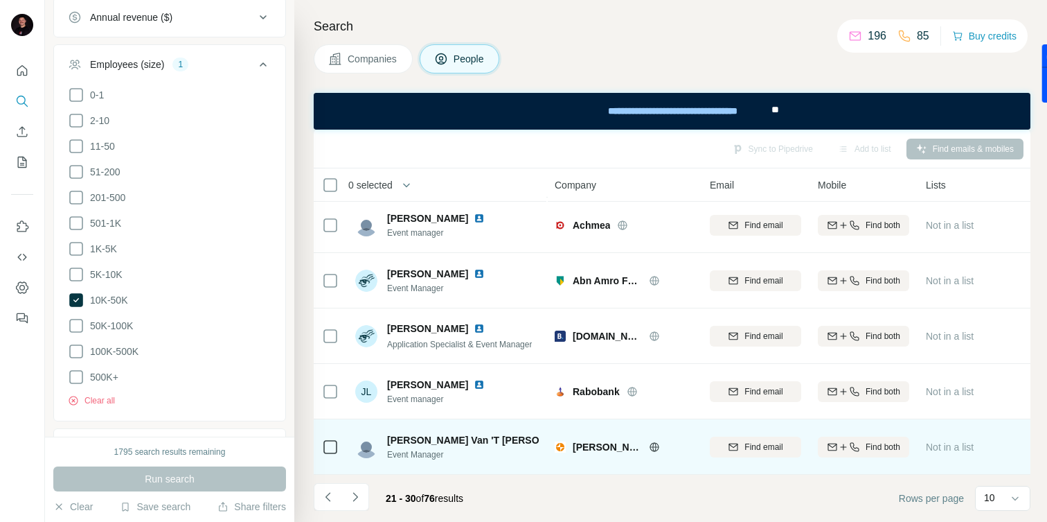
click at [589, 439] on img at bounding box center [594, 439] width 11 height 11
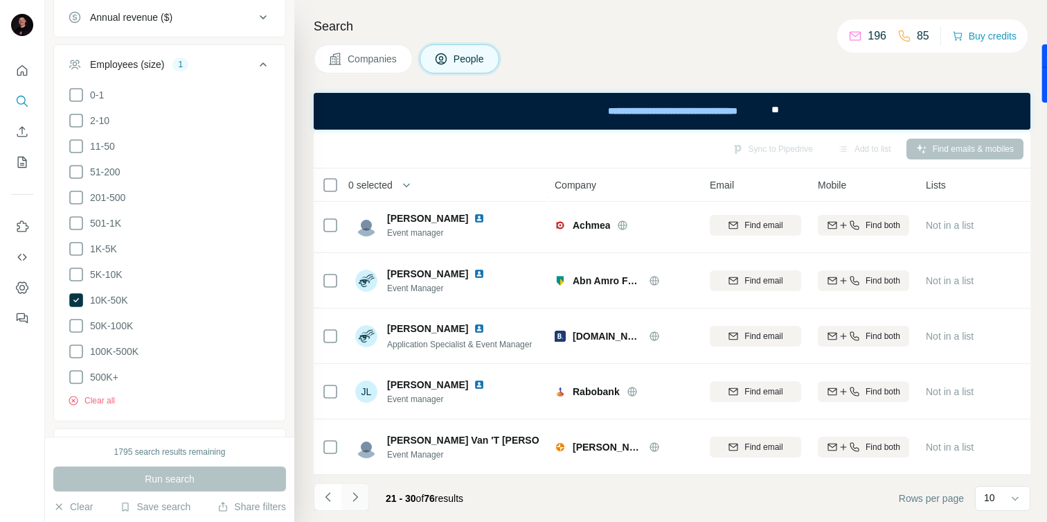
click at [355, 491] on icon "Navigate to next page" at bounding box center [355, 497] width 14 height 14
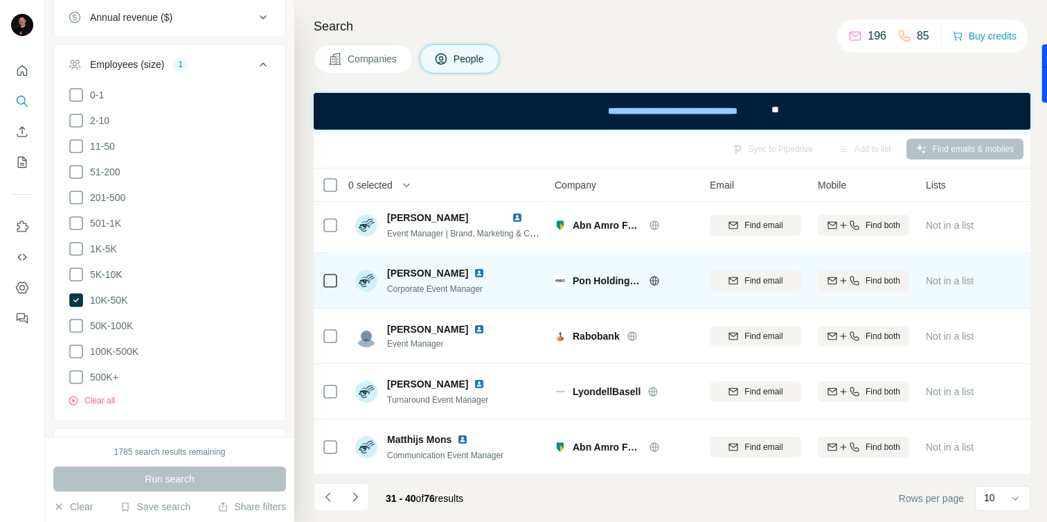
click at [485, 273] on img at bounding box center [479, 272] width 11 height 11
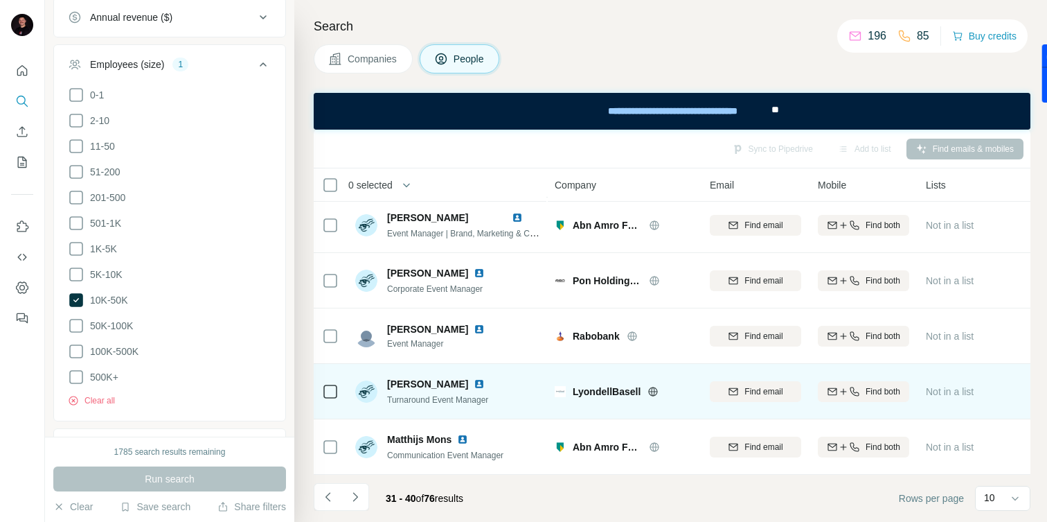
click at [474, 381] on img at bounding box center [479, 383] width 11 height 11
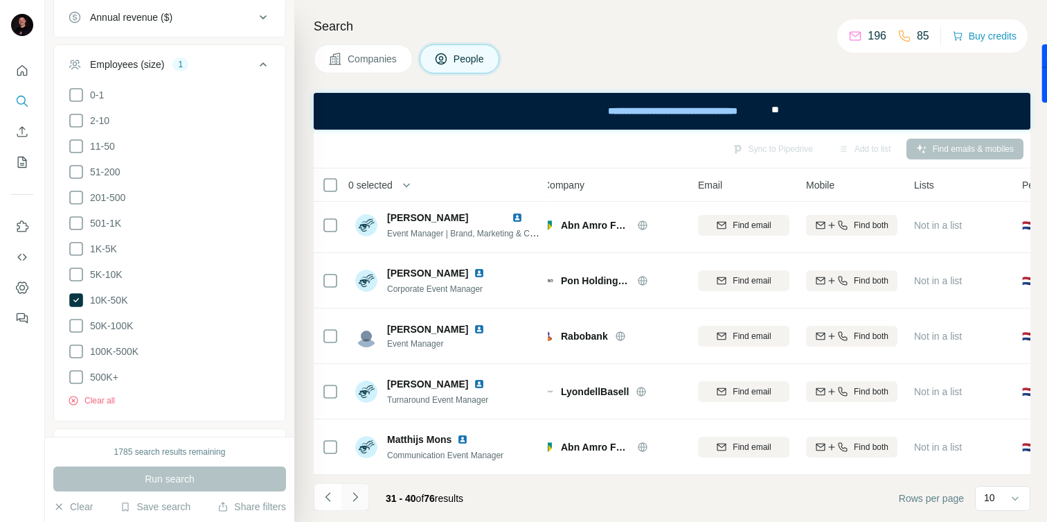
click at [362, 497] on button "Navigate to next page" at bounding box center [356, 497] width 28 height 28
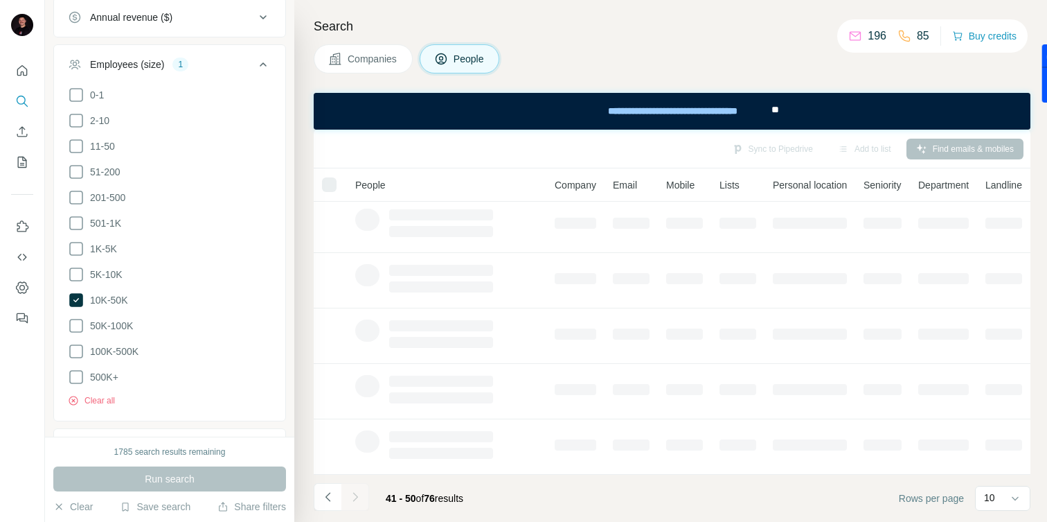
scroll to position [281, 0]
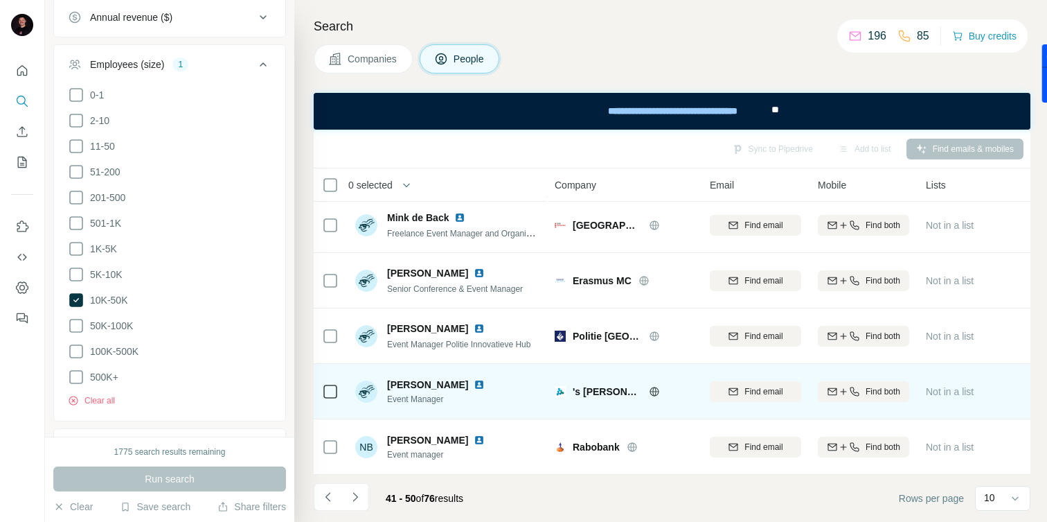
click at [474, 382] on img at bounding box center [479, 384] width 11 height 11
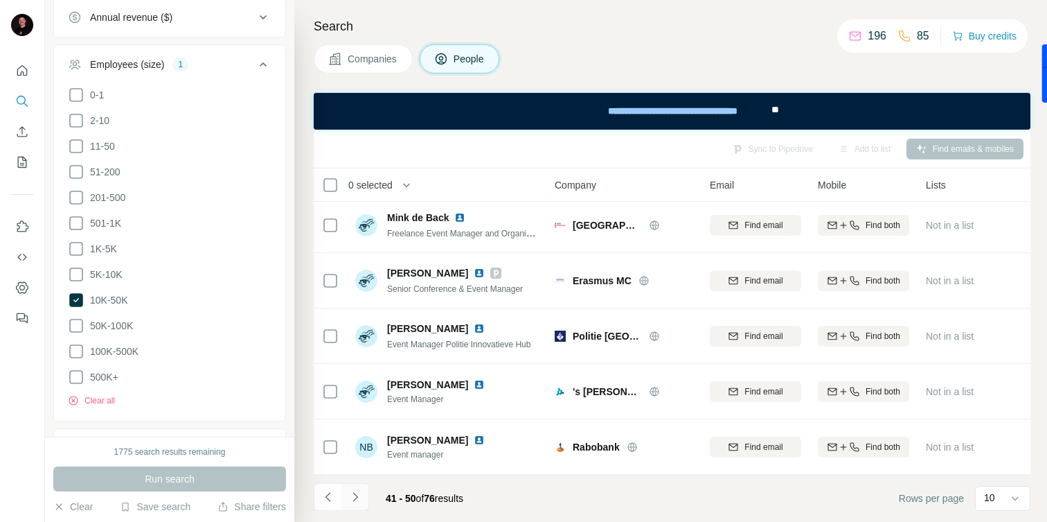
click at [363, 493] on button "Navigate to next page" at bounding box center [356, 497] width 28 height 28
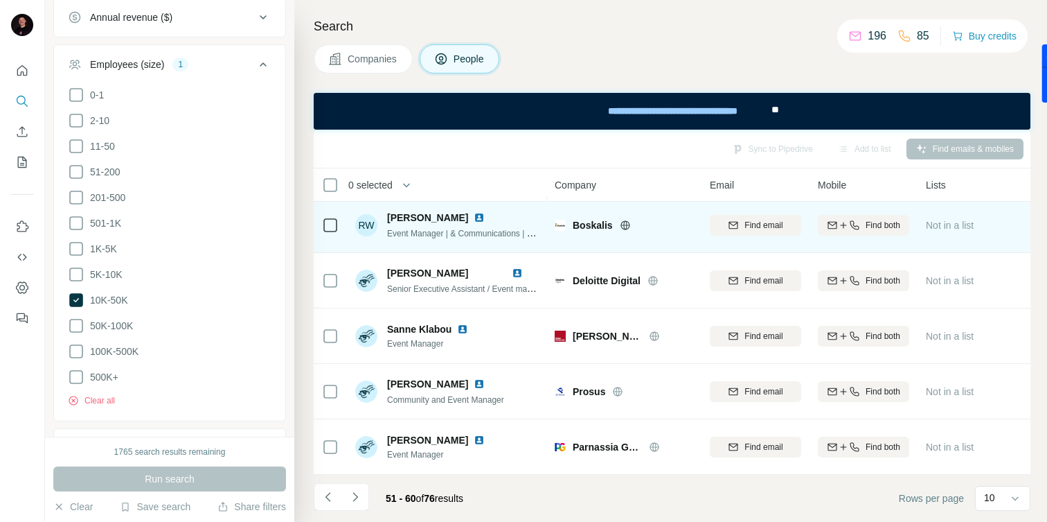
click at [474, 218] on img at bounding box center [479, 217] width 11 height 11
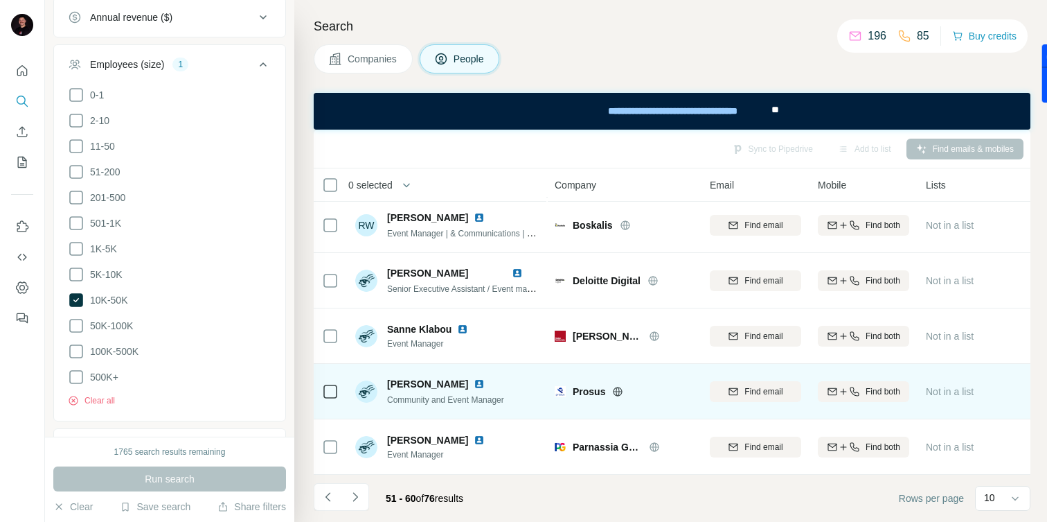
click at [474, 384] on img at bounding box center [479, 383] width 11 height 11
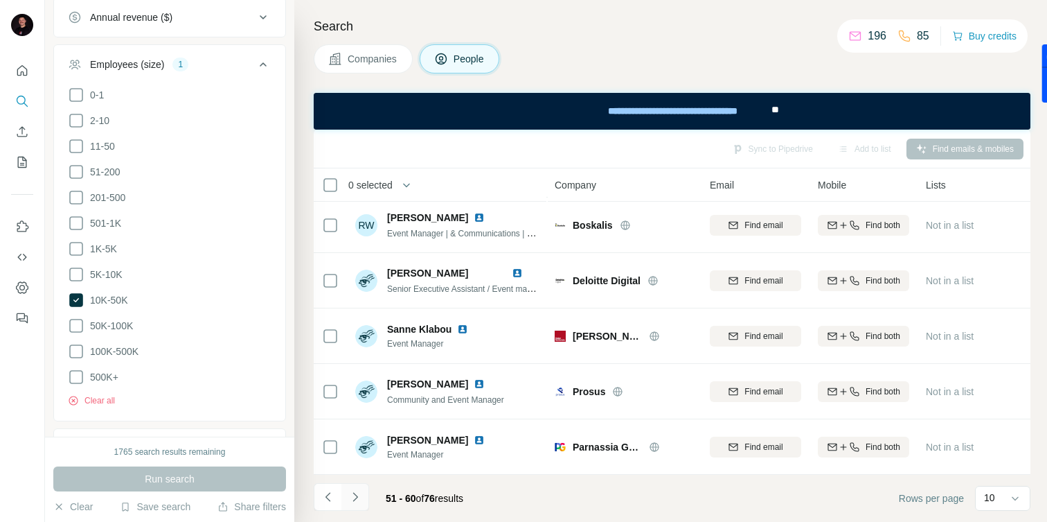
click at [349, 499] on icon "Navigate to next page" at bounding box center [355, 497] width 14 height 14
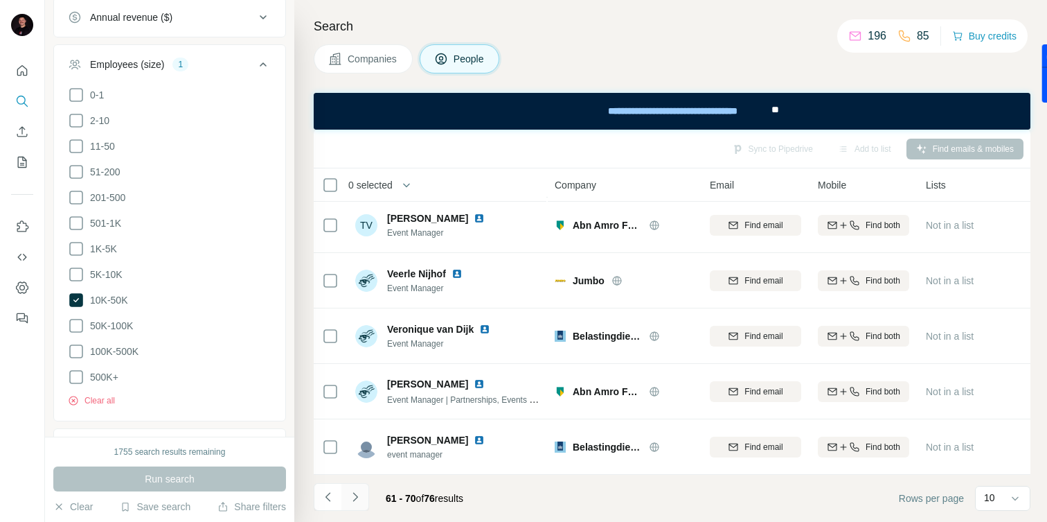
click at [360, 496] on icon "Navigate to next page" at bounding box center [355, 497] width 14 height 14
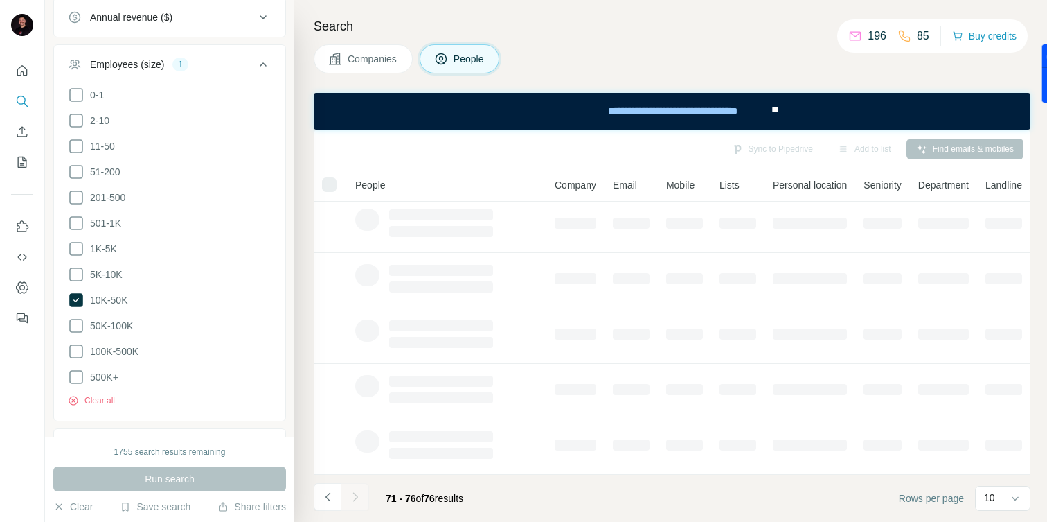
scroll to position [60, 0]
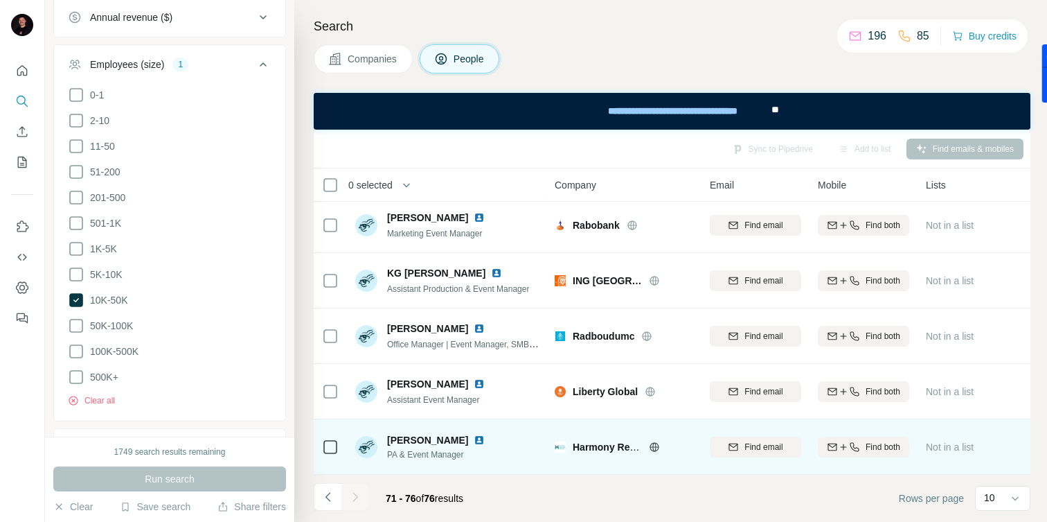
click at [474, 436] on img at bounding box center [479, 439] width 11 height 11
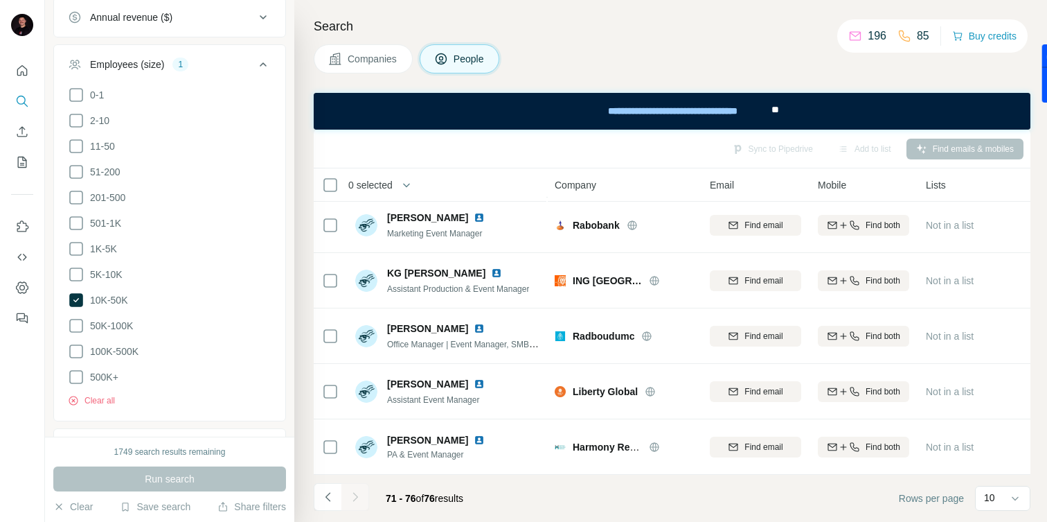
scroll to position [786, 0]
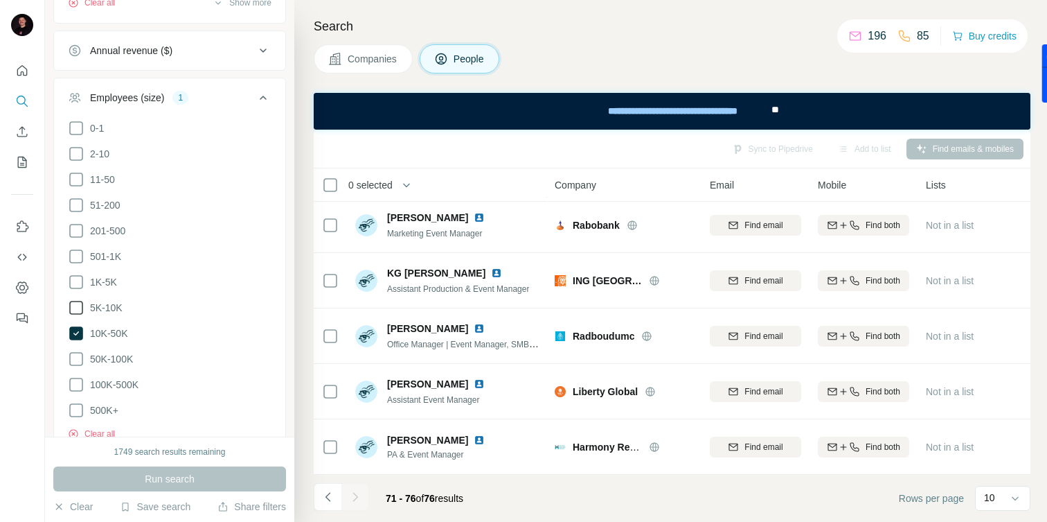
click at [76, 310] on icon at bounding box center [76, 307] width 17 height 17
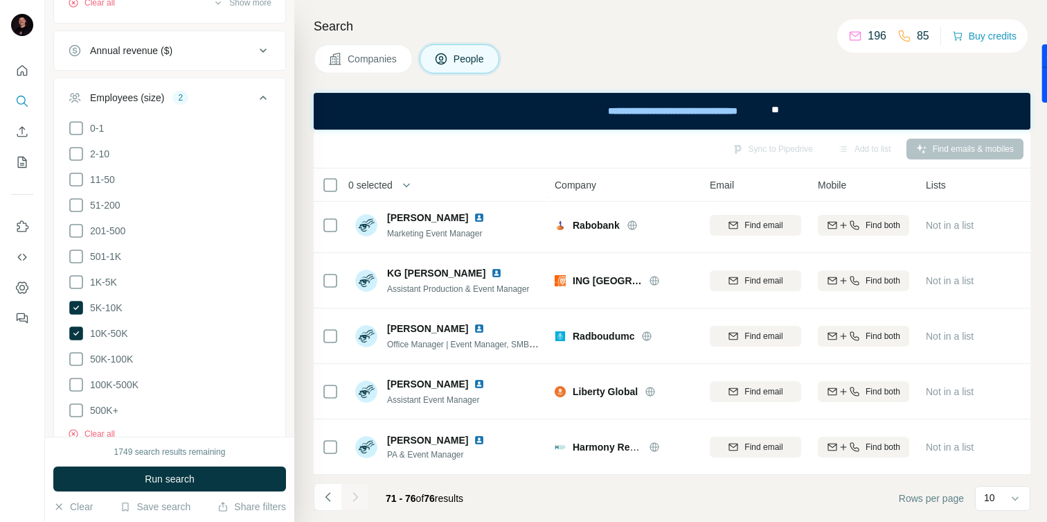
click at [78, 341] on ul "0-1 2-10 11-50 51-200 201-500 501-1K 1K-5K 5K-10K 10K-50K 50K-100K 100K-500K 50…" at bounding box center [170, 269] width 204 height 299
click at [78, 335] on icon at bounding box center [76, 333] width 14 height 14
click at [165, 468] on button "Run search" at bounding box center [169, 478] width 233 height 25
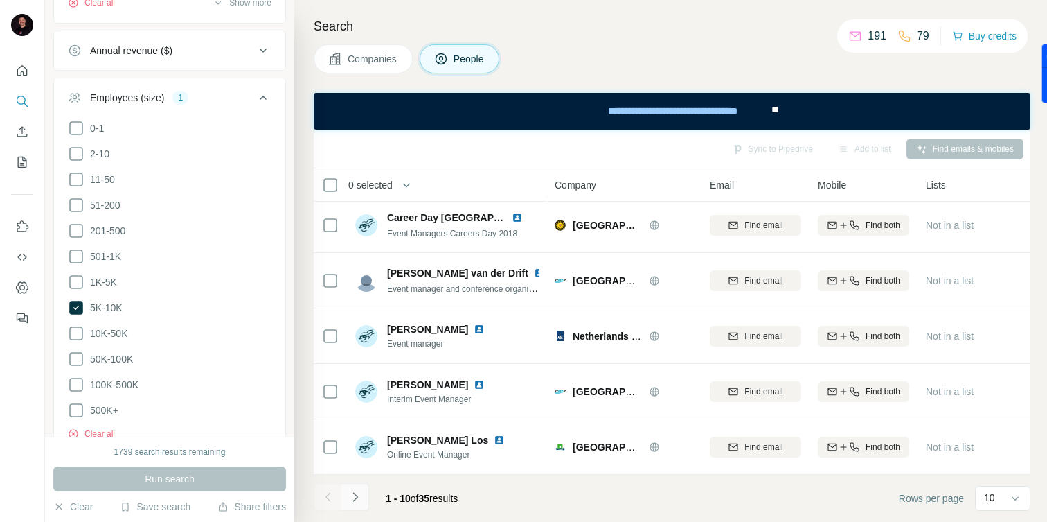
click at [353, 495] on icon "Navigate to next page" at bounding box center [355, 497] width 14 height 14
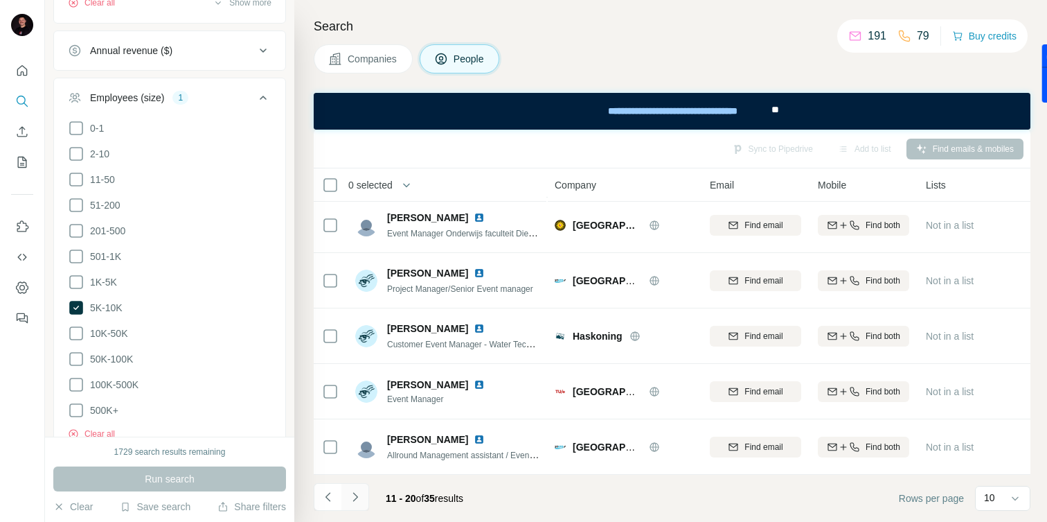
click at [343, 497] on button "Navigate to next page" at bounding box center [356, 497] width 28 height 28
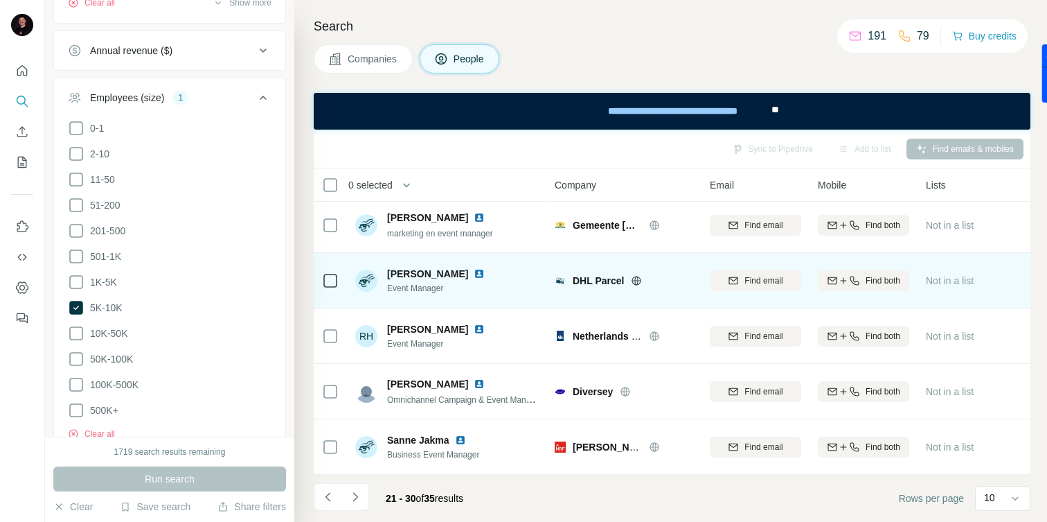
click at [474, 272] on img at bounding box center [479, 273] width 11 height 11
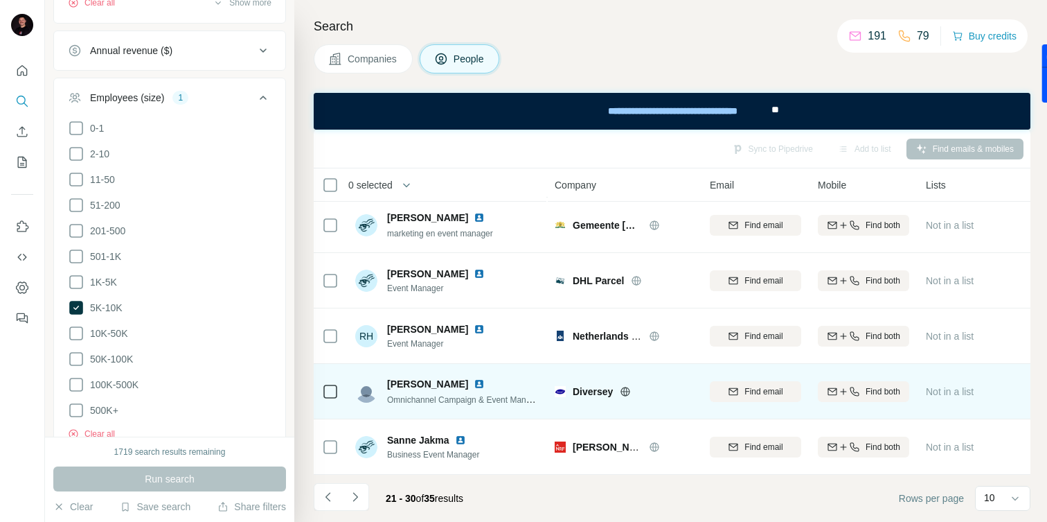
click at [484, 382] on img at bounding box center [479, 383] width 11 height 11
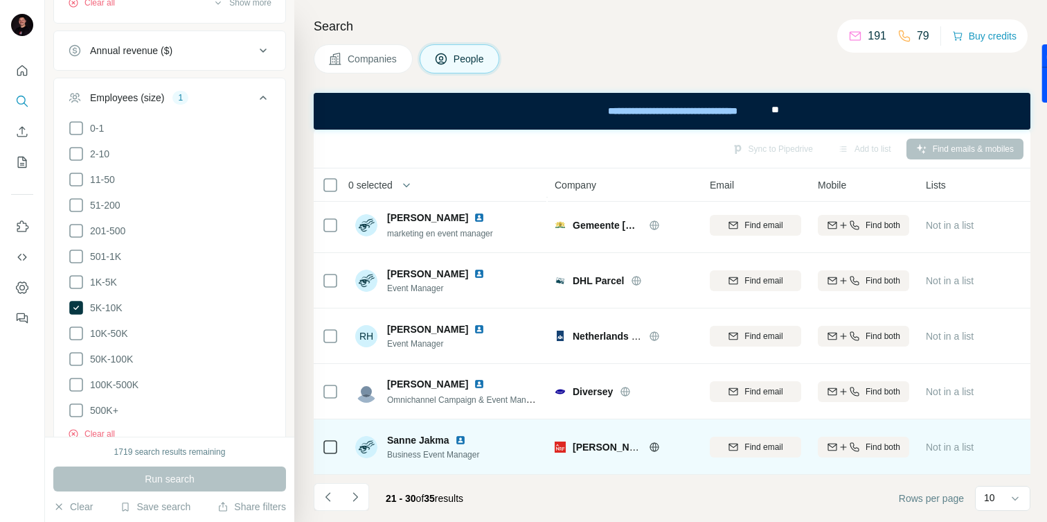
click at [459, 442] on img at bounding box center [460, 439] width 11 height 11
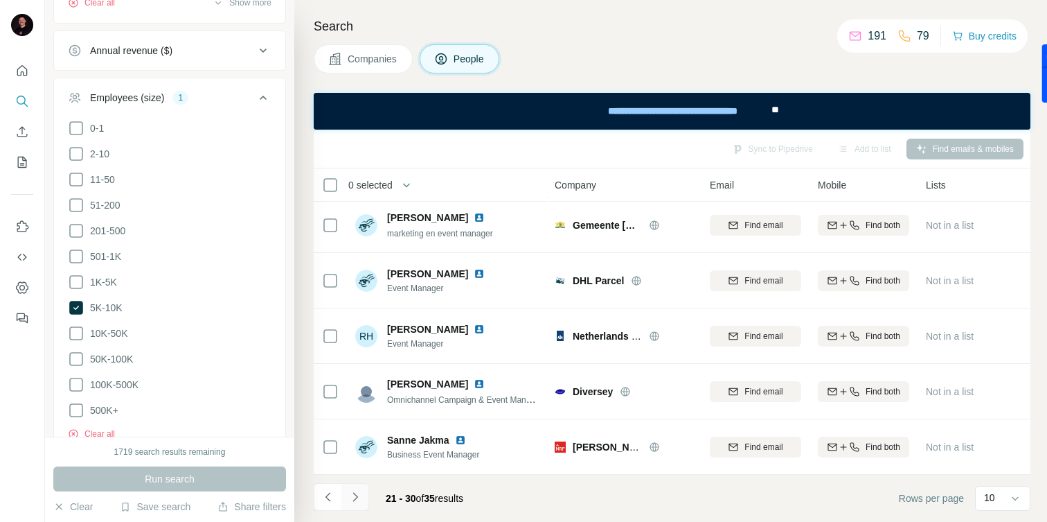
click at [363, 508] on button "Navigate to next page" at bounding box center [356, 497] width 28 height 28
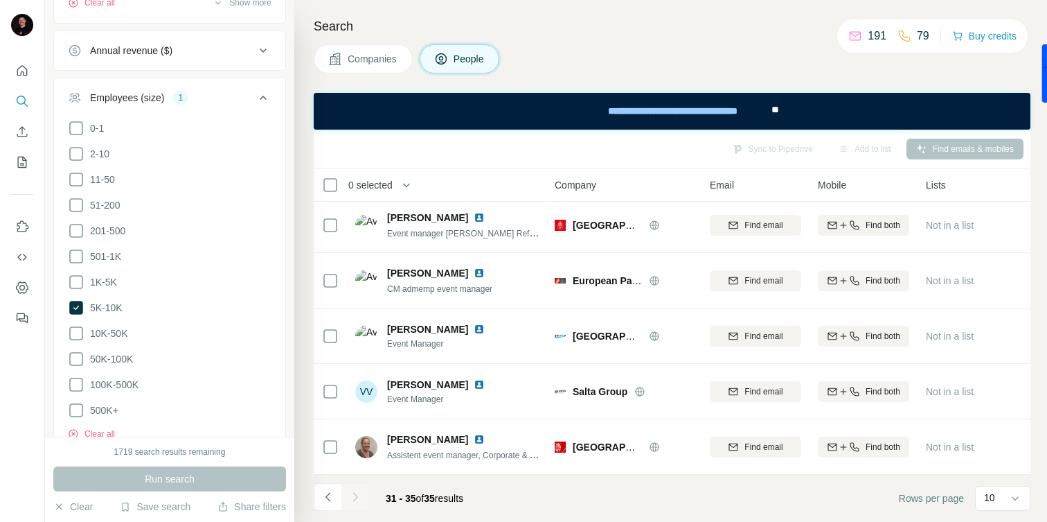
scroll to position [4, 0]
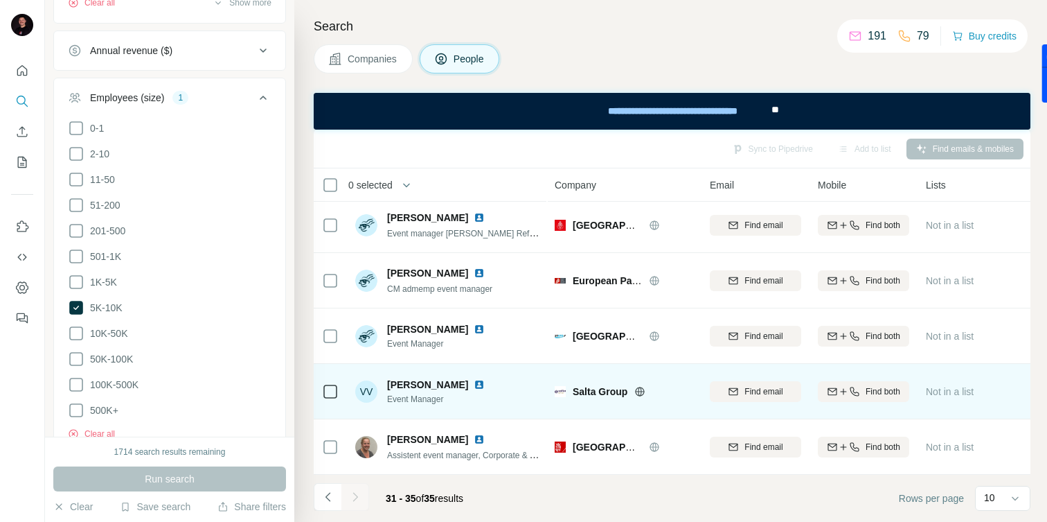
click at [474, 384] on img at bounding box center [479, 384] width 11 height 11
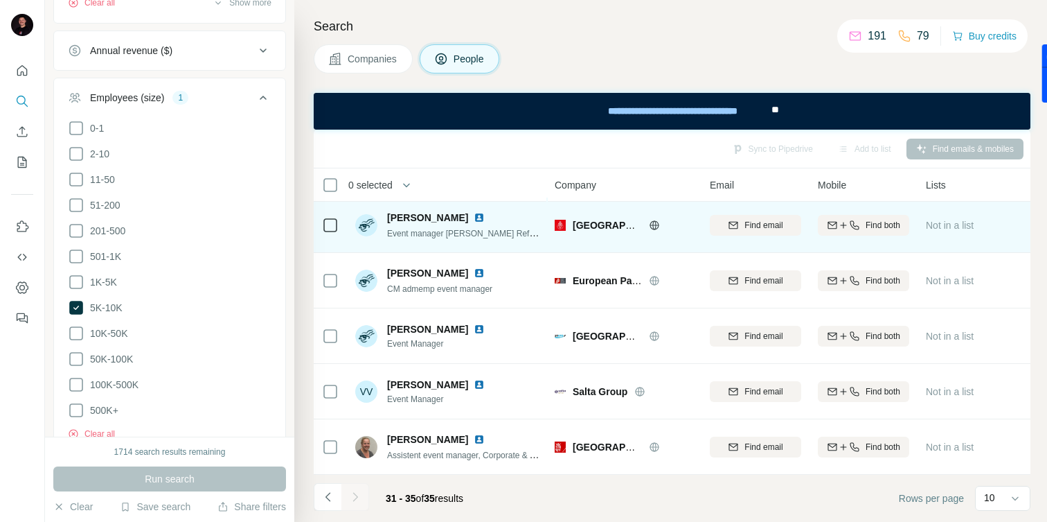
click at [474, 213] on img at bounding box center [479, 217] width 11 height 11
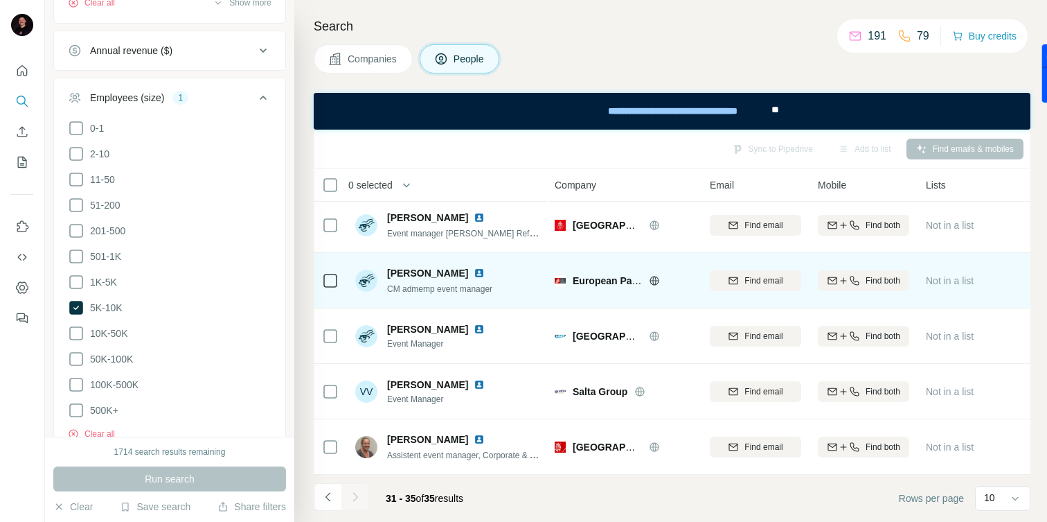
click at [485, 270] on img at bounding box center [479, 272] width 11 height 11
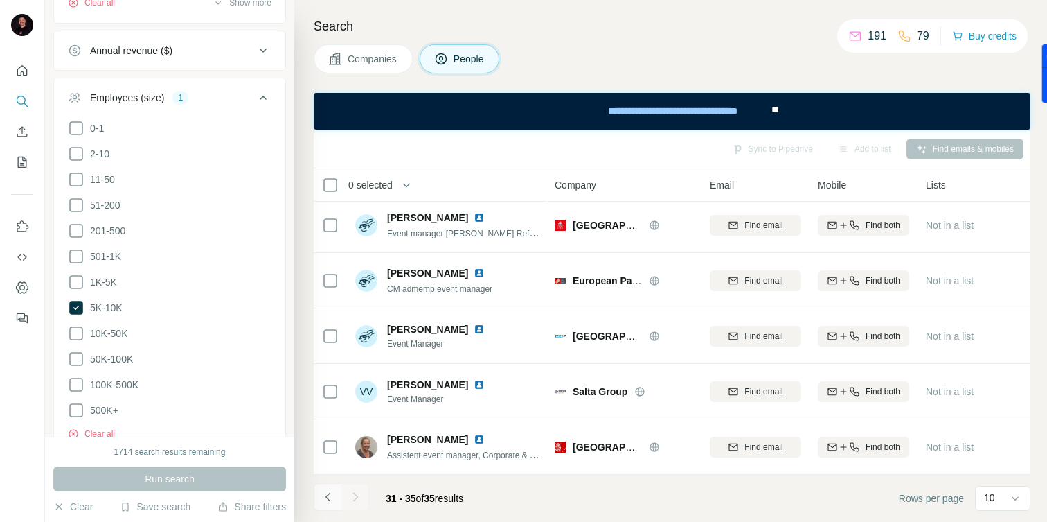
click at [341, 499] on button "Navigate to previous page" at bounding box center [328, 497] width 28 height 28
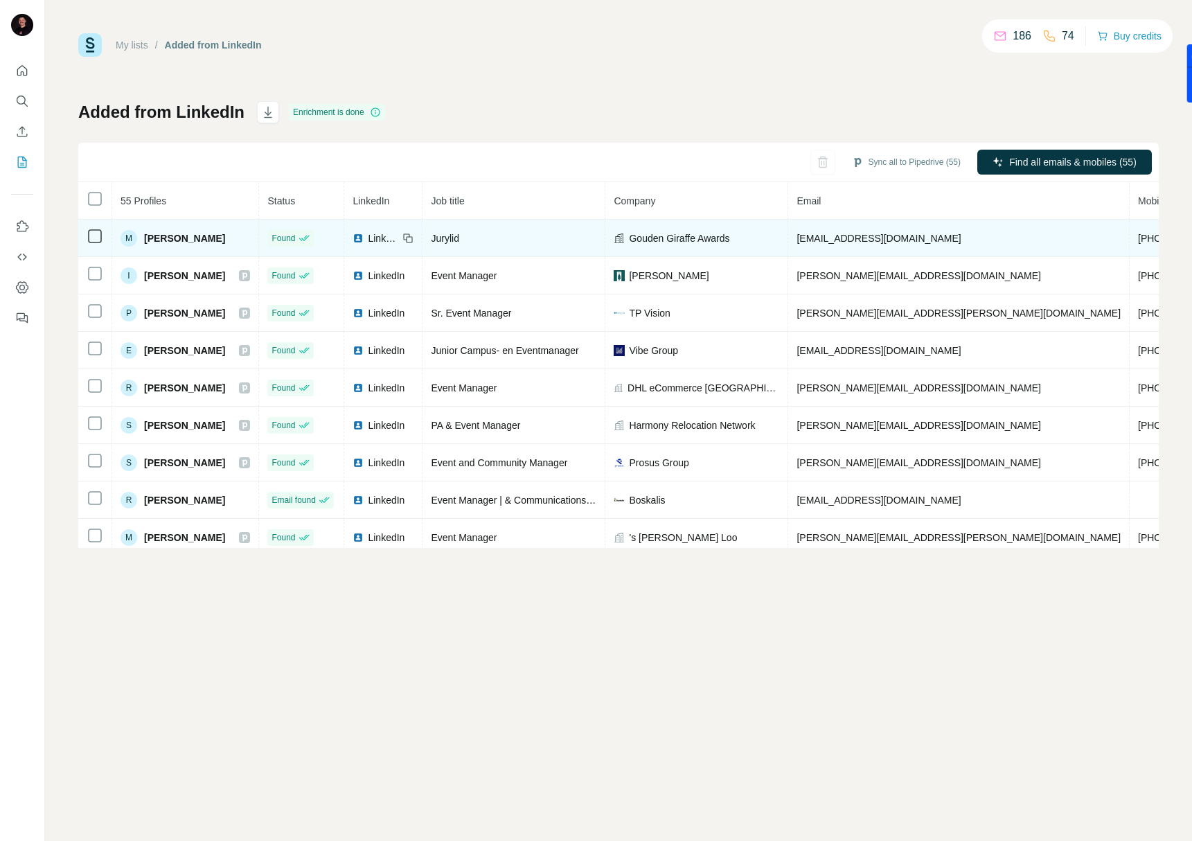
click at [209, 233] on span "[PERSON_NAME]" at bounding box center [184, 238] width 81 height 14
click at [459, 237] on span "Jurylid" at bounding box center [445, 238] width 28 height 11
click at [788, 242] on td "Gouden Giraffe Awards" at bounding box center [696, 238] width 183 height 37
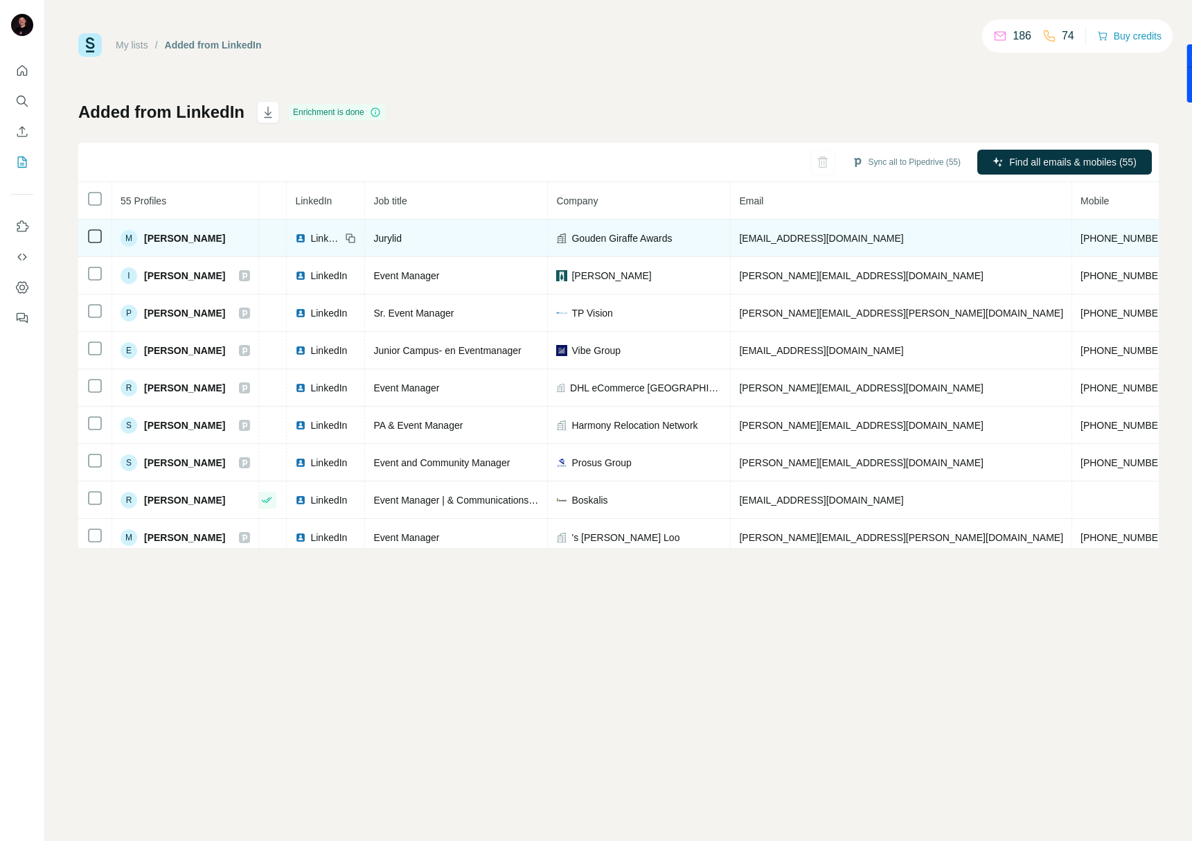
click at [163, 236] on span "[PERSON_NAME]" at bounding box center [184, 238] width 81 height 14
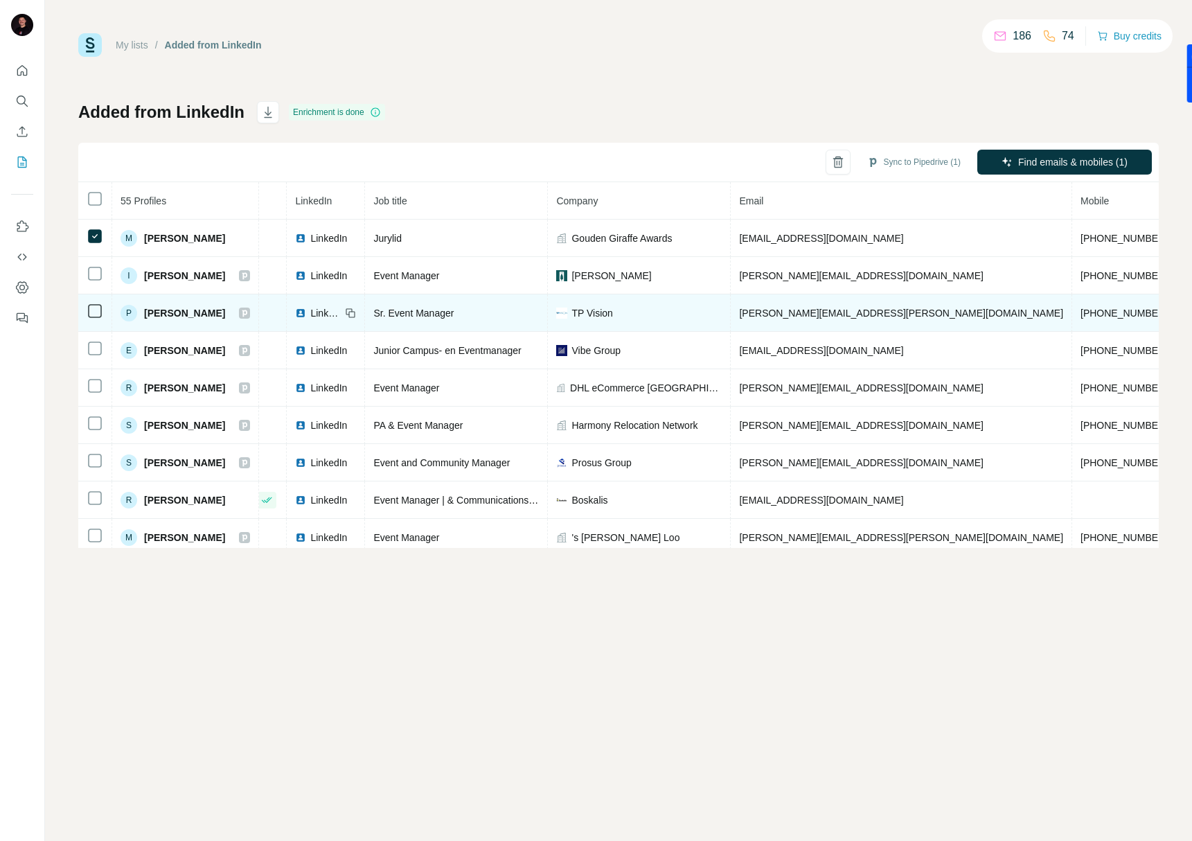
scroll to position [8, 57]
